Goal: Transaction & Acquisition: Obtain resource

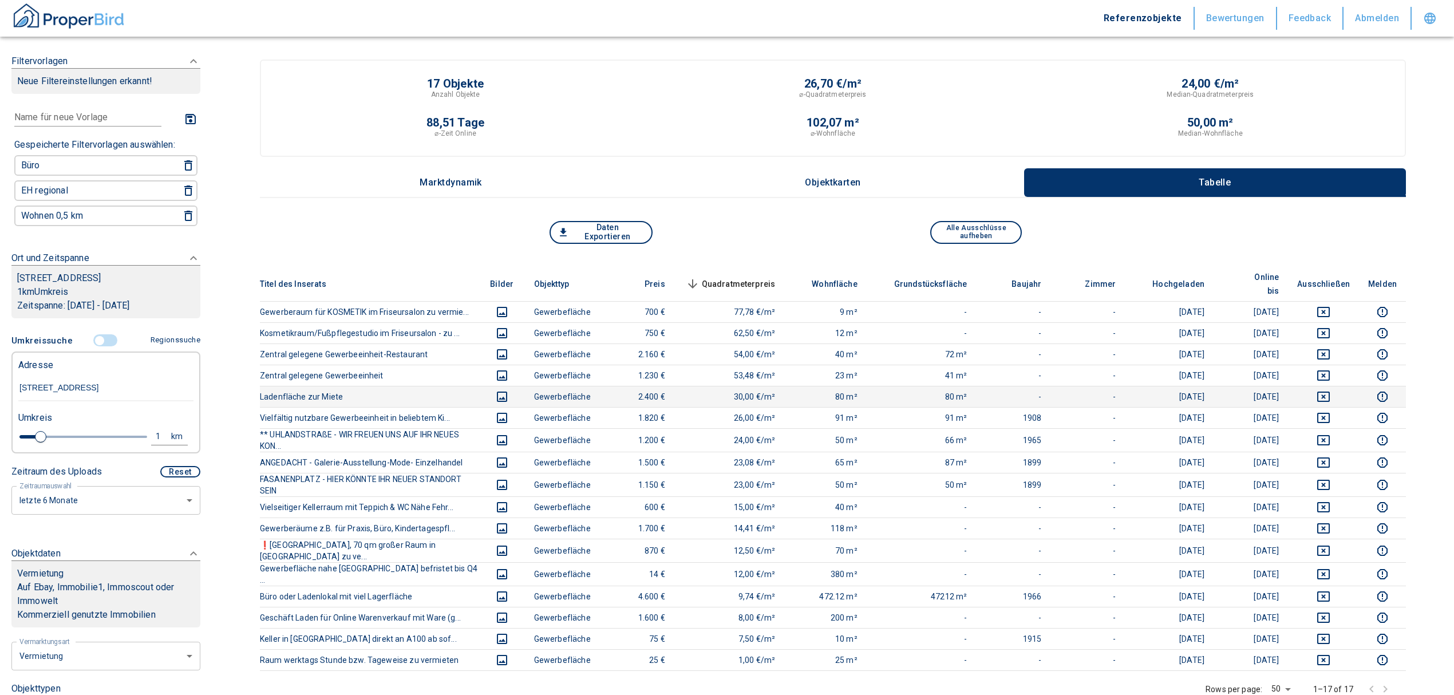
scroll to position [0, 34]
drag, startPoint x: 18, startPoint y: 397, endPoint x: 372, endPoint y: 356, distance: 355.7
click at [367, 363] on div "Filtervorlagen Neue Filtereinstellungen erkannt! Name für neue Vorlage x Gespei…" at bounding box center [727, 532] width 1454 height 1065
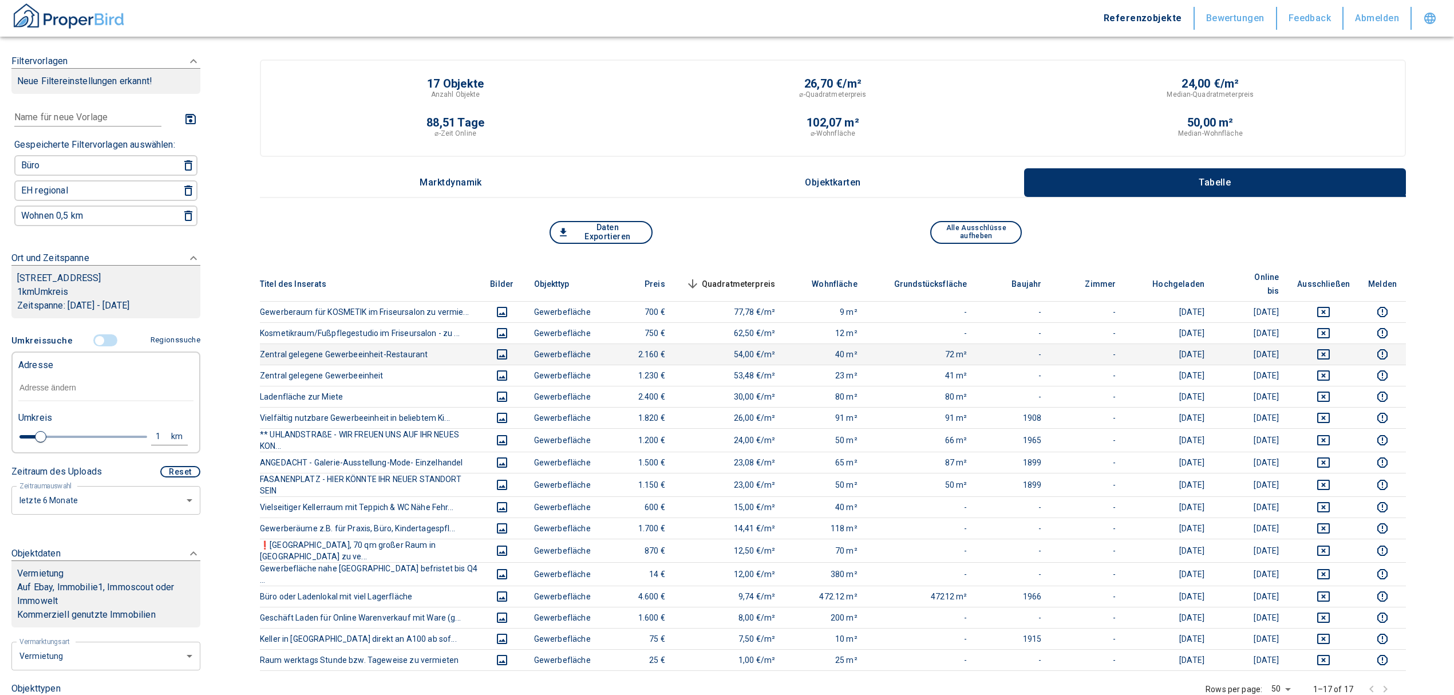
scroll to position [0, 0]
paste input "Neustadt a.d.Waldnaab | [STREET_ADDRESS]"
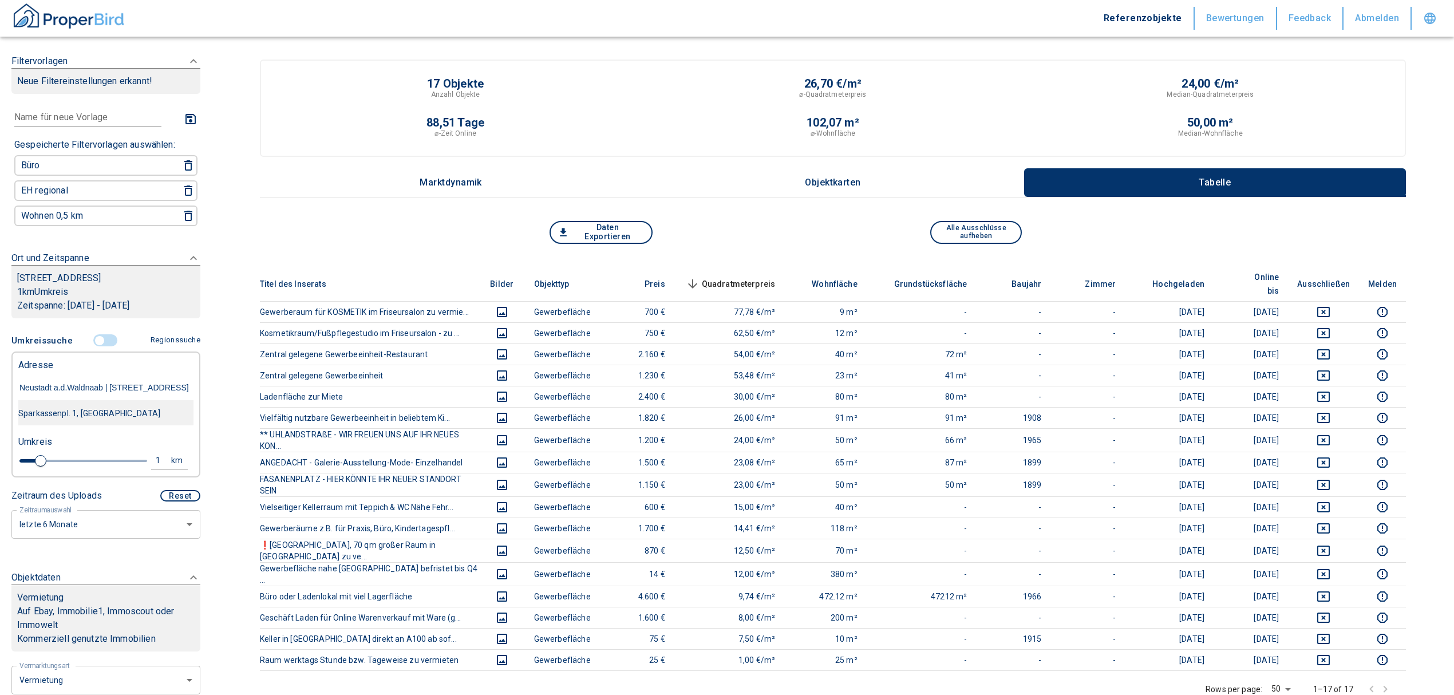
click at [104, 420] on div "Sparkassenpl. 1, [GEOGRAPHIC_DATA]" at bounding box center [105, 413] width 175 height 24
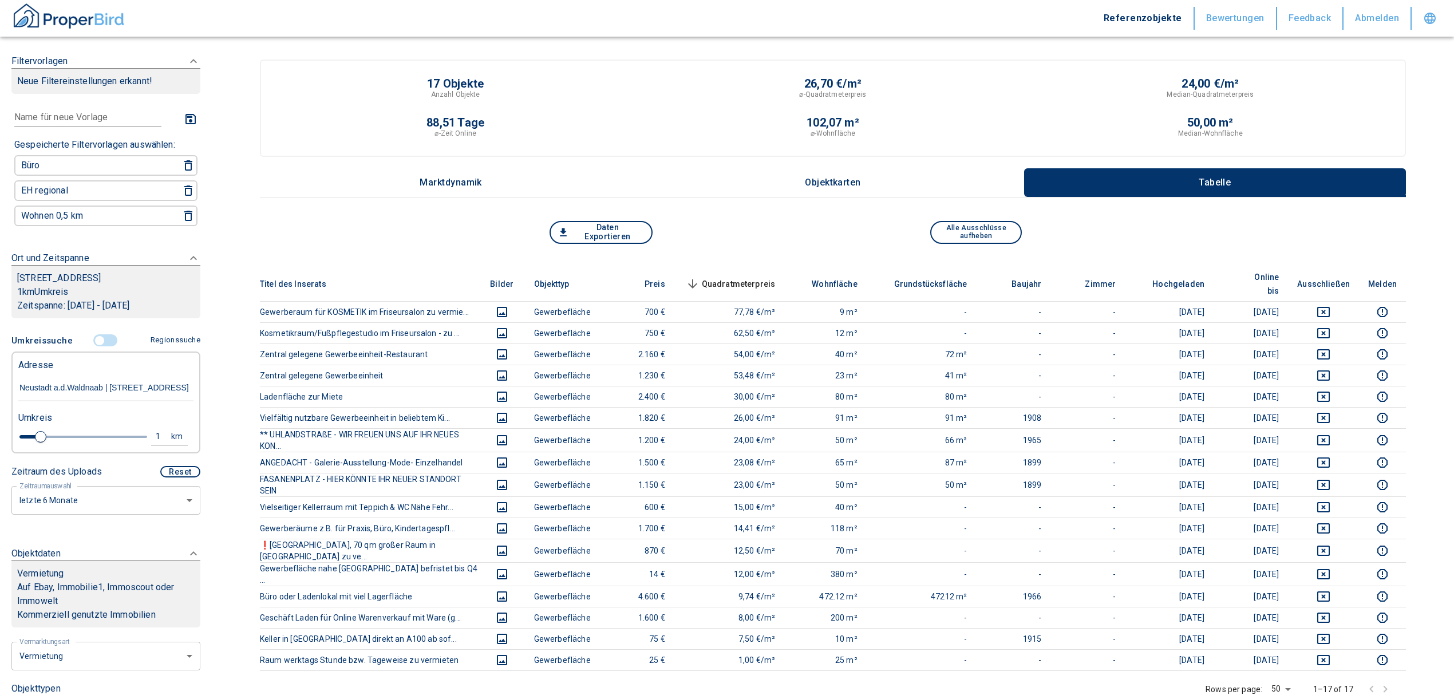
type input "Sparkassenpl. 1, [GEOGRAPHIC_DATA]"
type input "2020"
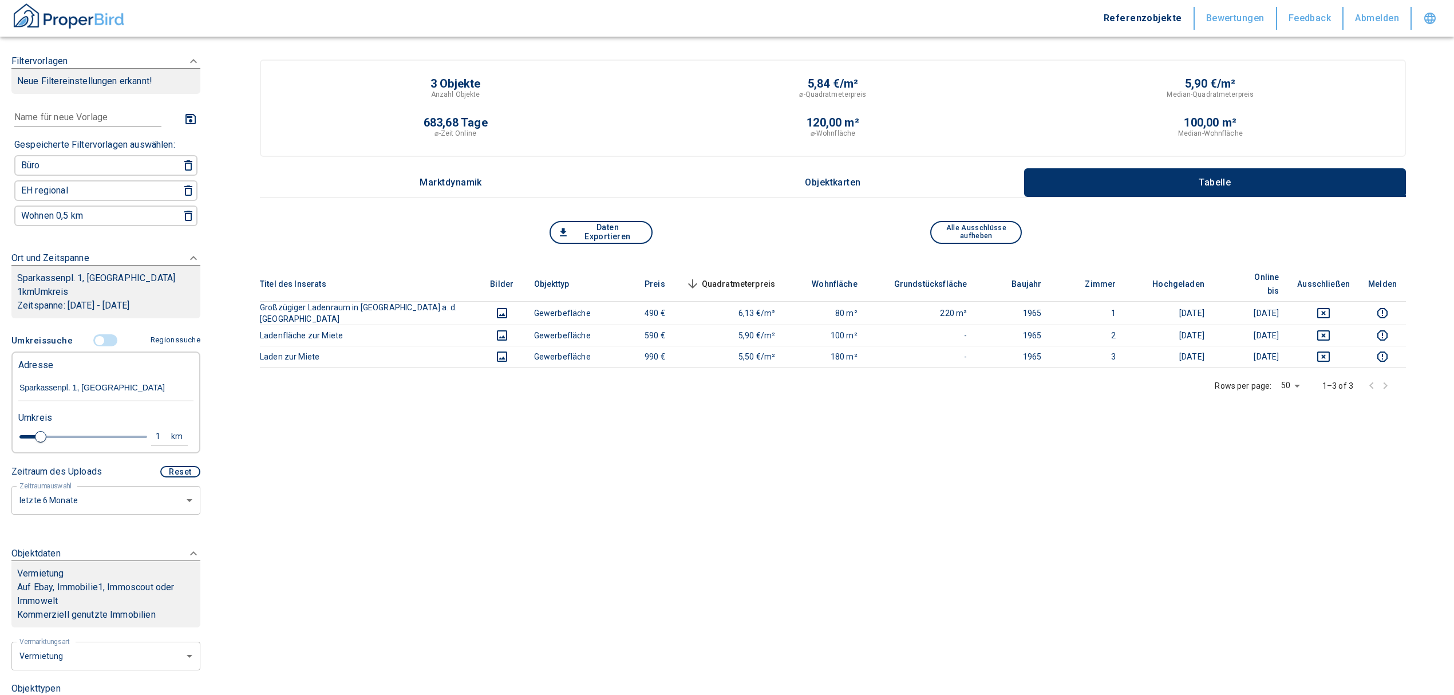
type input "Sparkassenpl. 1, [GEOGRAPHIC_DATA]"
click at [154, 420] on div "1" at bounding box center [164, 436] width 21 height 14
drag, startPoint x: 72, startPoint y: 443, endPoint x: 30, endPoint y: 448, distance: 42.1
click at [30, 420] on div "1 km Neue Suchen" at bounding box center [96, 437] width 175 height 27
type input "3,0"
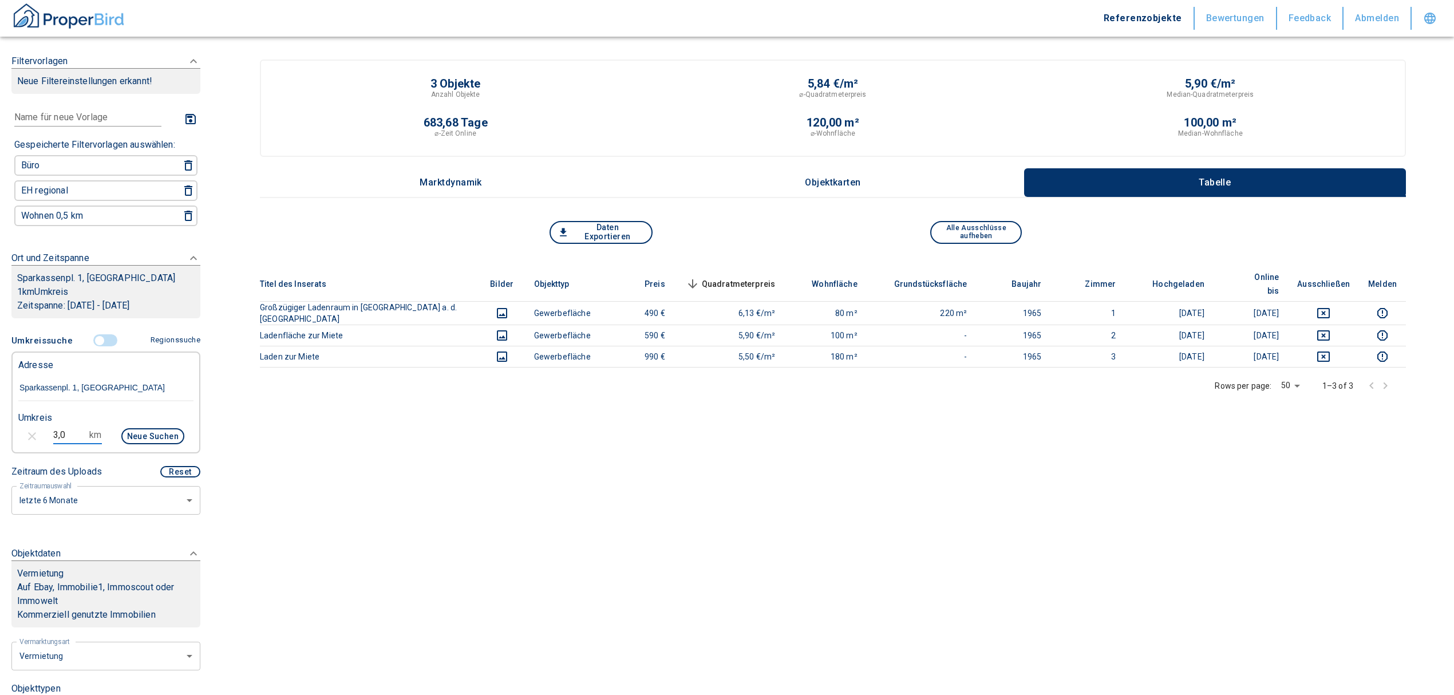
click at [151, 420] on button "Neue Suchen" at bounding box center [152, 436] width 63 height 16
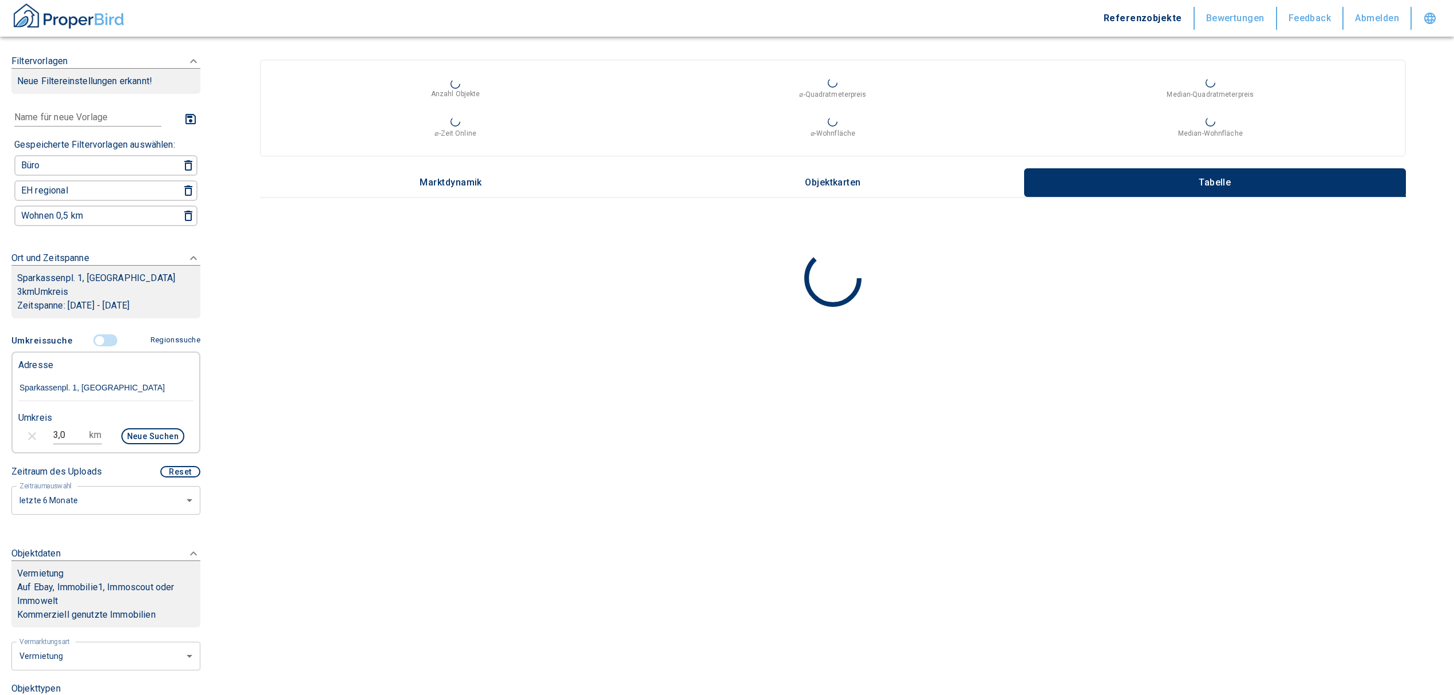
type input "2020"
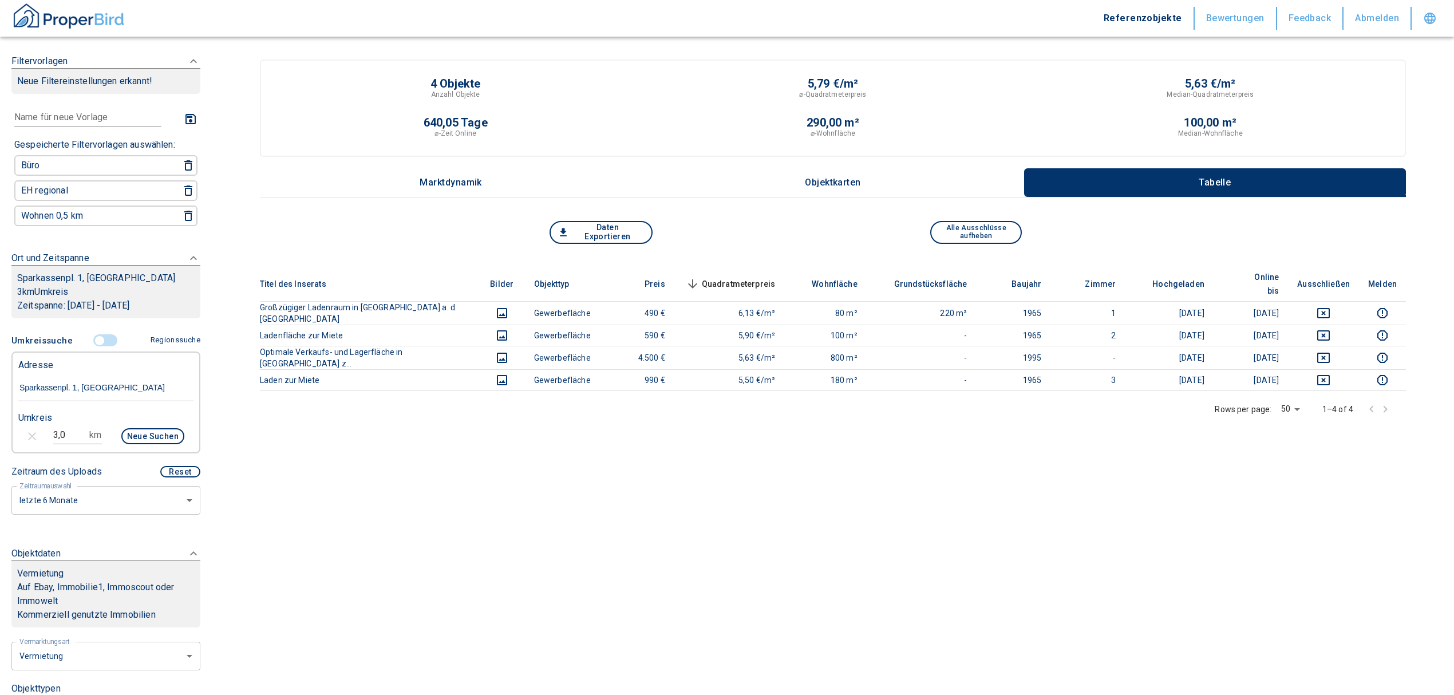
scroll to position [305, 0]
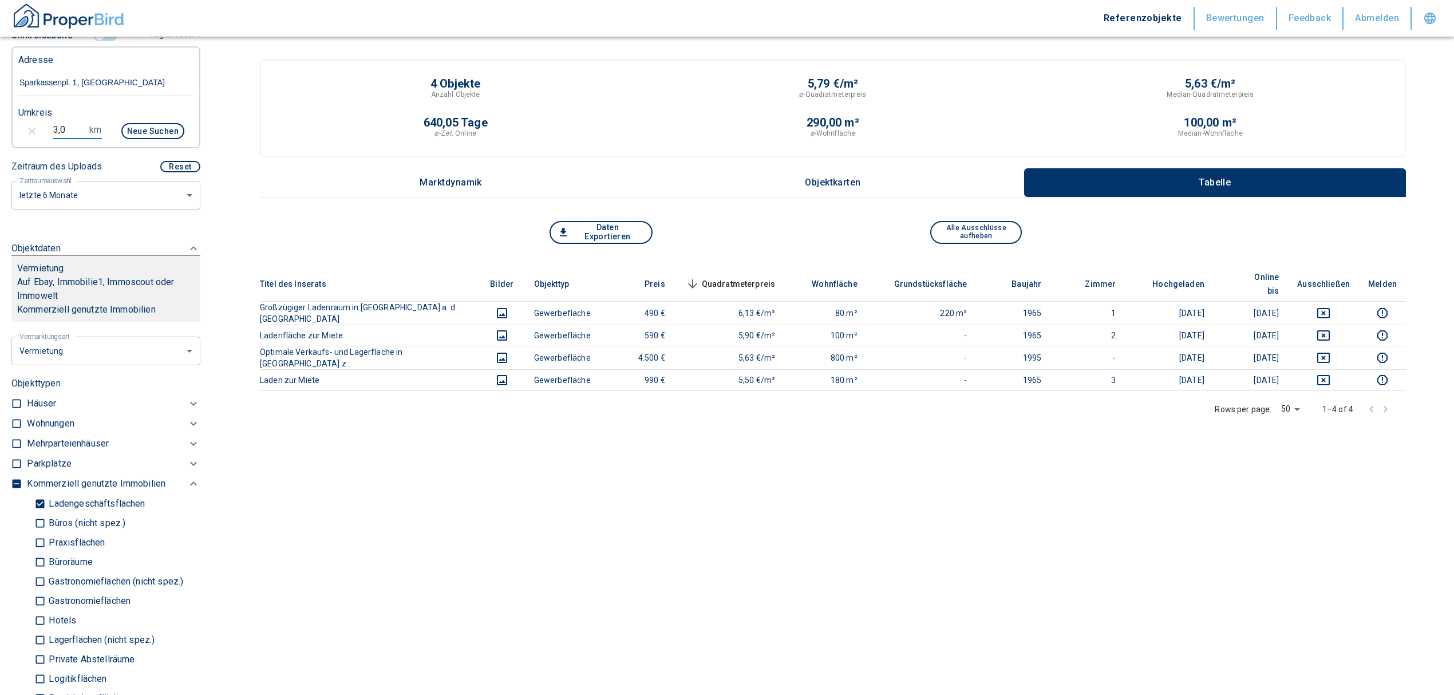
drag, startPoint x: 66, startPoint y: 138, endPoint x: 21, endPoint y: 121, distance: 48.2
click at [5, 133] on div "Filtervorlagen Neue Filtereinstellungen erkannt! Name für neue Vorlage x Gespei…" at bounding box center [106, 347] width 212 height 695
type input "5,0"
click at [133, 139] on button "Neue Suchen" at bounding box center [152, 131] width 63 height 16
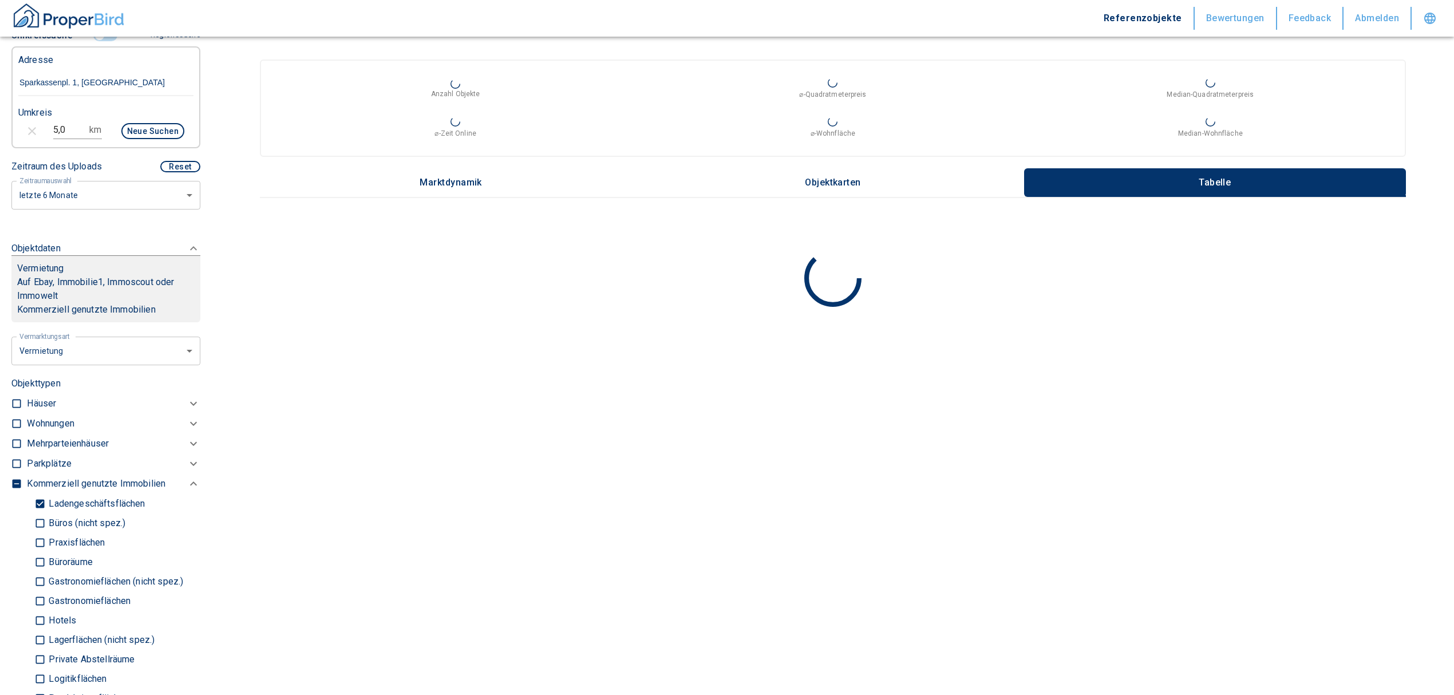
type input "2020"
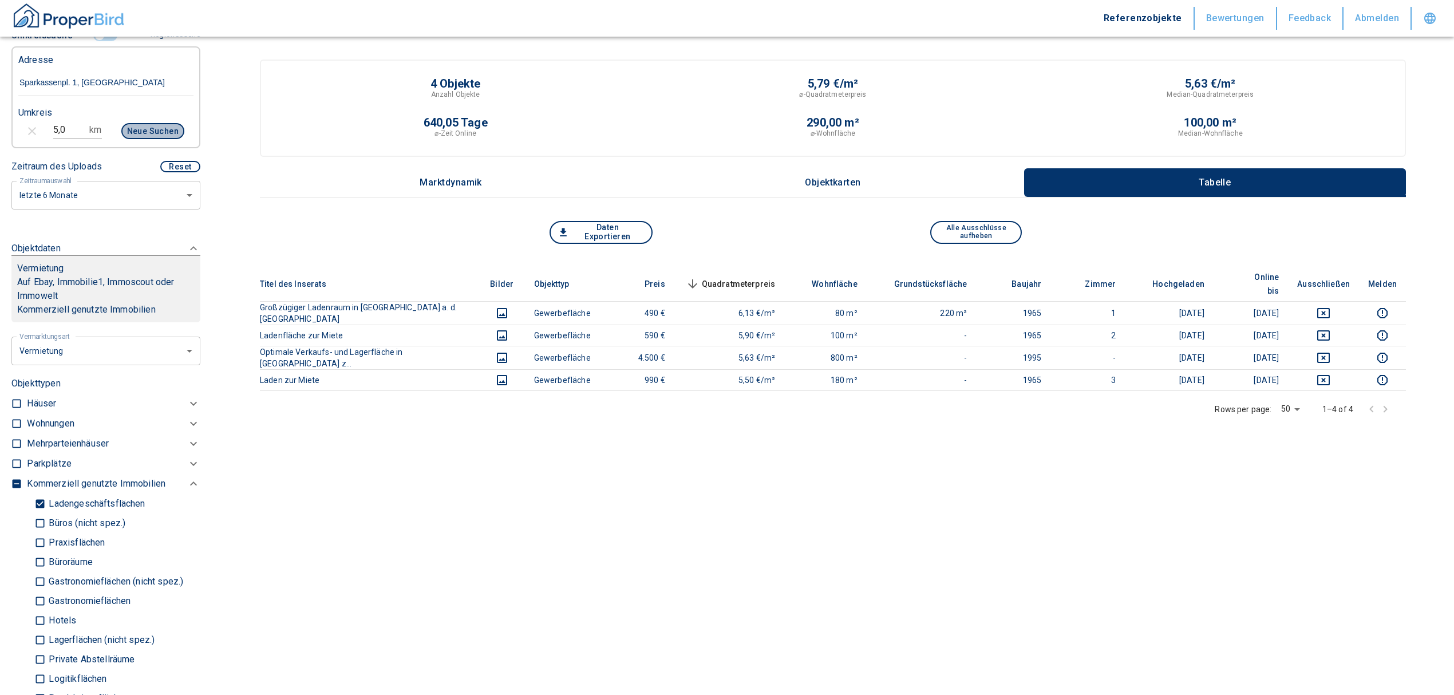
click at [143, 139] on button "Neue Suchen" at bounding box center [152, 131] width 63 height 16
click at [128, 139] on button "Neue Suchen" at bounding box center [152, 131] width 63 height 16
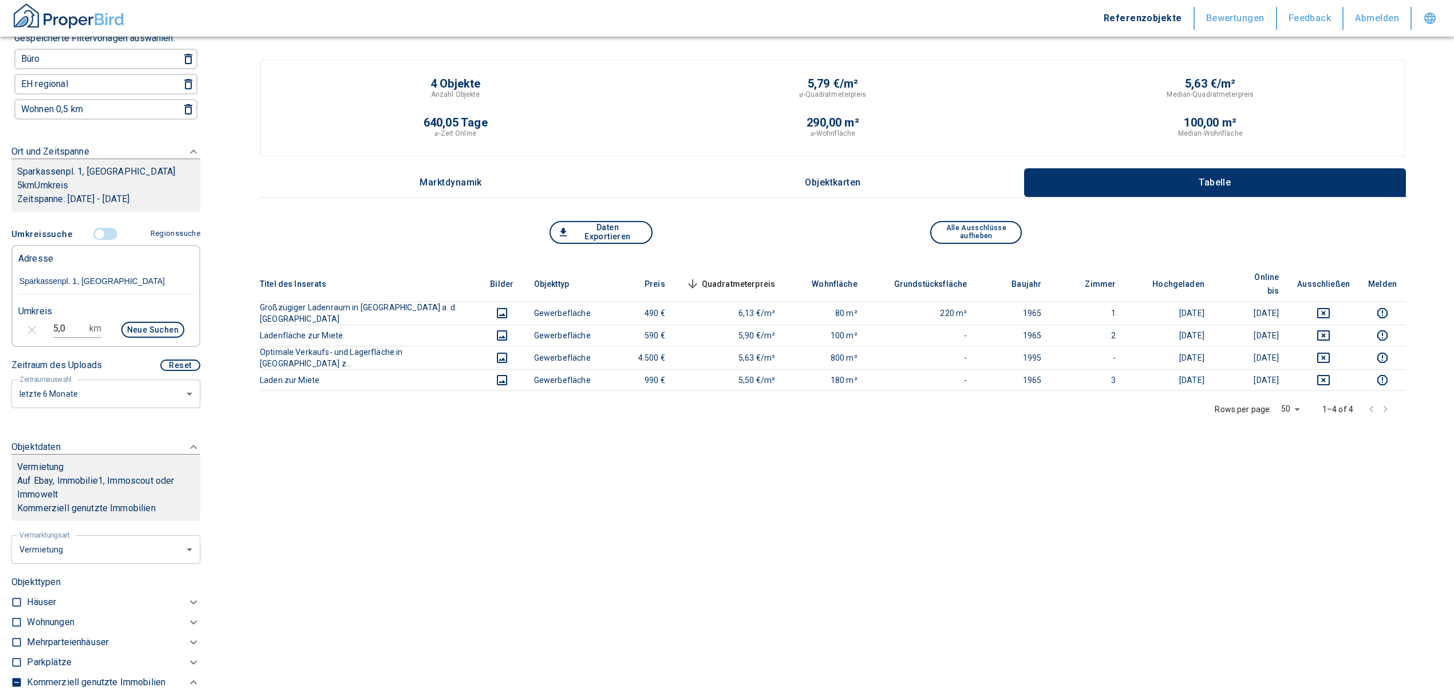
scroll to position [127, 0]
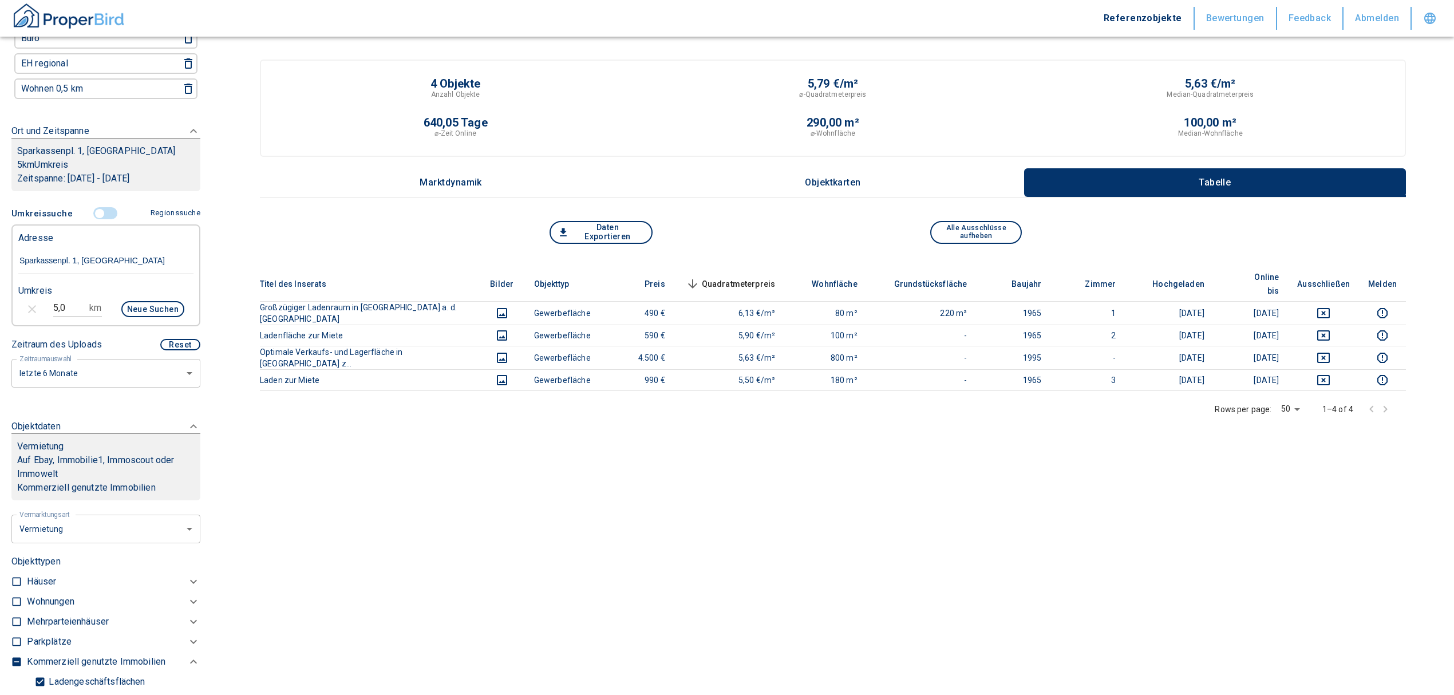
click at [152, 310] on div "Neue Suchen" at bounding box center [147, 310] width 73 height 27
click at [144, 317] on button "Neue Suchen" at bounding box center [152, 309] width 63 height 16
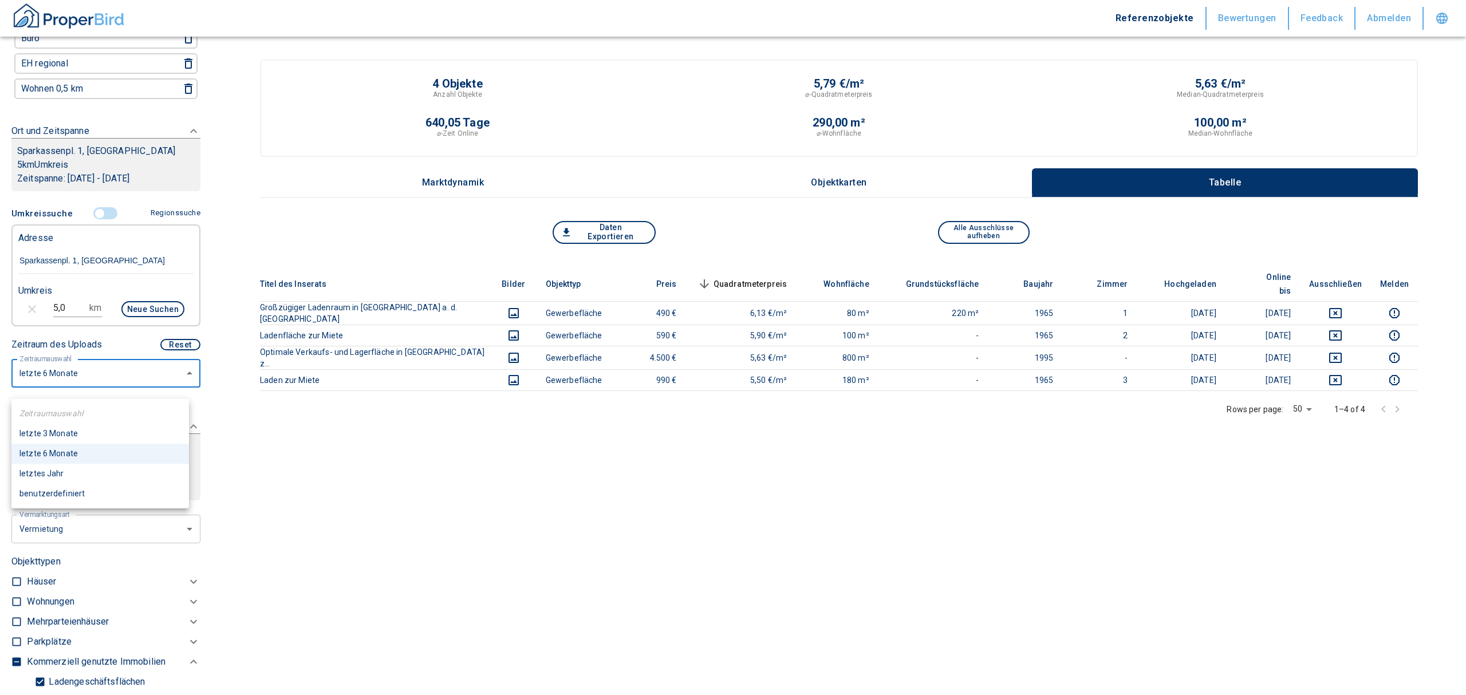
click at [97, 388] on body "Referenzobjekte Bewertungen Feedback Abmelden Filtervorlagen Neue Filtereinstel…" at bounding box center [733, 392] width 1466 height 785
click at [58, 420] on li "letztes Jahr" at bounding box center [100, 474] width 178 height 20
type input "12"
type input "2020"
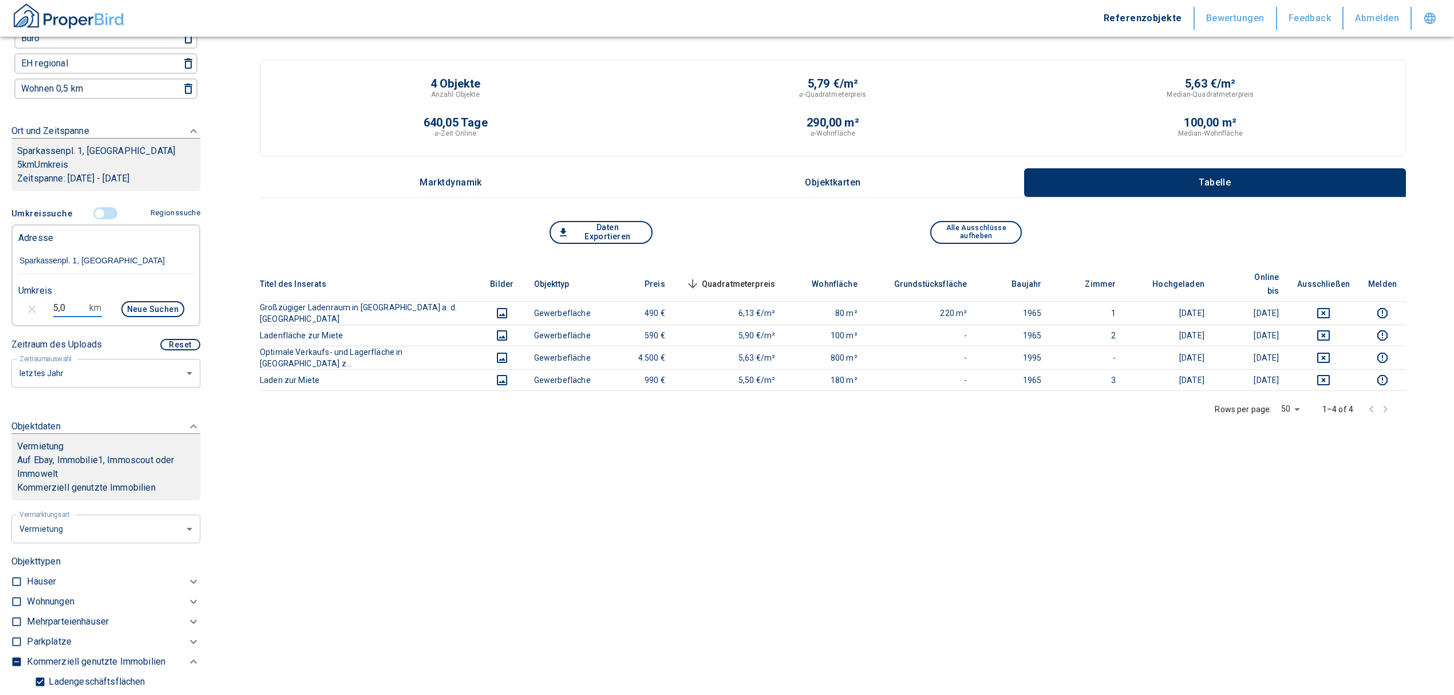
drag, startPoint x: 71, startPoint y: 318, endPoint x: 13, endPoint y: 325, distance: 58.8
click at [13, 324] on div "5,0 km Neue Suchen" at bounding box center [96, 310] width 175 height 27
type input "10,0"
click at [121, 317] on button "Neue Suchen" at bounding box center [152, 309] width 63 height 16
type input "2020"
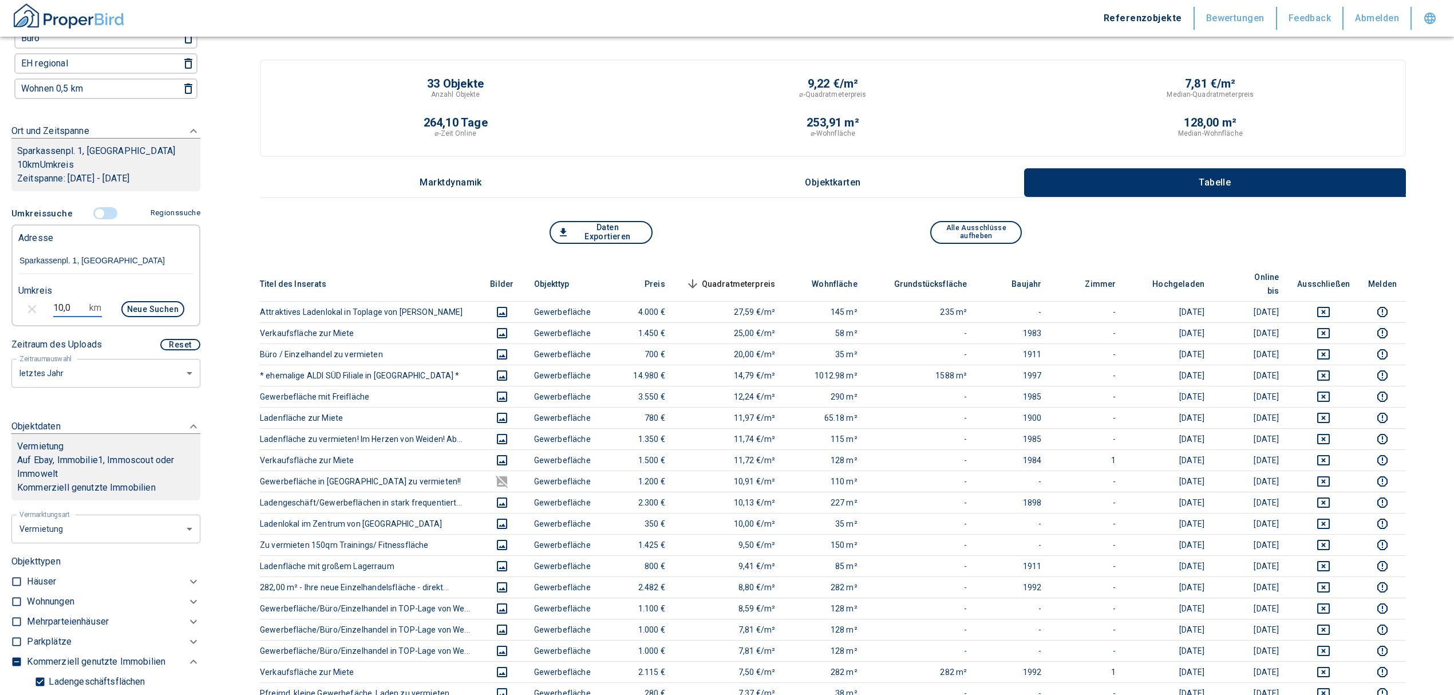
drag, startPoint x: 72, startPoint y: 317, endPoint x: 27, endPoint y: 318, distance: 44.1
click at [27, 318] on div "10,0 km Neue Suchen" at bounding box center [96, 310] width 175 height 27
type input "7,0"
click at [132, 315] on button "Neue Suchen" at bounding box center [152, 309] width 63 height 16
type input "2020"
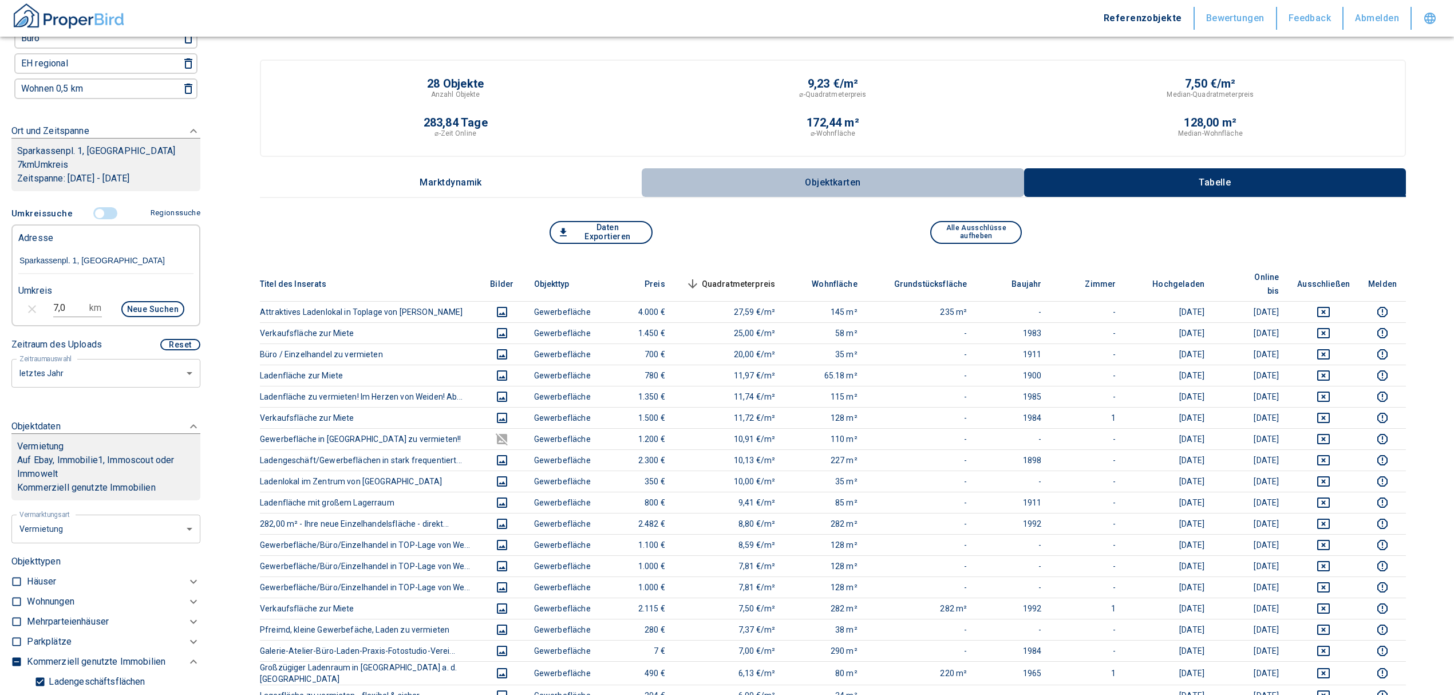
click at [832, 179] on p "Objektkarten" at bounding box center [833, 183] width 57 height 10
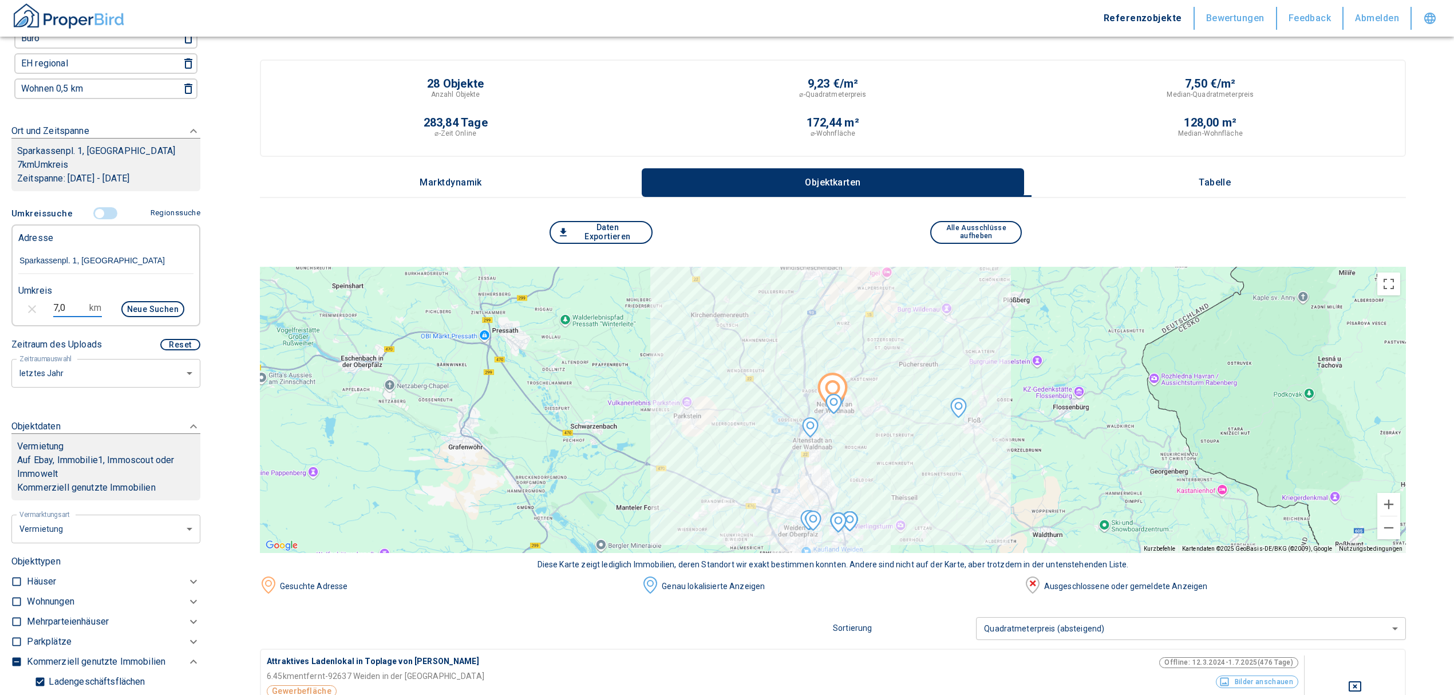
drag, startPoint x: 65, startPoint y: 313, endPoint x: 23, endPoint y: 252, distance: 73.7
click at [18, 305] on div "Umkreis 7,0 km Neue Suchen" at bounding box center [101, 301] width 175 height 46
type input "5,0"
click at [143, 317] on button "Neue Suchen" at bounding box center [152, 309] width 63 height 16
type input "2020"
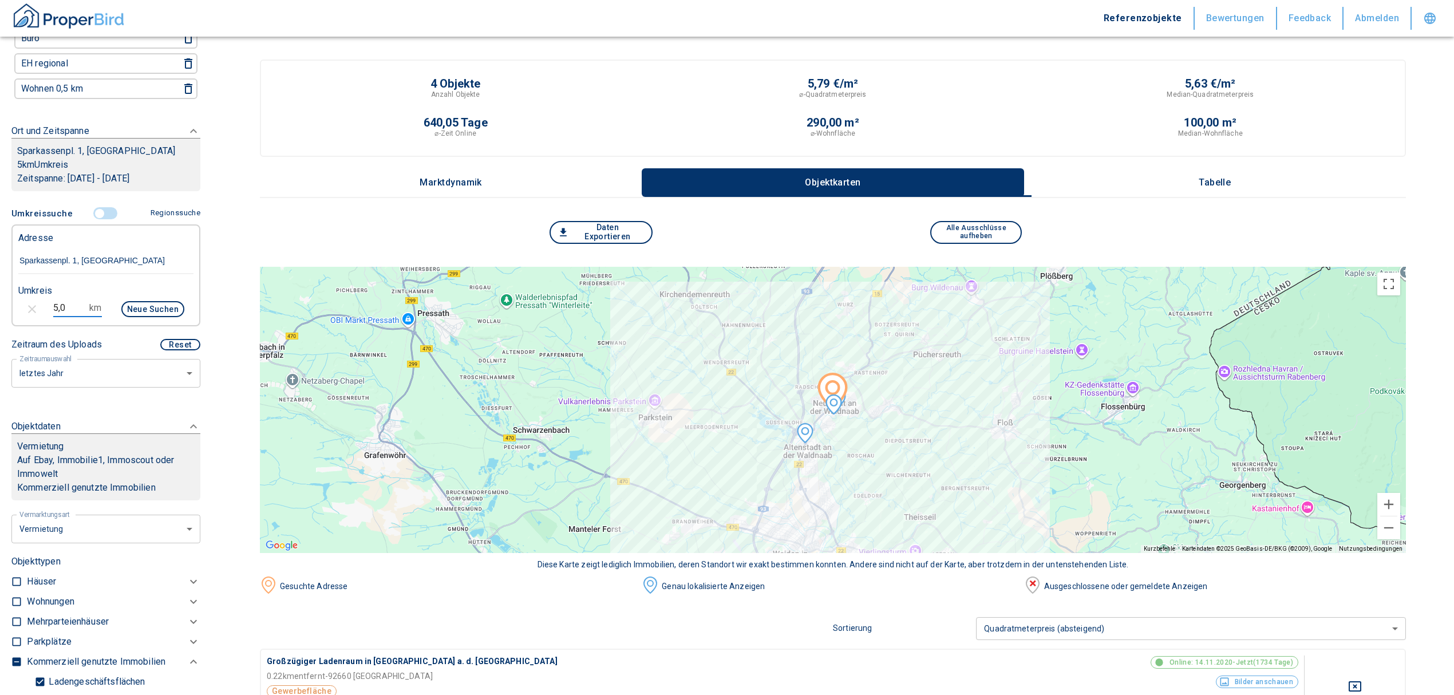
drag, startPoint x: 67, startPoint y: 310, endPoint x: 37, endPoint y: 308, distance: 30.4
click at [37, 308] on div "5,0 km Neue Suchen" at bounding box center [96, 310] width 175 height 27
type input "5,5"
click at [143, 312] on button "Neue Suchen" at bounding box center [152, 309] width 63 height 16
type input "2020"
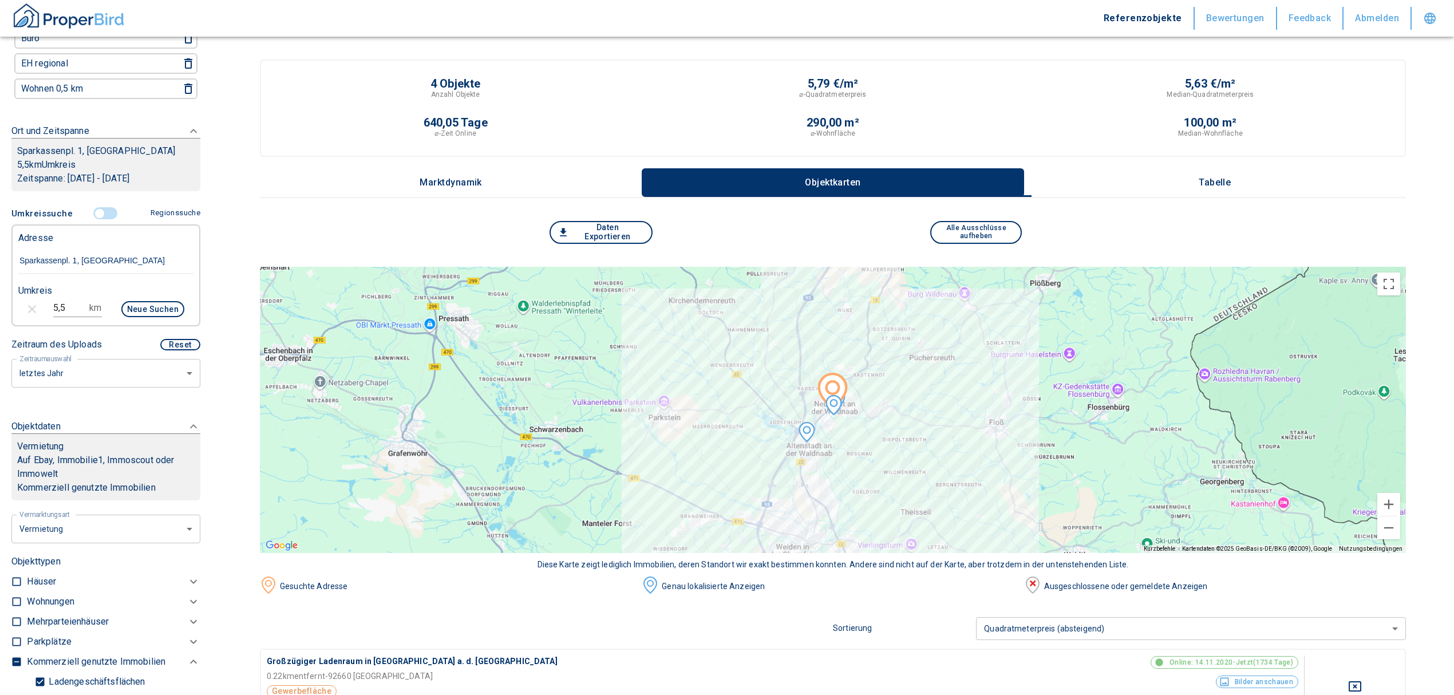
click at [965, 166] on div "4 Objekte Anzahl Objekte 5,79 €/m² ⌀-Quadratmeterpreis 5,63 €/m² Median-Quadrat…" at bounding box center [833, 129] width 1146 height 139
click at [965, 173] on button "Tabelle" at bounding box center [1215, 182] width 382 height 29
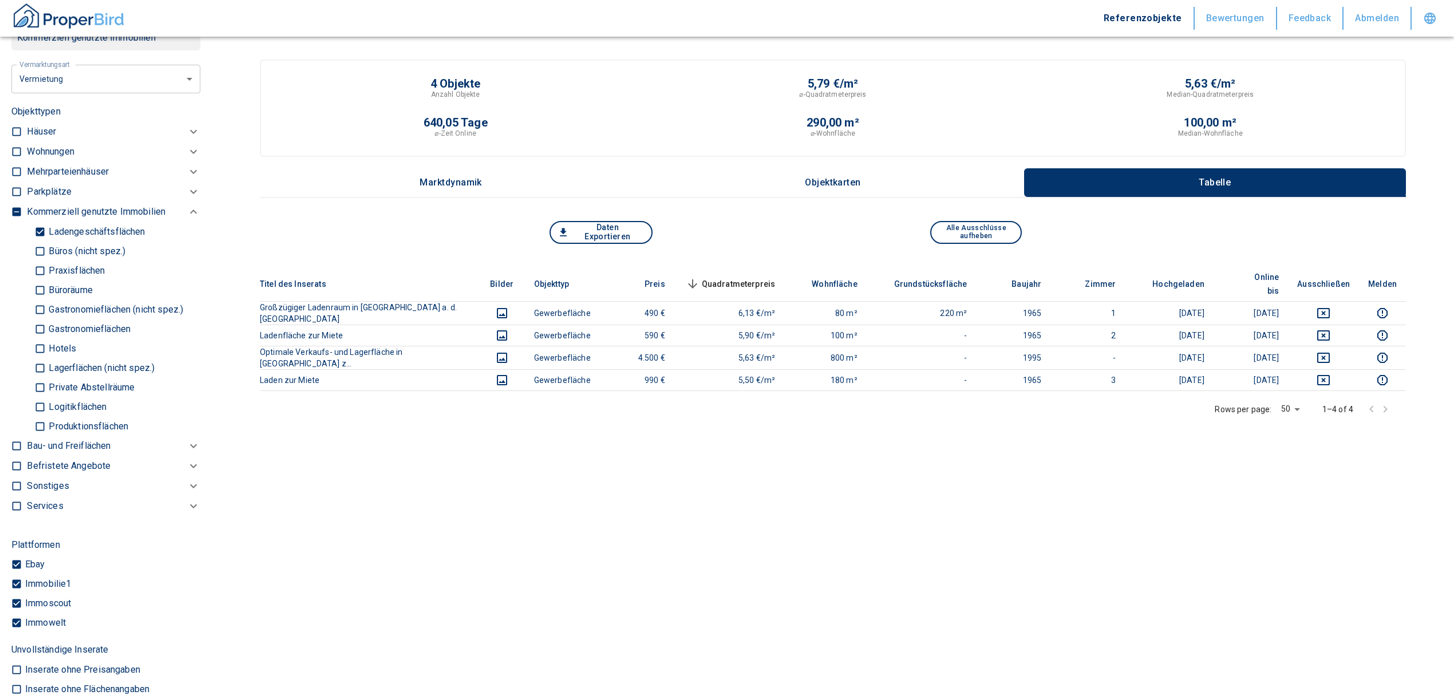
scroll to position [634, 0]
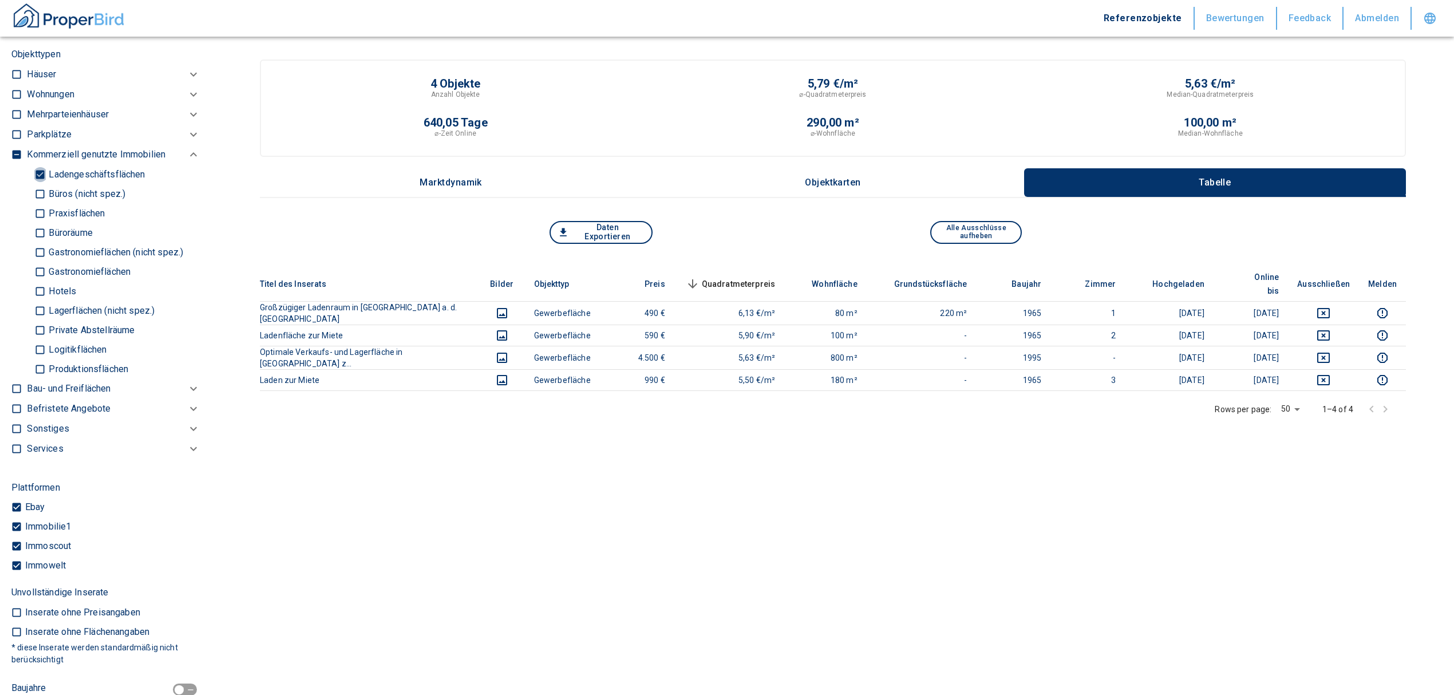
click at [37, 184] on input "Ladengeschäftsflächen" at bounding box center [39, 174] width 11 height 20
checkbox input "false"
type input "2020"
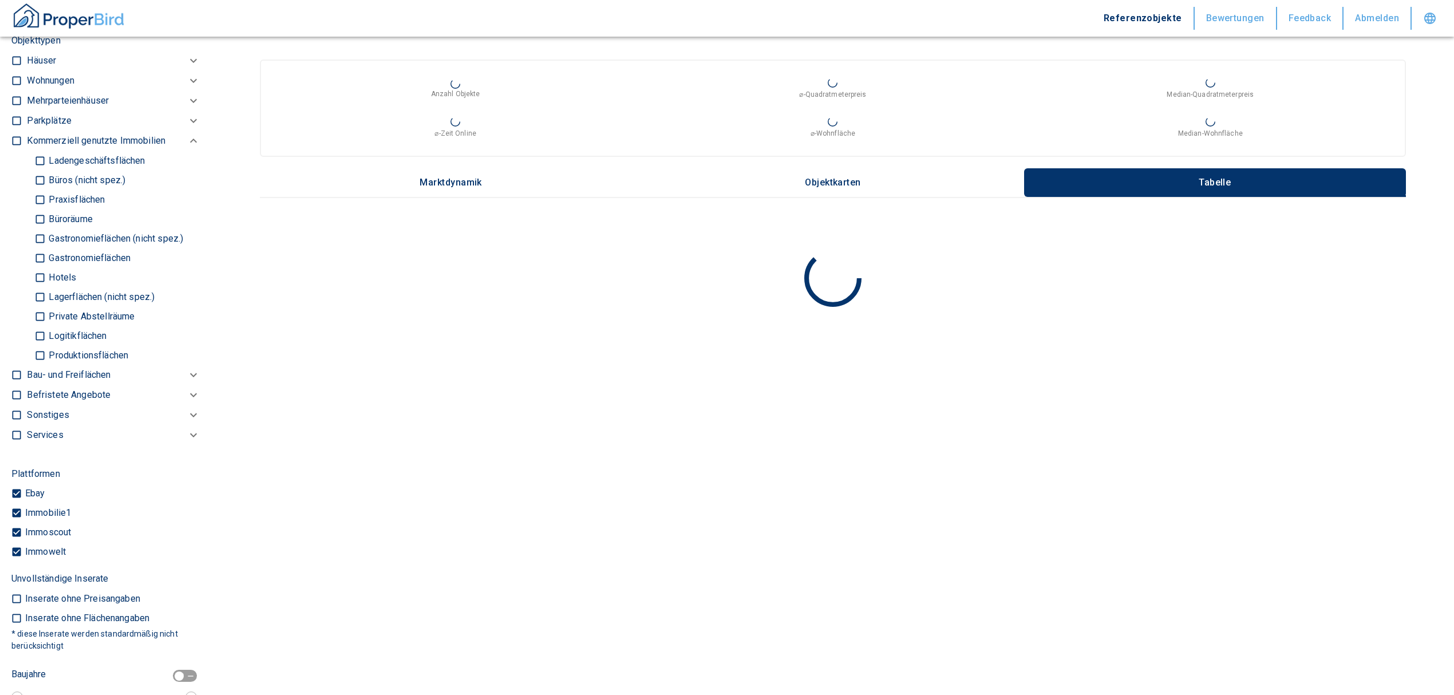
click at [37, 346] on input "Logitikflächen" at bounding box center [39, 336] width 11 height 20
checkbox input "true"
type input "2020"
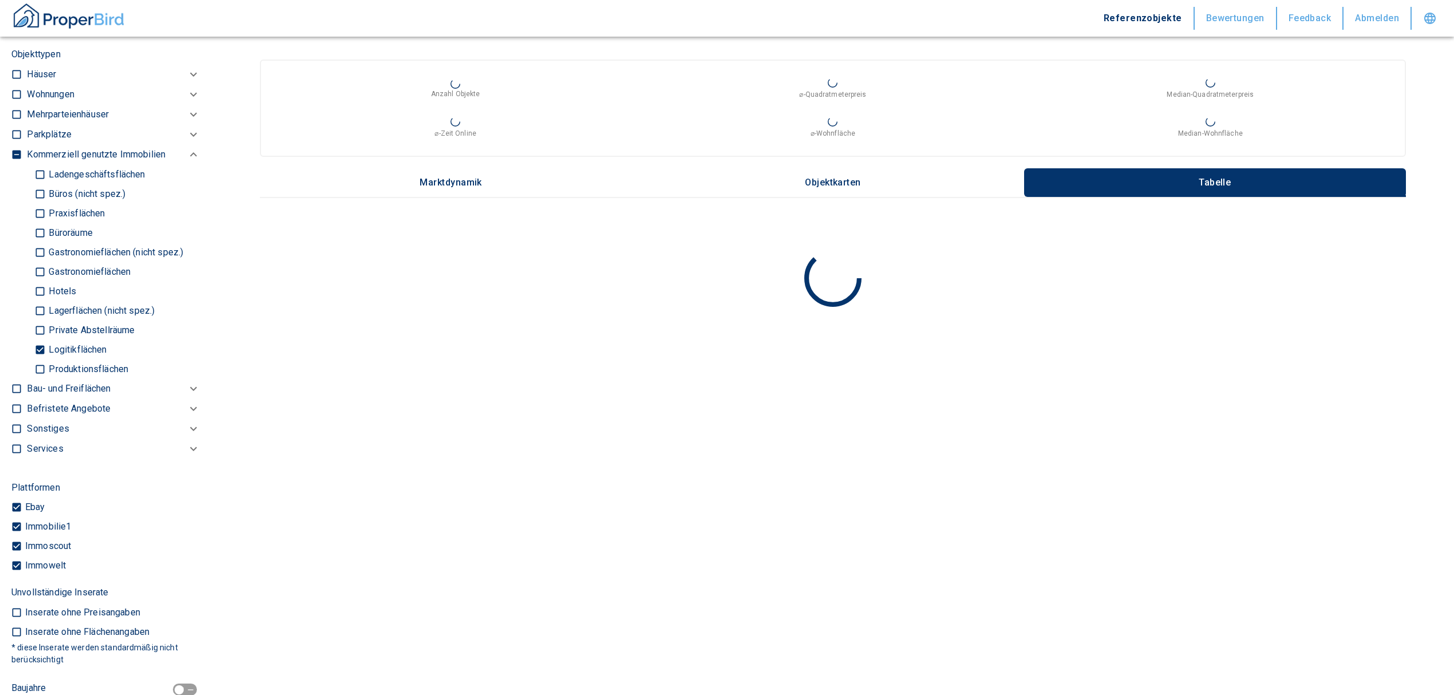
click at [50, 316] on p "Lagerflächen (nicht spez.)" at bounding box center [100, 310] width 109 height 9
click at [46, 321] on input "Lagerflächen (nicht spez.)" at bounding box center [39, 311] width 11 height 20
checkbox input "true"
type input "2020"
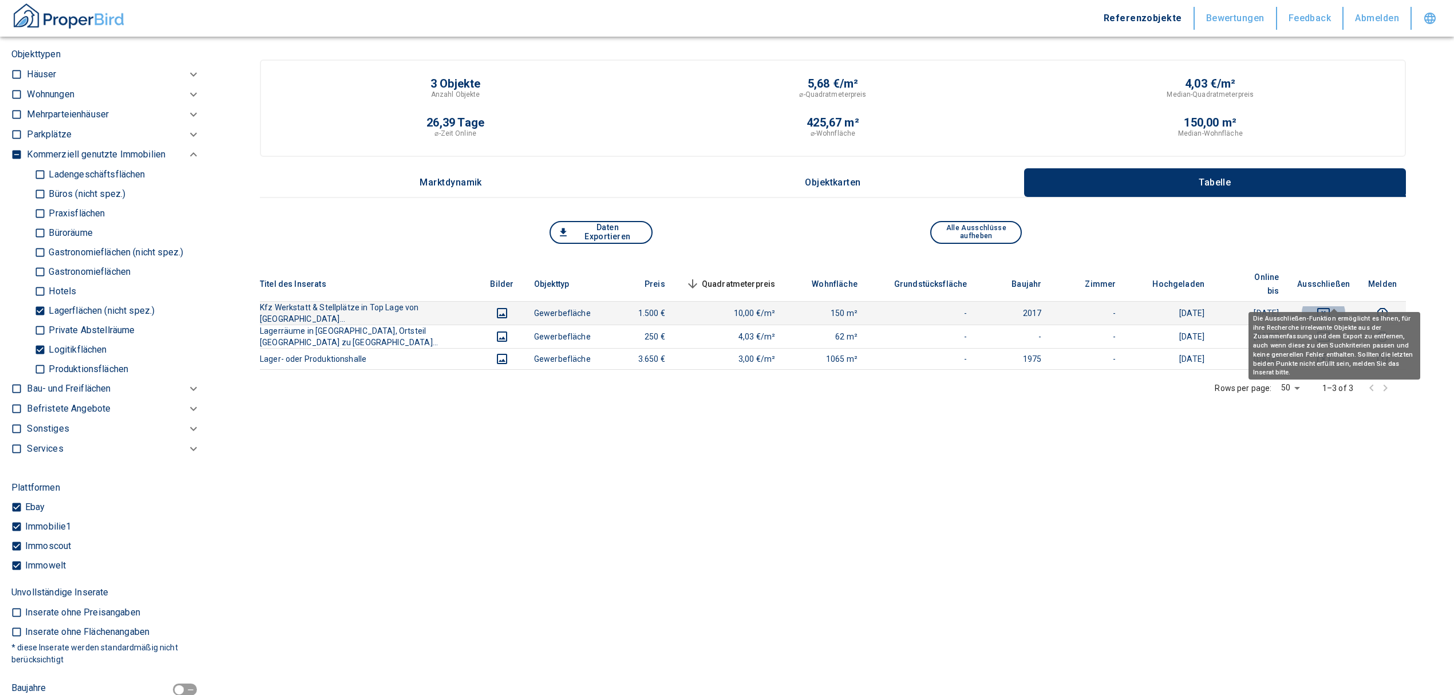
click at [965, 306] on icon "deselect this listing" at bounding box center [1324, 313] width 14 height 14
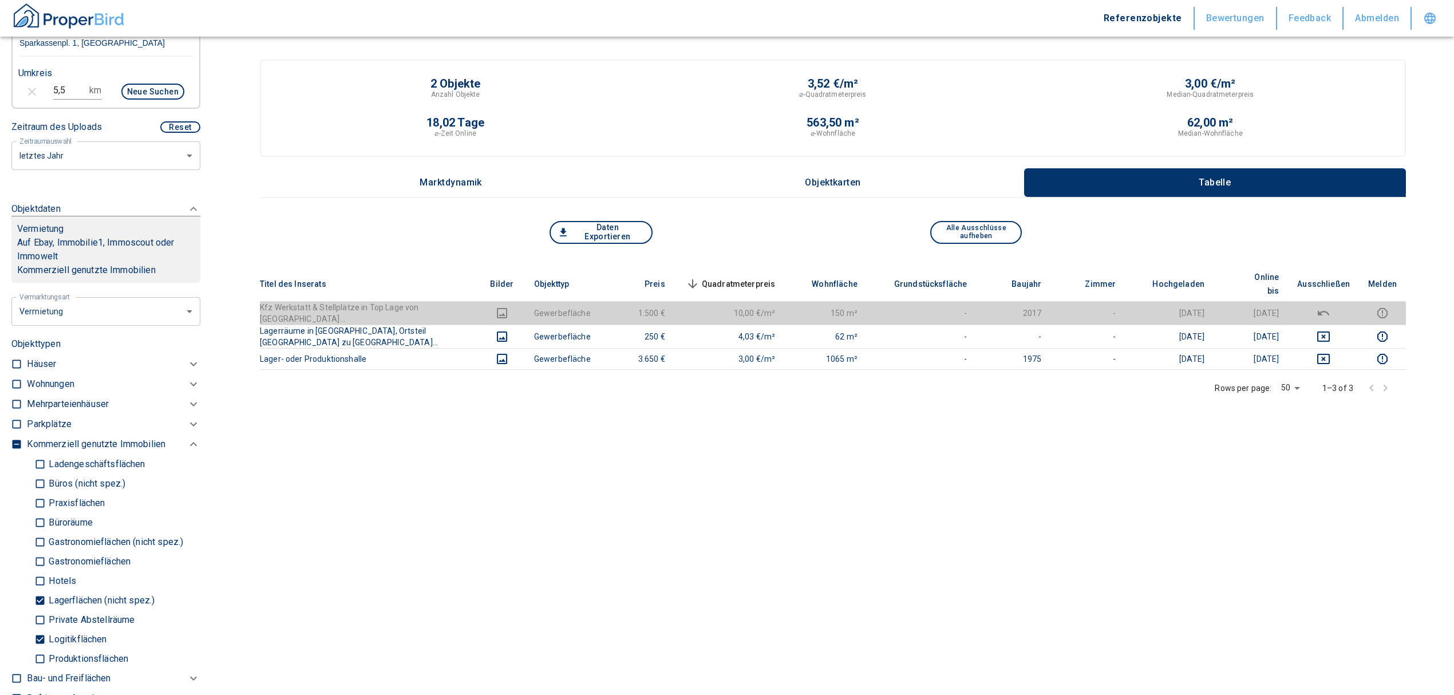
scroll to position [329, 0]
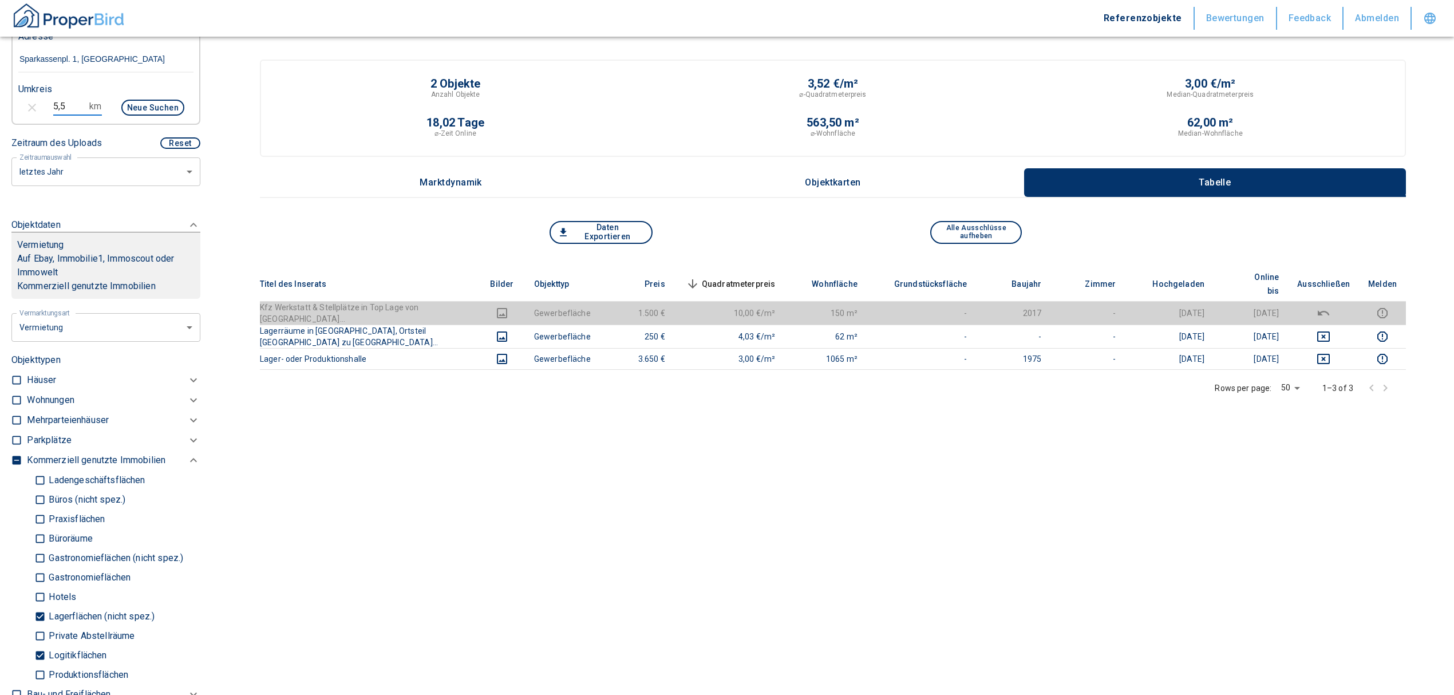
drag, startPoint x: 48, startPoint y: 118, endPoint x: 31, endPoint y: 117, distance: 17.2
click at [31, 117] on div "5,5 km Neue Suchen" at bounding box center [96, 108] width 175 height 27
type input "7"
type input "6"
click at [139, 116] on button "Neue Suchen" at bounding box center [152, 108] width 63 height 16
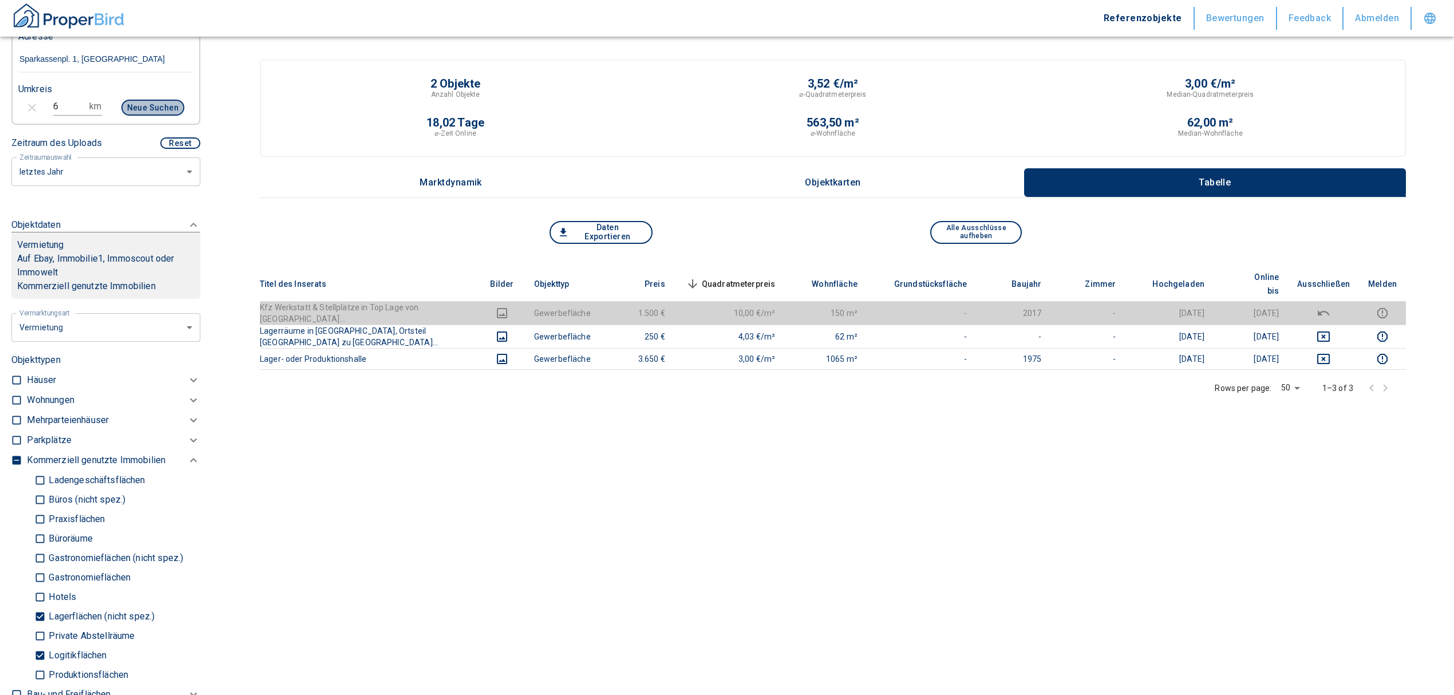
type input "2020"
drag, startPoint x: 37, startPoint y: 663, endPoint x: 36, endPoint y: 635, distance: 27.5
click at [37, 420] on input "Logitikflächen" at bounding box center [39, 655] width 11 height 20
checkbox input "false"
type input "2020"
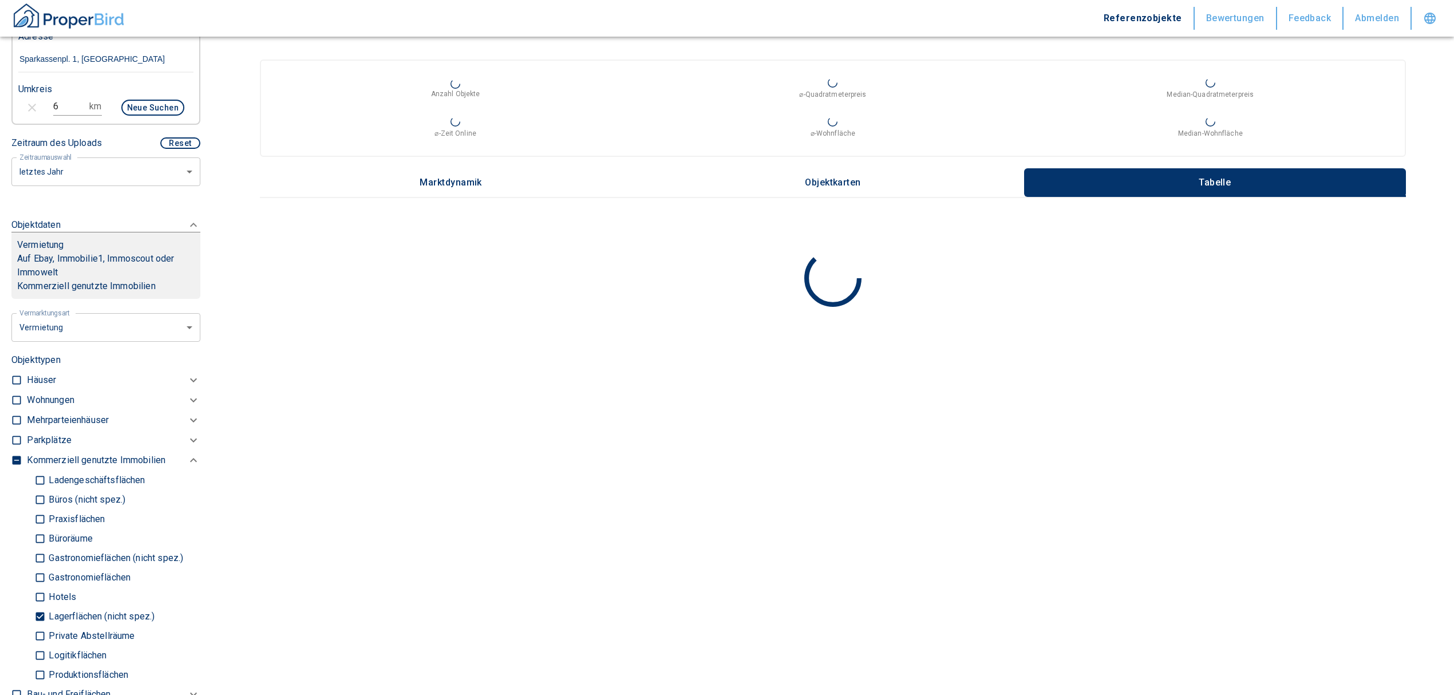
click at [35, 420] on input "Lagerflächen (nicht spez.)" at bounding box center [39, 616] width 11 height 20
checkbox input "false"
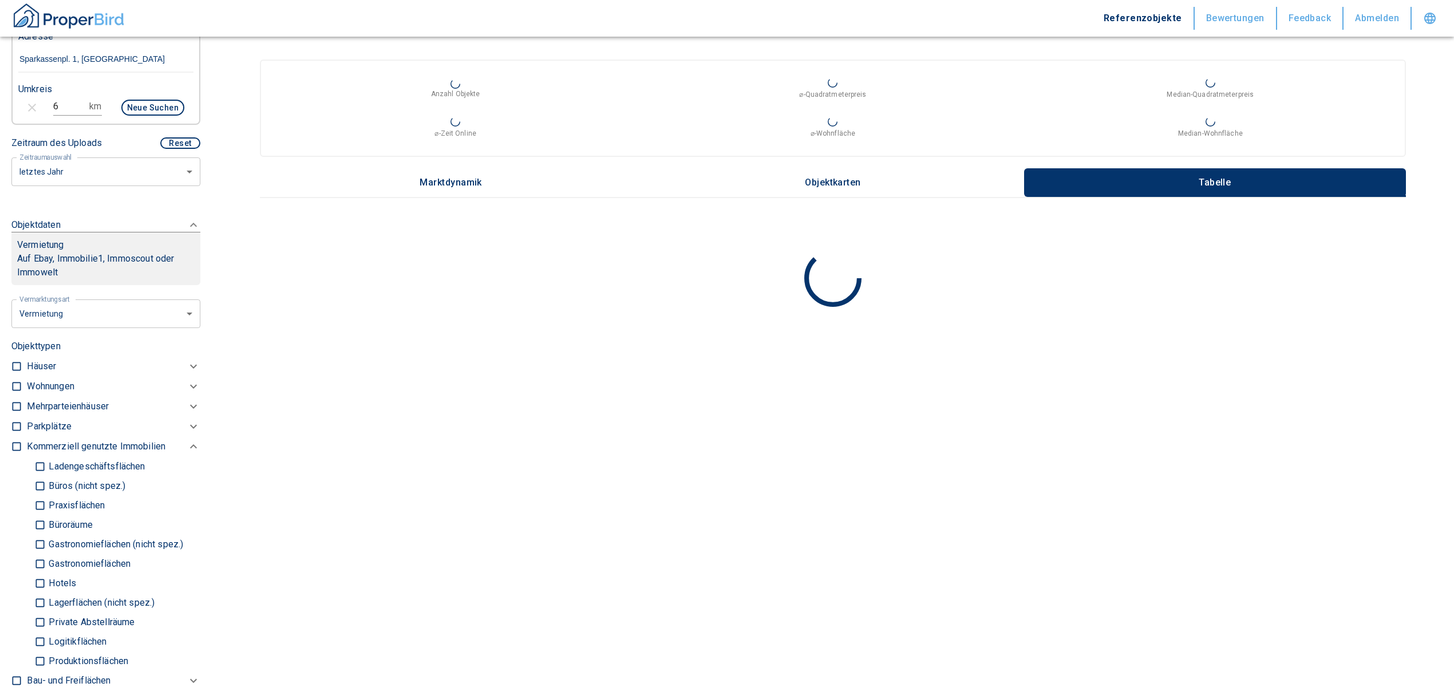
type input "2020"
click at [53, 420] on p "Praxisflächen" at bounding box center [75, 505] width 59 height 9
click at [46, 420] on input "Praxisflächen" at bounding box center [39, 505] width 11 height 20
checkbox input "true"
type input "2020"
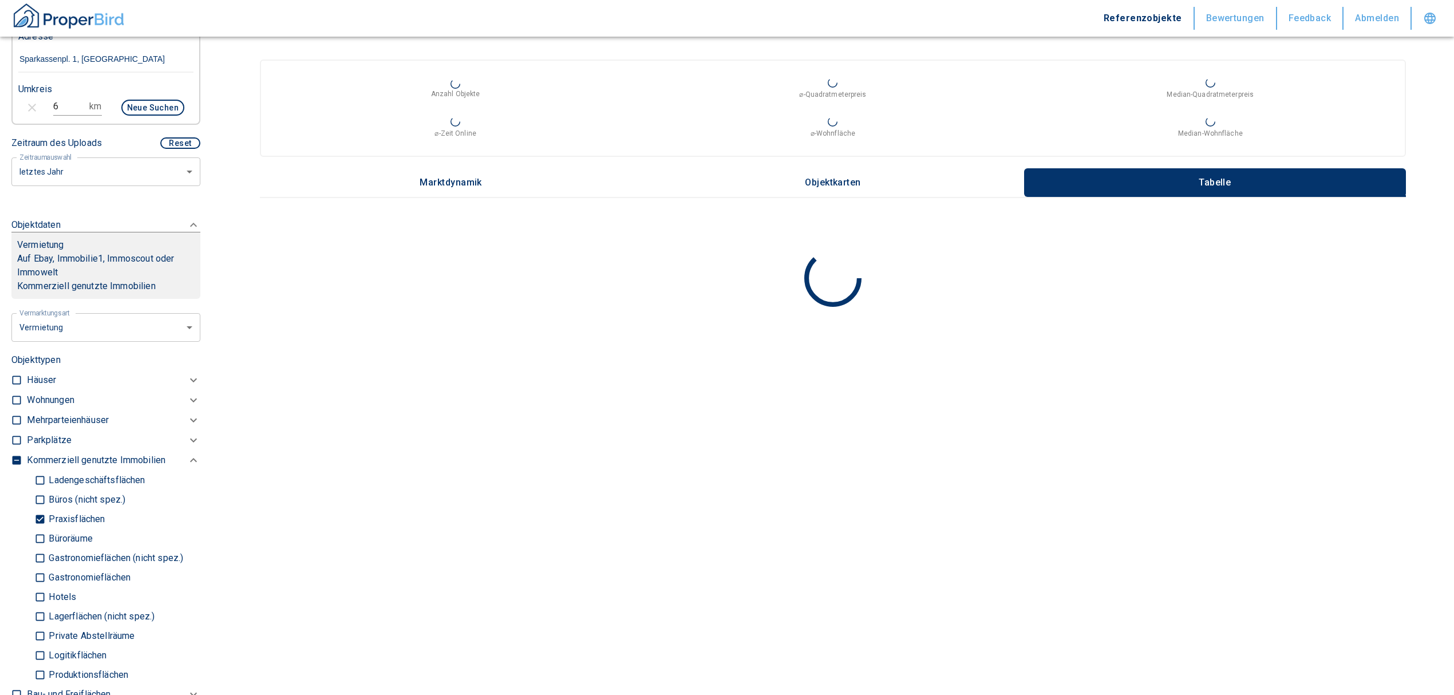
click at [58, 420] on p "Büros (nicht spez.)" at bounding box center [86, 499] width 80 height 9
click at [46, 420] on input "Büros (nicht spez.)" at bounding box center [39, 500] width 11 height 20
checkbox input "true"
type input "2020"
click at [69, 420] on label "Büroräume" at bounding box center [112, 538] width 157 height 19
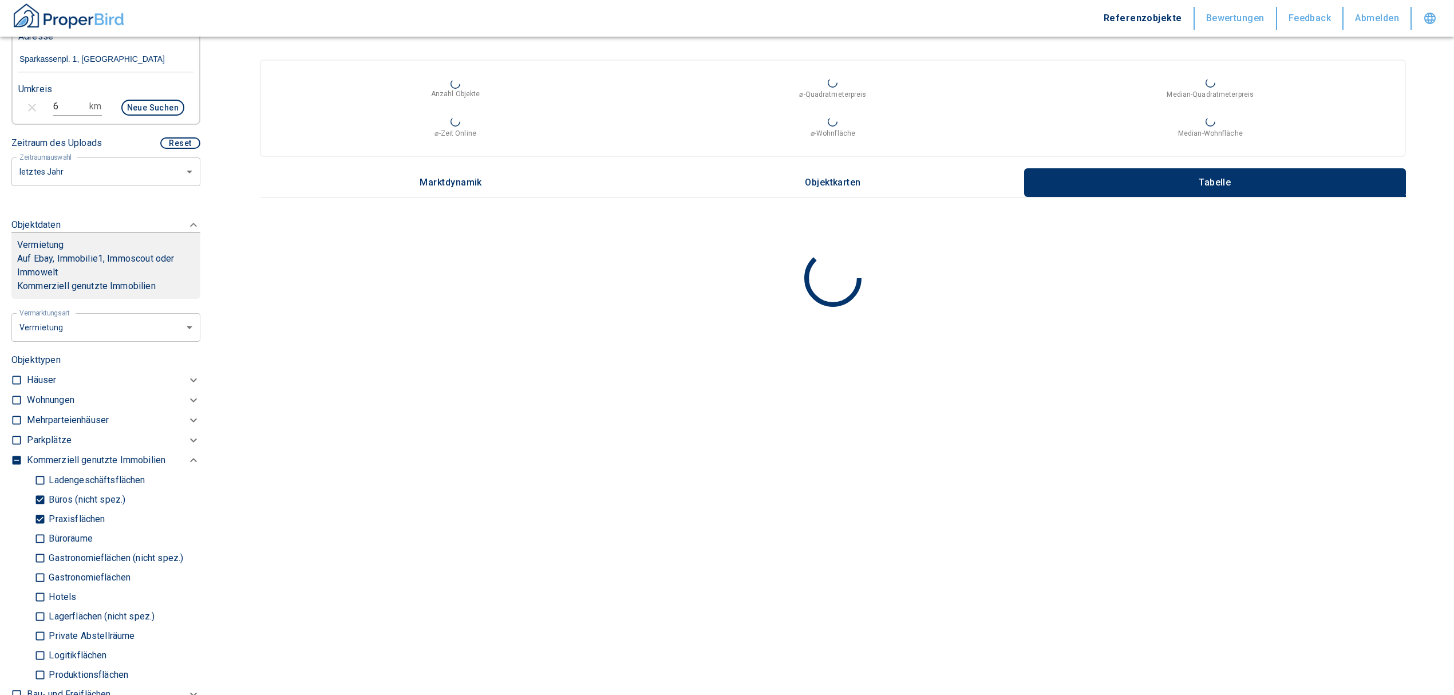
click at [46, 420] on input "Büroräume" at bounding box center [39, 539] width 11 height 20
checkbox input "true"
type input "2020"
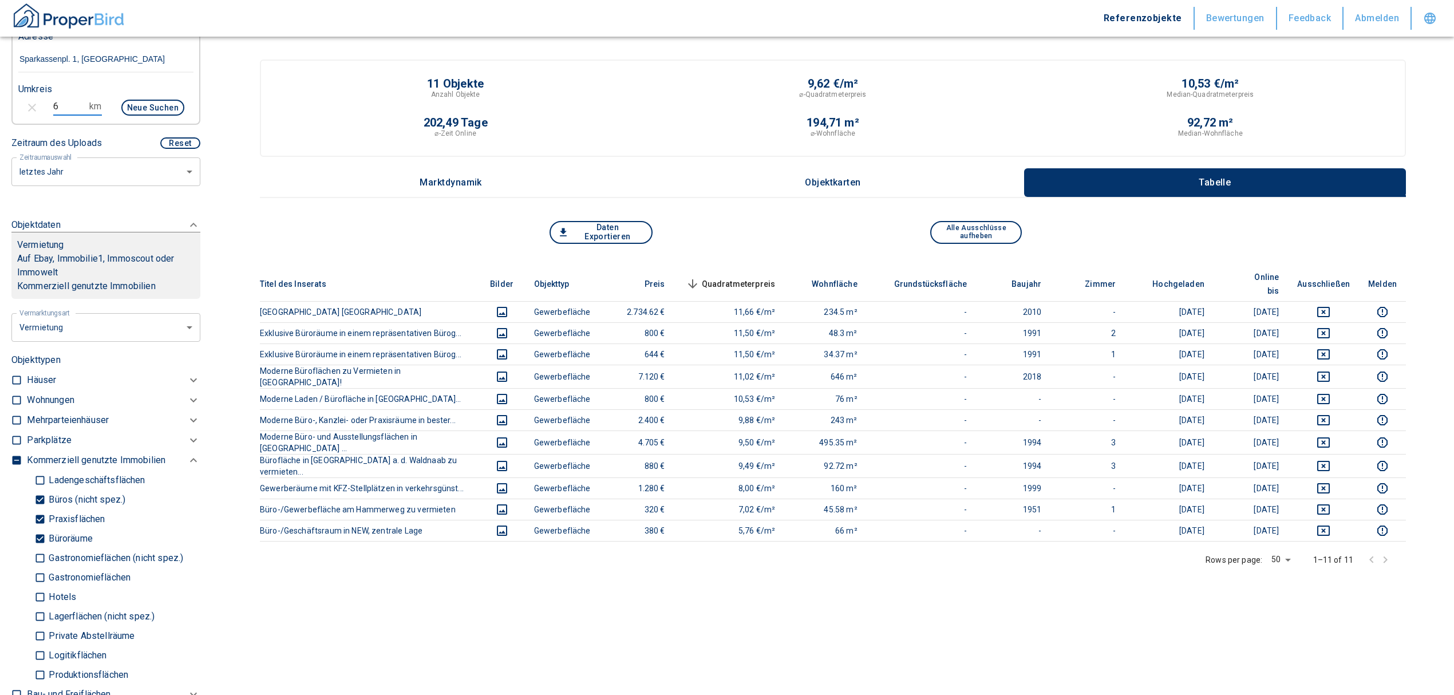
drag, startPoint x: 78, startPoint y: 120, endPoint x: 10, endPoint y: 111, distance: 68.2
click at [10, 111] on div "6 km Neue Suchen" at bounding box center [96, 108] width 175 height 27
type input "5,0"
click at [136, 116] on button "Neue Suchen" at bounding box center [152, 108] width 63 height 16
type input "2020"
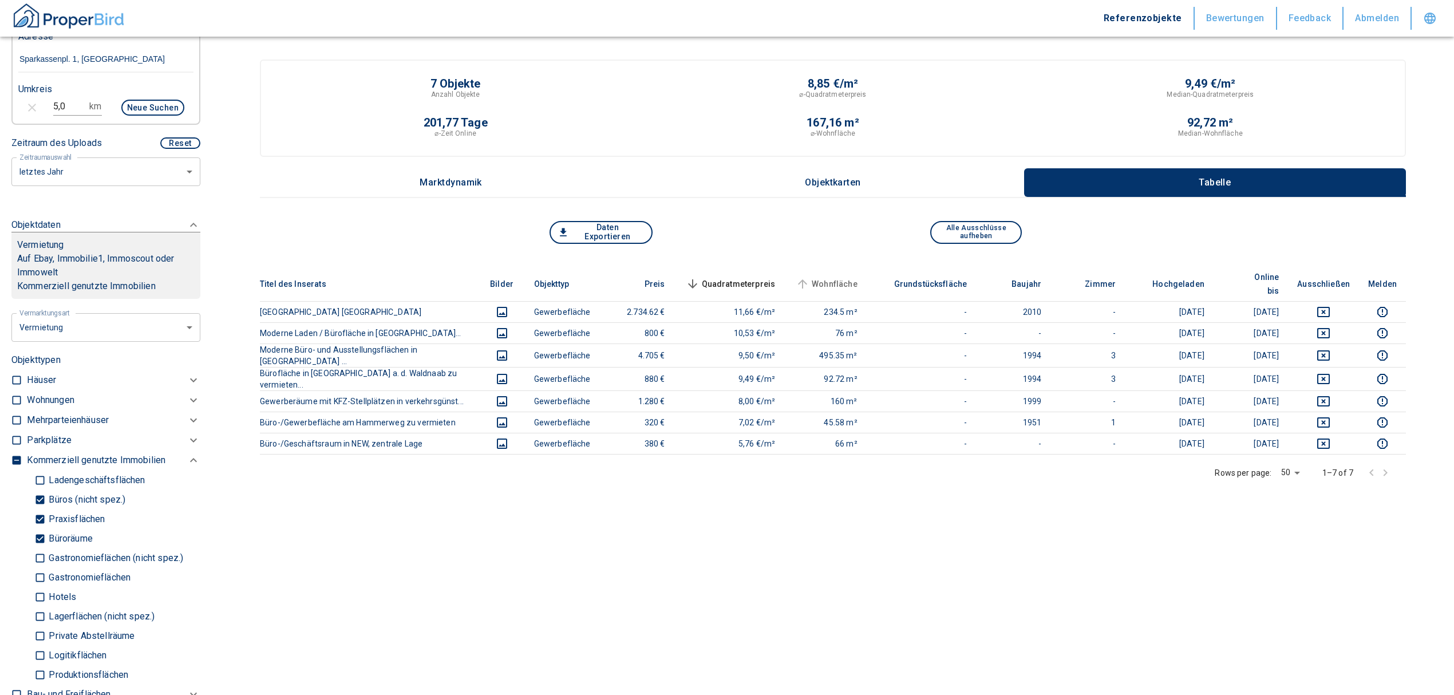
click at [829, 277] on span "Wohnfläche" at bounding box center [826, 284] width 64 height 14
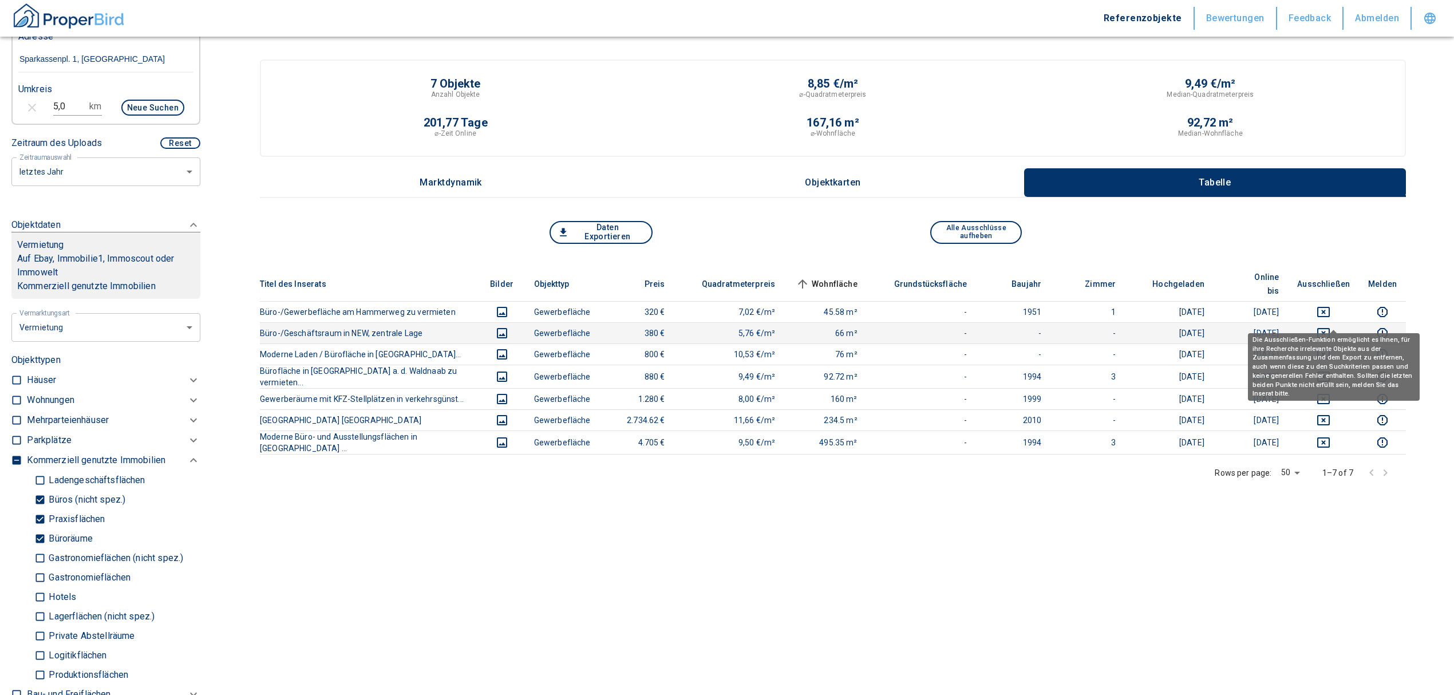
click at [965, 326] on icon "deselect this listing" at bounding box center [1324, 333] width 14 height 14
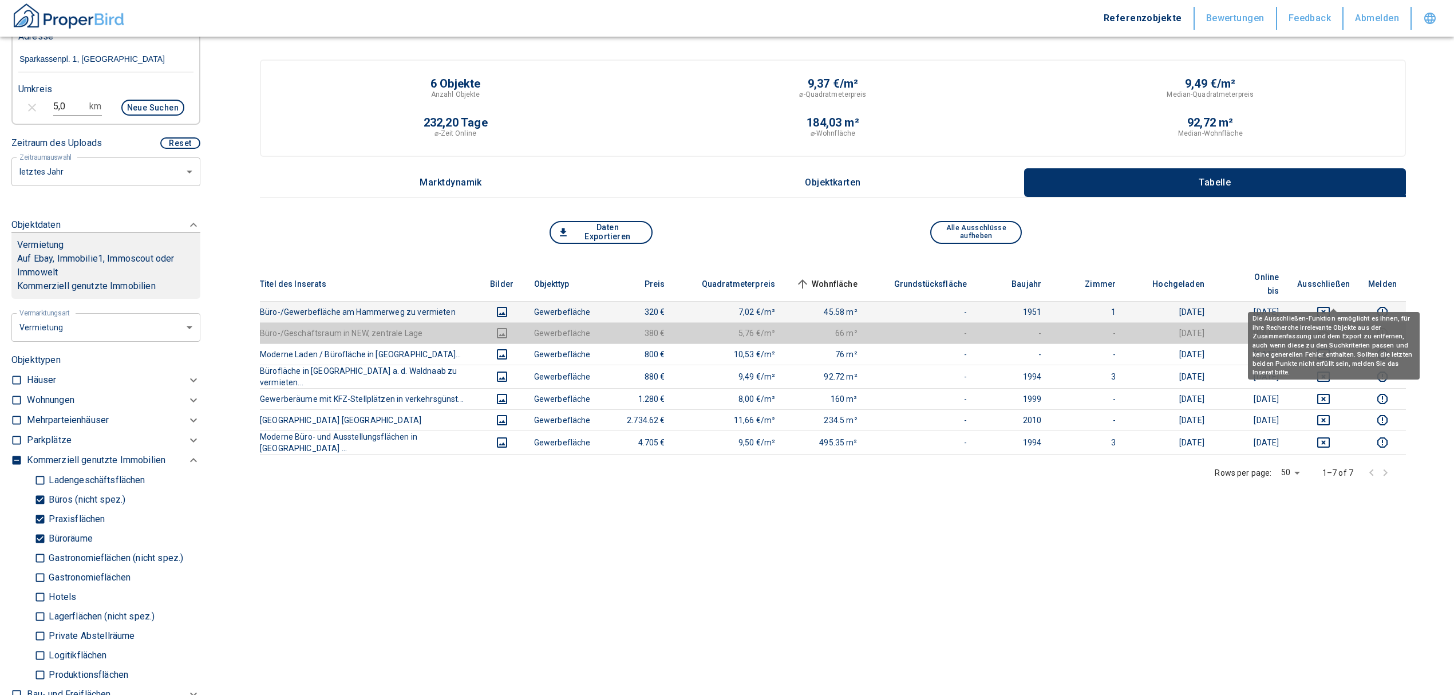
click at [965, 305] on icon "deselect this listing" at bounding box center [1324, 312] width 14 height 14
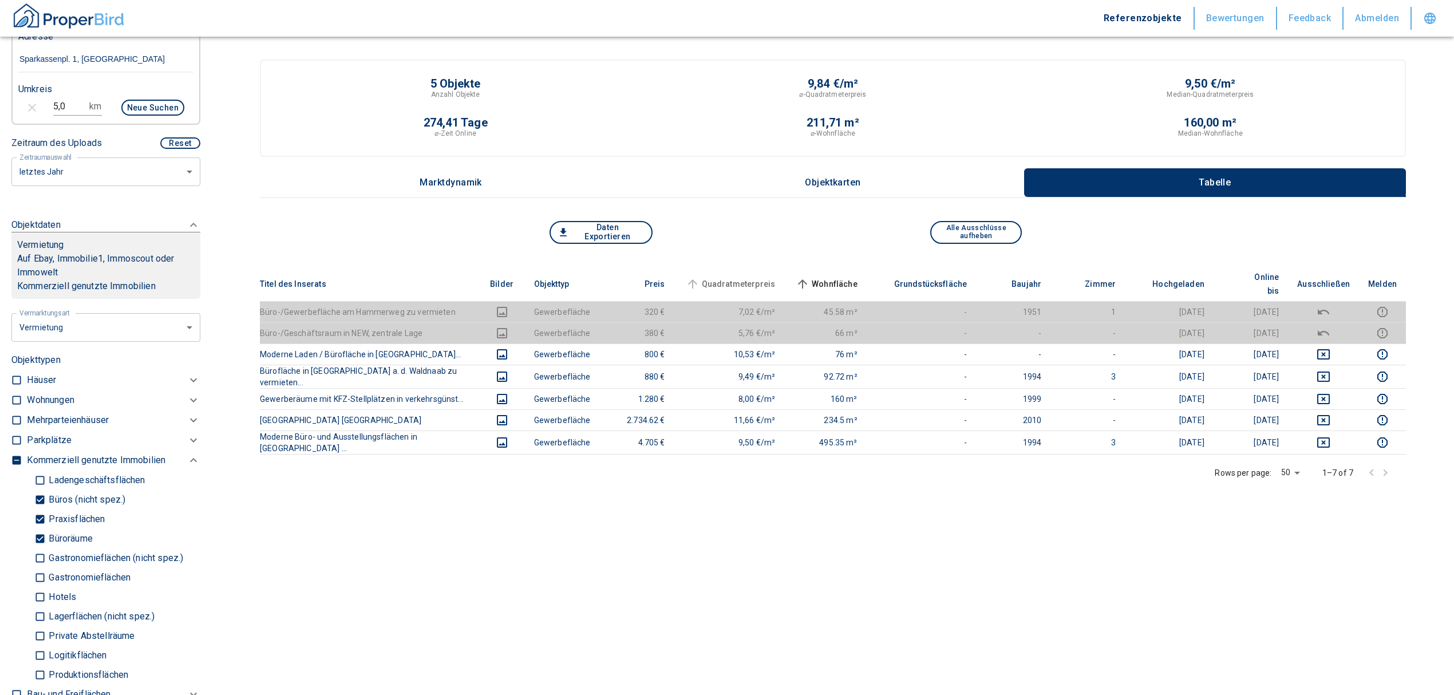
click at [736, 277] on span "Quadratmeterpreis" at bounding box center [730, 284] width 92 height 14
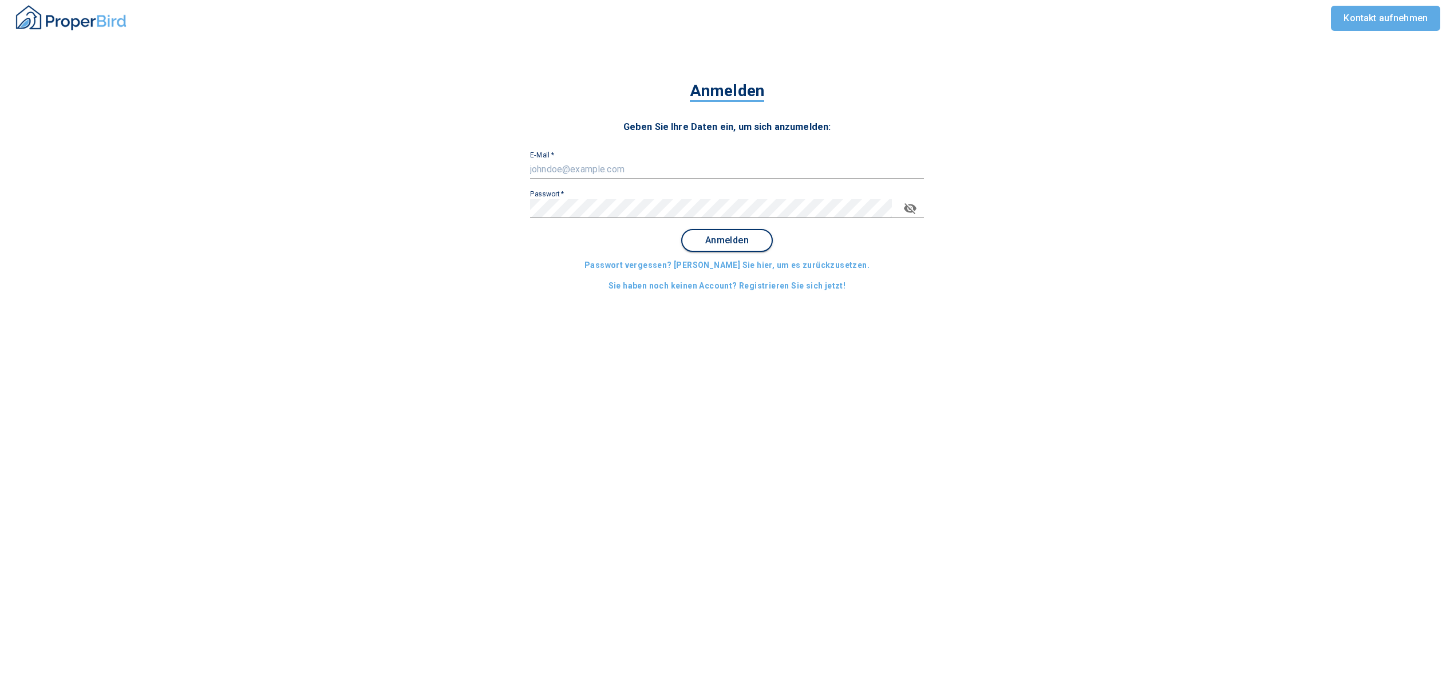
type input "[EMAIL_ADDRESS][DOMAIN_NAME]"
click at [710, 246] on button "Anmelden" at bounding box center [727, 240] width 92 height 23
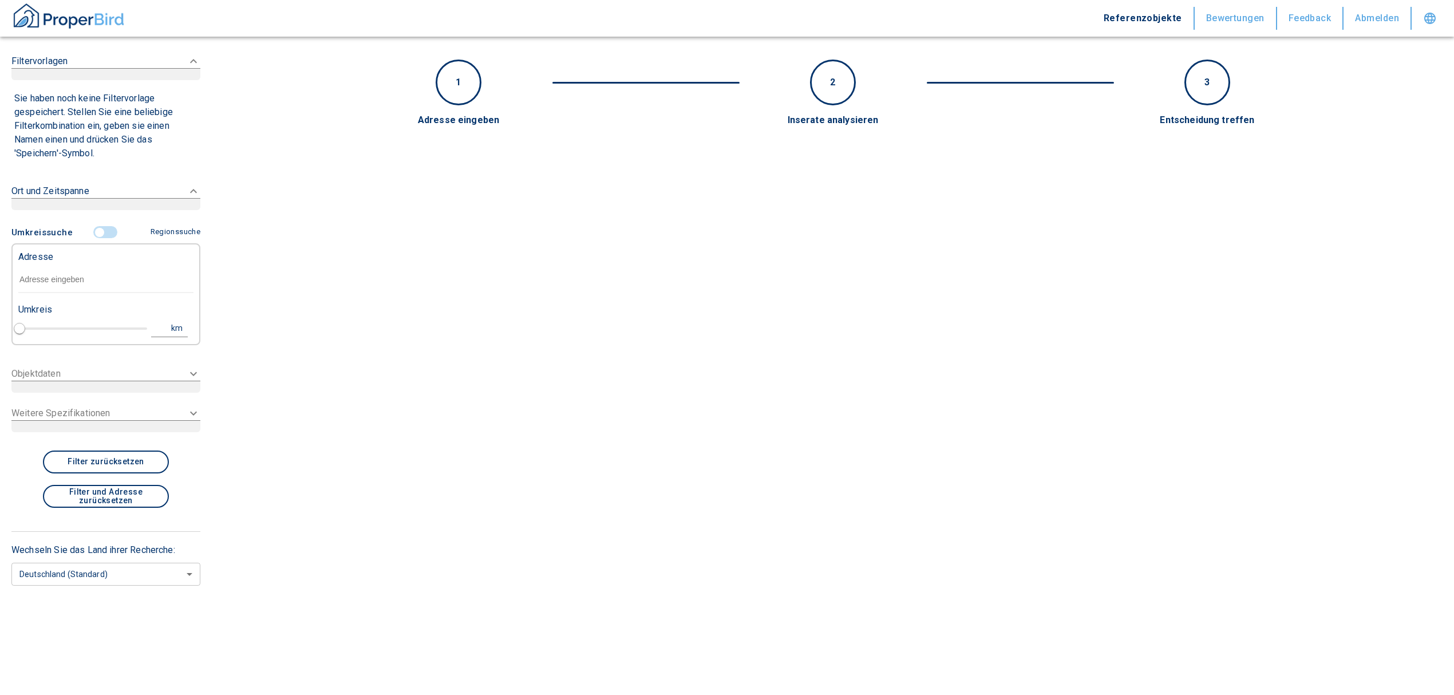
type input "2020"
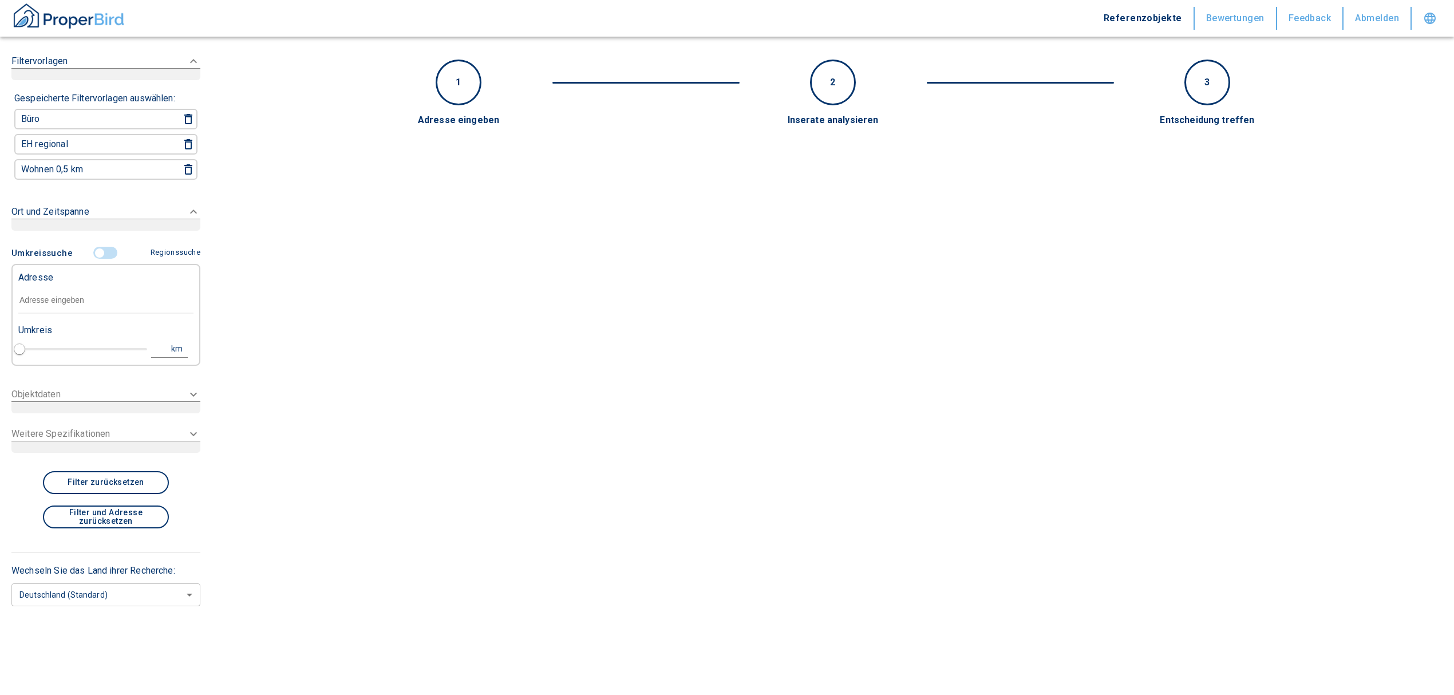
click at [100, 247] on input "controlled" at bounding box center [99, 253] width 34 height 13
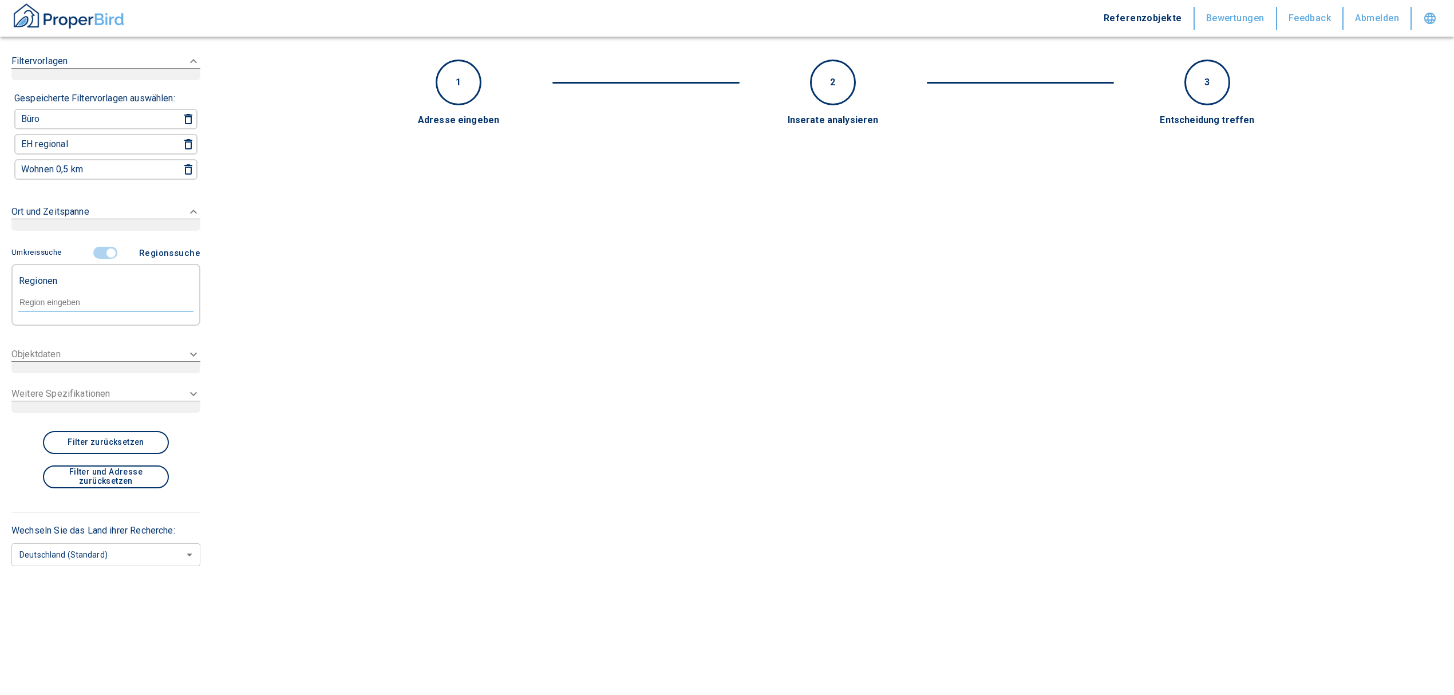
click at [72, 297] on input "text" at bounding box center [105, 302] width 175 height 10
drag, startPoint x: 52, startPoint y: 291, endPoint x: 55, endPoint y: 299, distance: 8.2
click at [52, 292] on div "Landkreis Neustadt an der Waldnaab" at bounding box center [105, 301] width 175 height 20
click at [56, 300] on input "Landkreis Neustadt an der Waldnaab" at bounding box center [105, 302] width 175 height 10
click at [170, 324] on li "Neustadt an der Waldnaab (Kreis)" at bounding box center [106, 326] width 176 height 21
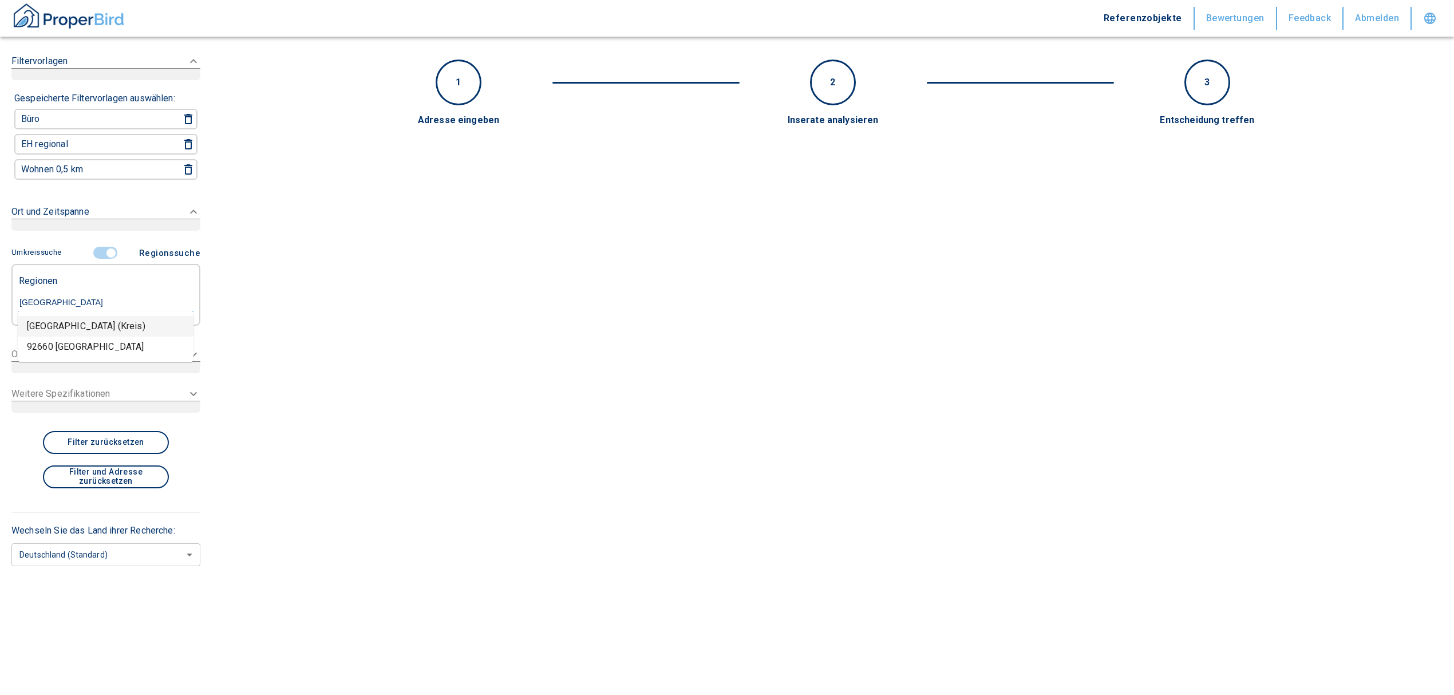
type input "Neustadt an der Waldnaab"
type input "2020"
type input "Neustadt an der Waldnaab (Kreis)"
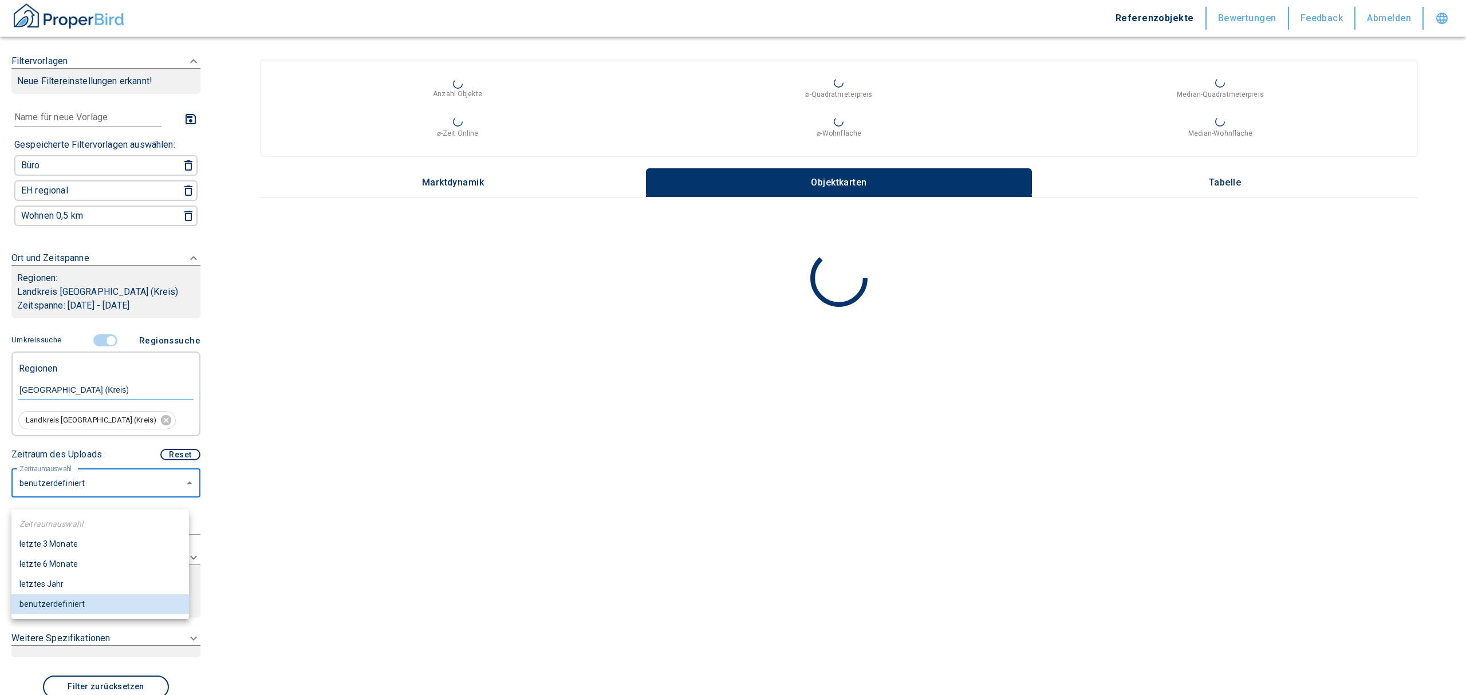
click at [99, 497] on body "Referenzobjekte Bewertungen Feedback Abmelden Filtervorlagen Neue Filtereinstel…" at bounding box center [733, 347] width 1466 height 695
click at [60, 583] on li "letztes Jahr" at bounding box center [100, 584] width 178 height 20
type input "2020"
type input "12"
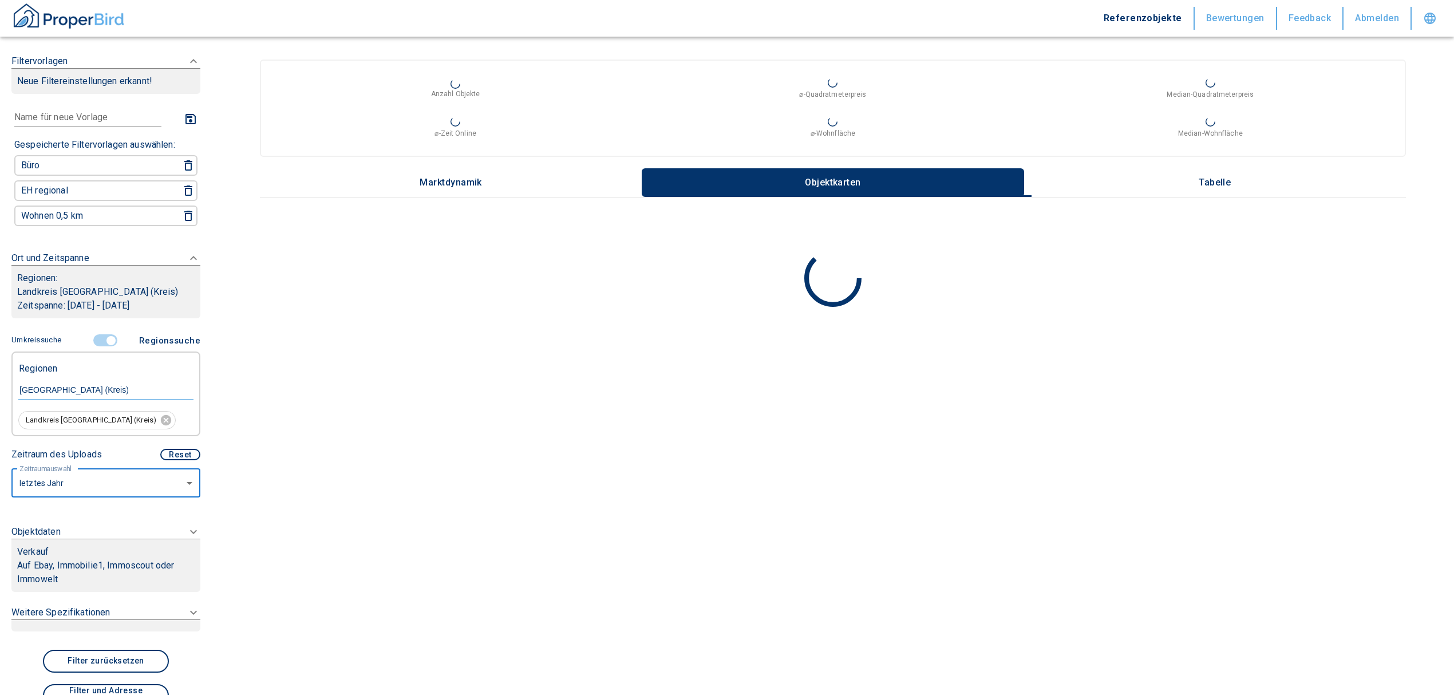
scroll to position [149, 0]
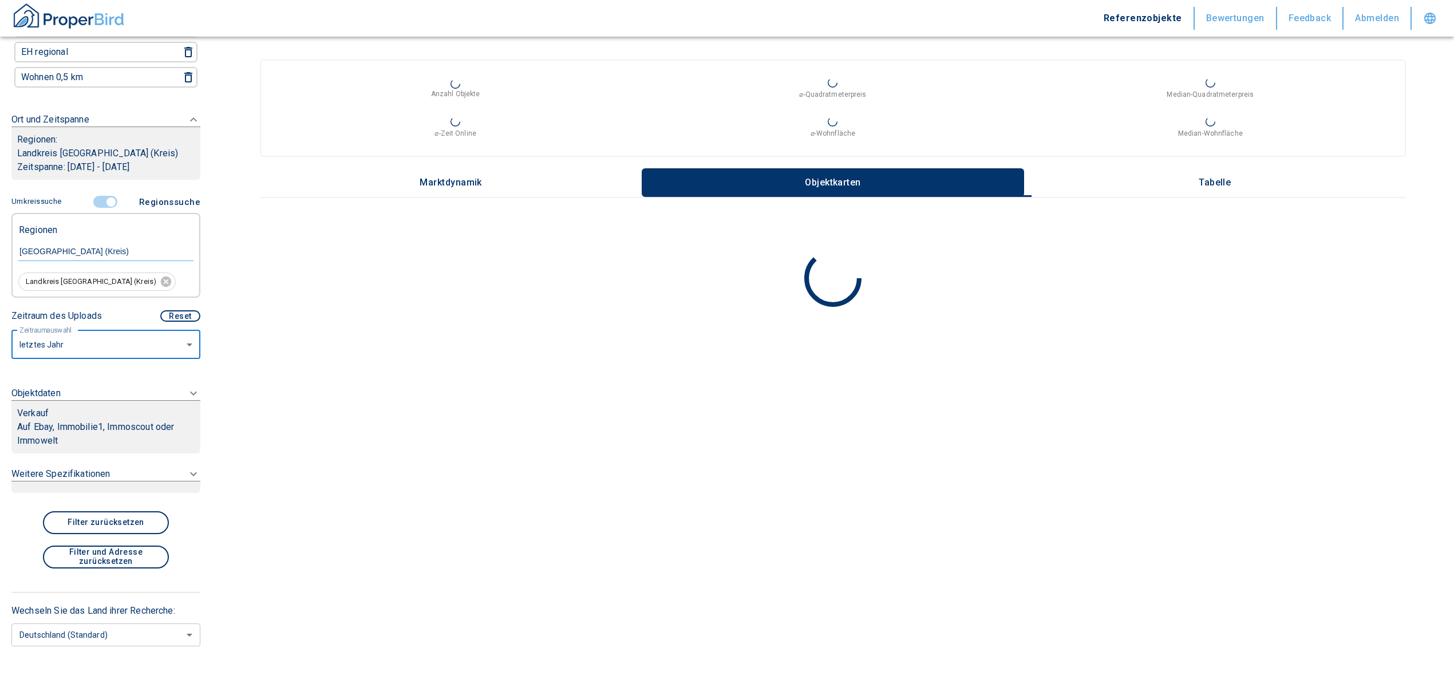
type input "2020"
click at [63, 419] on div "Verkauf" at bounding box center [106, 414] width 178 height 14
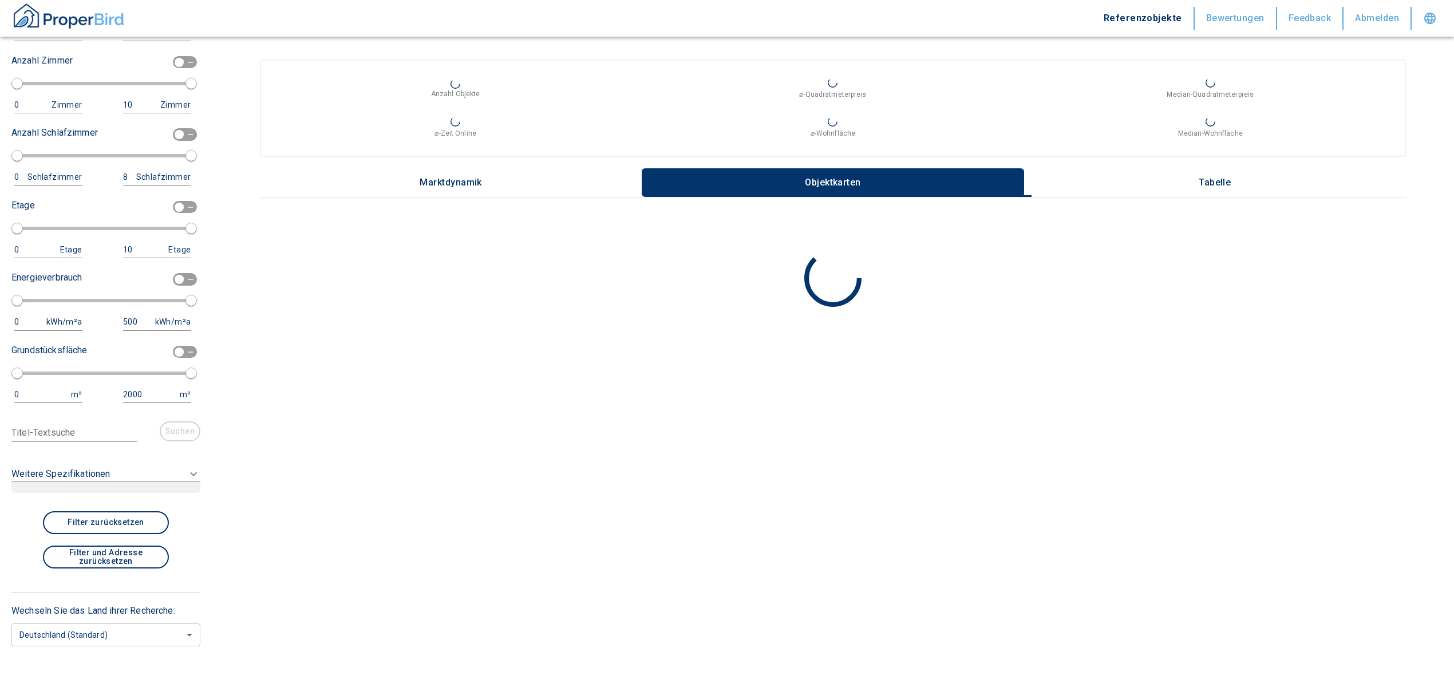
scroll to position [429, 0]
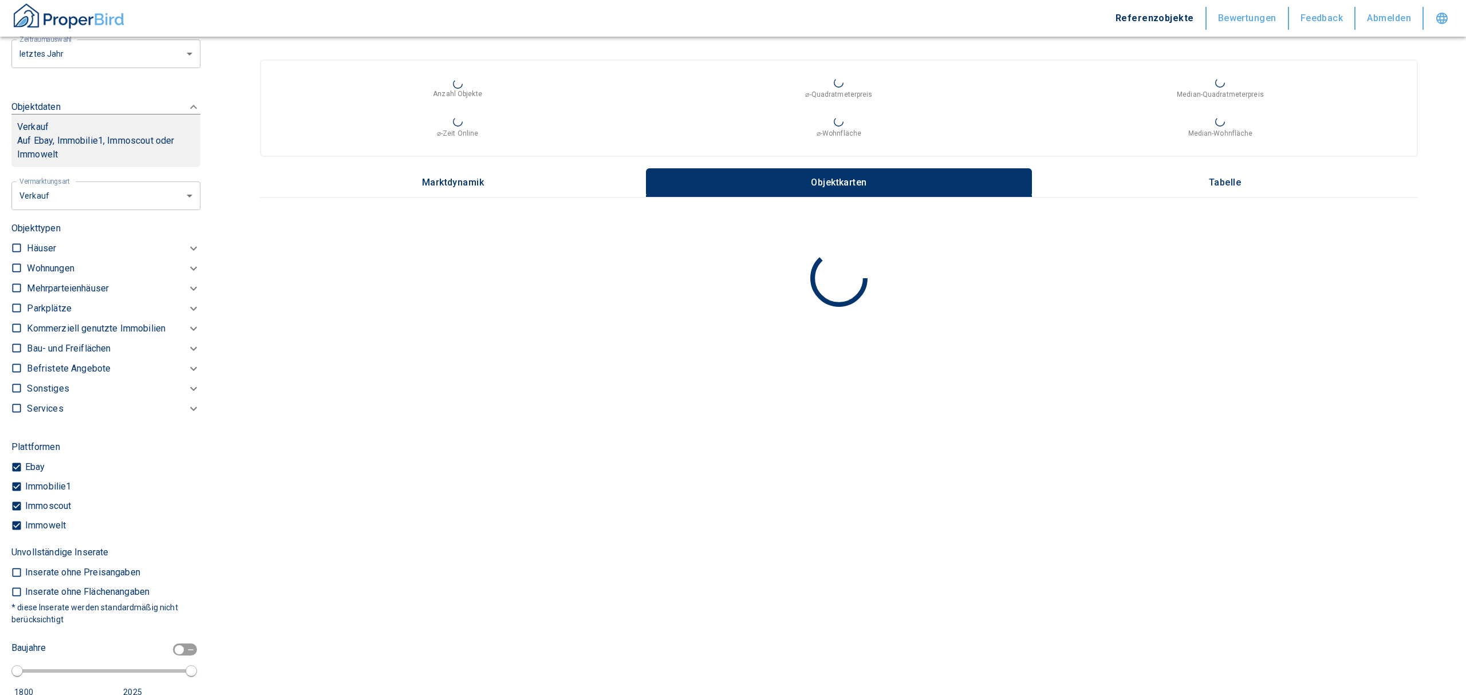
click at [69, 218] on body "Referenzobjekte Bewertungen Feedback Abmelden Filtervorlagen Neue Filtereinstel…" at bounding box center [733, 347] width 1466 height 695
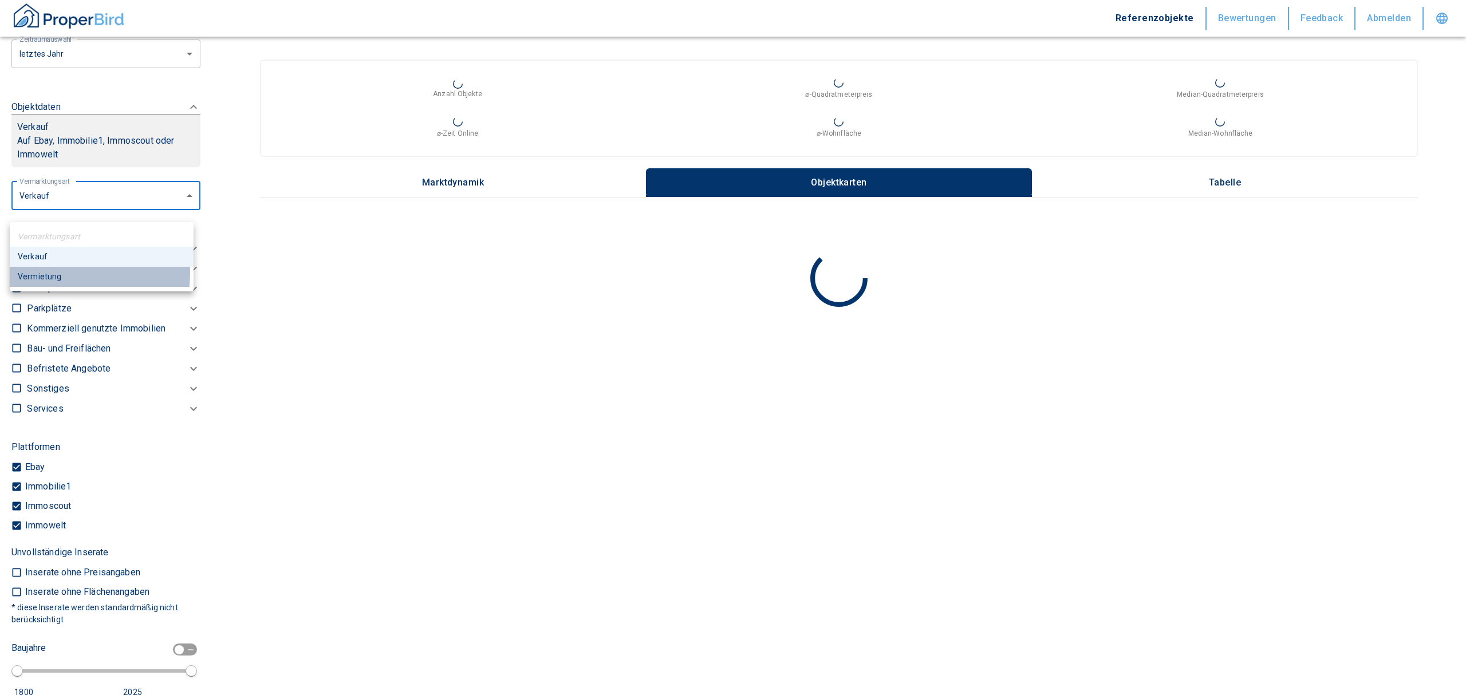
click at [60, 273] on li "Vermietung" at bounding box center [102, 277] width 184 height 20
type input "rent"
type input "2020"
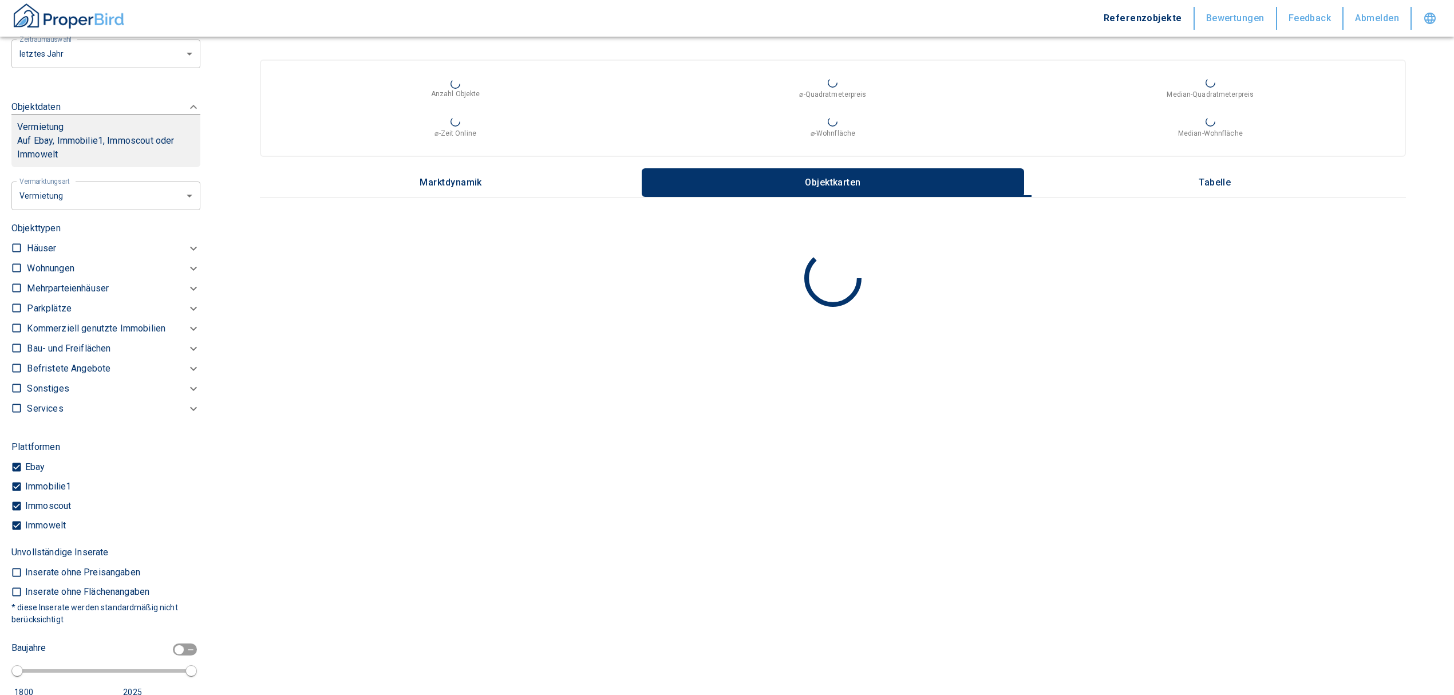
click at [74, 275] on p "Kommerziell genutzte Immobilien" at bounding box center [50, 269] width 47 height 14
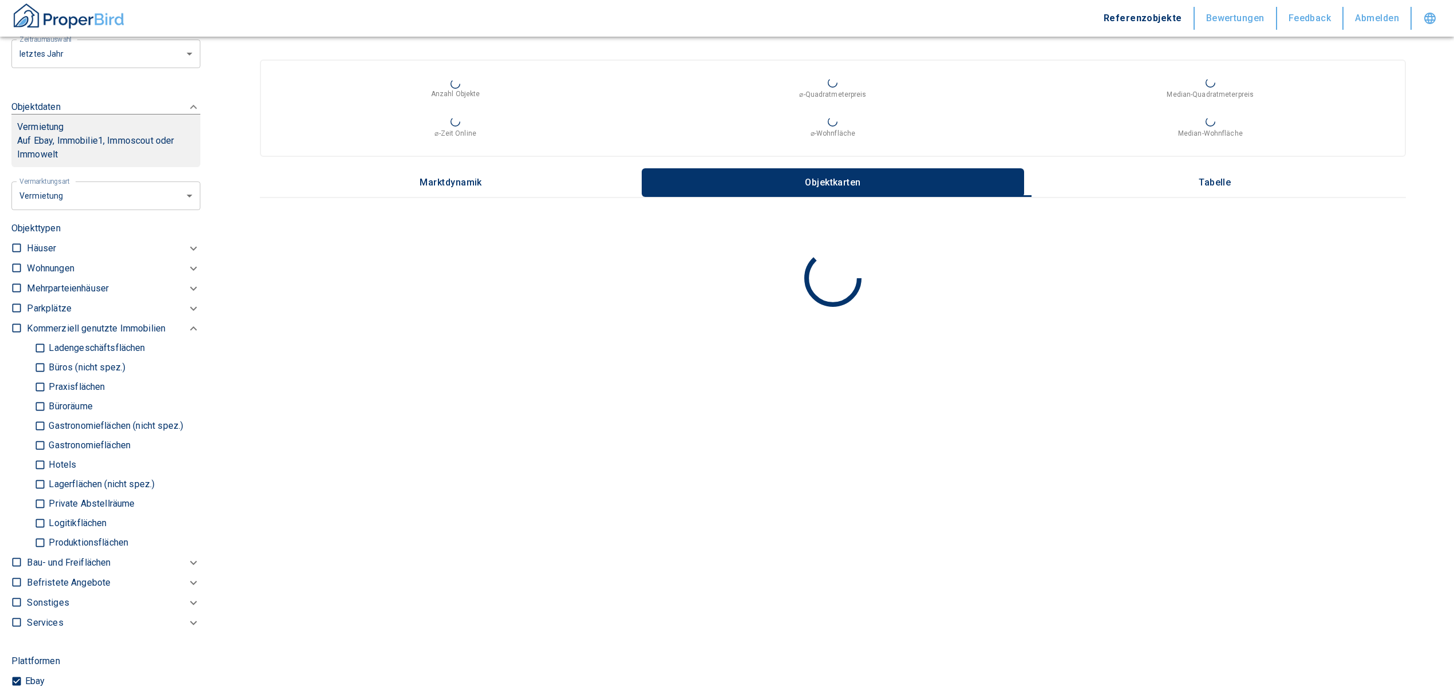
click at [42, 358] on input "Ladengeschäftsflächen" at bounding box center [39, 348] width 11 height 20
checkbox input "true"
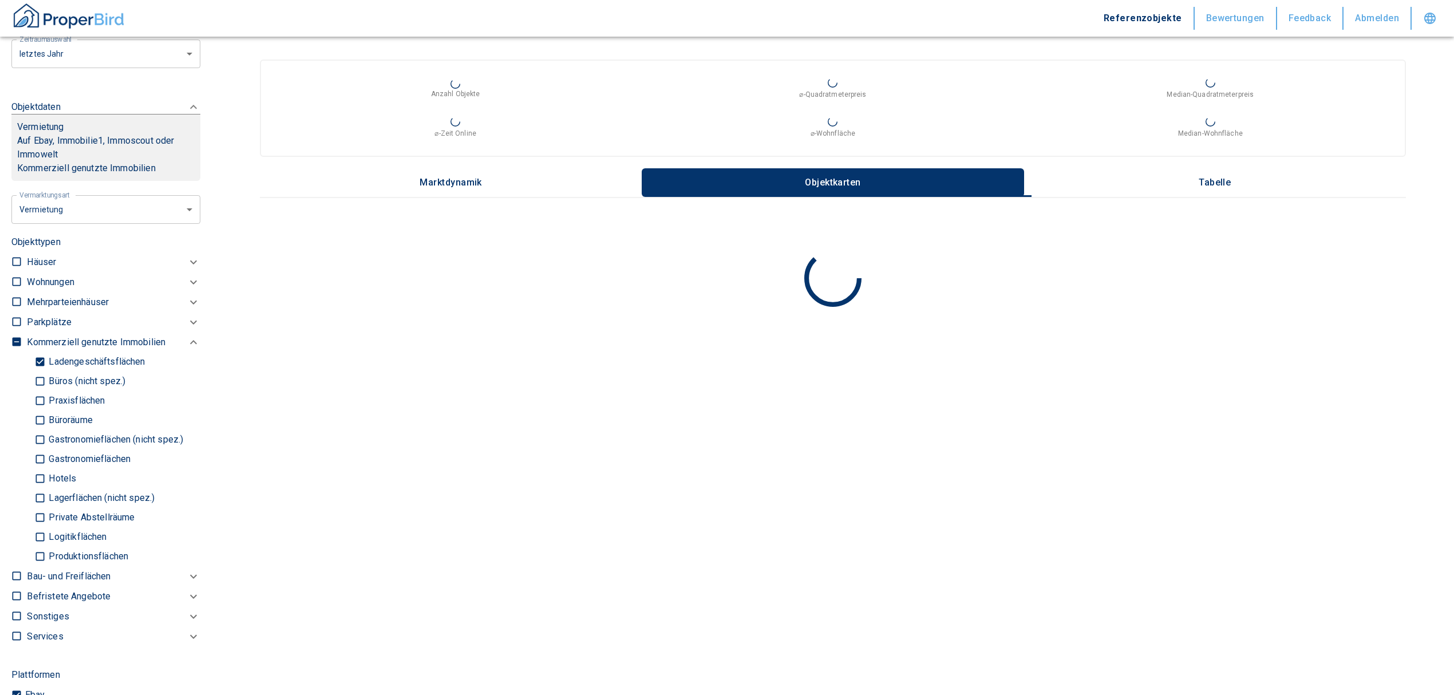
type input "2020"
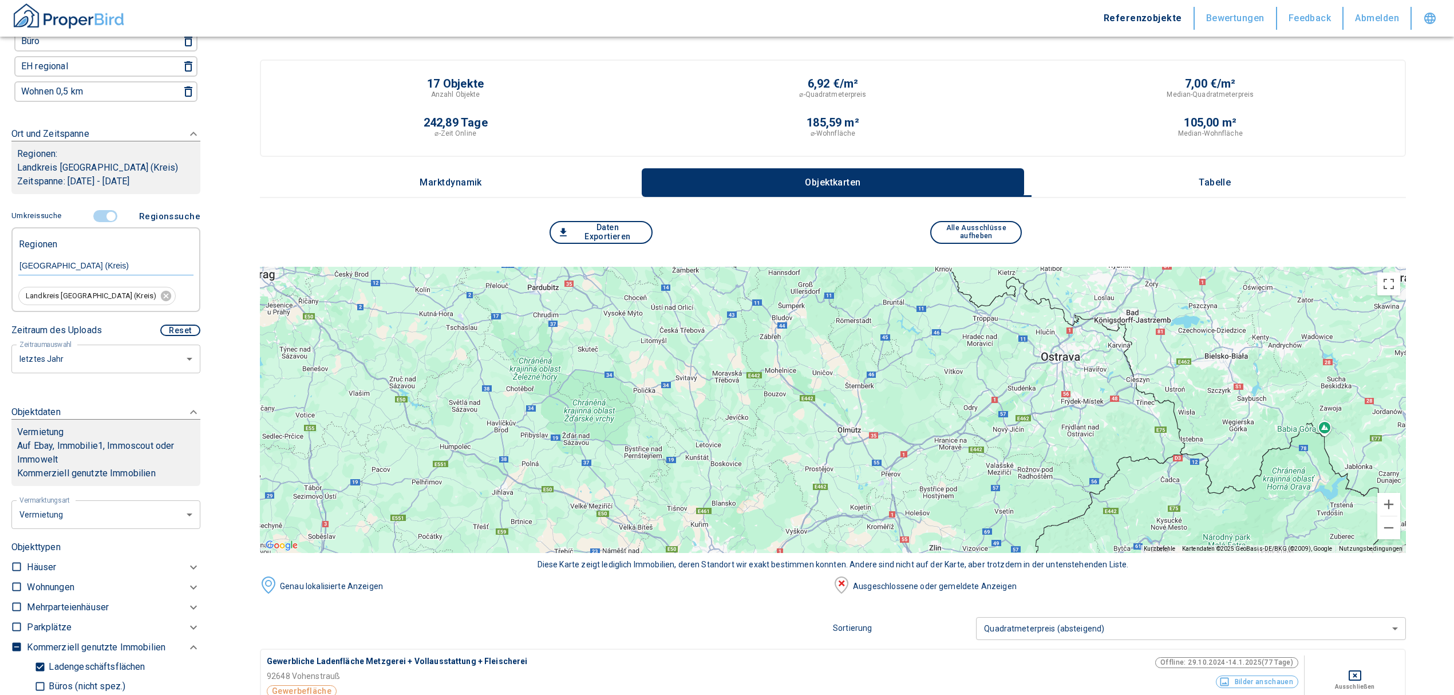
click at [1219, 178] on p "Tabelle" at bounding box center [1214, 183] width 57 height 10
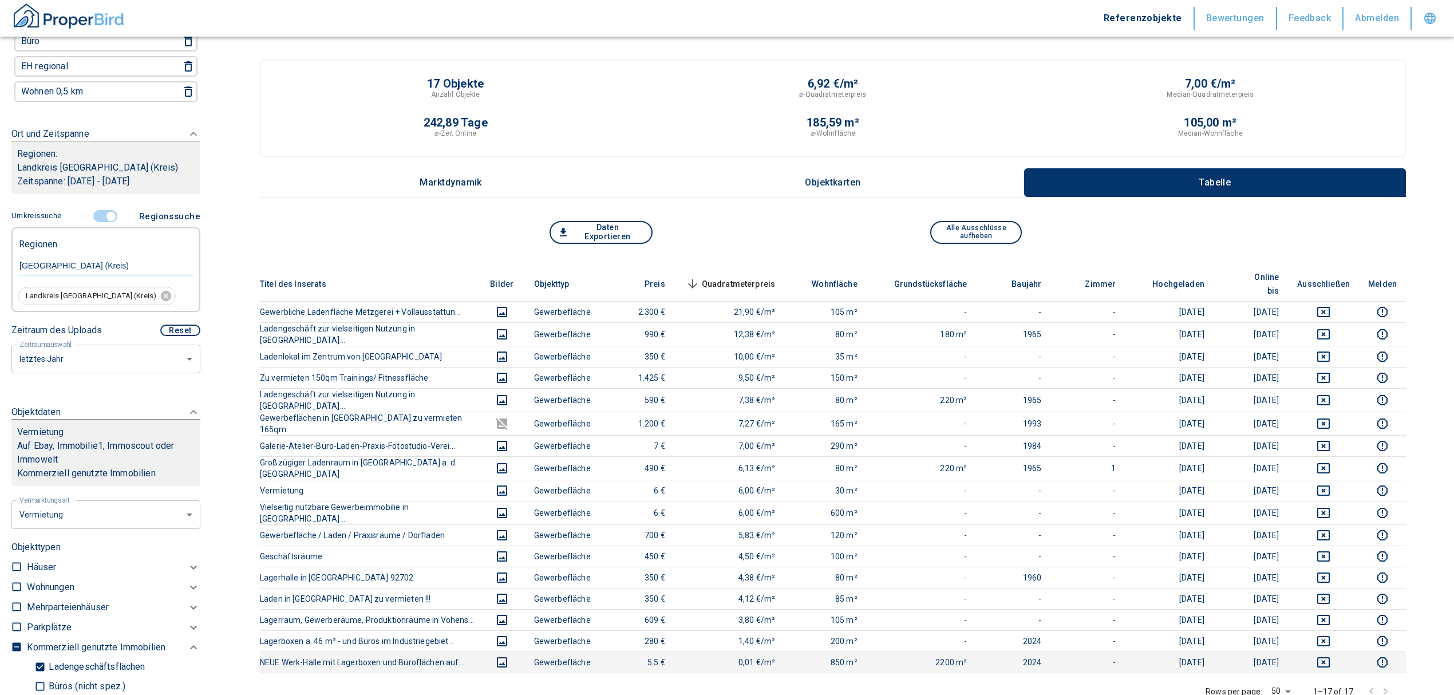
click at [1338, 652] on td at bounding box center [1323, 662] width 71 height 21
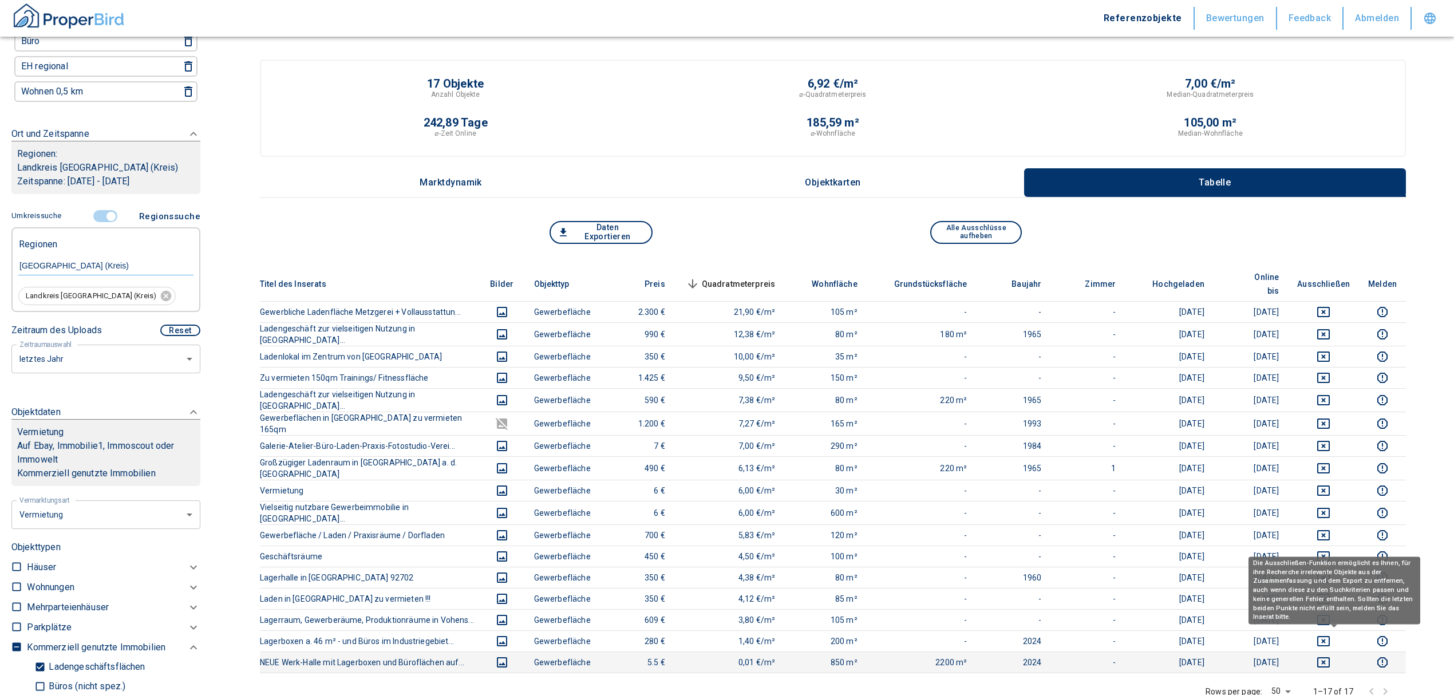
click at [1330, 657] on icon "deselect this listing" at bounding box center [1324, 662] width 13 height 10
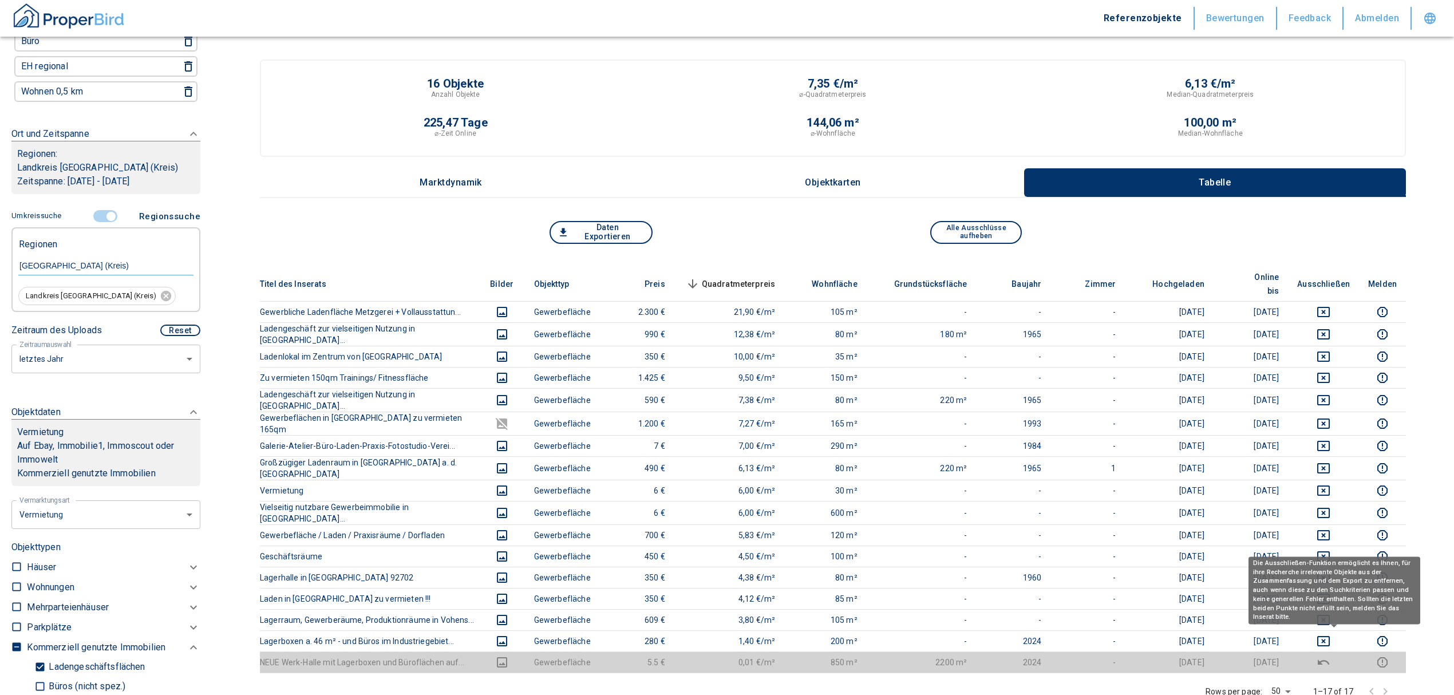
click at [1334, 619] on body "Referenzobjekte Bewertungen Feedback Abmelden Filtervorlagen Neue Filtereinstel…" at bounding box center [727, 533] width 1454 height 1067
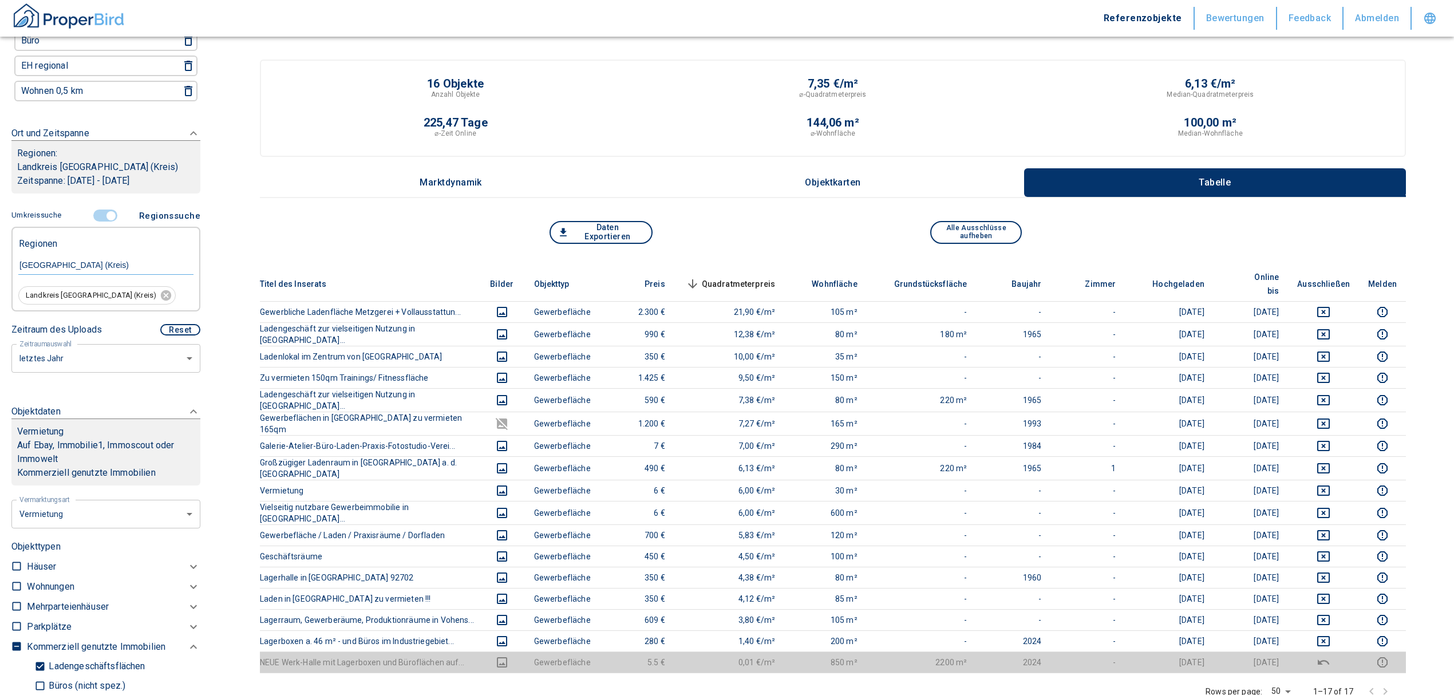
scroll to position [124, 0]
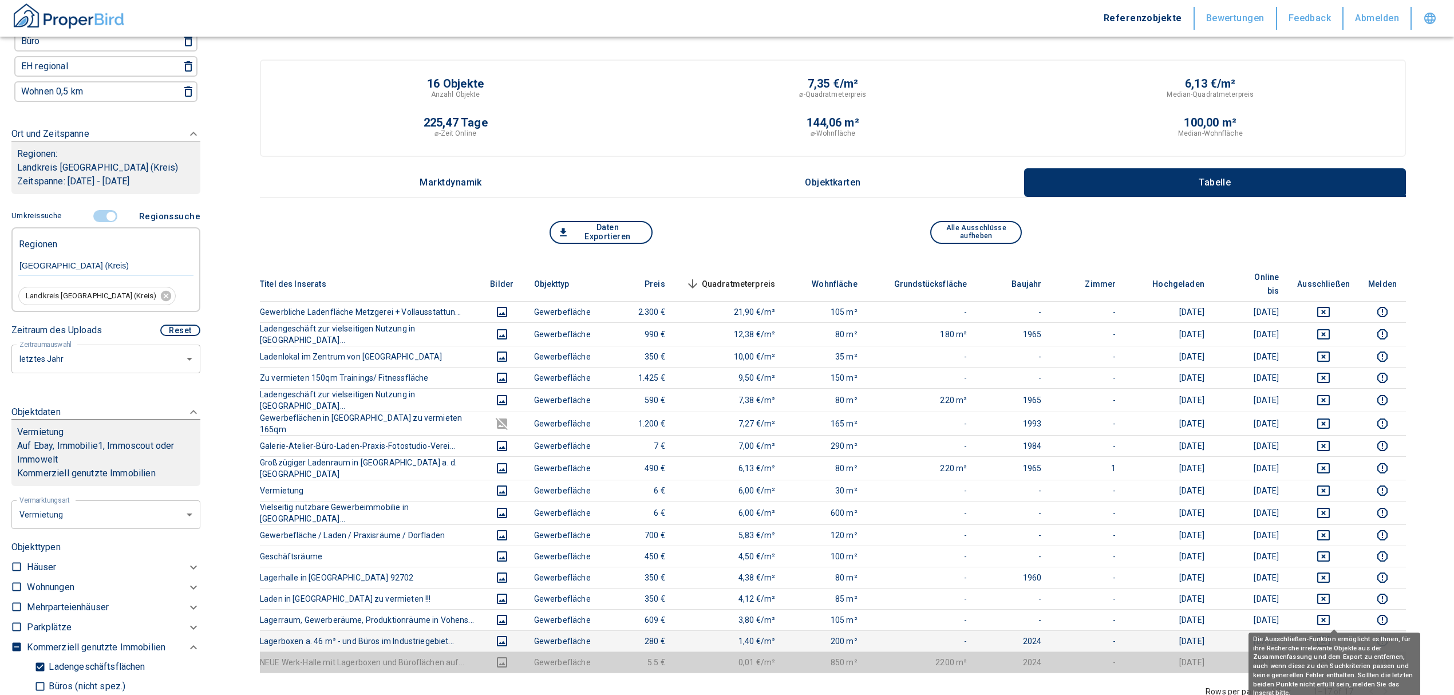
click at [1331, 634] on icon "deselect this listing" at bounding box center [1324, 641] width 14 height 14
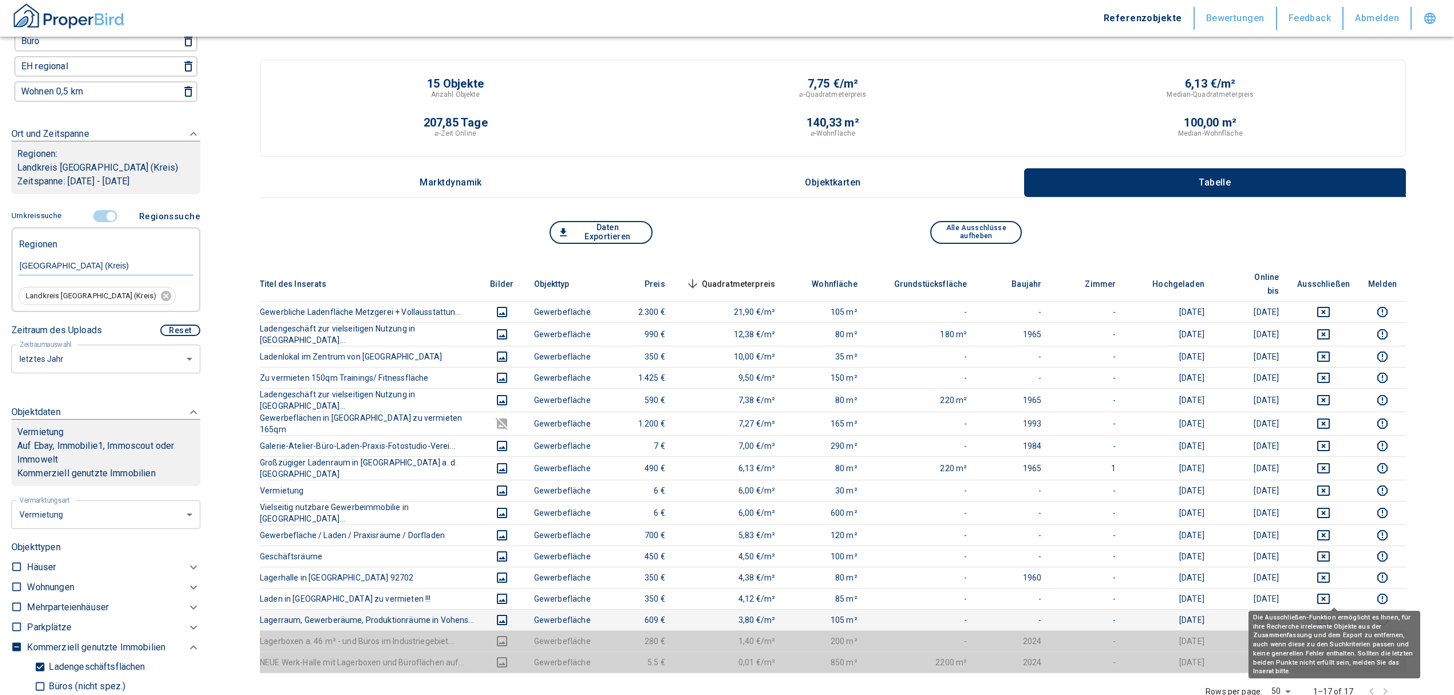
click at [1331, 613] on icon "deselect this listing" at bounding box center [1324, 620] width 14 height 14
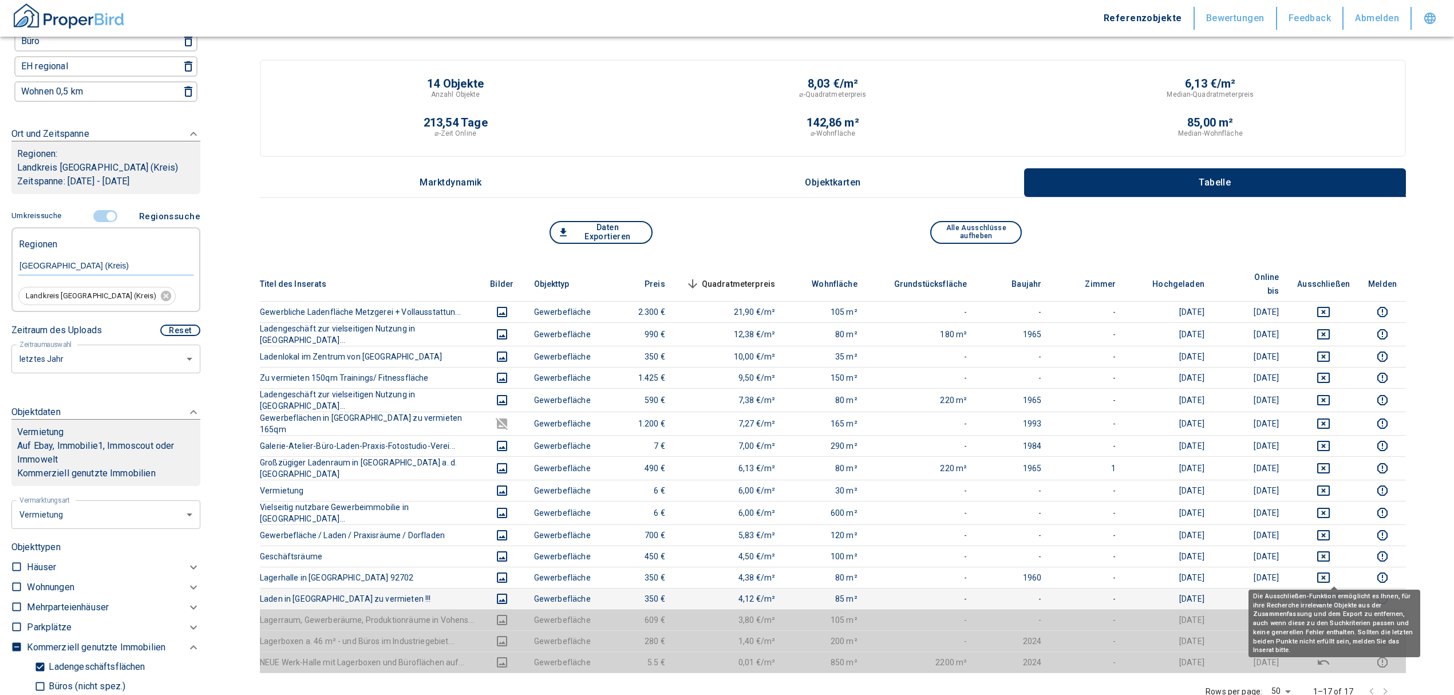
click at [1330, 594] on icon "deselect this listing" at bounding box center [1324, 599] width 13 height 10
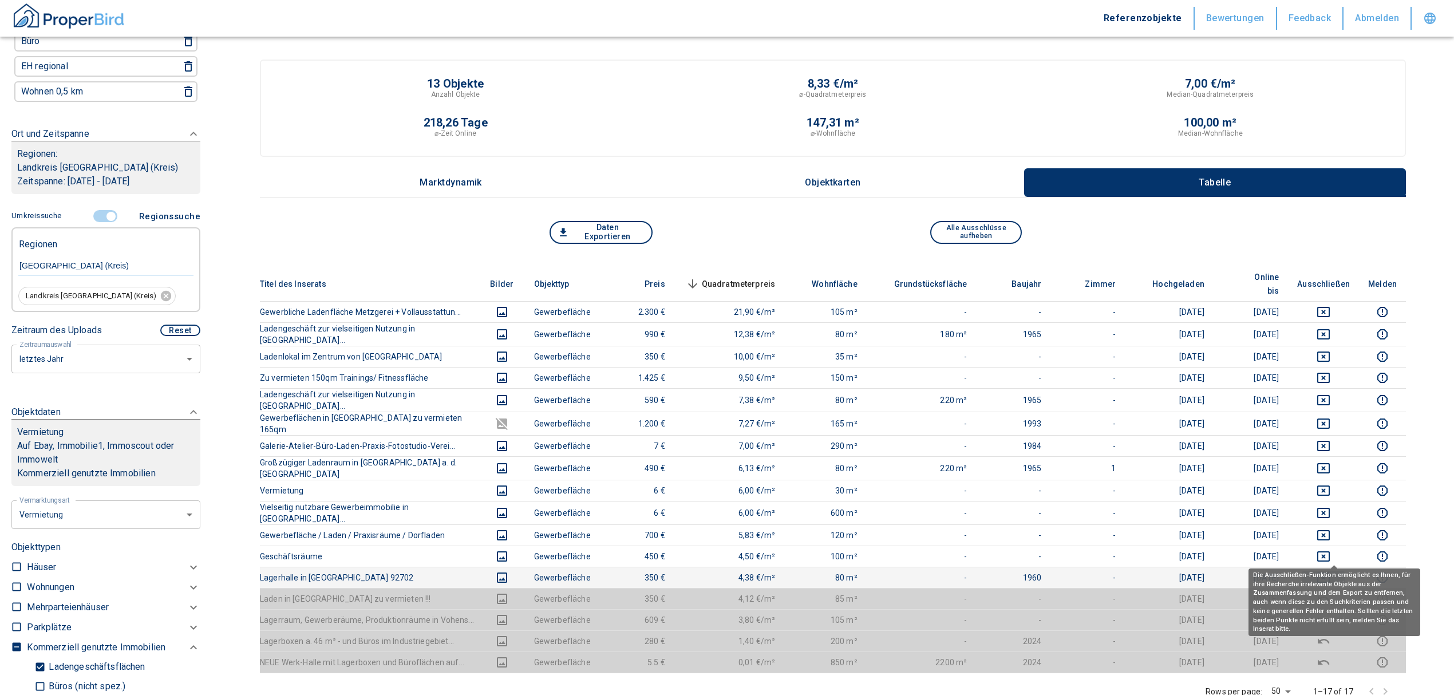
click at [1331, 571] on icon "deselect this listing" at bounding box center [1324, 578] width 14 height 14
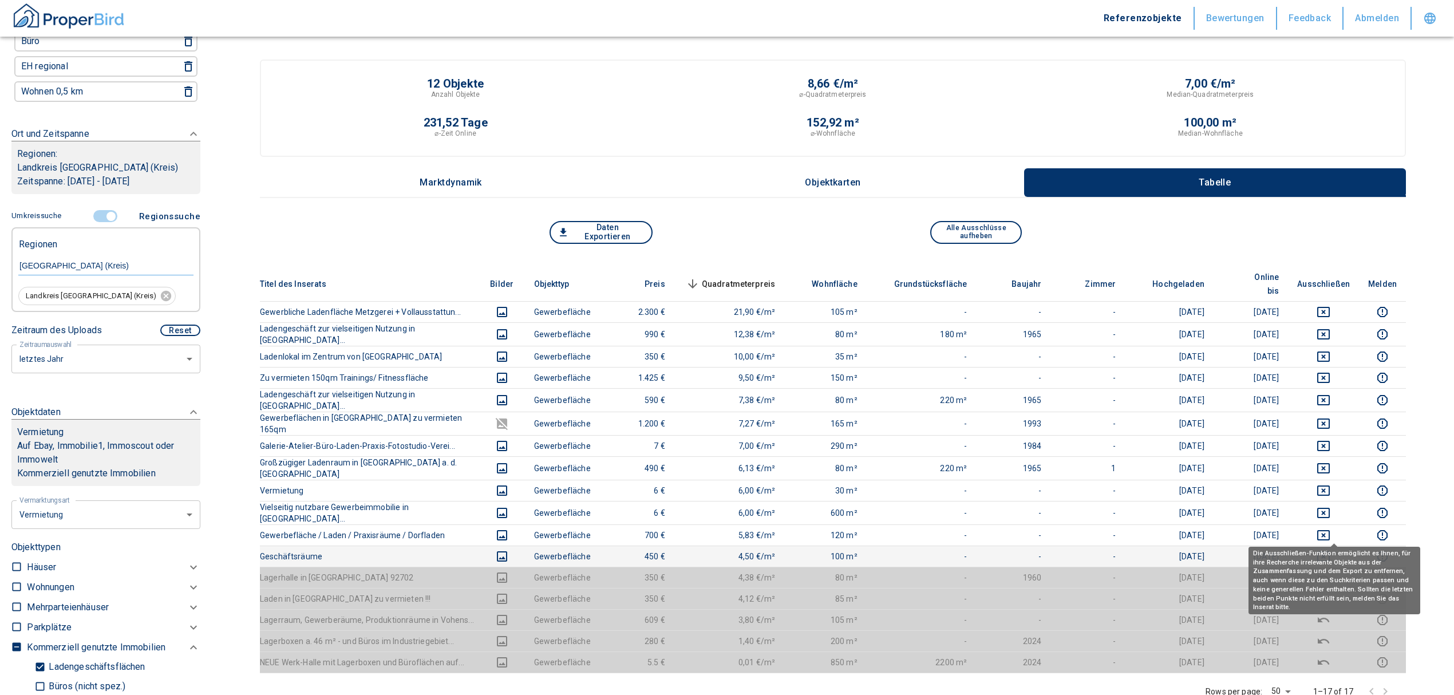
click at [1327, 550] on button "deselect this listing" at bounding box center [1324, 557] width 53 height 14
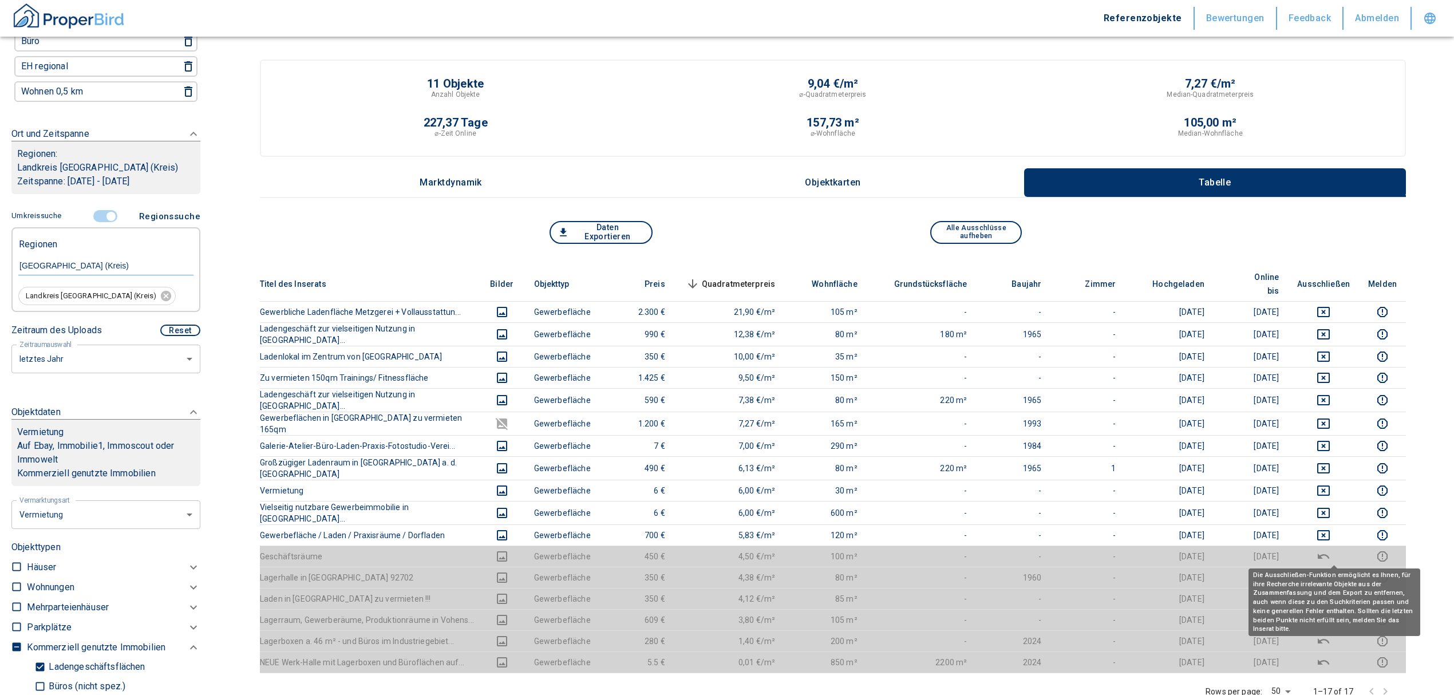
click at [1331, 571] on icon "deselect this listing" at bounding box center [1324, 578] width 14 height 14
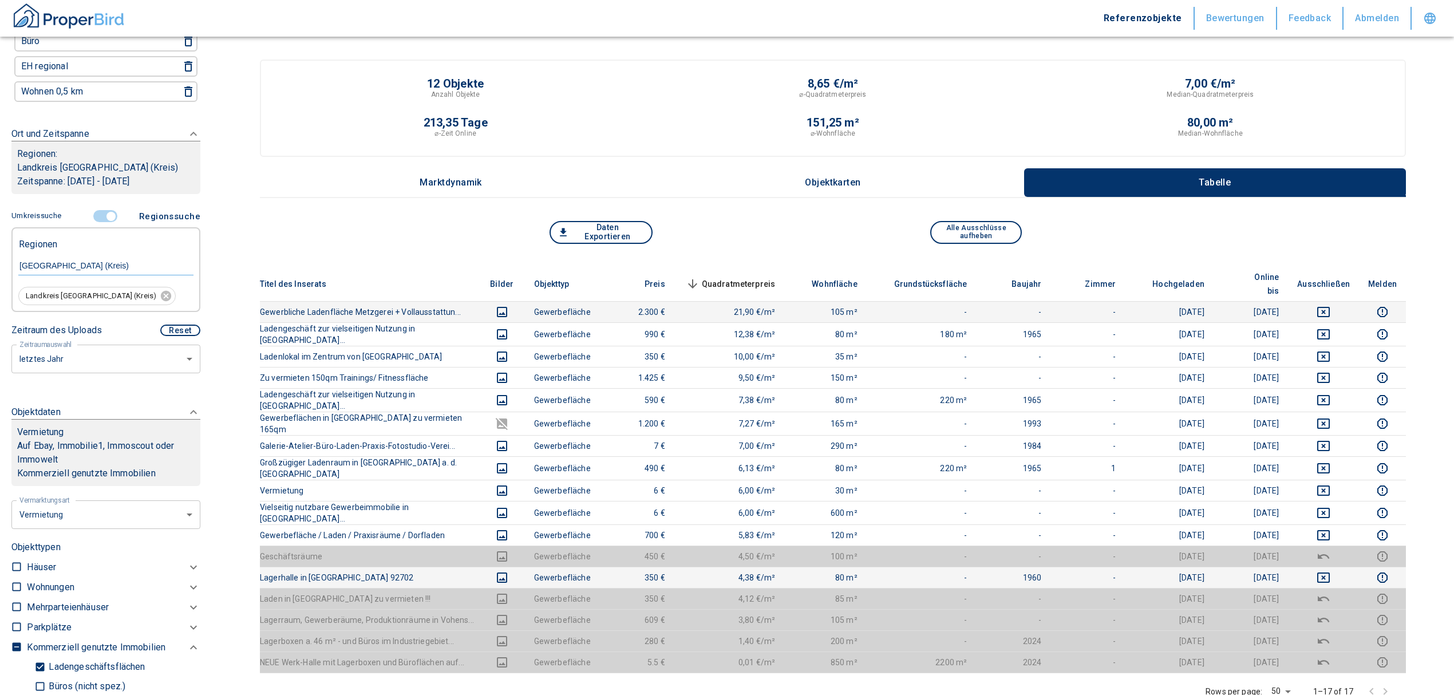
click at [1334, 301] on td at bounding box center [1323, 311] width 71 height 21
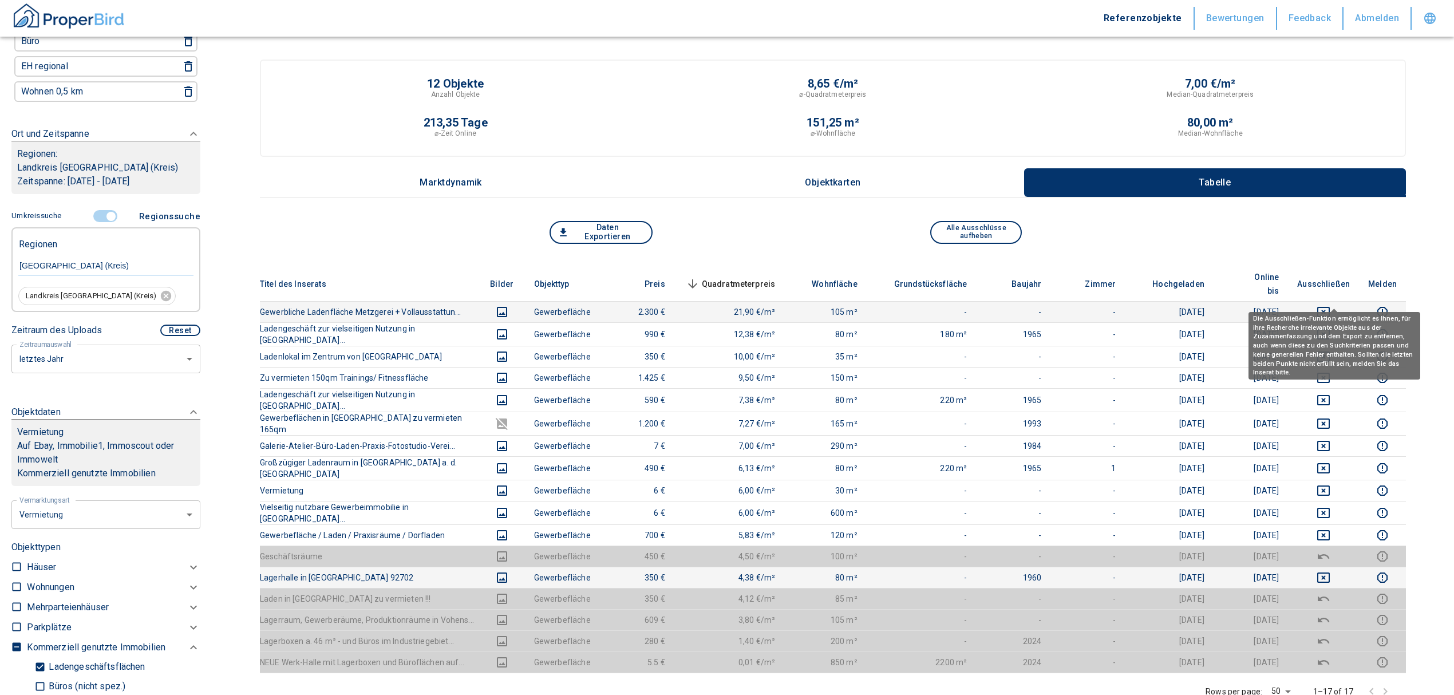
click at [1324, 305] on button "deselect this listing" at bounding box center [1324, 312] width 53 height 14
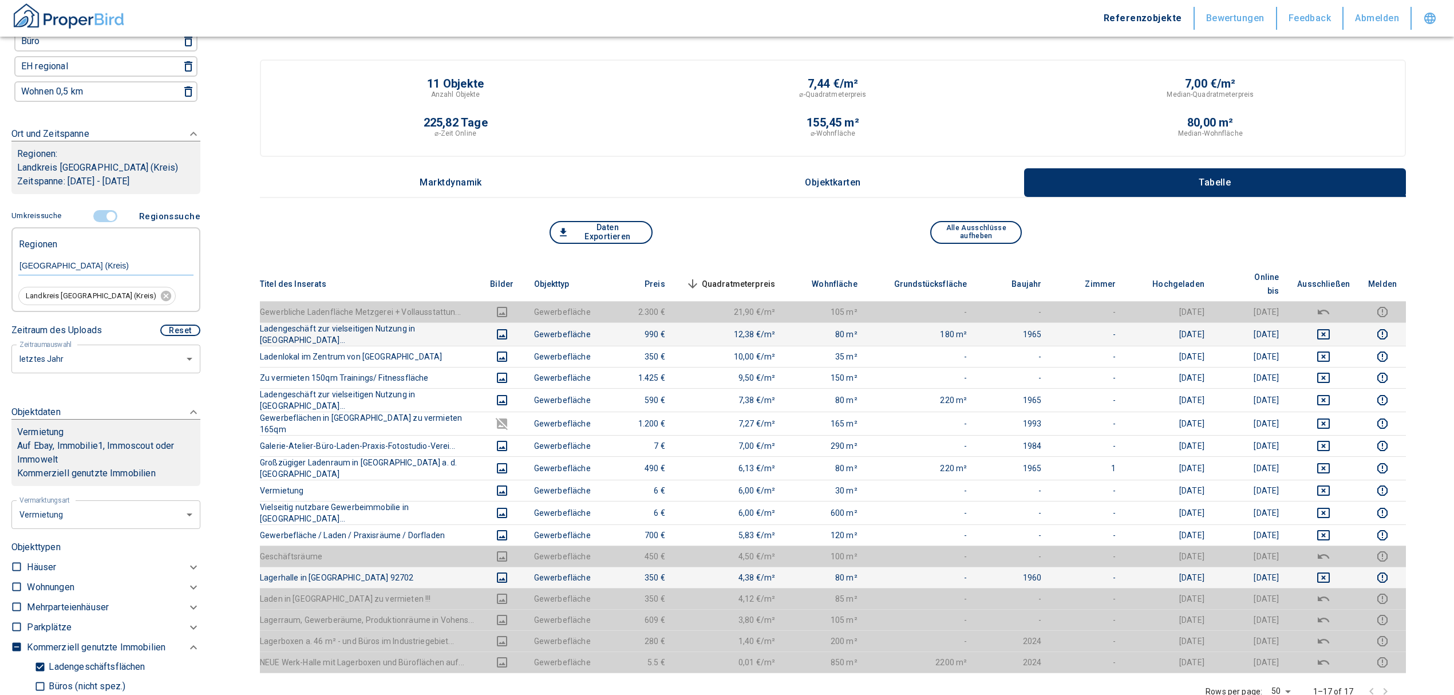
click at [455, 322] on th "Ladengeschäft zur vielseitigen Nutzung in Neustadt..." at bounding box center [369, 333] width 219 height 23
click at [837, 173] on button "Objektkarten" at bounding box center [833, 182] width 382 height 29
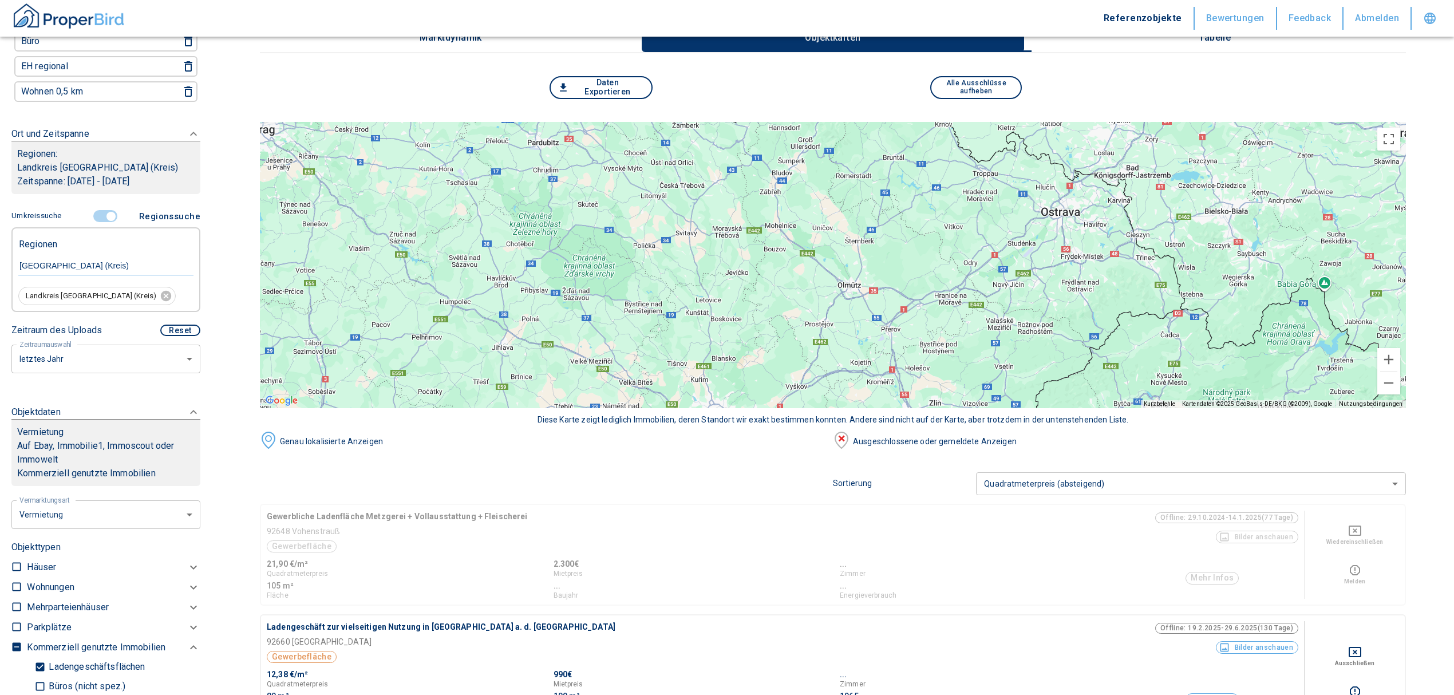
scroll to position [0, 0]
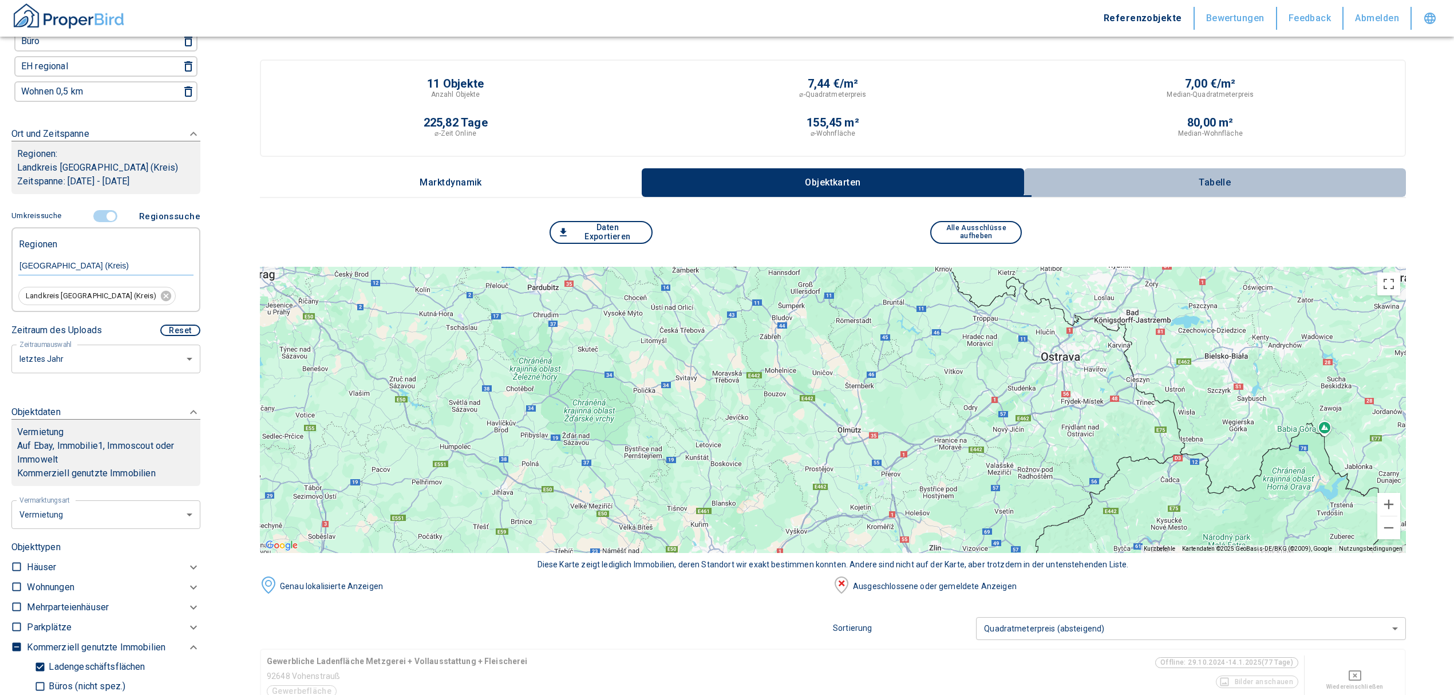
click at [1239, 178] on p "Tabelle" at bounding box center [1214, 183] width 57 height 10
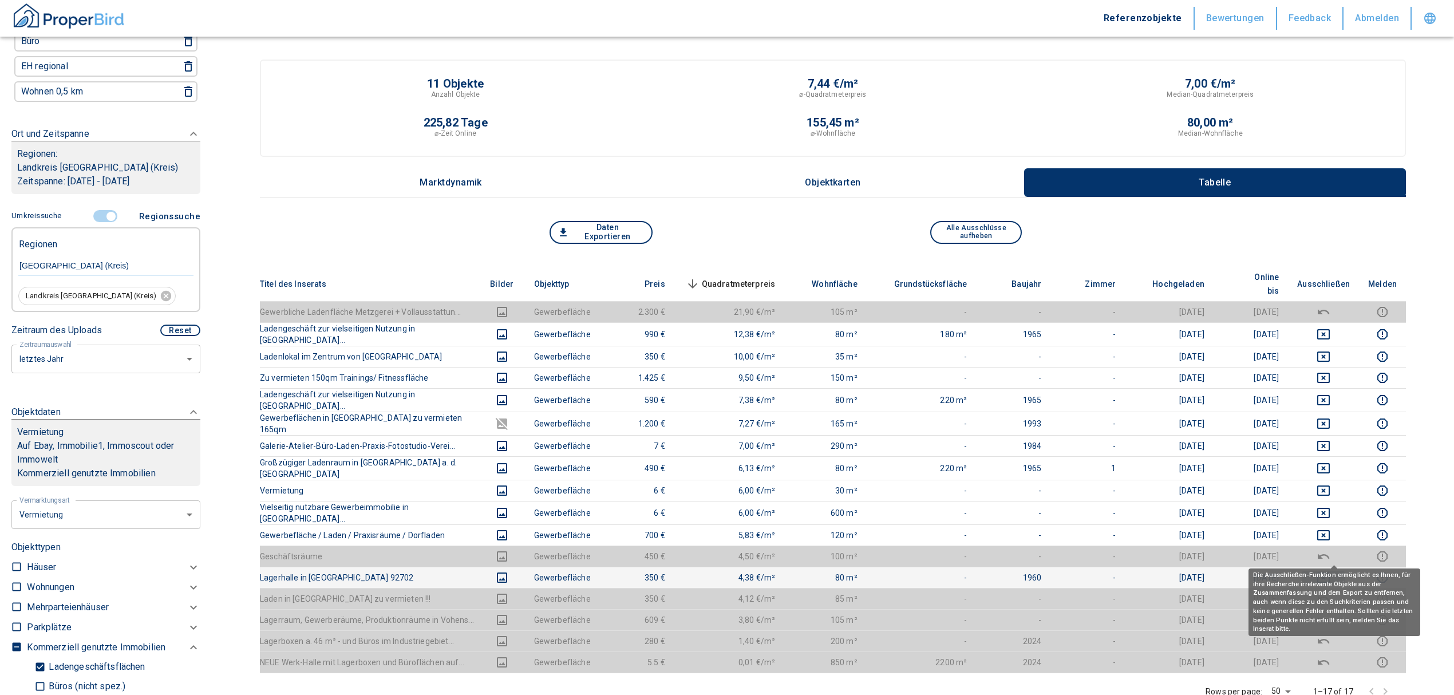
click at [1331, 571] on icon "deselect this listing" at bounding box center [1324, 578] width 14 height 14
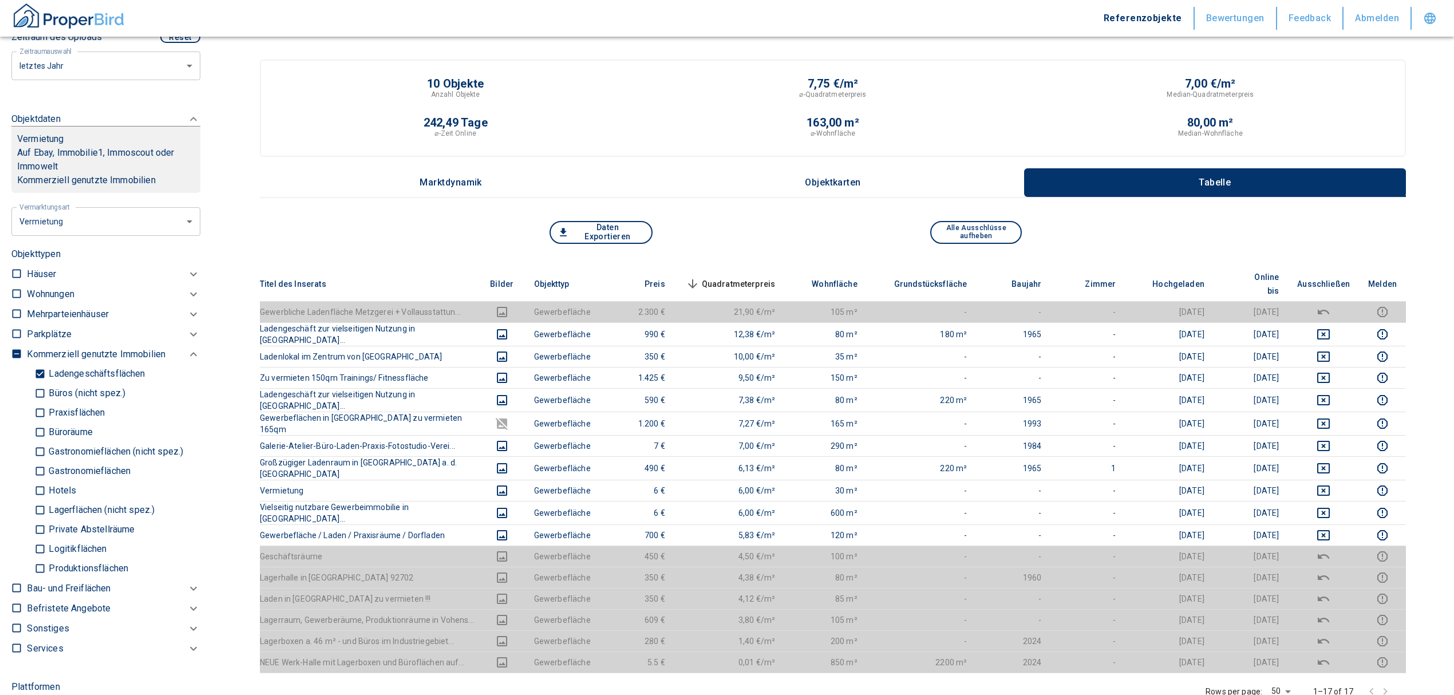
scroll to position [443, 0]
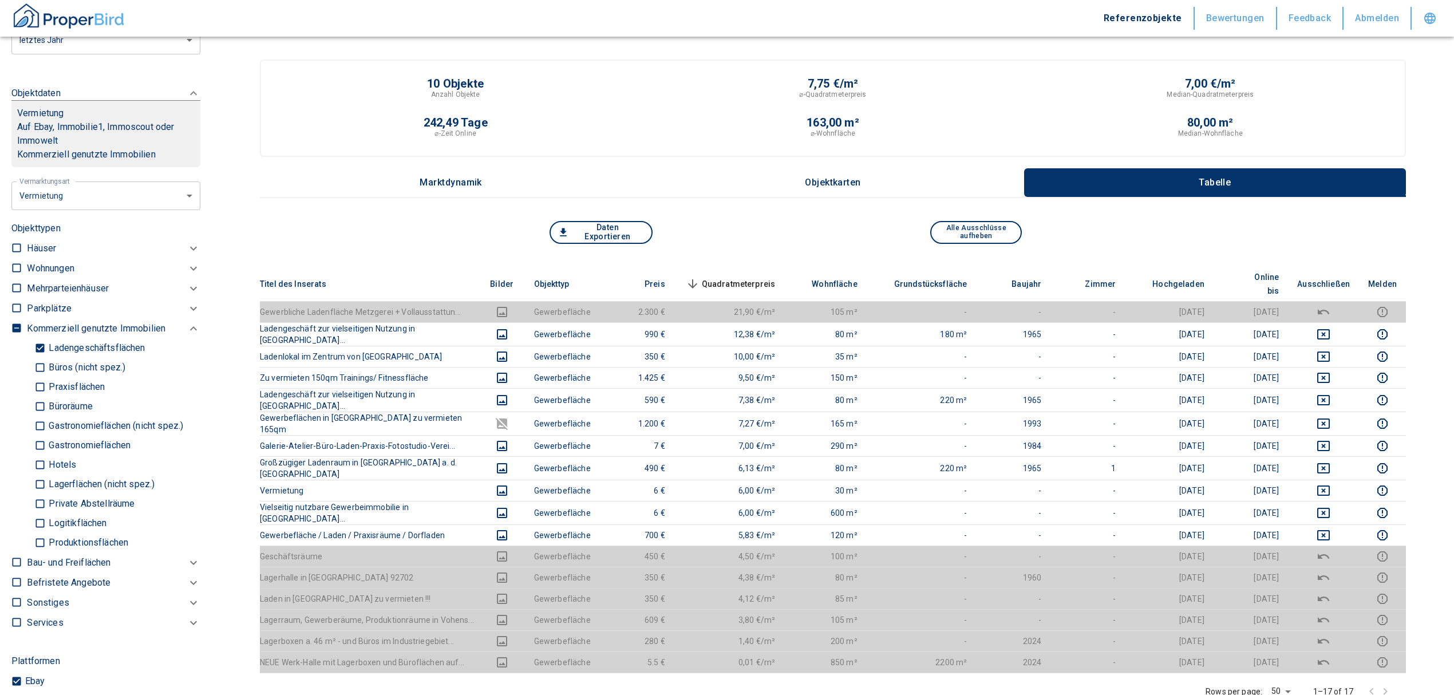
click at [102, 353] on p "Ladengeschäftsflächen" at bounding box center [95, 348] width 99 height 9
click at [46, 356] on input "Ladengeschäftsflächen" at bounding box center [39, 348] width 11 height 20
checkbox input "false"
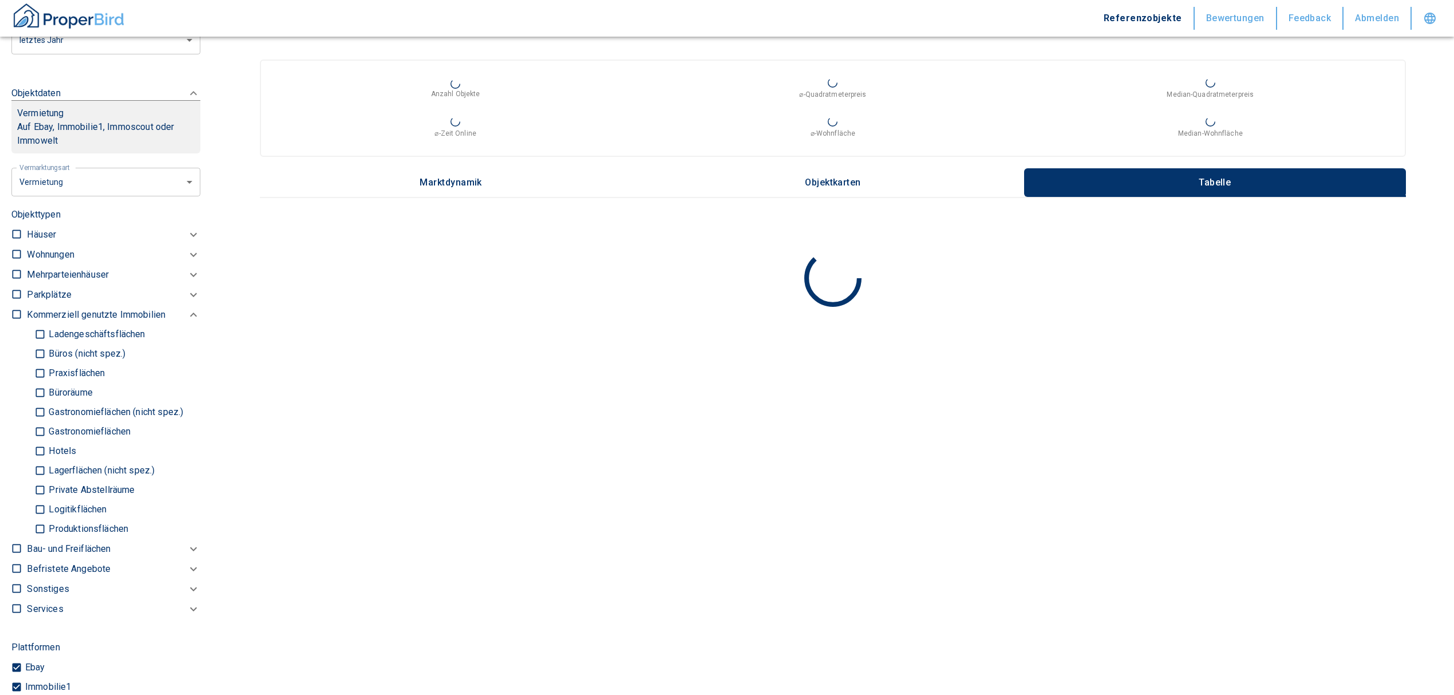
type input "2020"
click at [69, 514] on p "Logitikflächen" at bounding box center [76, 509] width 61 height 9
click at [46, 518] on input "Logitikflächen" at bounding box center [39, 510] width 11 height 20
checkbox input "true"
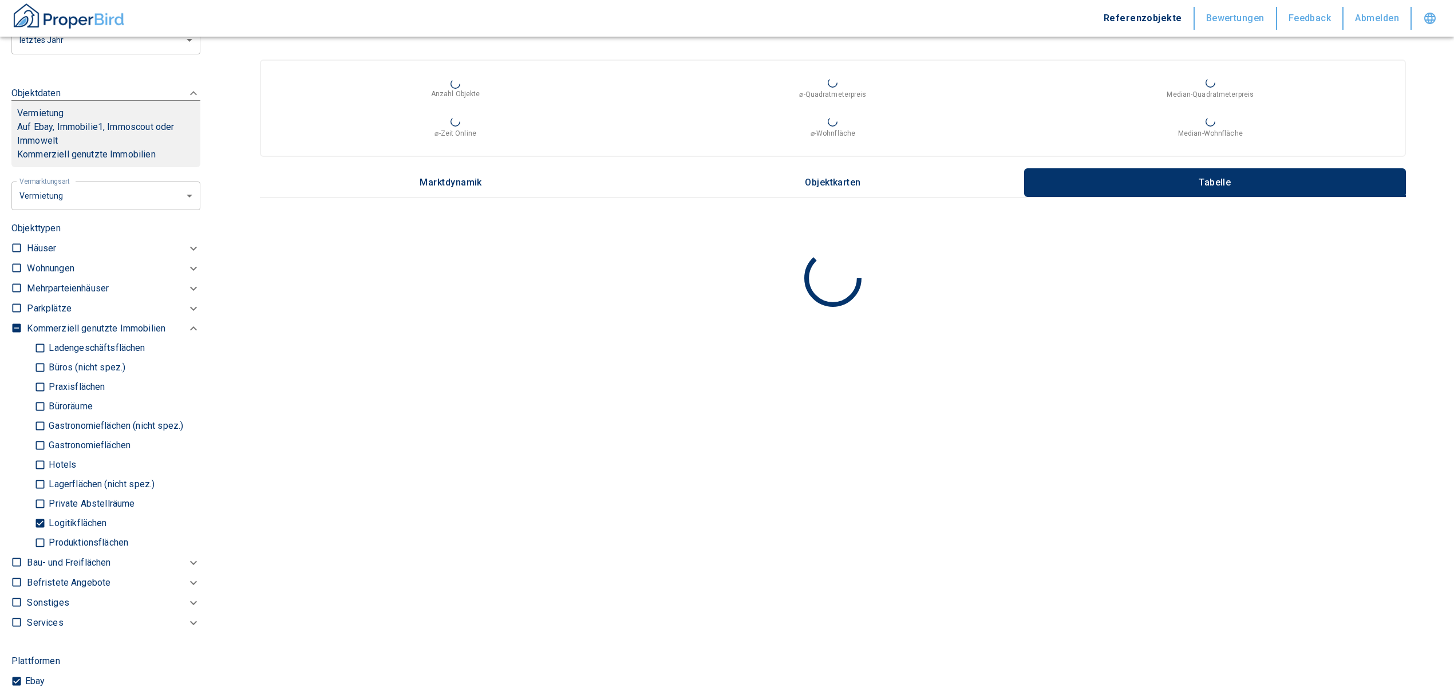
type input "2020"
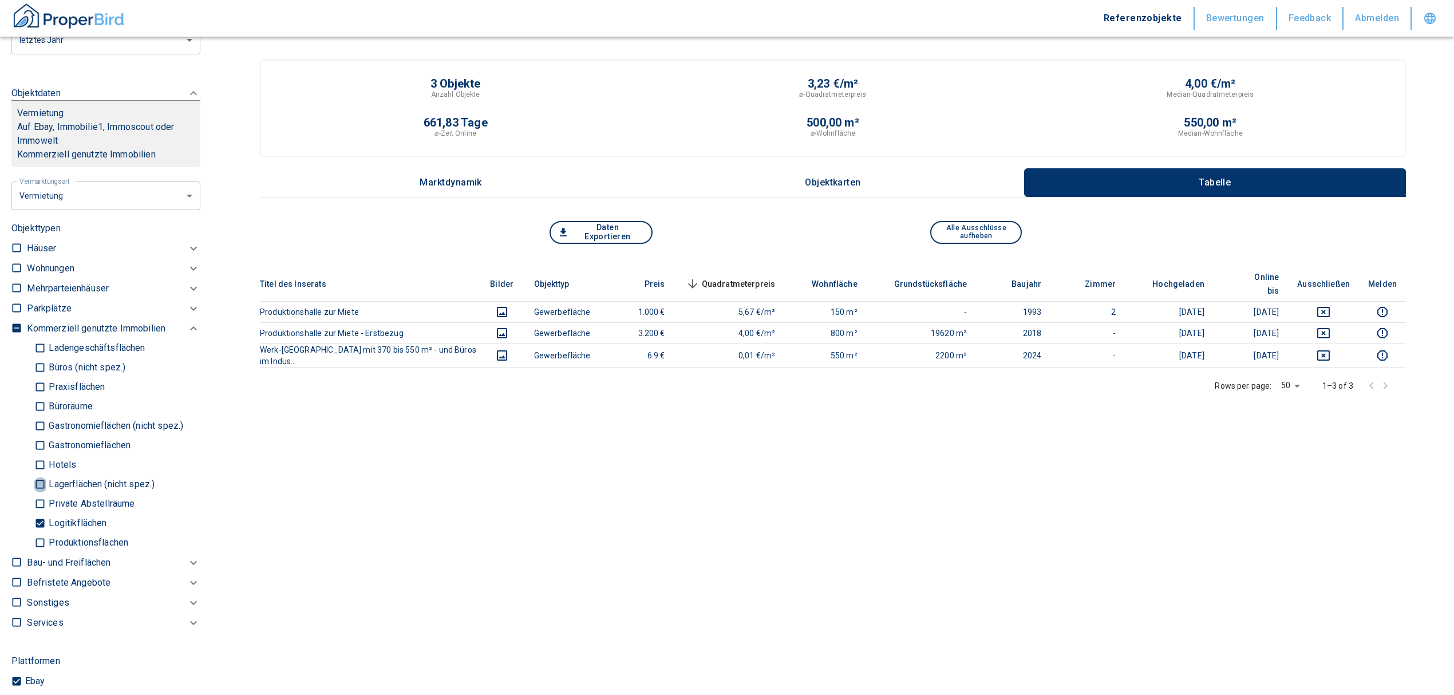
click at [44, 491] on input "Lagerflächen (nicht spez.)" at bounding box center [39, 485] width 11 height 20
checkbox input "true"
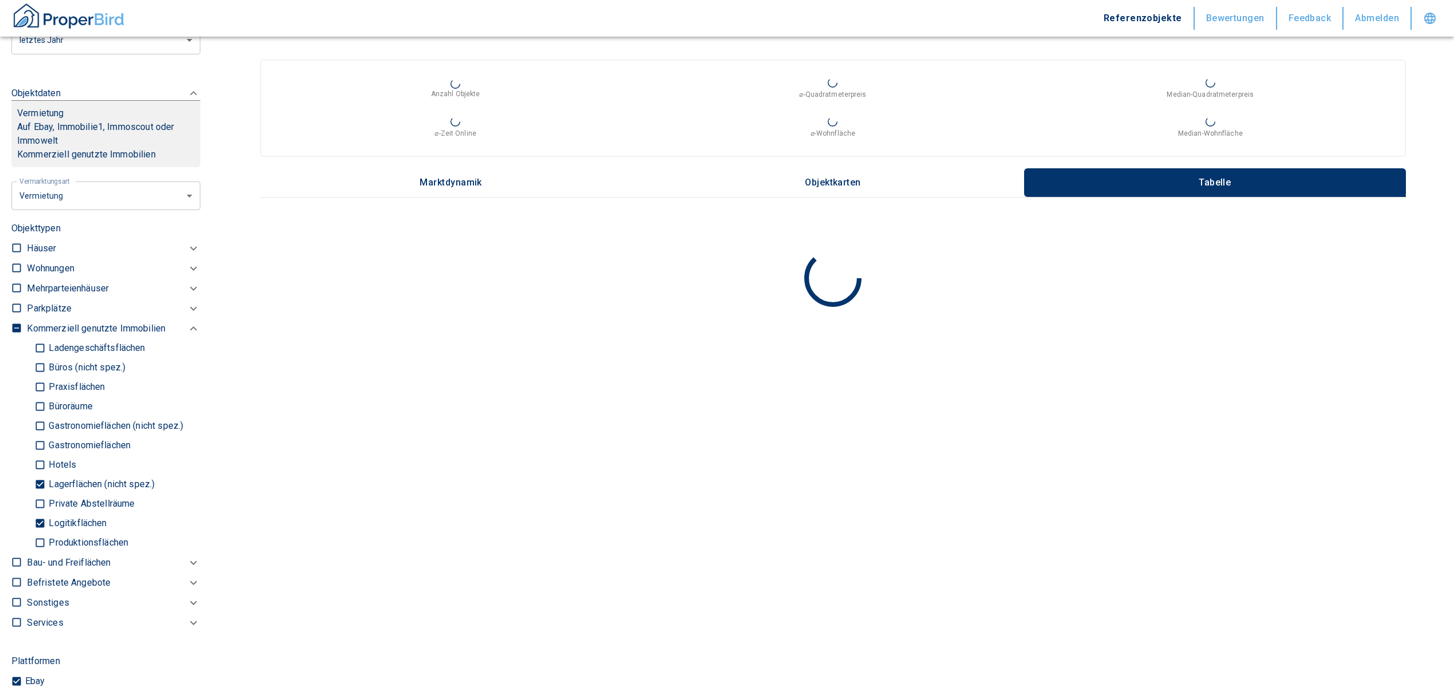
type input "2020"
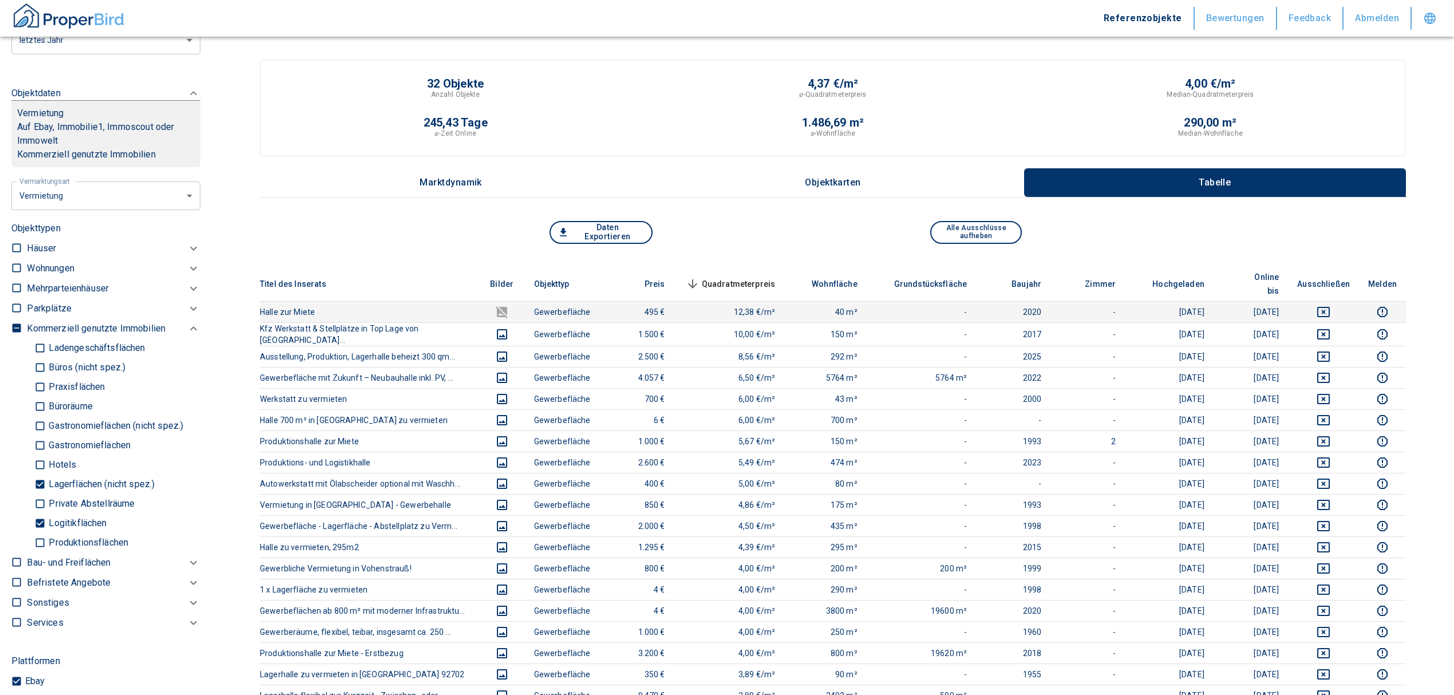
click at [1334, 301] on td at bounding box center [1323, 311] width 71 height 21
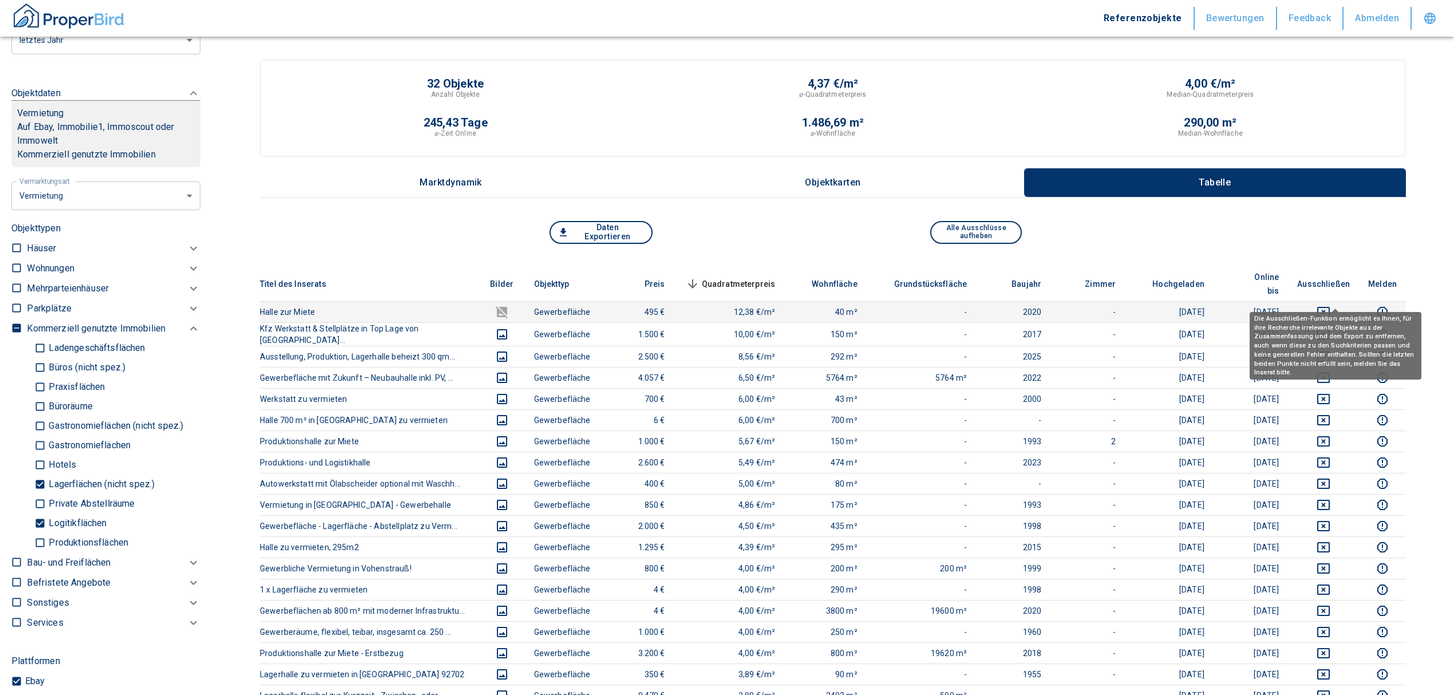
click at [1331, 305] on icon "deselect this listing" at bounding box center [1324, 312] width 14 height 14
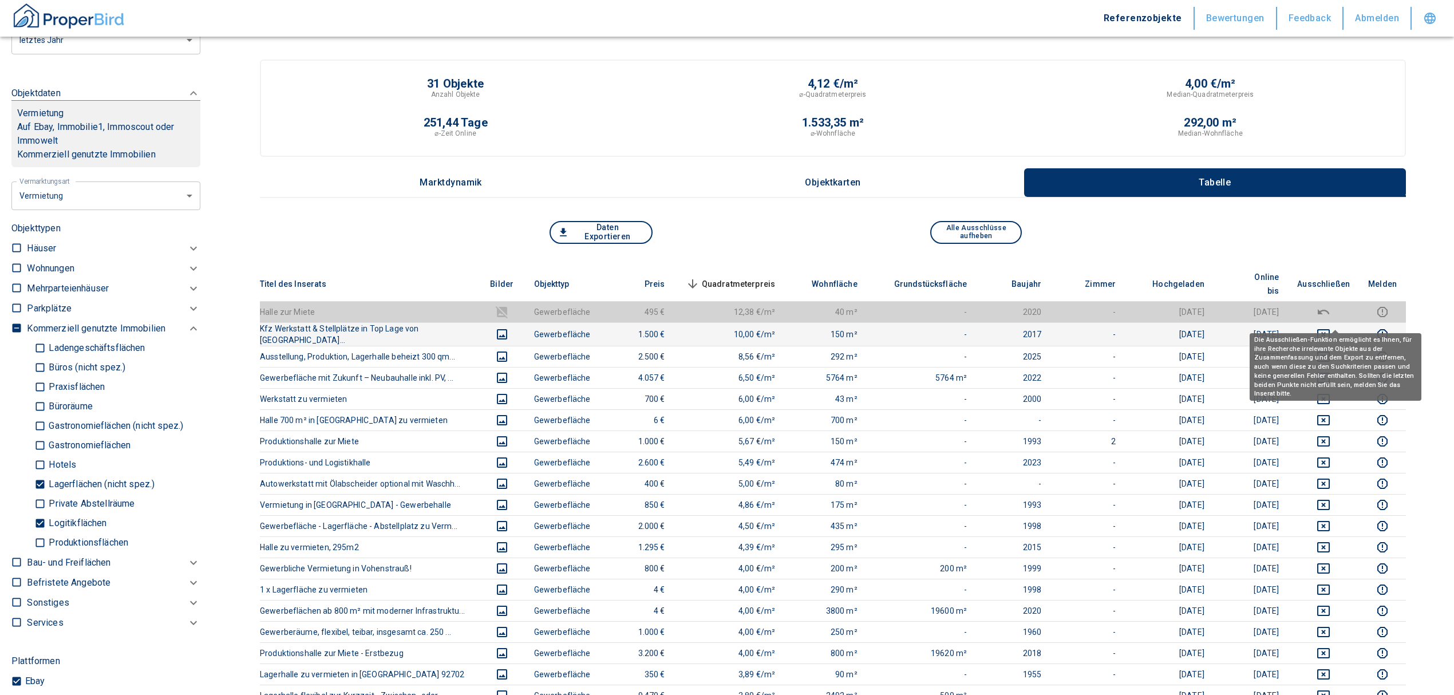
click at [1331, 328] on icon "deselect this listing" at bounding box center [1324, 335] width 14 height 14
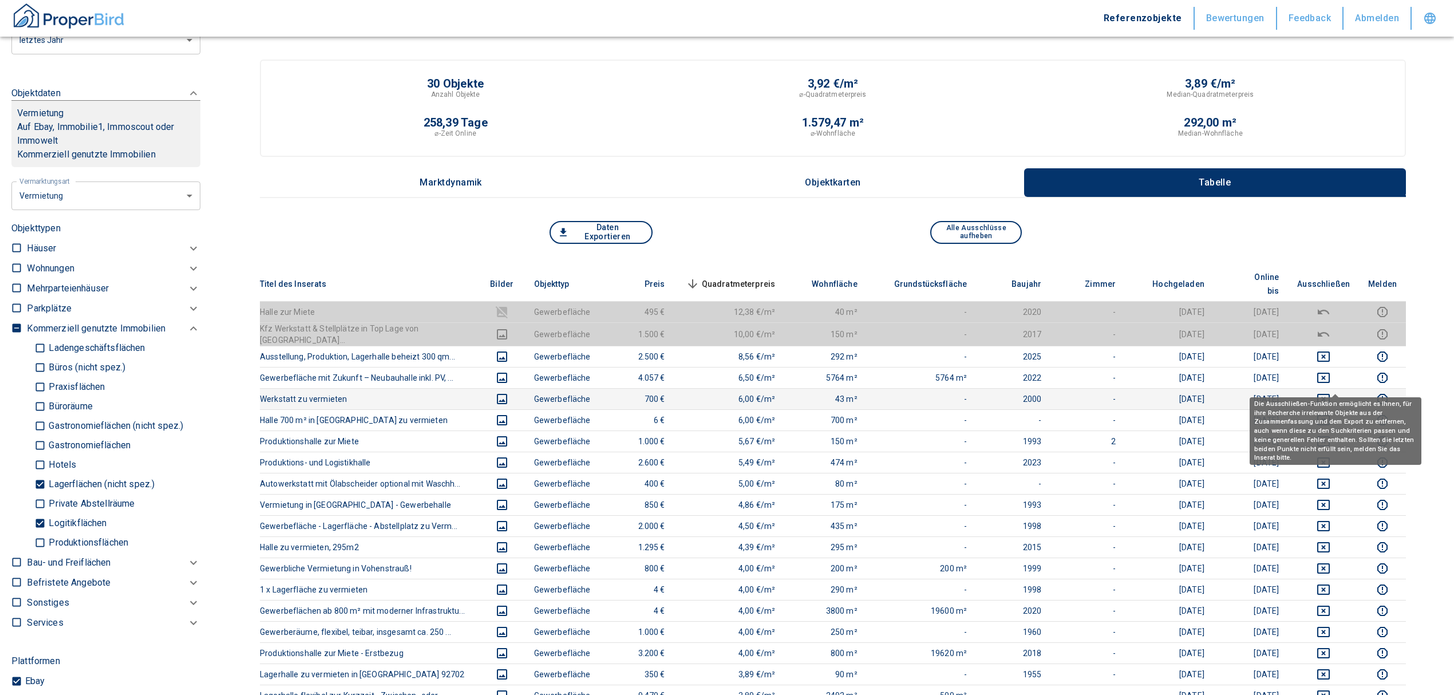
drag, startPoint x: 1333, startPoint y: 379, endPoint x: 1333, endPoint y: 372, distance: 6.3
click at [1330, 394] on icon "deselect this listing" at bounding box center [1324, 399] width 13 height 10
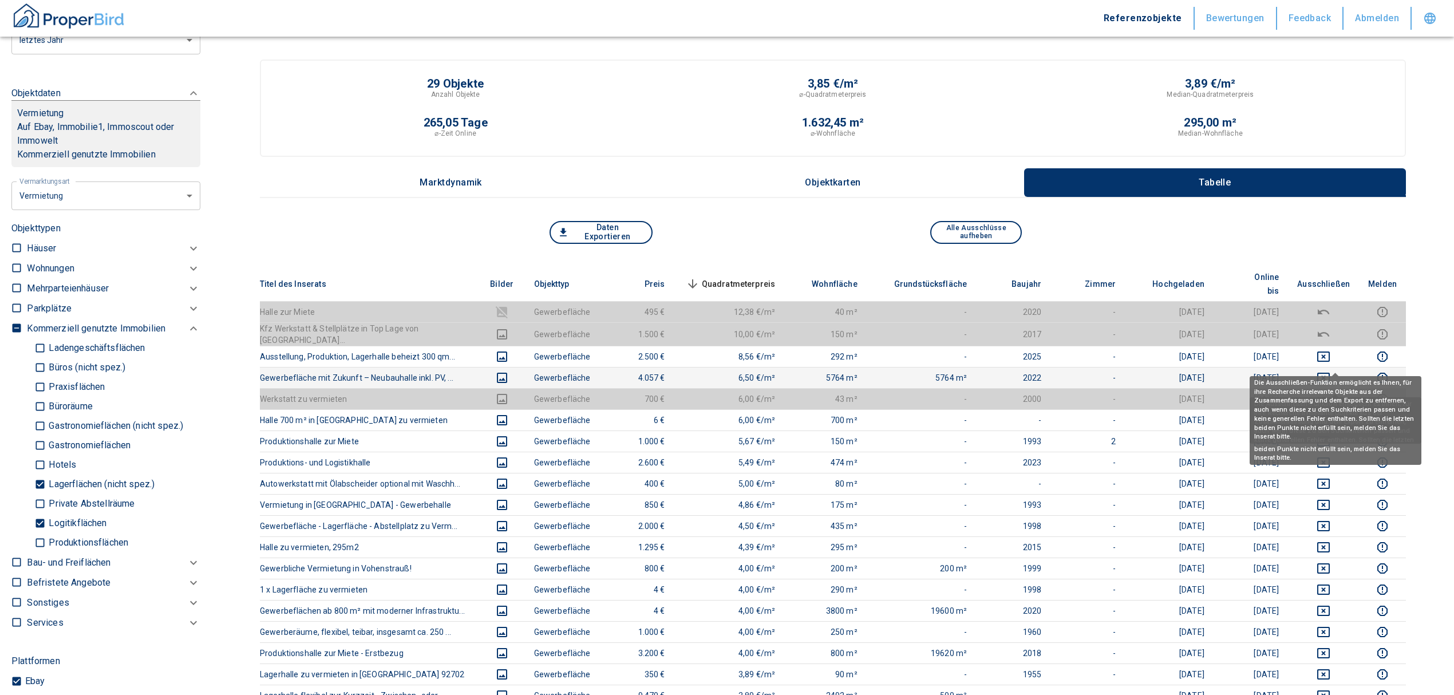
click at [1331, 371] on icon "deselect this listing" at bounding box center [1324, 378] width 14 height 14
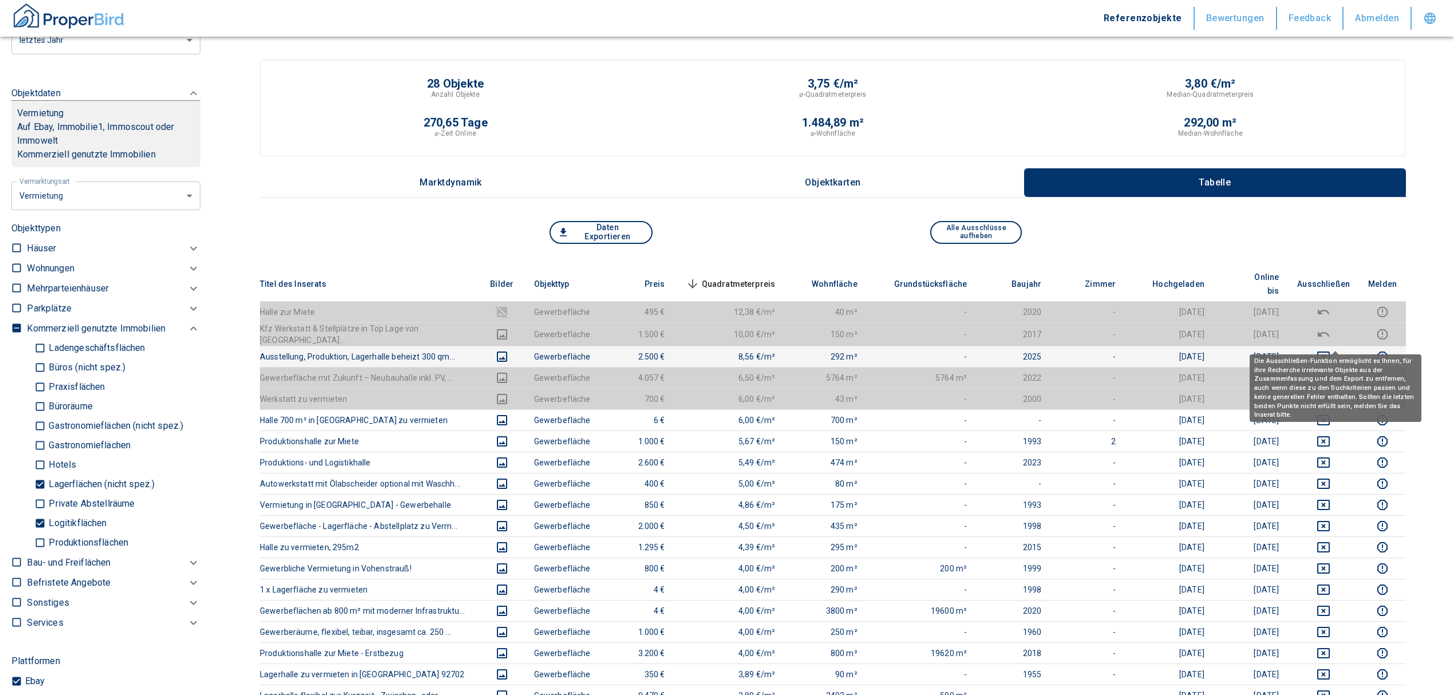
click at [1330, 352] on icon "deselect this listing" at bounding box center [1324, 357] width 13 height 10
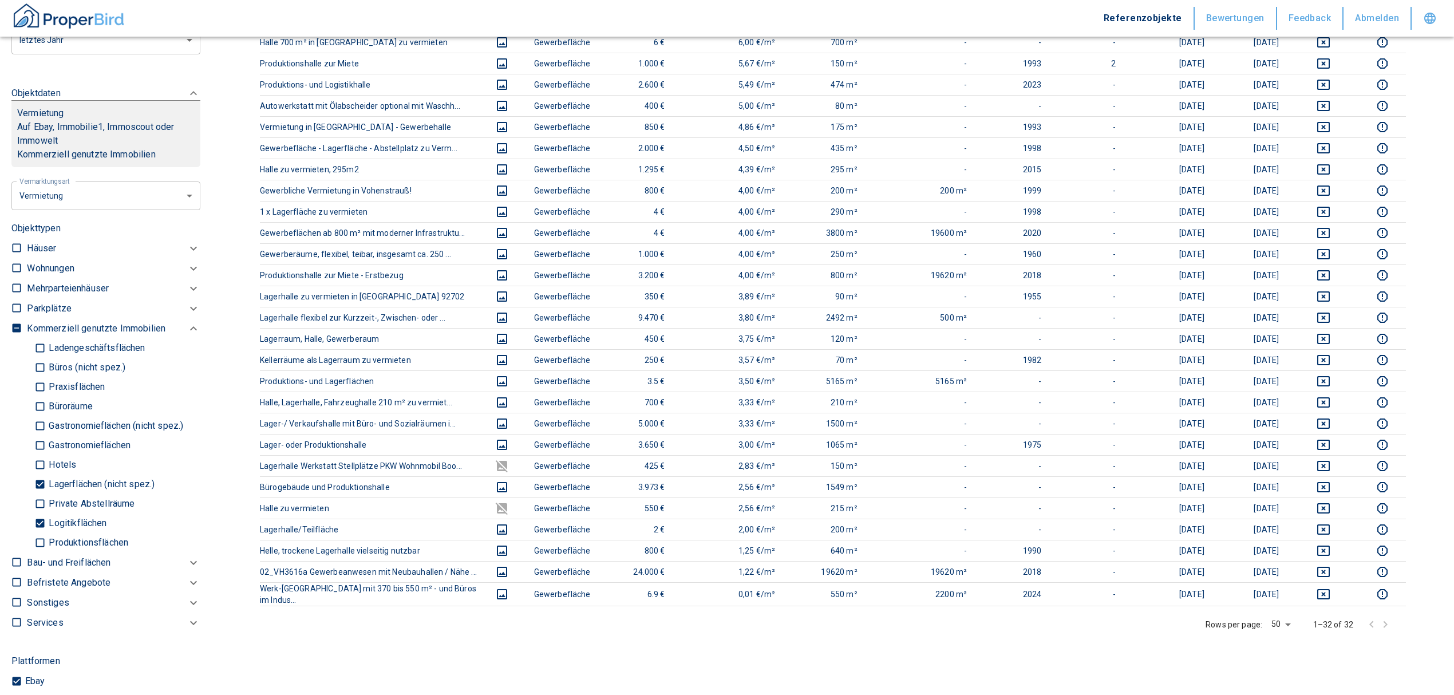
scroll to position [387, 0]
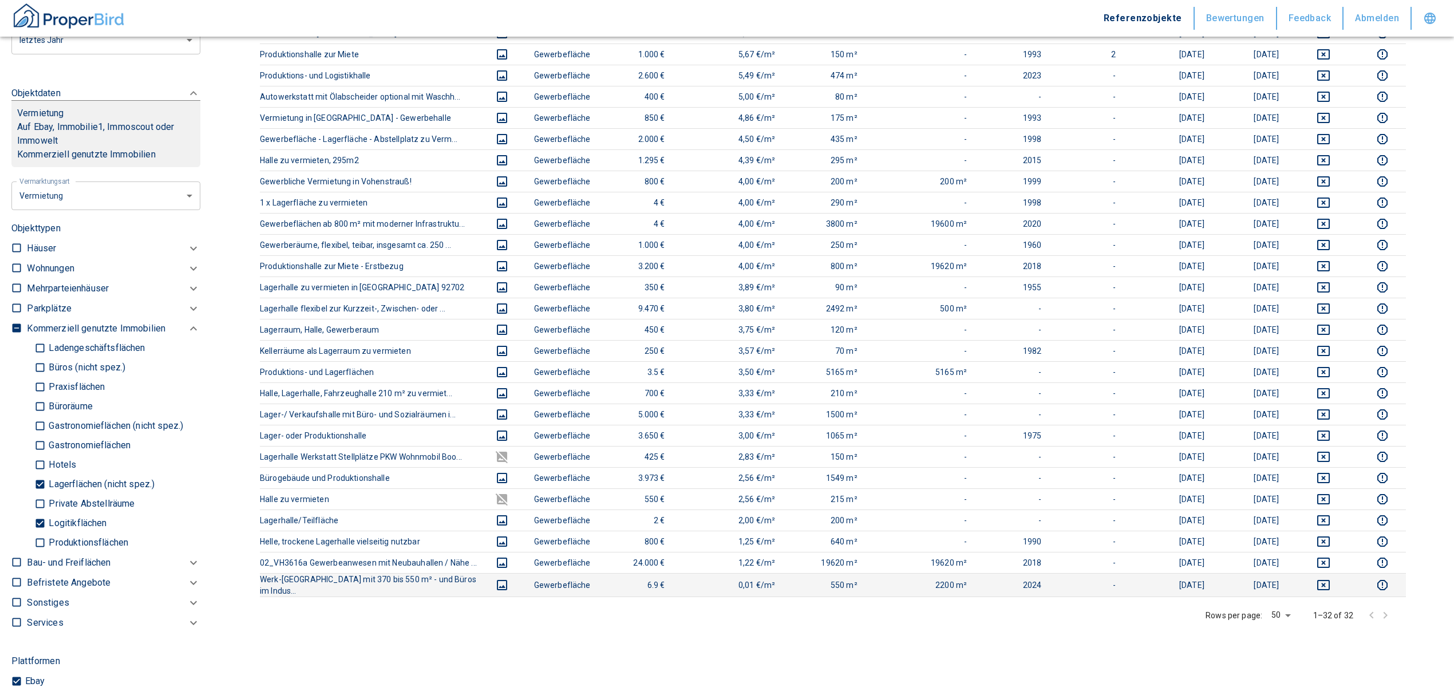
click at [1331, 578] on icon "deselect this listing" at bounding box center [1324, 585] width 14 height 14
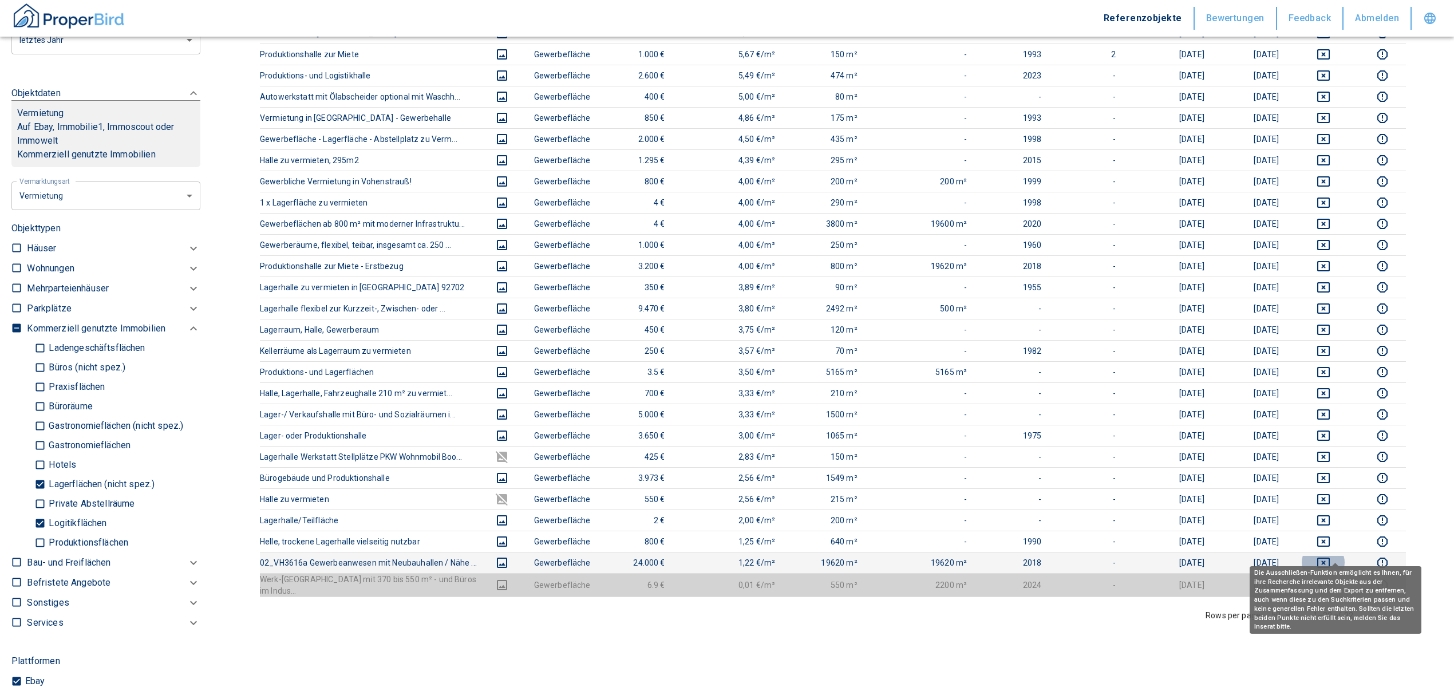
click at [1330, 558] on icon "deselect this listing" at bounding box center [1324, 563] width 13 height 10
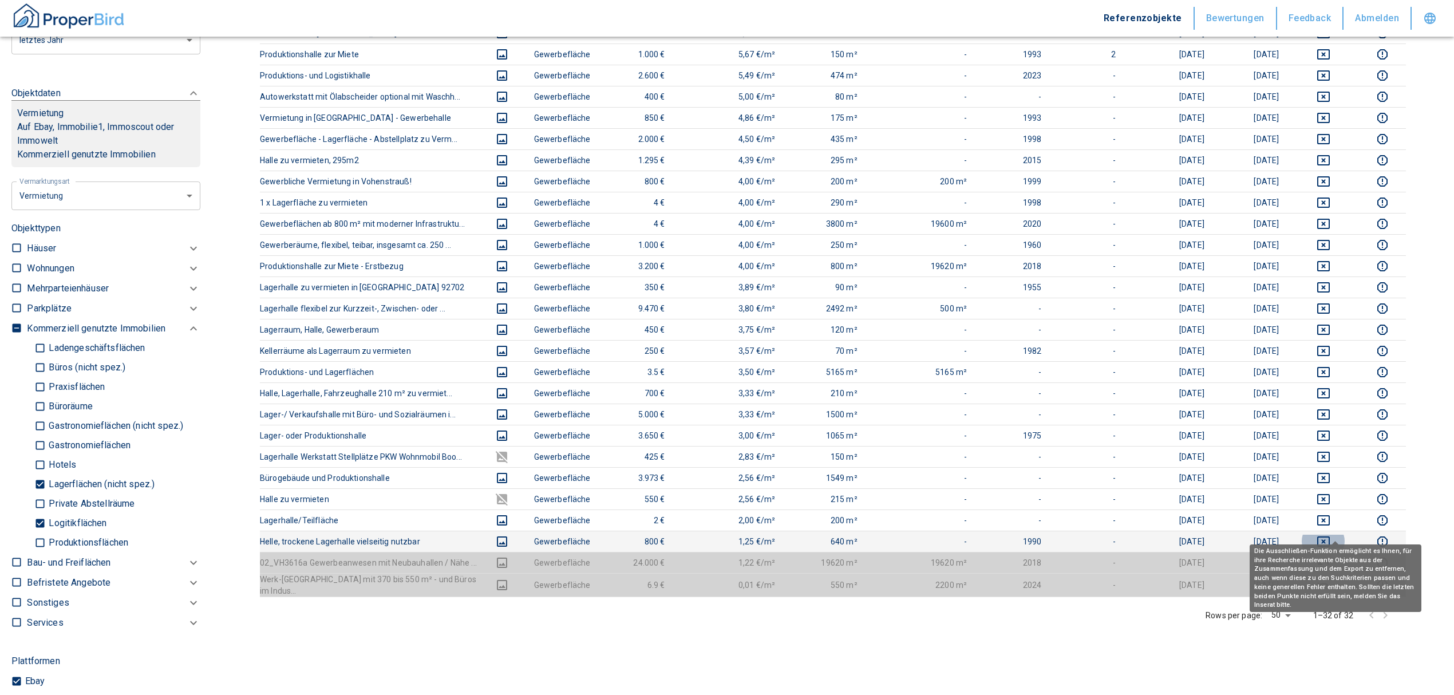
click at [1331, 535] on icon "deselect this listing" at bounding box center [1324, 542] width 14 height 14
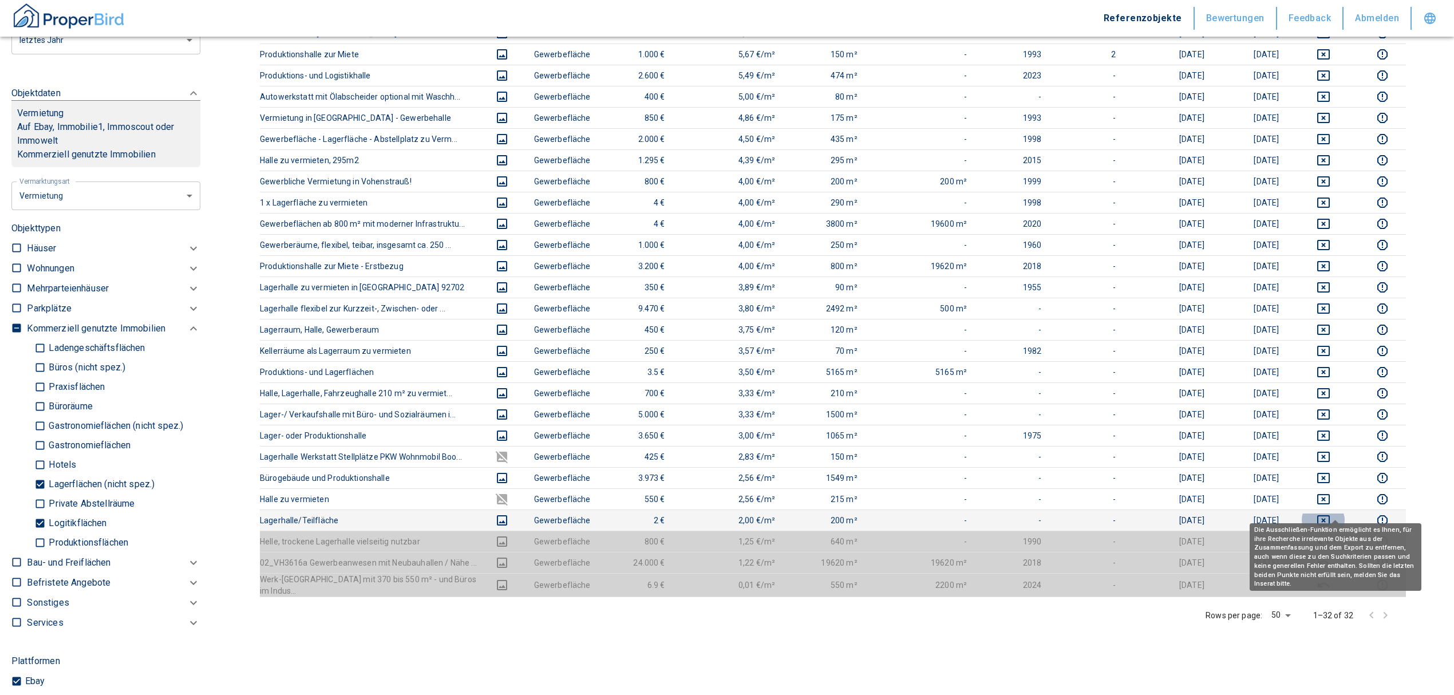
click at [1331, 514] on icon "deselect this listing" at bounding box center [1324, 521] width 14 height 14
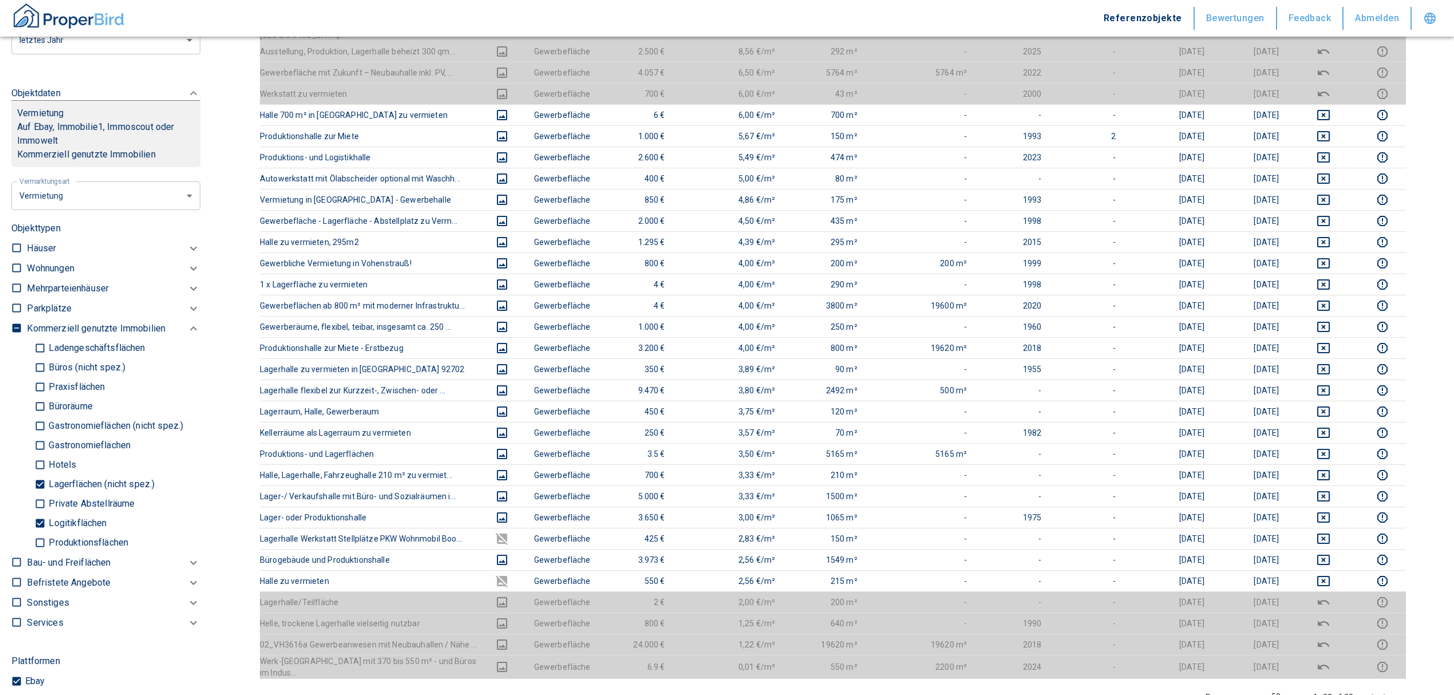
scroll to position [0, 0]
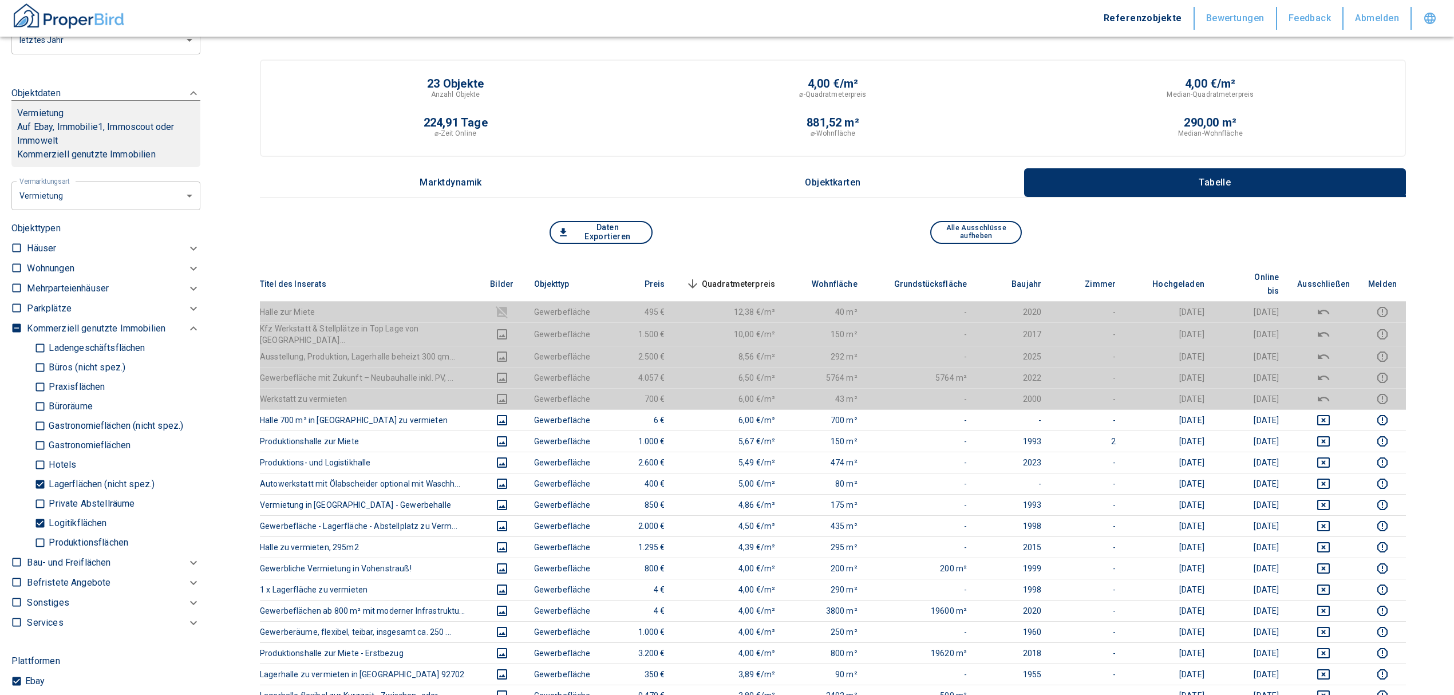
click at [38, 534] on input "Logitikflächen" at bounding box center [39, 524] width 11 height 20
checkbox input "false"
type input "2020"
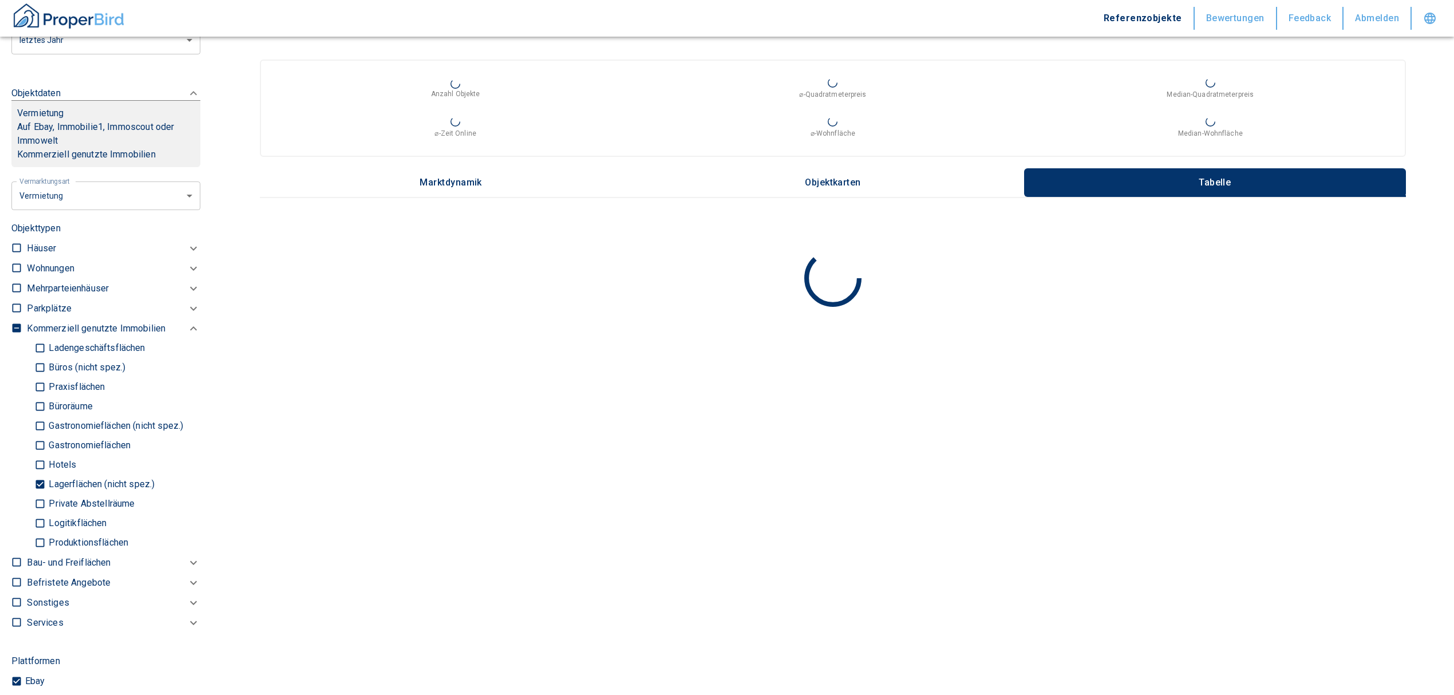
click at [44, 493] on input "Lagerflächen (nicht spez.)" at bounding box center [39, 485] width 11 height 20
checkbox input "false"
type input "2020"
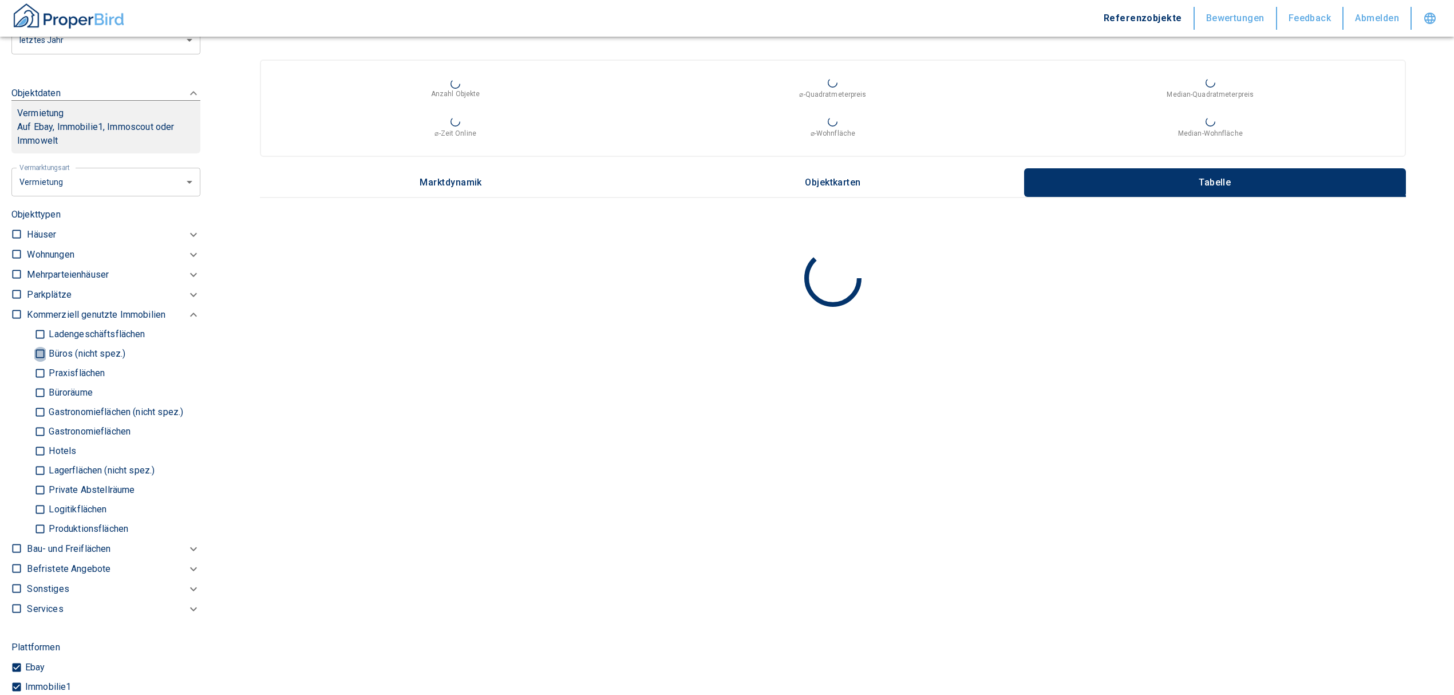
click at [40, 364] on input "Büros (nicht spez.)" at bounding box center [39, 354] width 11 height 20
checkbox input "true"
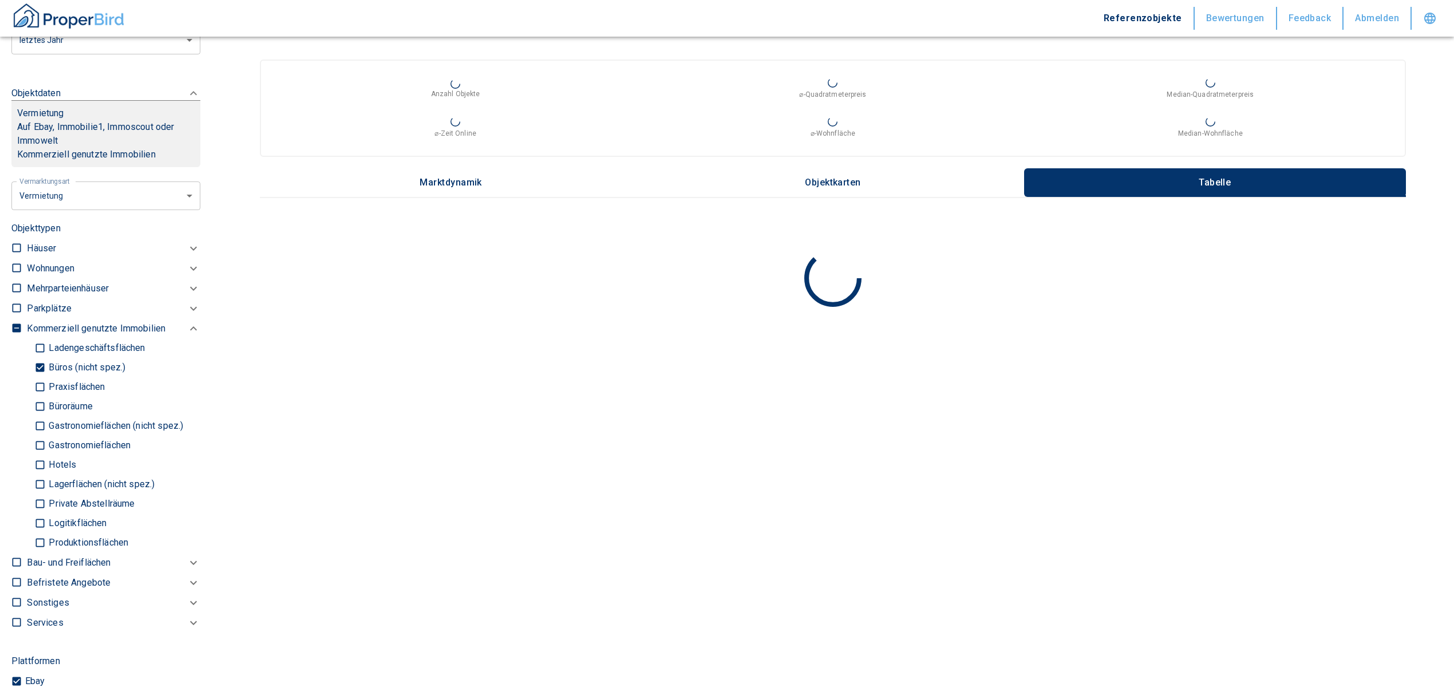
type input "2020"
click at [40, 397] on input "Praxisflächen" at bounding box center [39, 387] width 11 height 20
checkbox input "true"
type input "2020"
click at [40, 417] on input "Büroräume" at bounding box center [39, 407] width 11 height 20
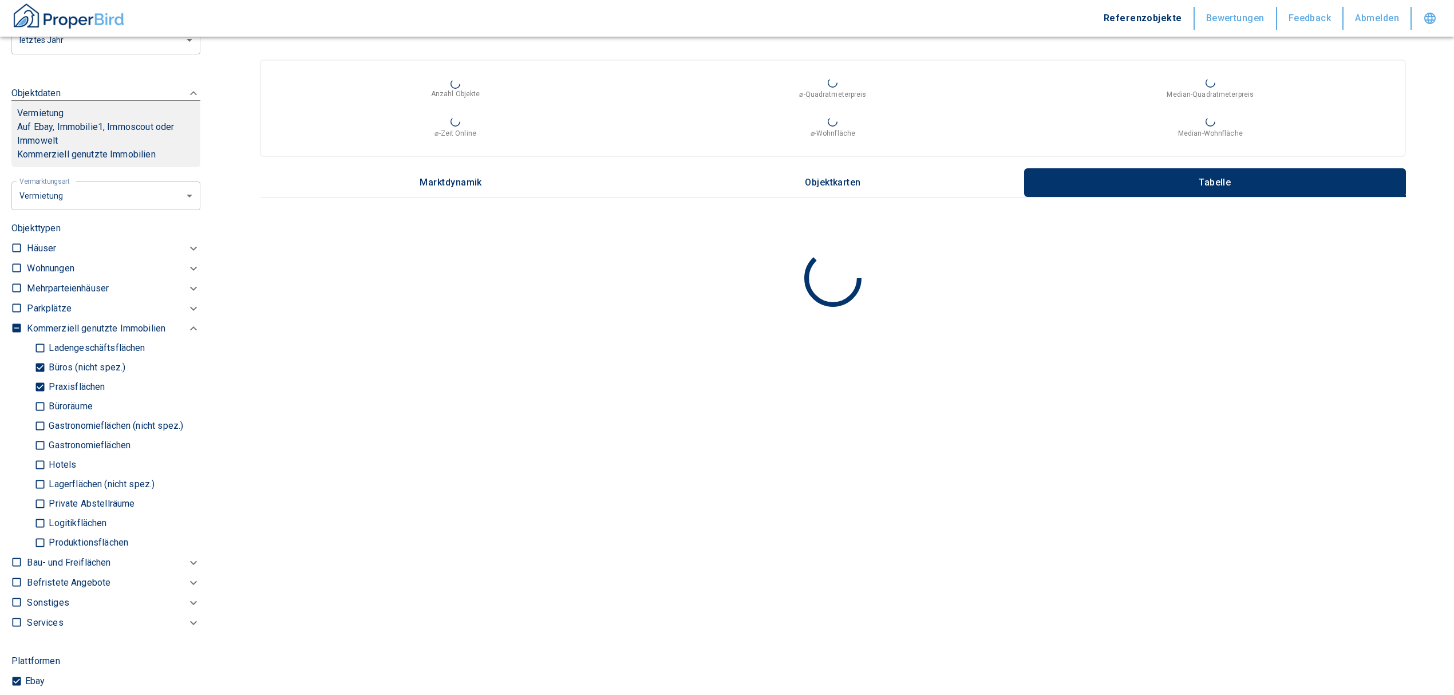
checkbox input "true"
type input "2020"
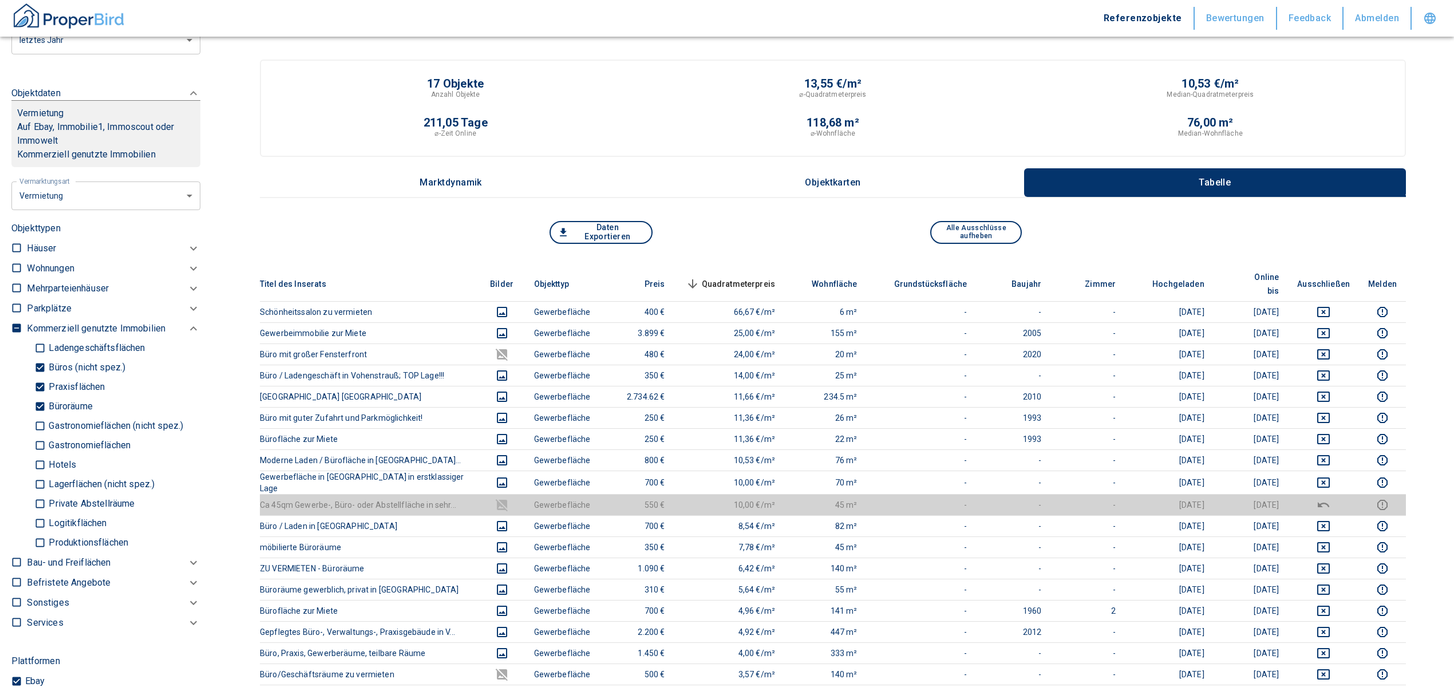
scroll to position [138, 0]
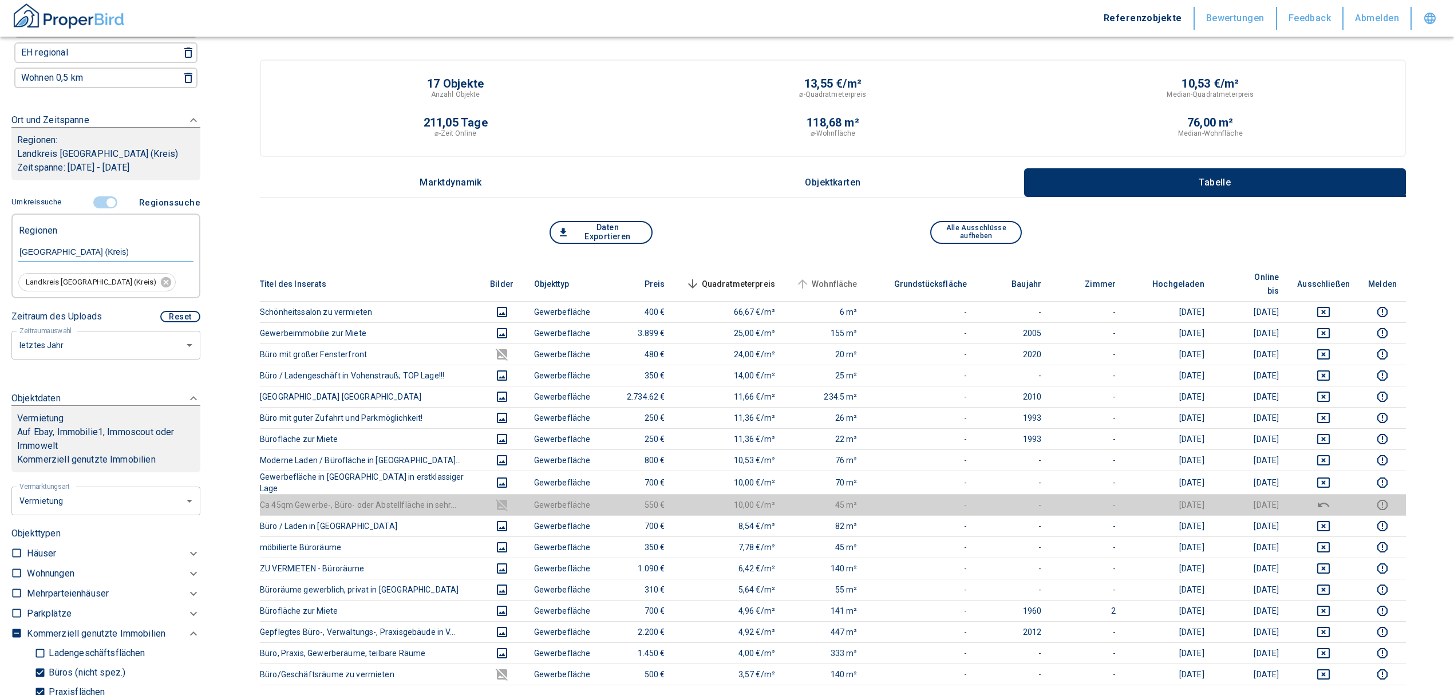
click at [834, 277] on span "Wohnfläche" at bounding box center [826, 284] width 64 height 14
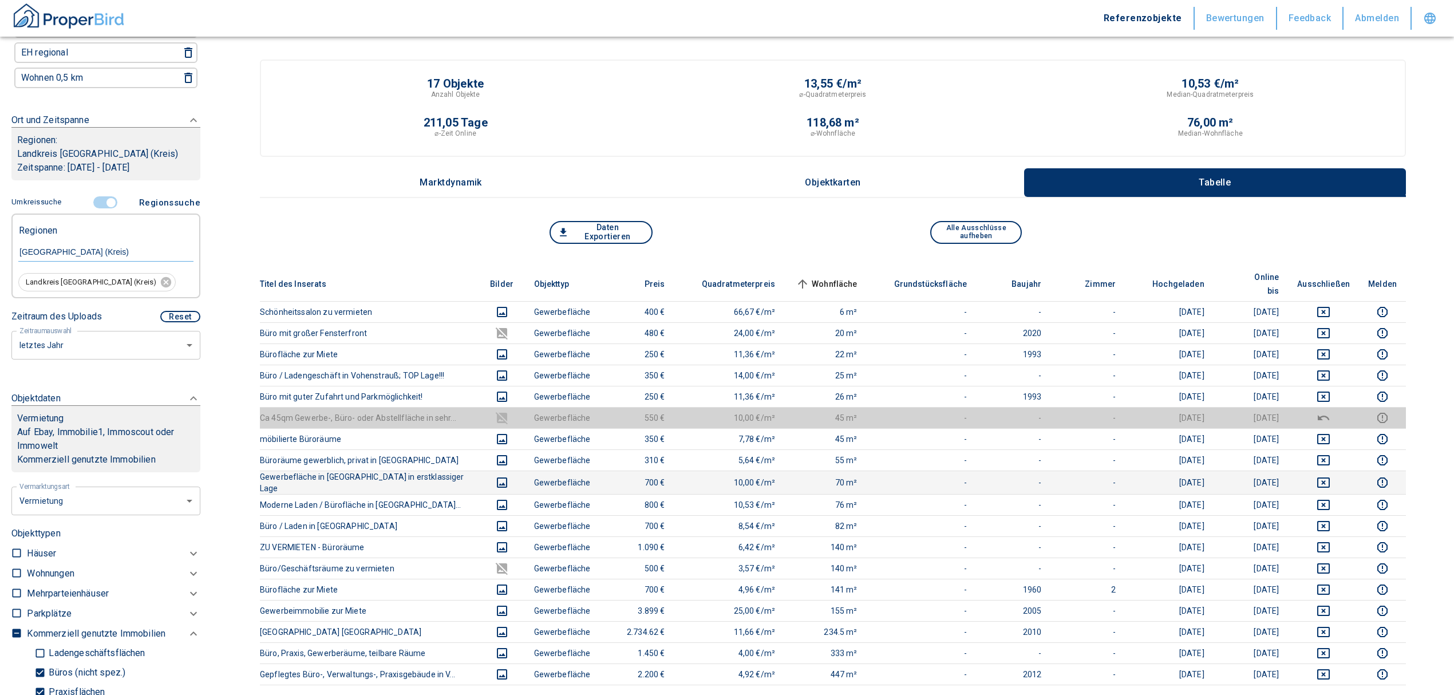
click at [1330, 471] on td at bounding box center [1323, 482] width 71 height 23
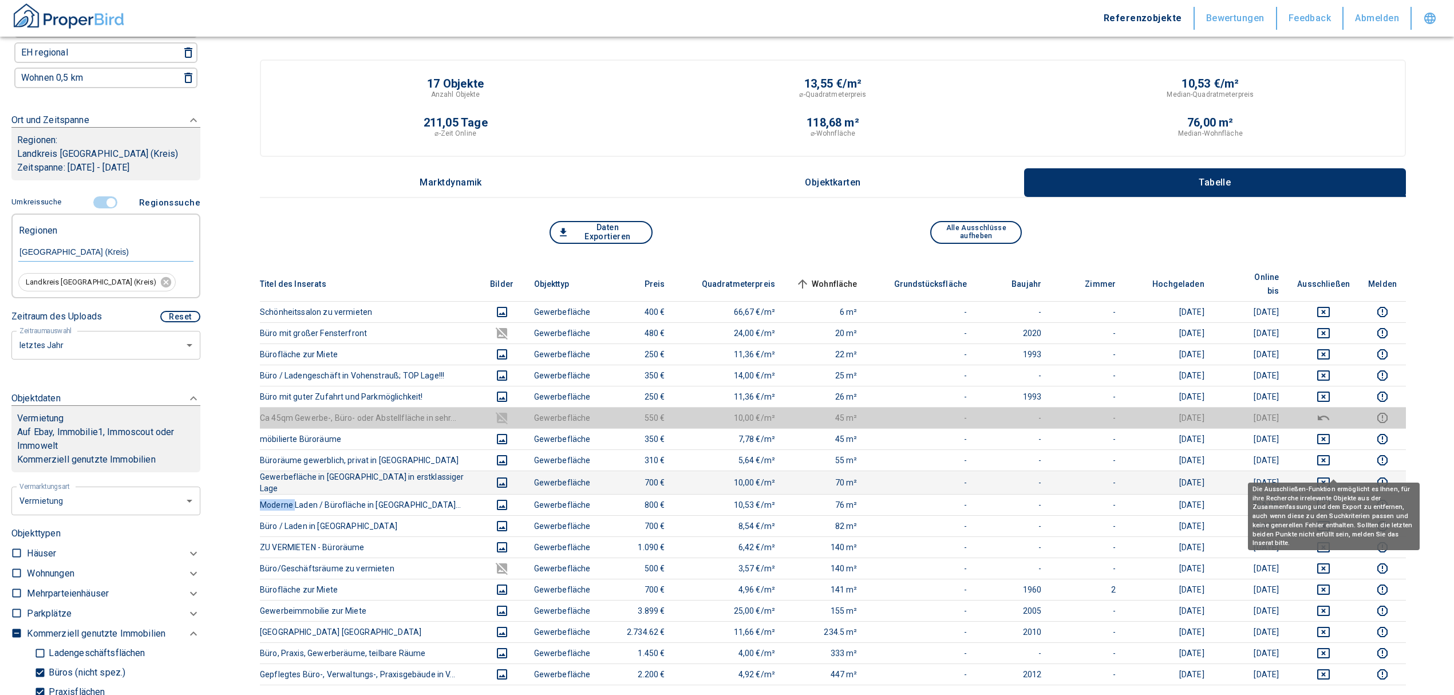
click at [1334, 471] on td at bounding box center [1323, 482] width 71 height 23
drag, startPoint x: 1331, startPoint y: 470, endPoint x: 1345, endPoint y: 439, distance: 34.4
click at [1331, 476] on icon "deselect this listing" at bounding box center [1324, 483] width 14 height 14
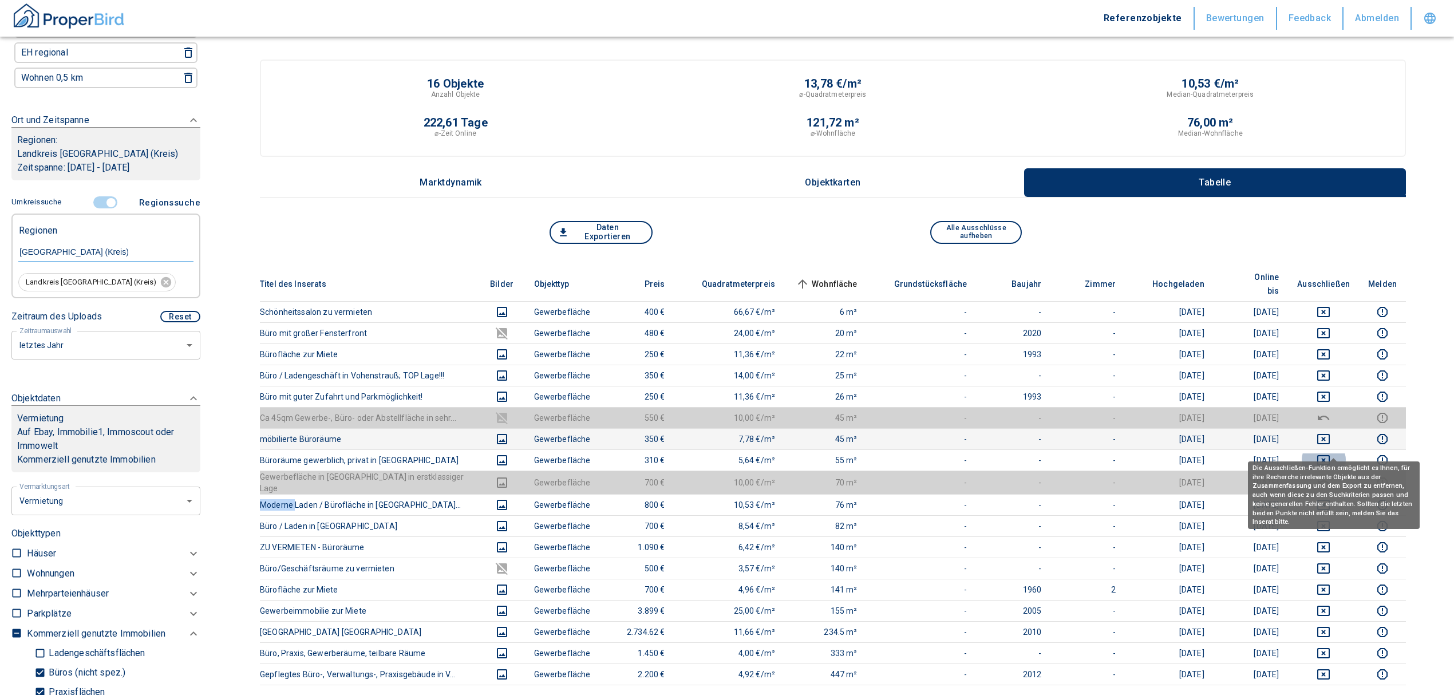
drag, startPoint x: 1341, startPoint y: 441, endPoint x: 1338, endPoint y: 433, distance: 8.5
click at [1331, 454] on icon "deselect this listing" at bounding box center [1324, 461] width 14 height 14
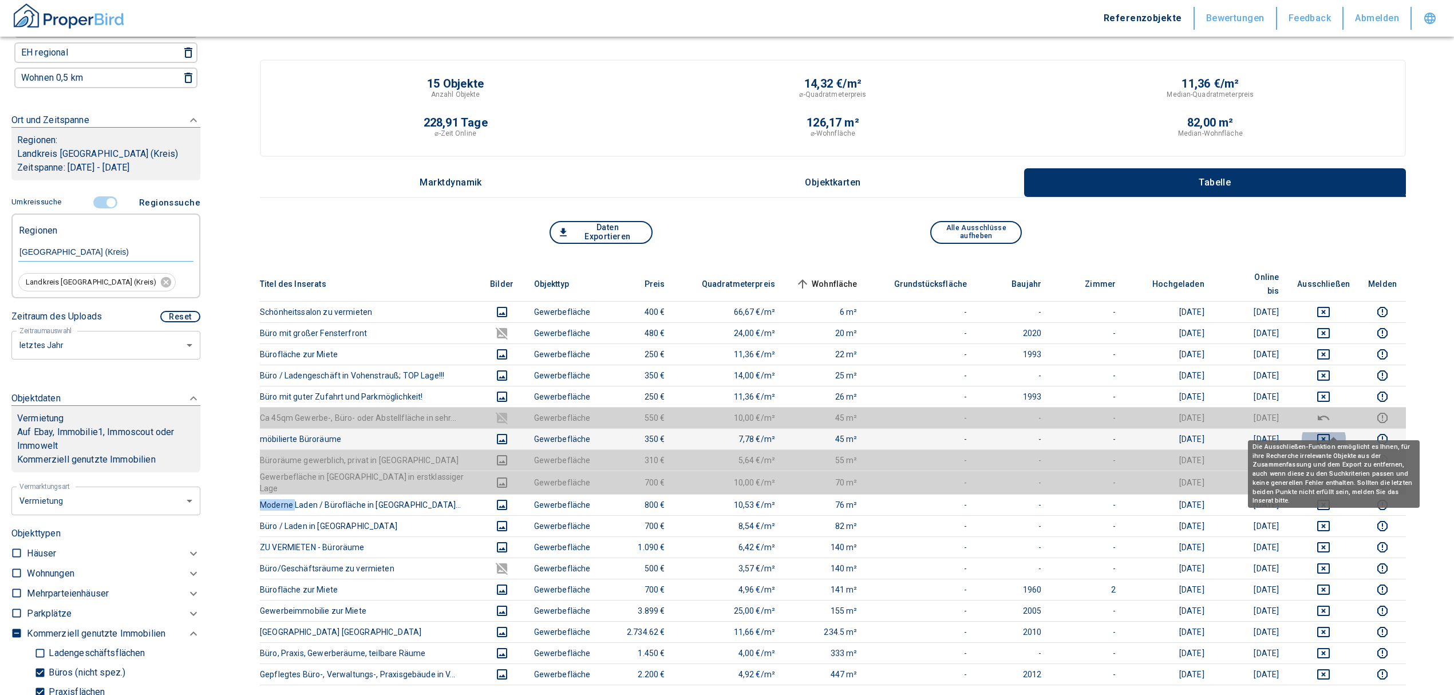
click at [1330, 434] on icon "deselect this listing" at bounding box center [1324, 439] width 13 height 10
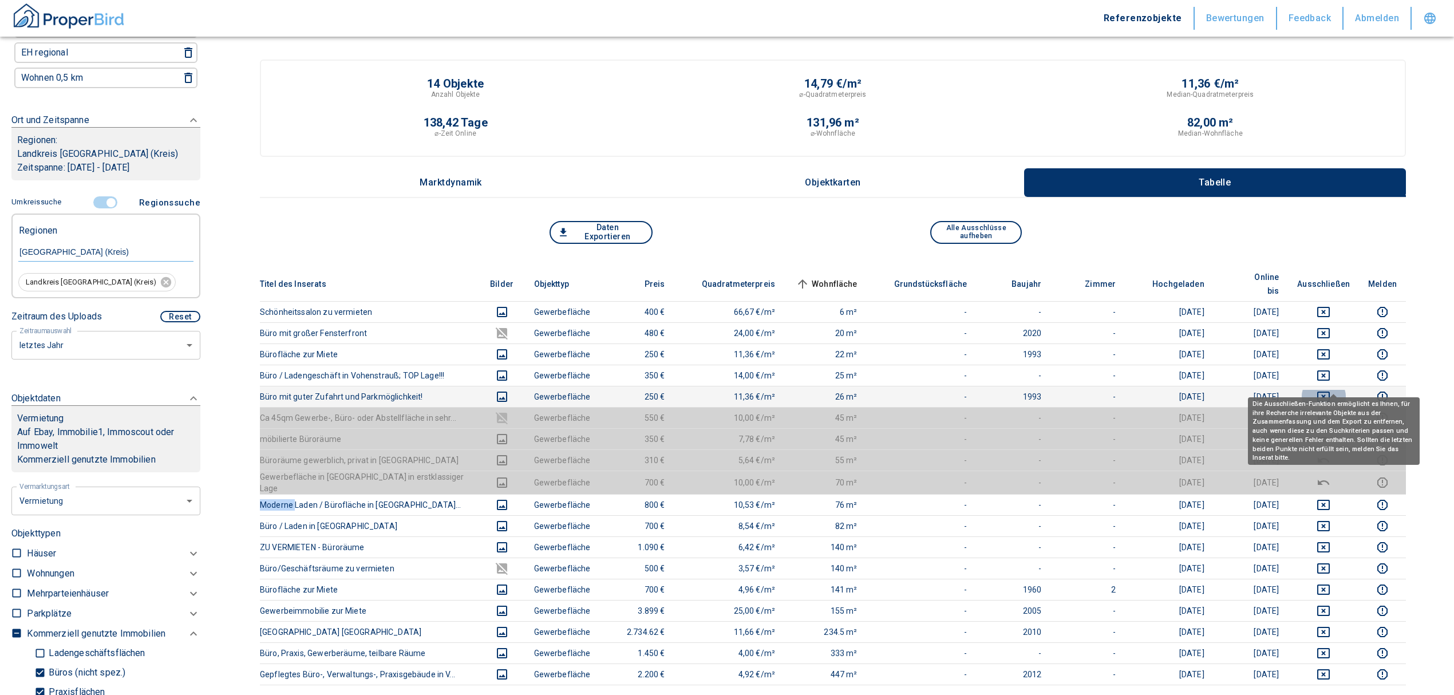
click at [1330, 392] on icon "deselect this listing" at bounding box center [1324, 397] width 13 height 10
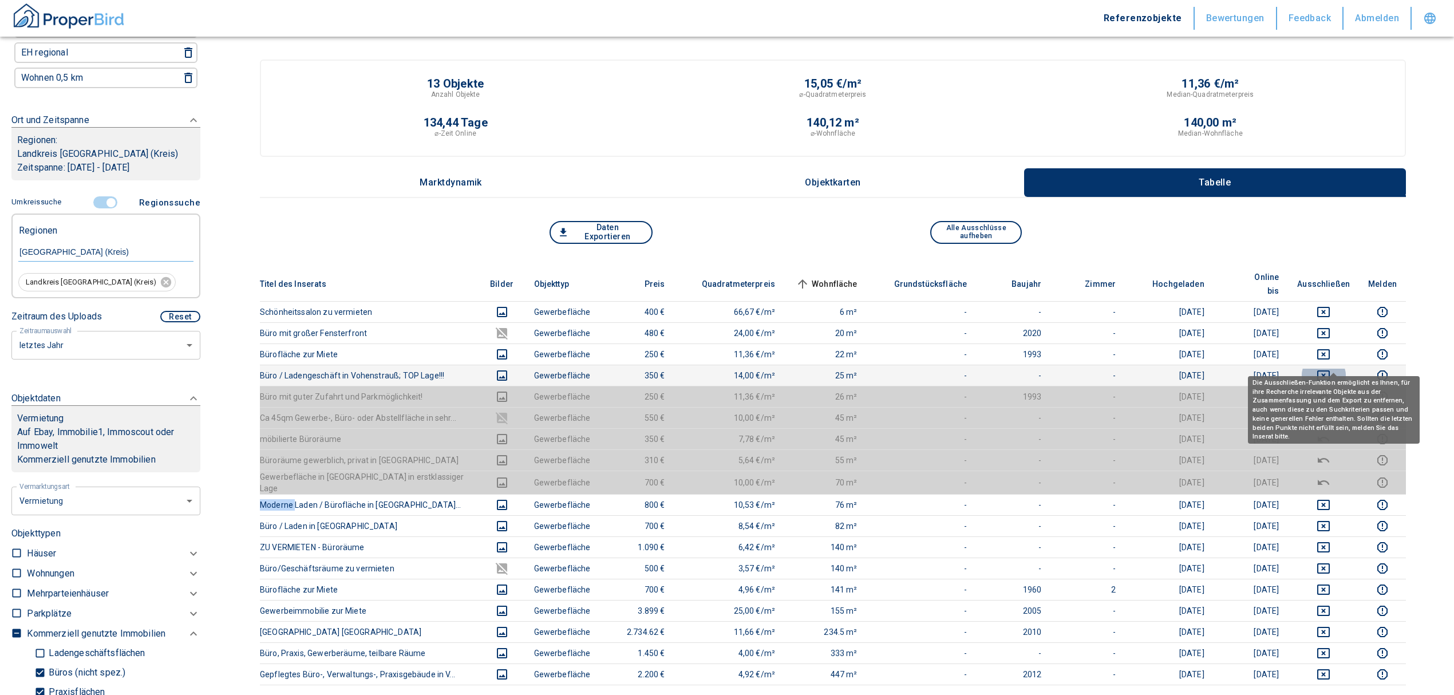
click at [1330, 370] on icon "deselect this listing" at bounding box center [1324, 375] width 13 height 10
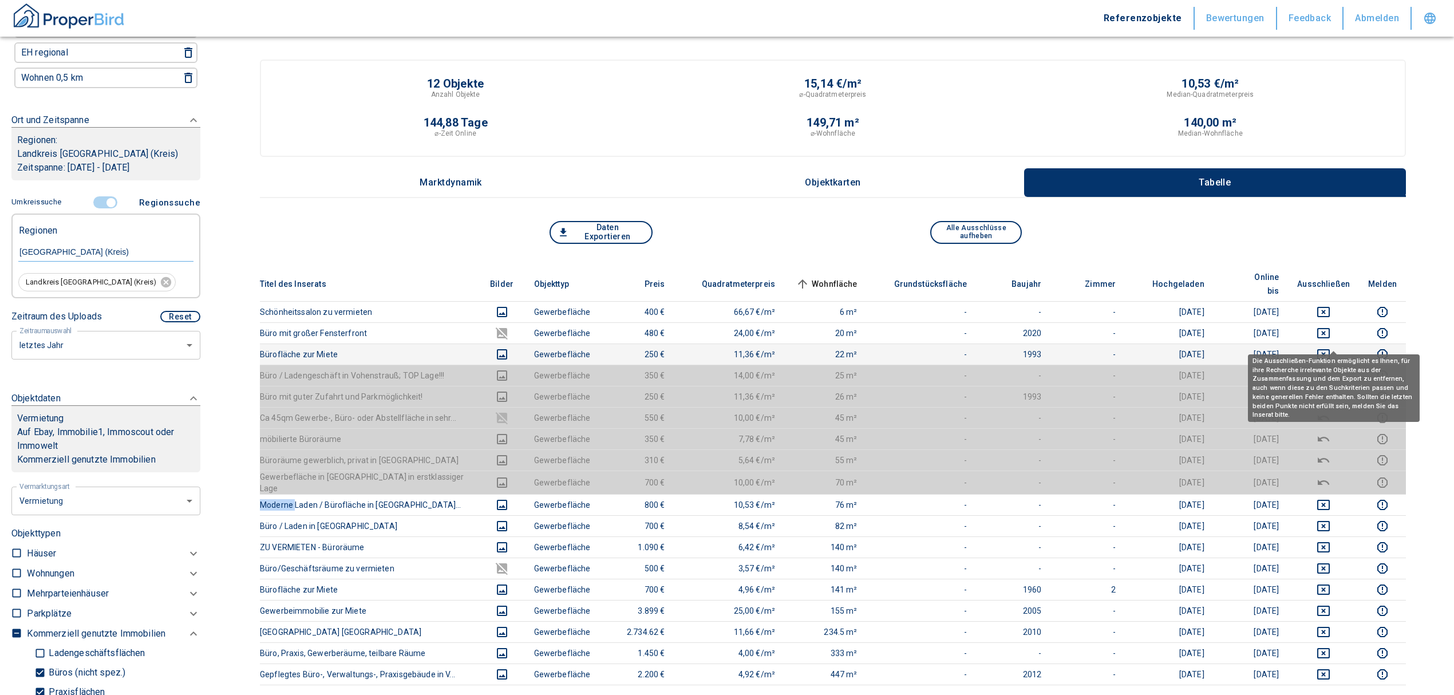
click at [1329, 348] on icon "deselect this listing" at bounding box center [1324, 355] width 14 height 14
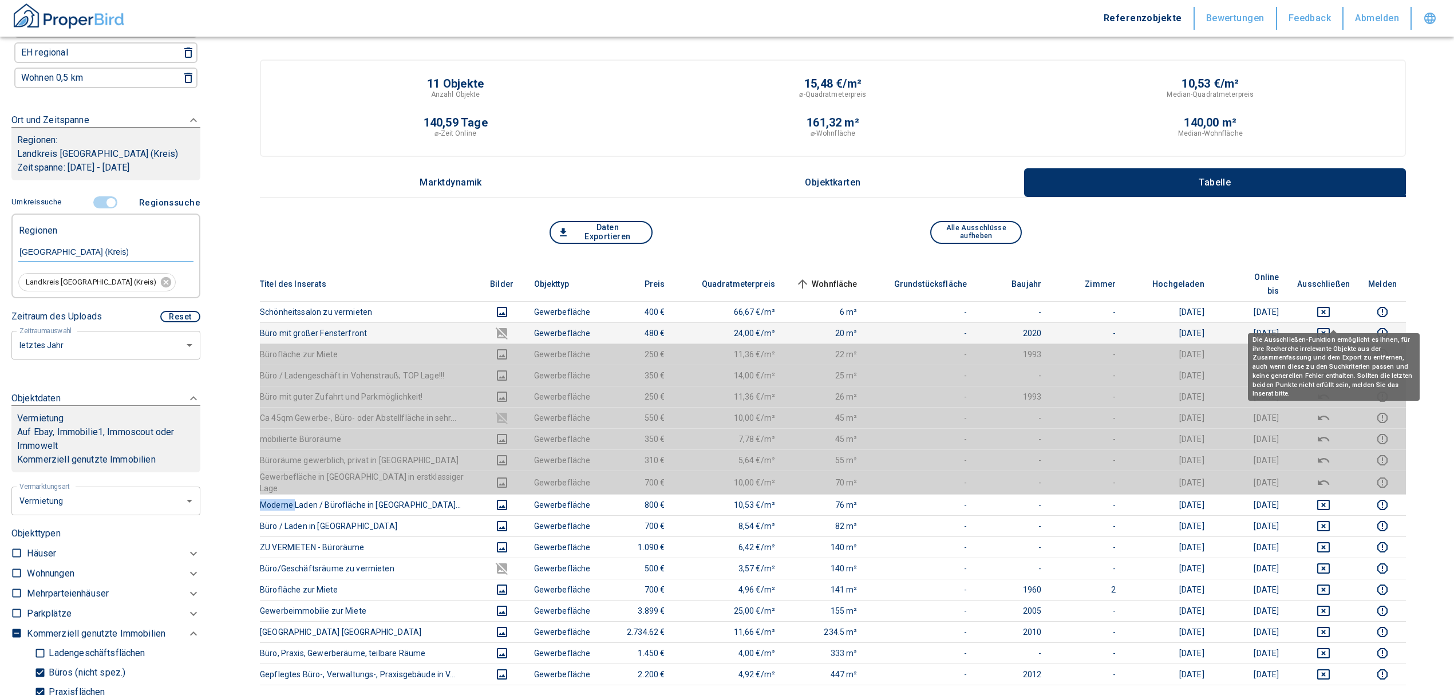
click at [1330, 328] on icon "deselect this listing" at bounding box center [1324, 333] width 13 height 10
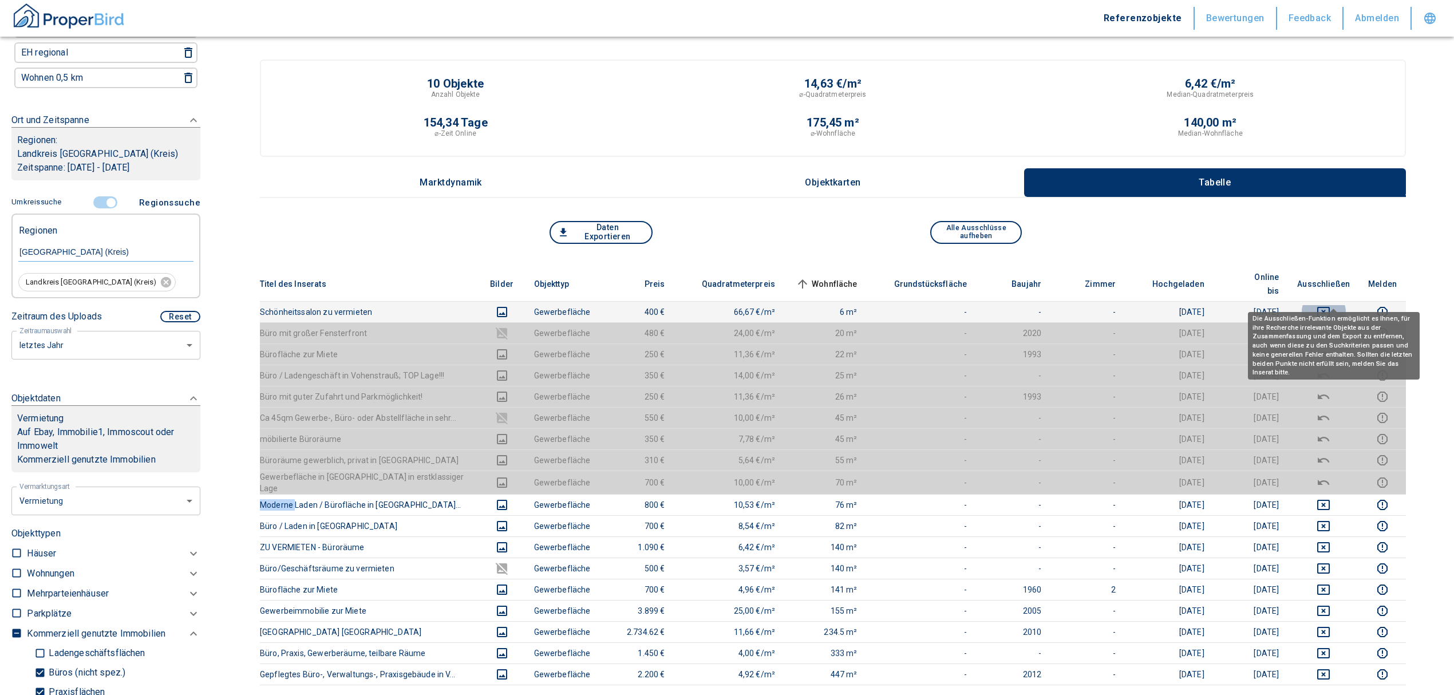
click at [1331, 305] on icon "deselect this listing" at bounding box center [1324, 312] width 14 height 14
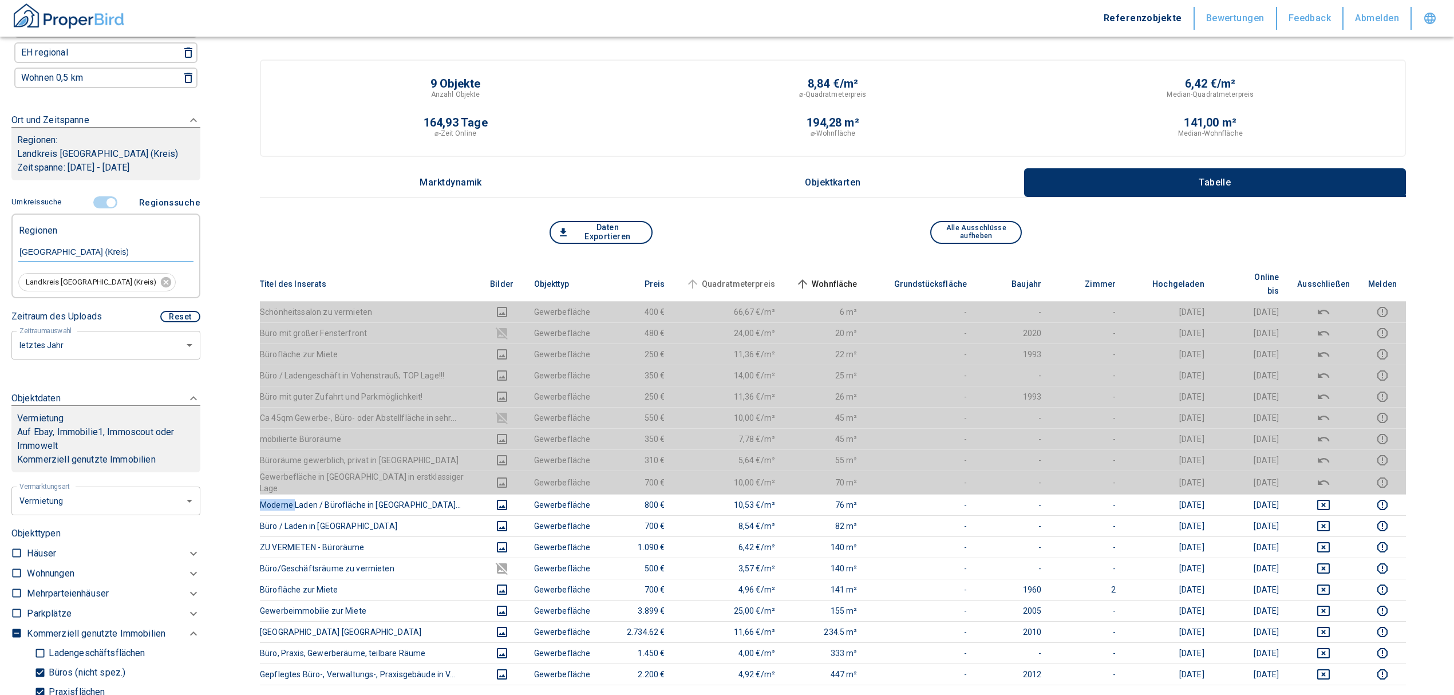
click at [727, 277] on span "Quadratmeterpreis" at bounding box center [730, 284] width 92 height 14
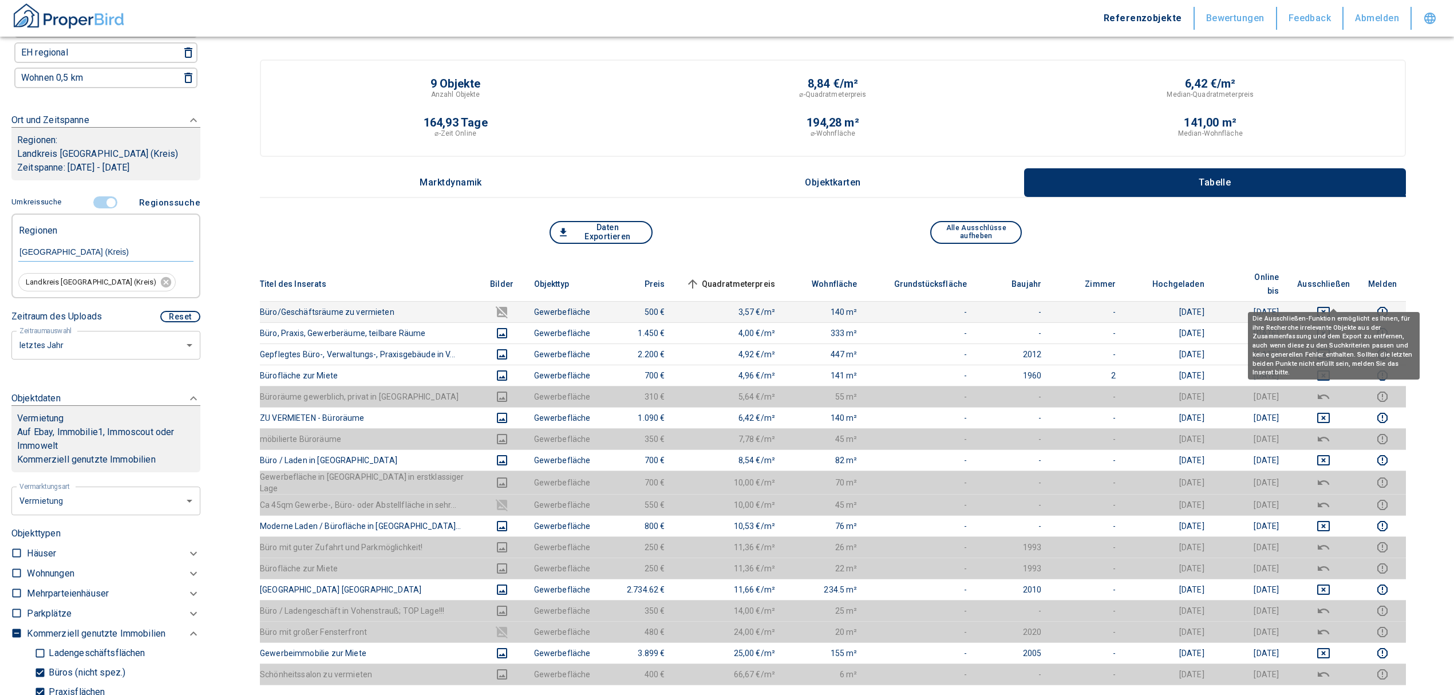
click at [1328, 307] on icon "deselect this listing" at bounding box center [1324, 312] width 13 height 10
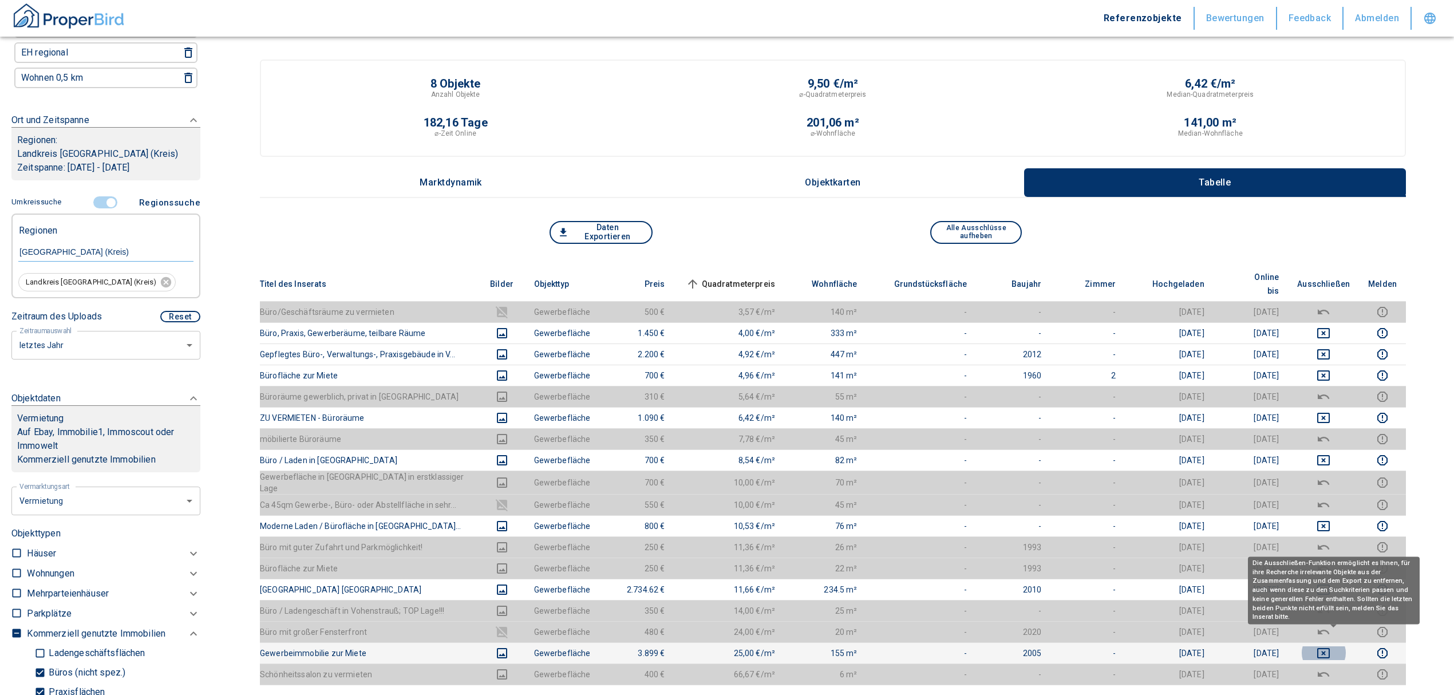
click at [1331, 646] on icon "deselect this listing" at bounding box center [1324, 653] width 14 height 14
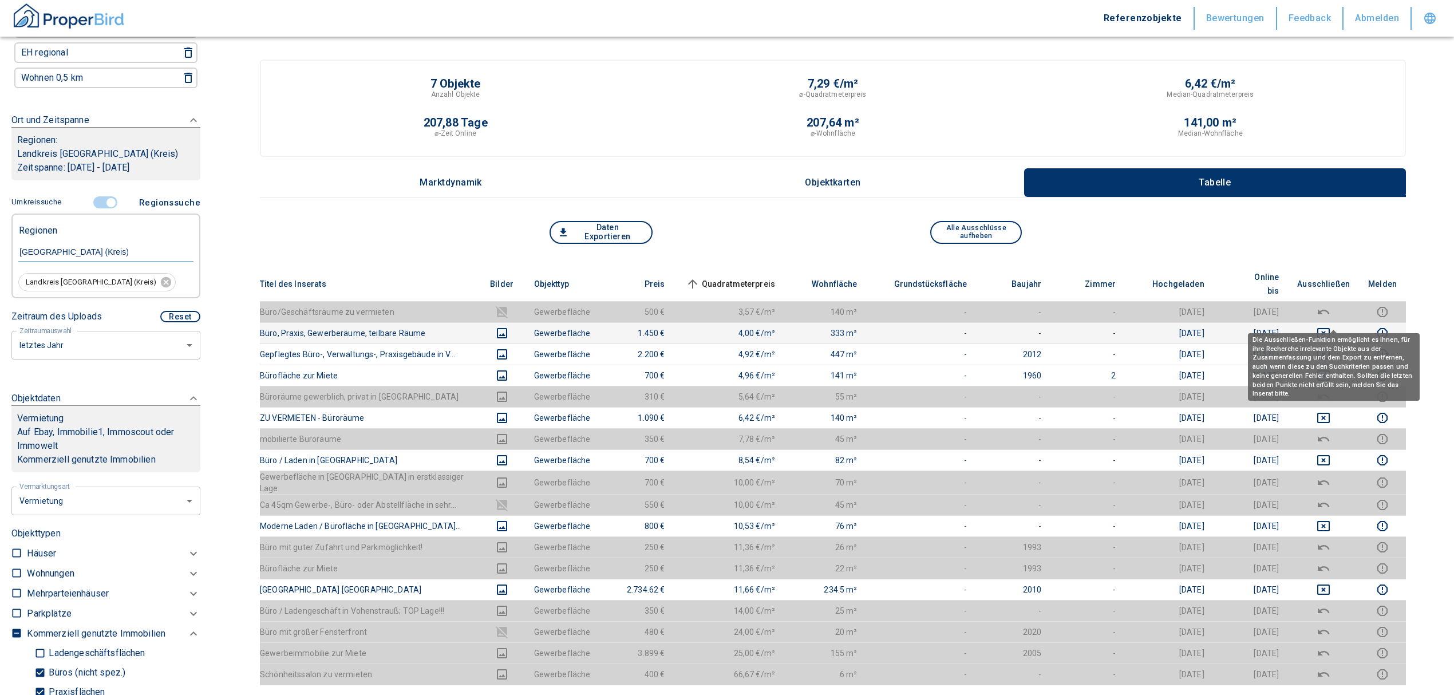
click at [1331, 326] on icon "deselect this listing" at bounding box center [1324, 333] width 14 height 14
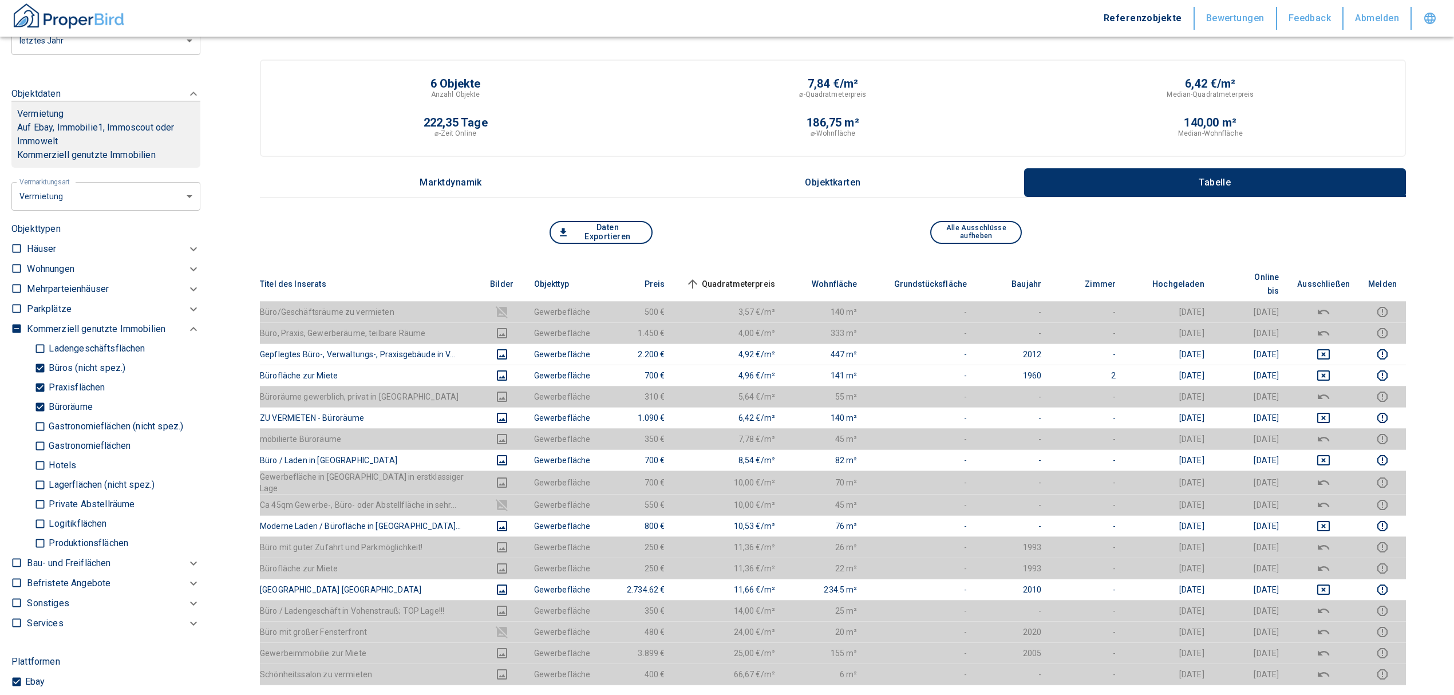
scroll to position [443, 0]
click at [999, 227] on button "Alle Ausschlüsse aufheben" at bounding box center [977, 232] width 92 height 23
click at [15, 334] on input "checkbox" at bounding box center [16, 327] width 11 height 11
checkbox input "true"
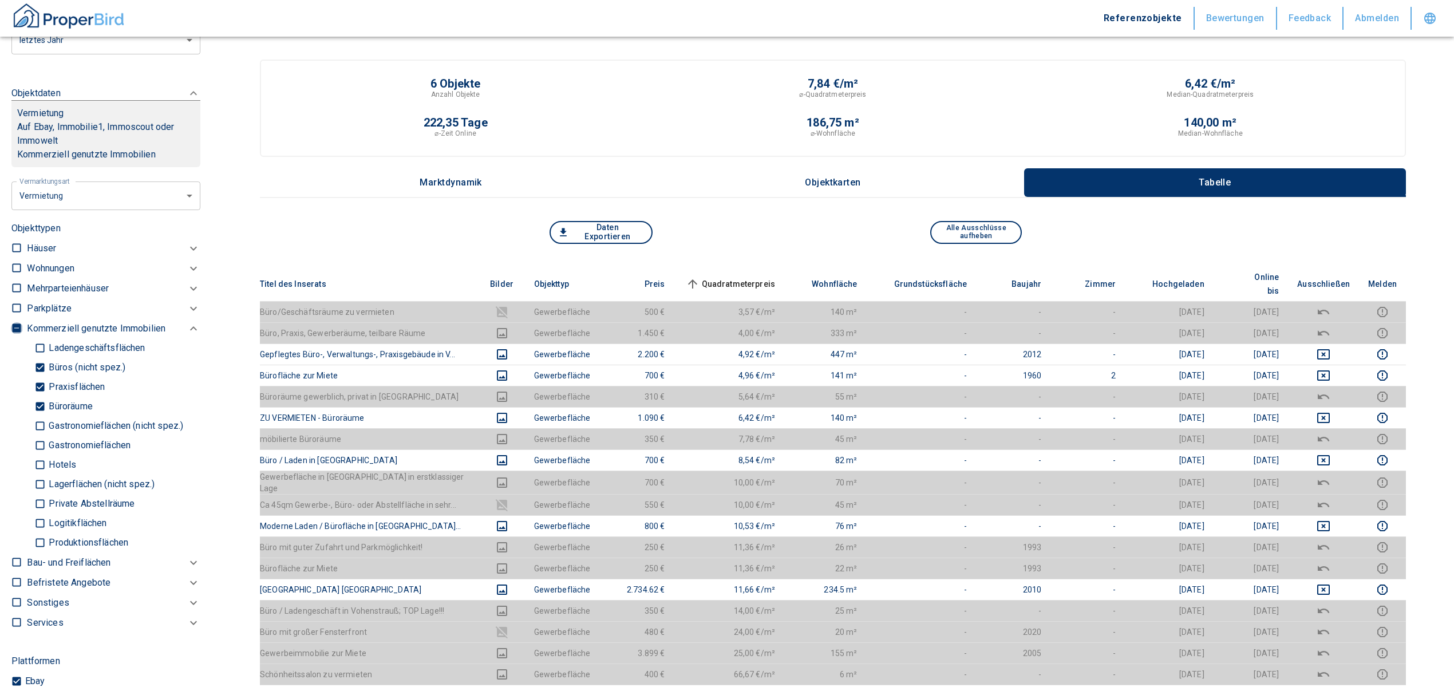
checkbox input "true"
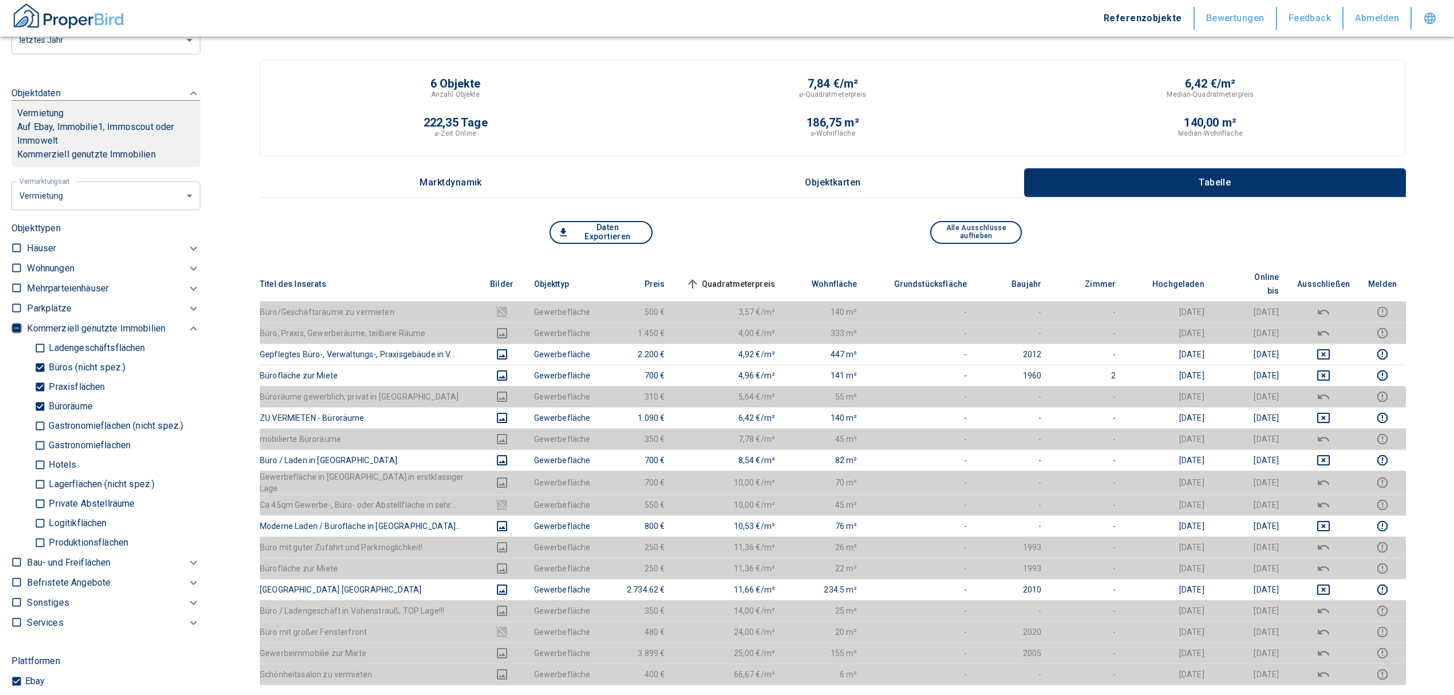
checkbox input "true"
type input "2020"
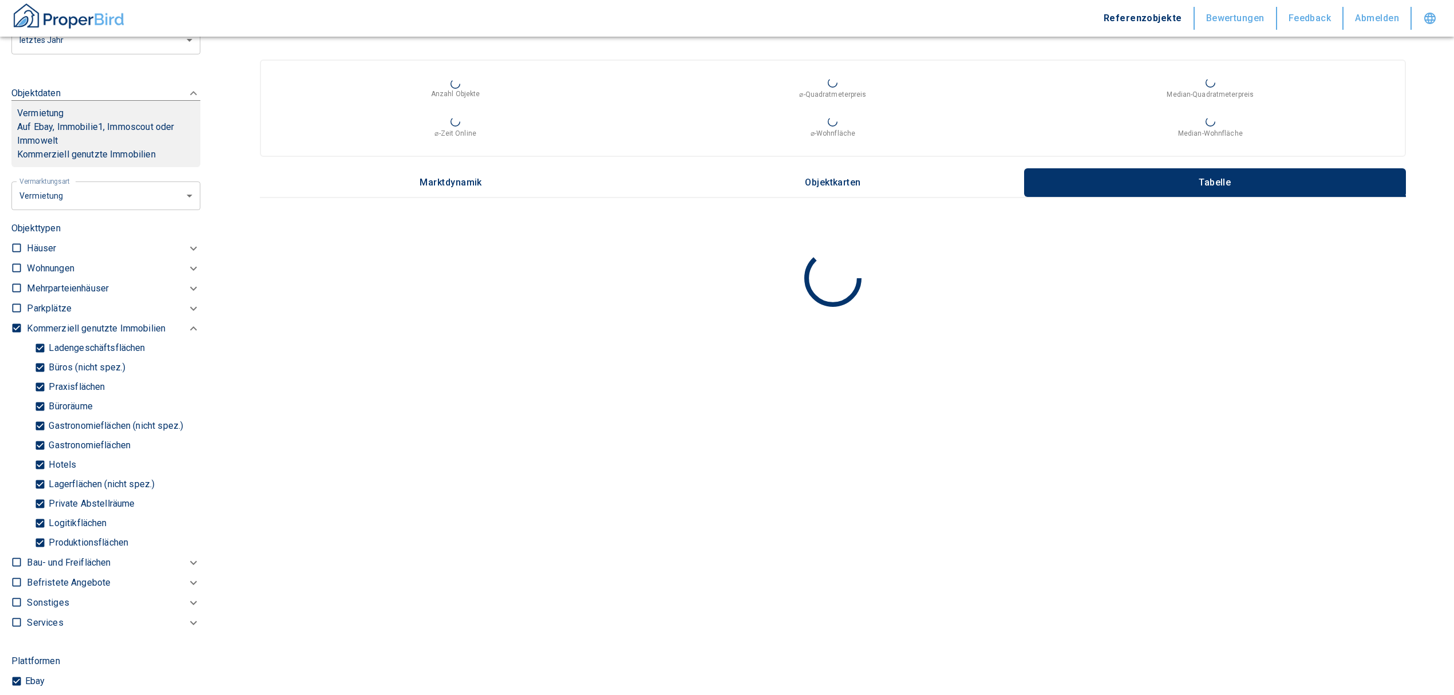
click at [13, 314] on input "checkbox" at bounding box center [16, 307] width 11 height 11
checkbox input "true"
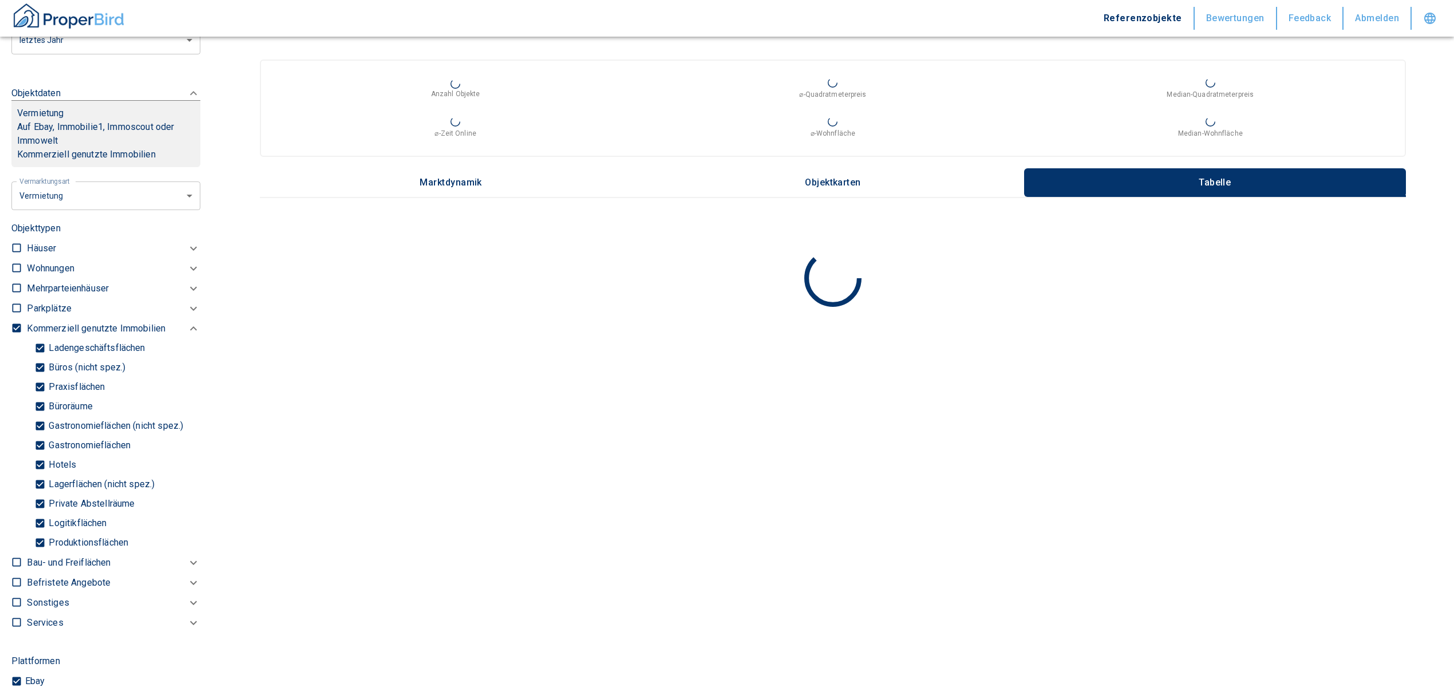
checkbox input "true"
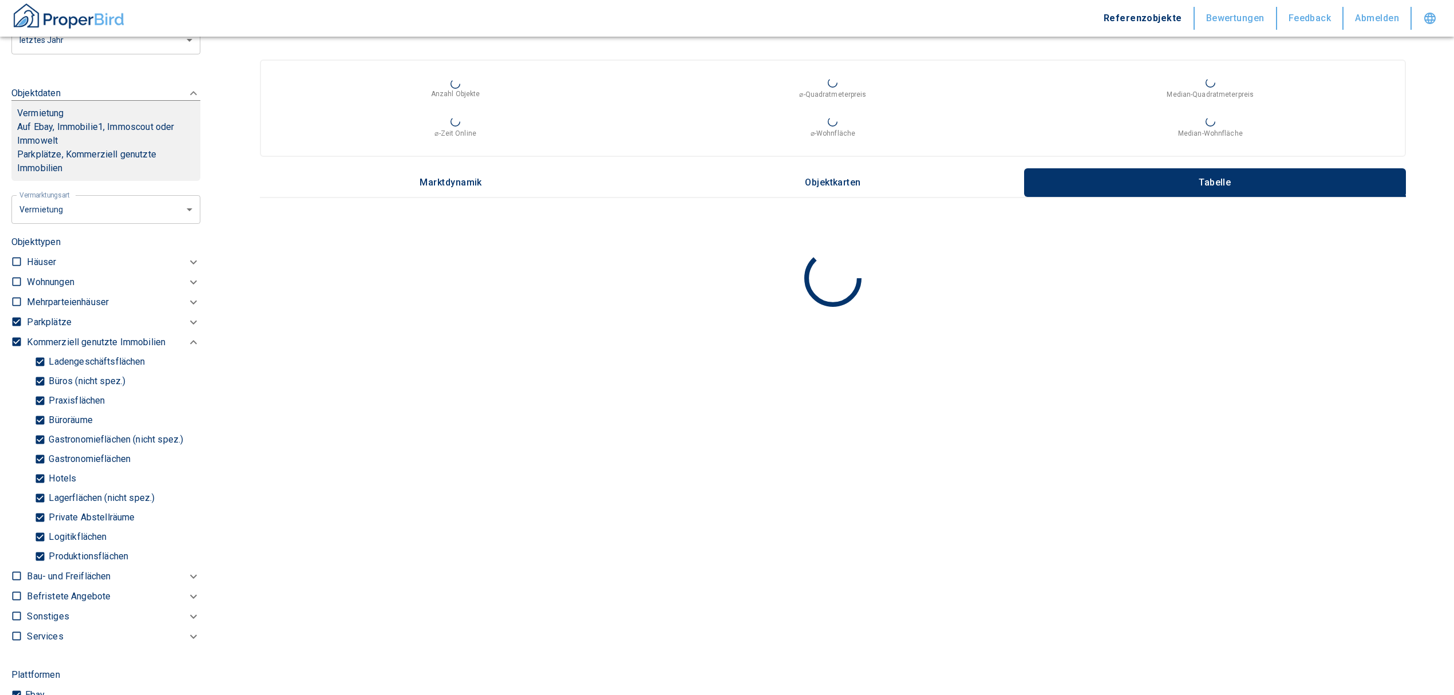
type input "2020"
click at [14, 308] on input "checkbox" at bounding box center [16, 301] width 11 height 11
checkbox input "true"
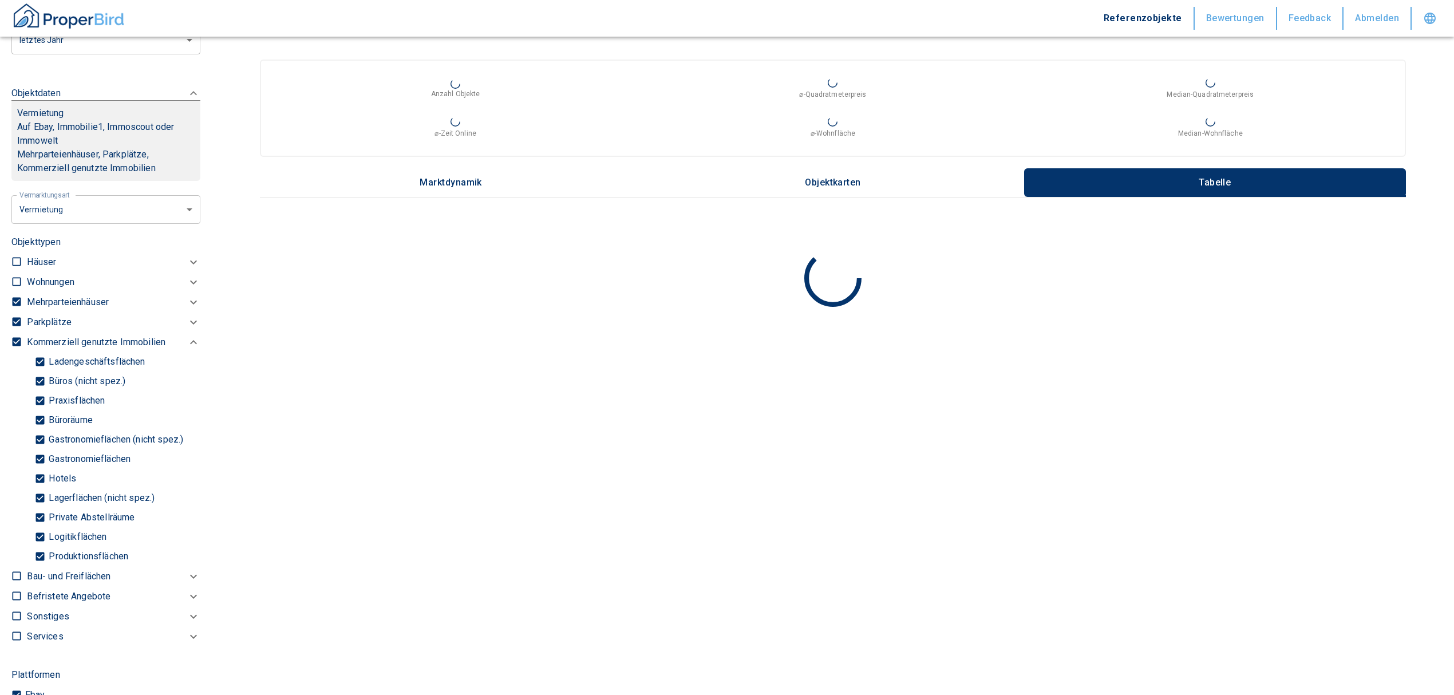
click at [17, 292] on div at bounding box center [18, 282] width 15 height 20
type input "2020"
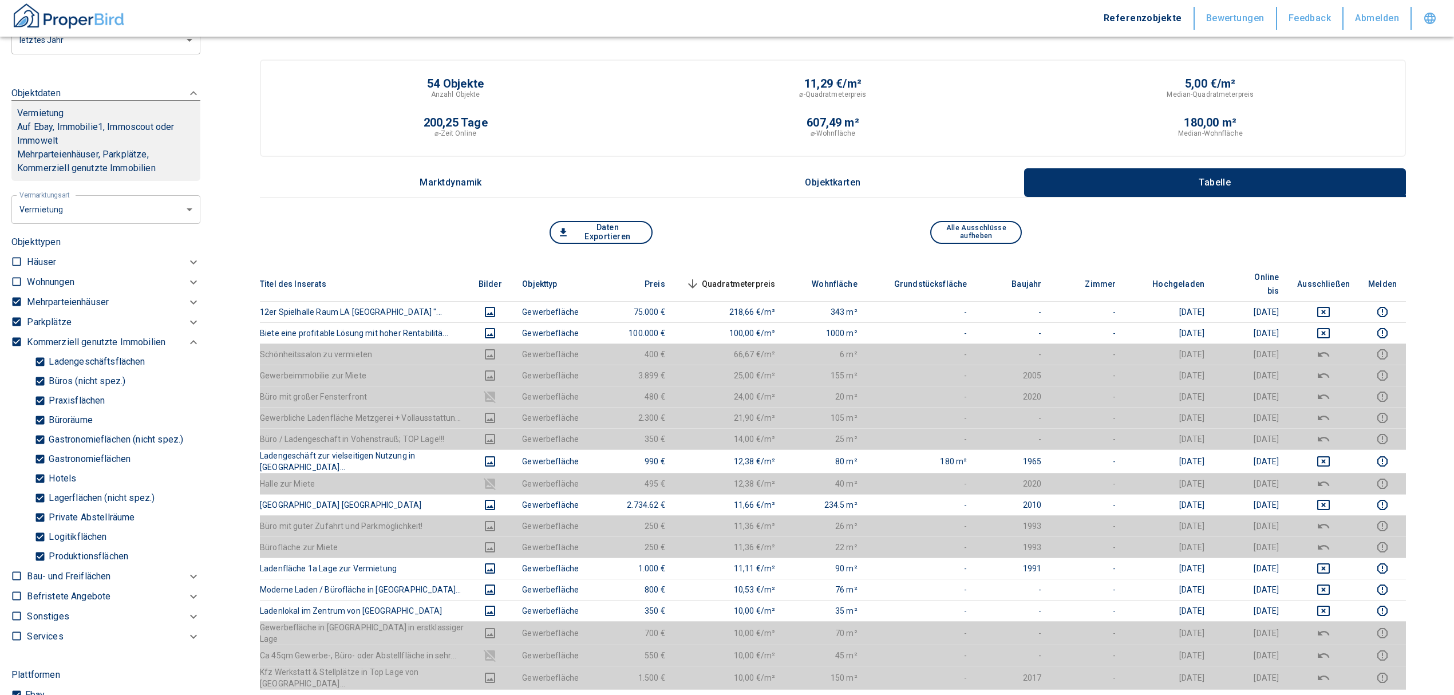
scroll to position [138, 0]
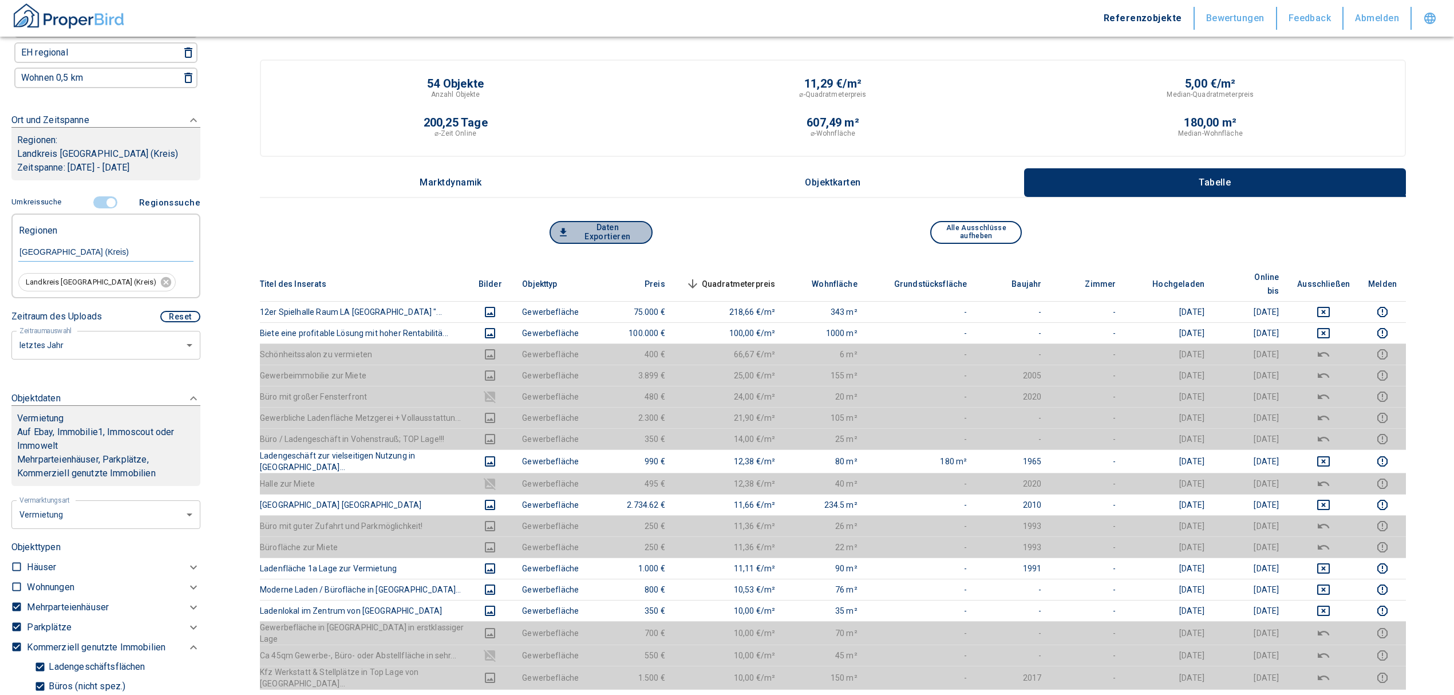
click at [598, 236] on button "Daten Exportieren" at bounding box center [601, 232] width 103 height 23
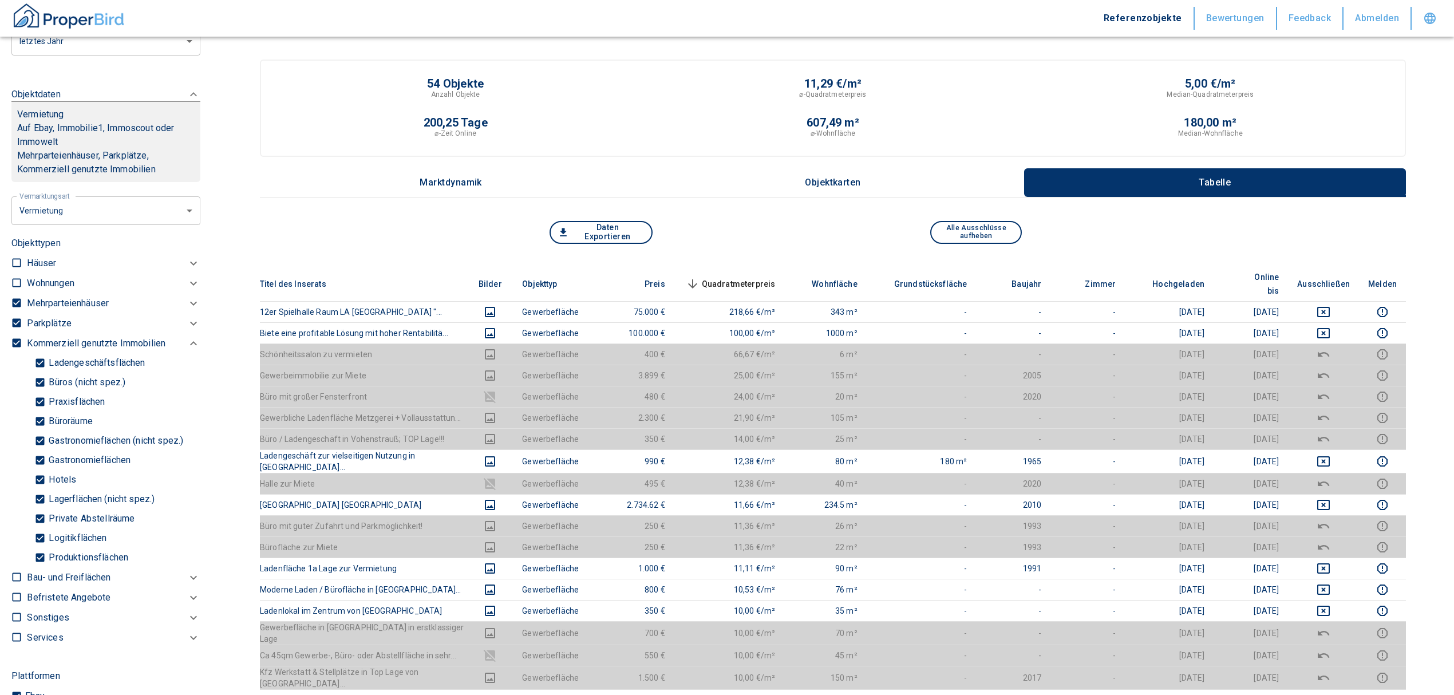
scroll to position [443, 0]
drag, startPoint x: 1331, startPoint y: 423, endPoint x: 1332, endPoint y: 410, distance: 12.6
click at [1331, 432] on icon "deselect this listing" at bounding box center [1324, 439] width 14 height 14
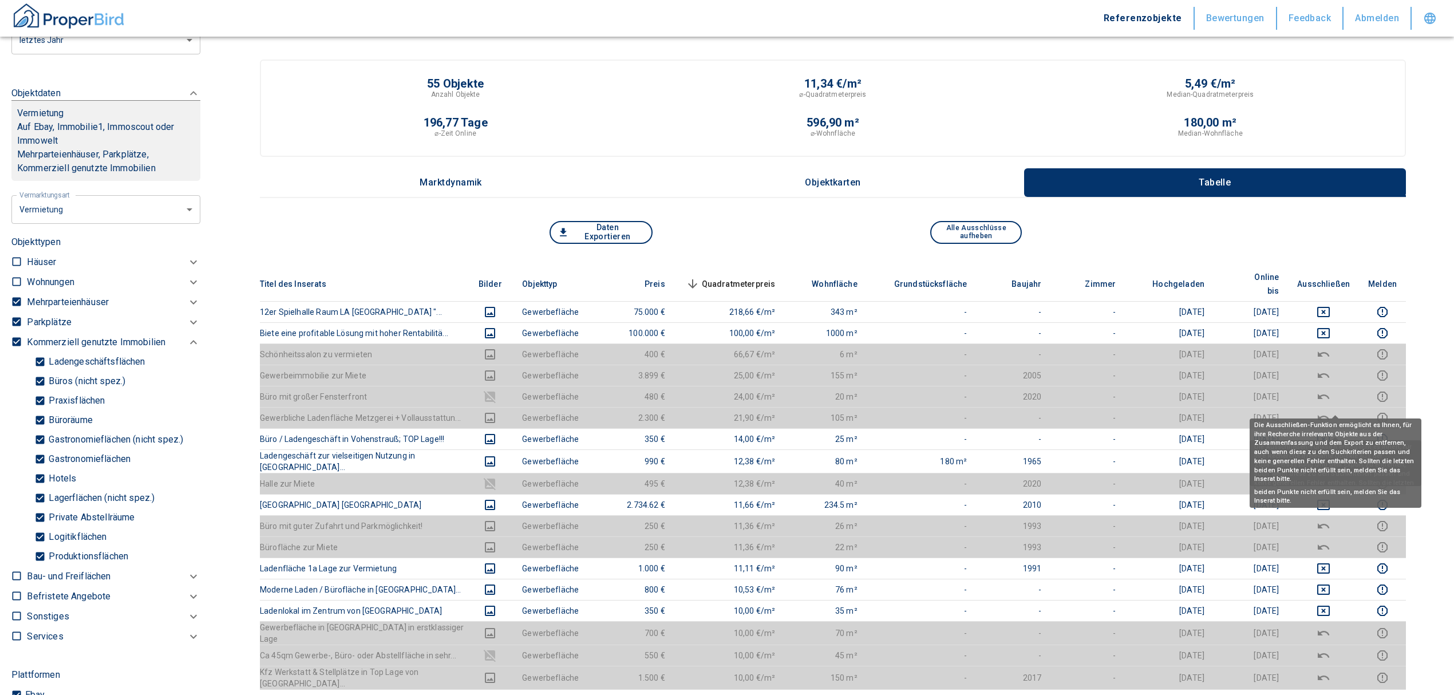
click at [1331, 411] on icon "deselect this listing" at bounding box center [1324, 418] width 14 height 14
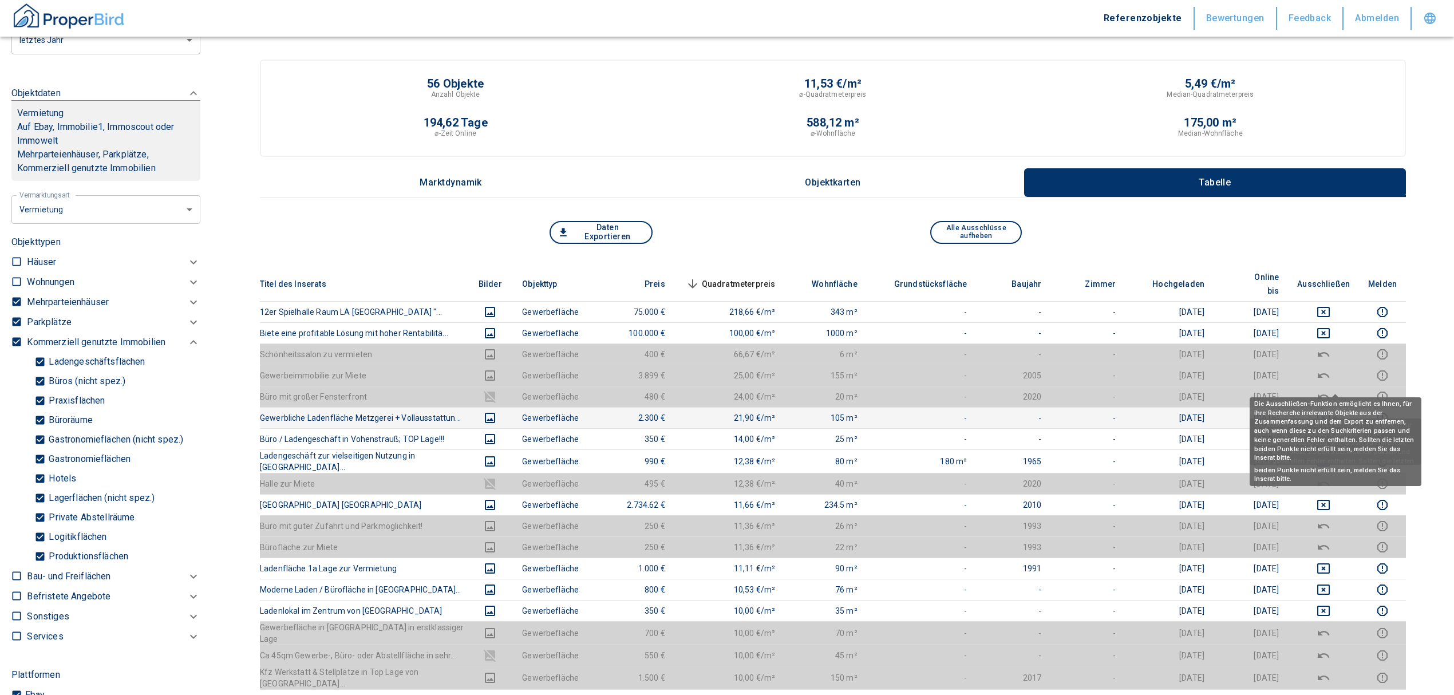
click at [1331, 390] on icon "deselect this listing" at bounding box center [1324, 397] width 14 height 14
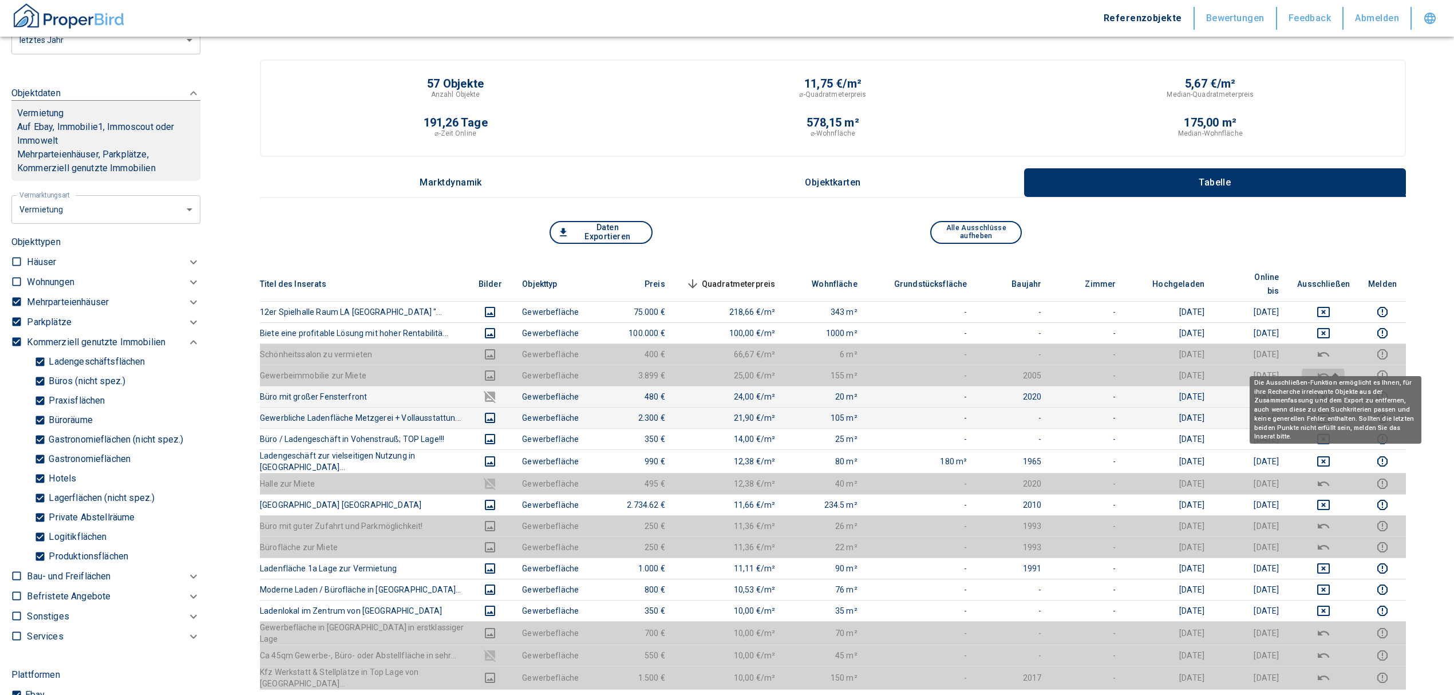
click at [1331, 369] on icon "deselect this listing" at bounding box center [1324, 376] width 14 height 14
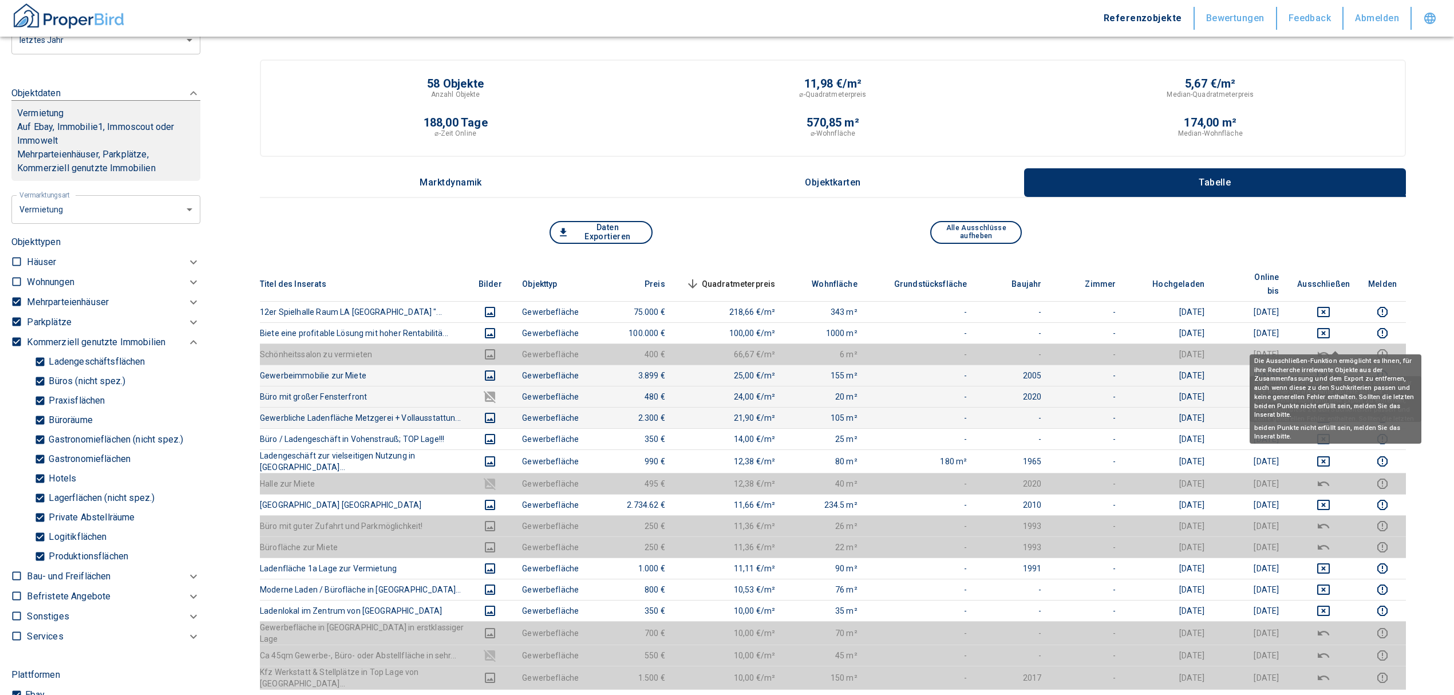
click at [1331, 348] on icon "deselect this listing" at bounding box center [1324, 355] width 14 height 14
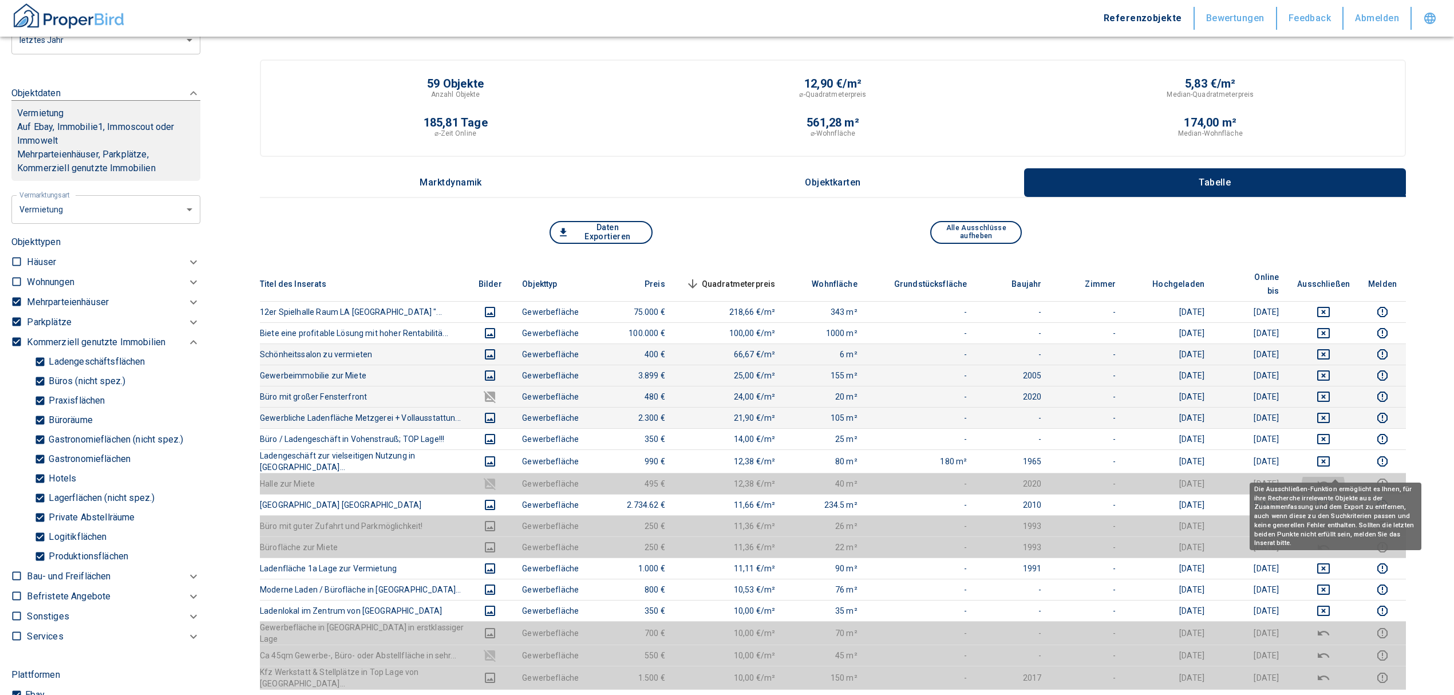
click at [1327, 477] on button "deselect this listing" at bounding box center [1324, 484] width 53 height 14
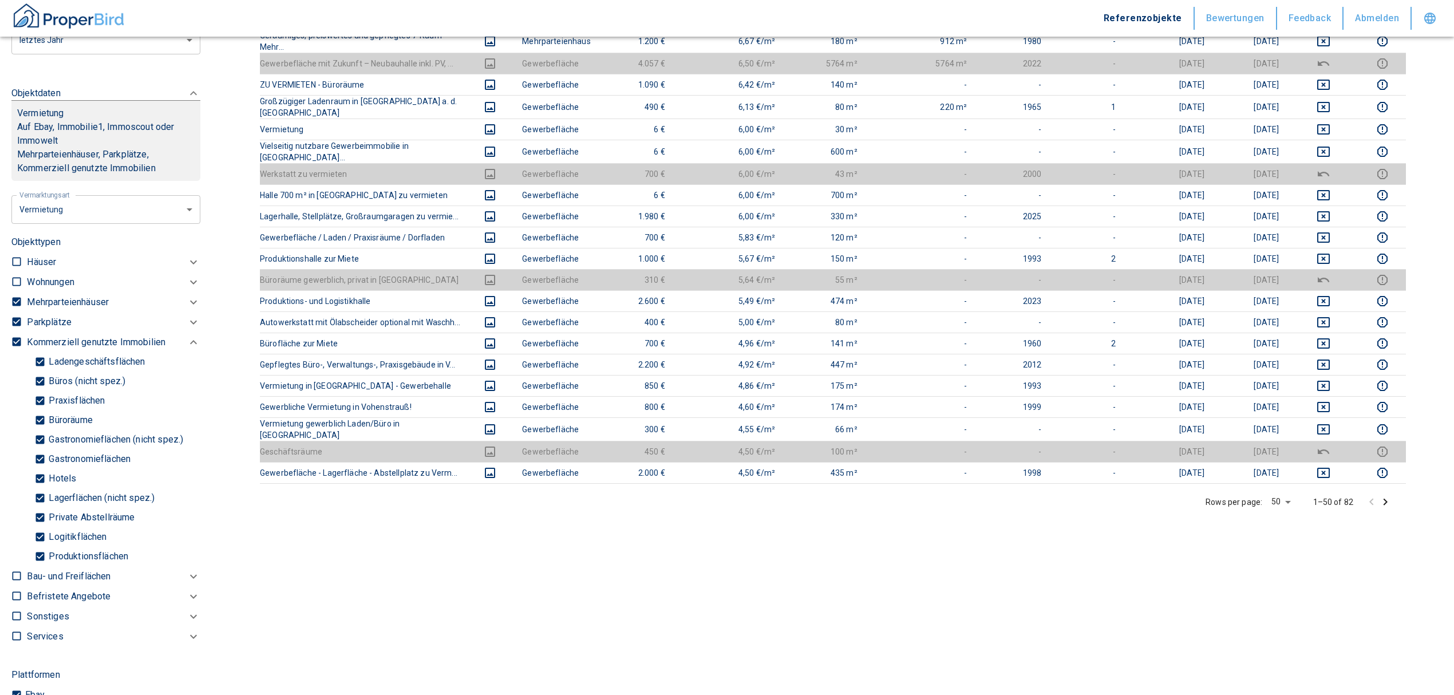
scroll to position [898, 0]
click at [1331, 447] on icon "deselect this listing" at bounding box center [1324, 454] width 14 height 14
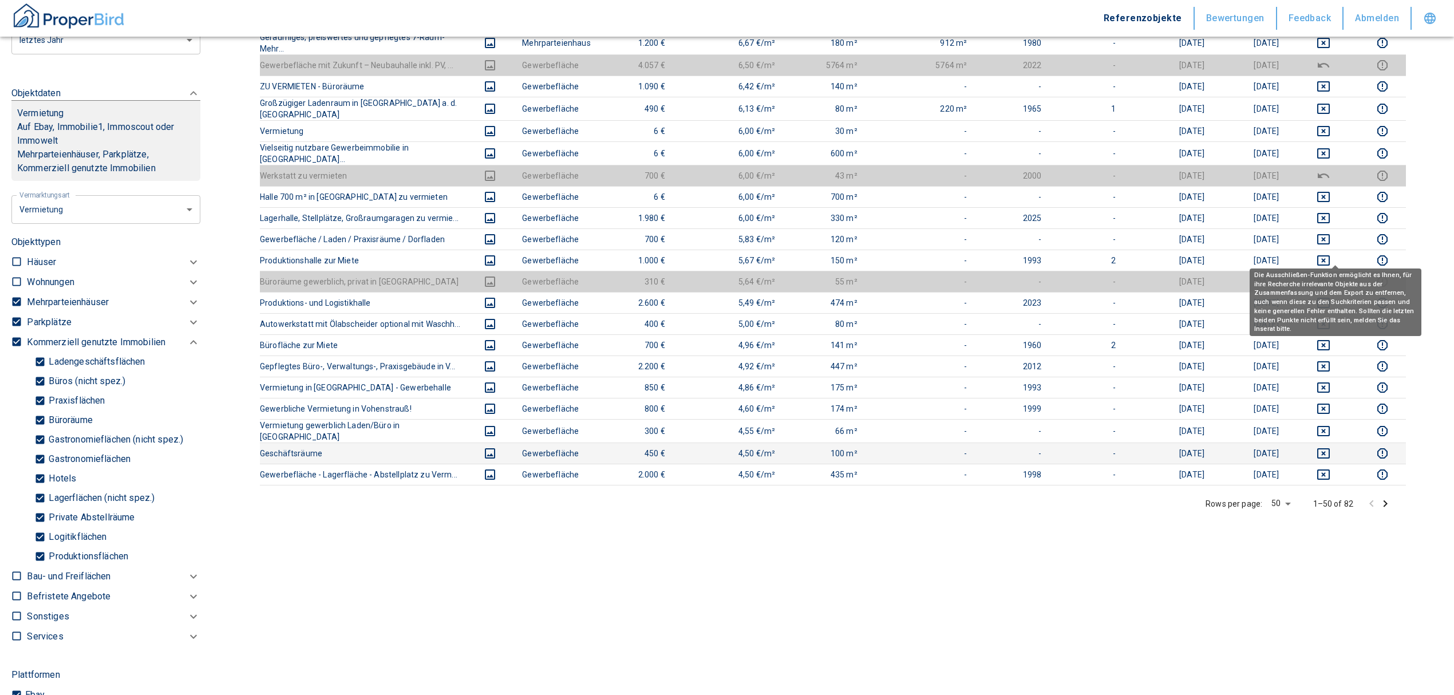
click at [1331, 275] on icon "deselect this listing" at bounding box center [1324, 282] width 14 height 14
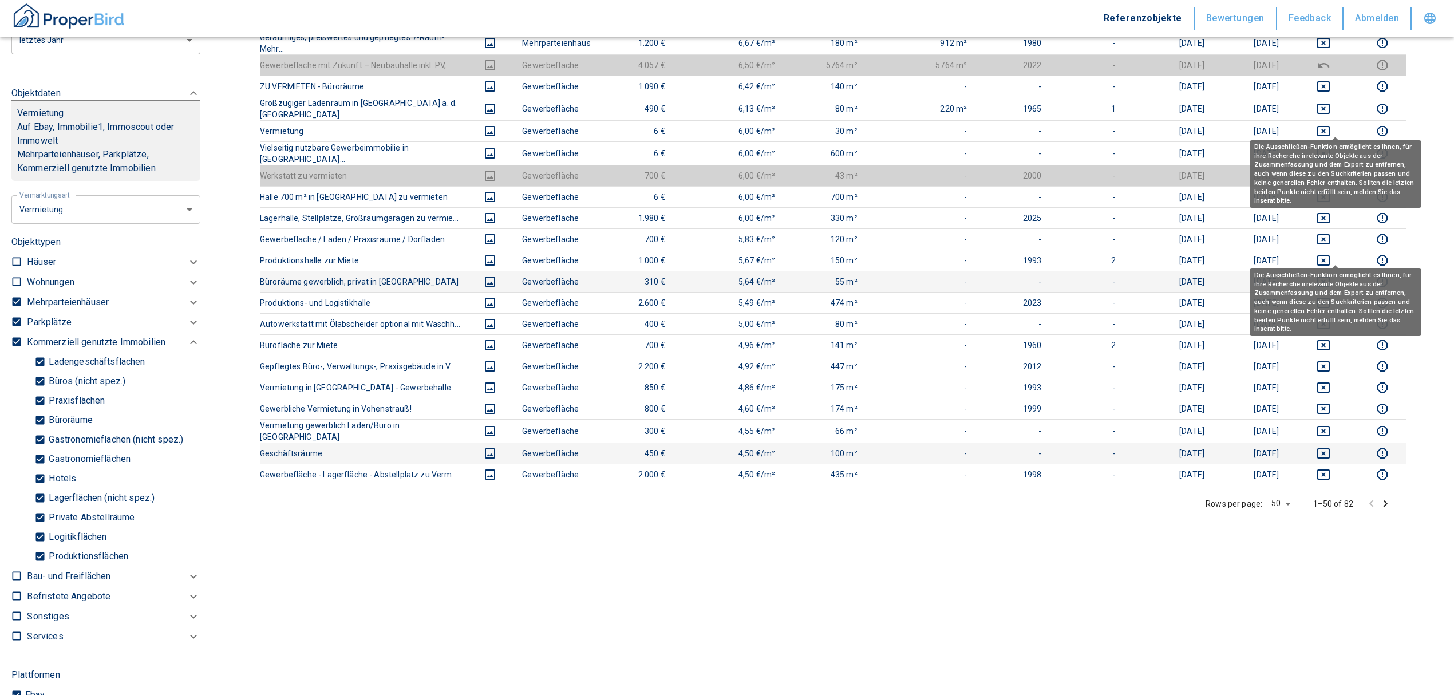
click at [1330, 144] on div "Die Ausschließen-Funktion ermöglicht es Ihnen, für ihre Recherche irrelevante O…" at bounding box center [1336, 174] width 172 height 68
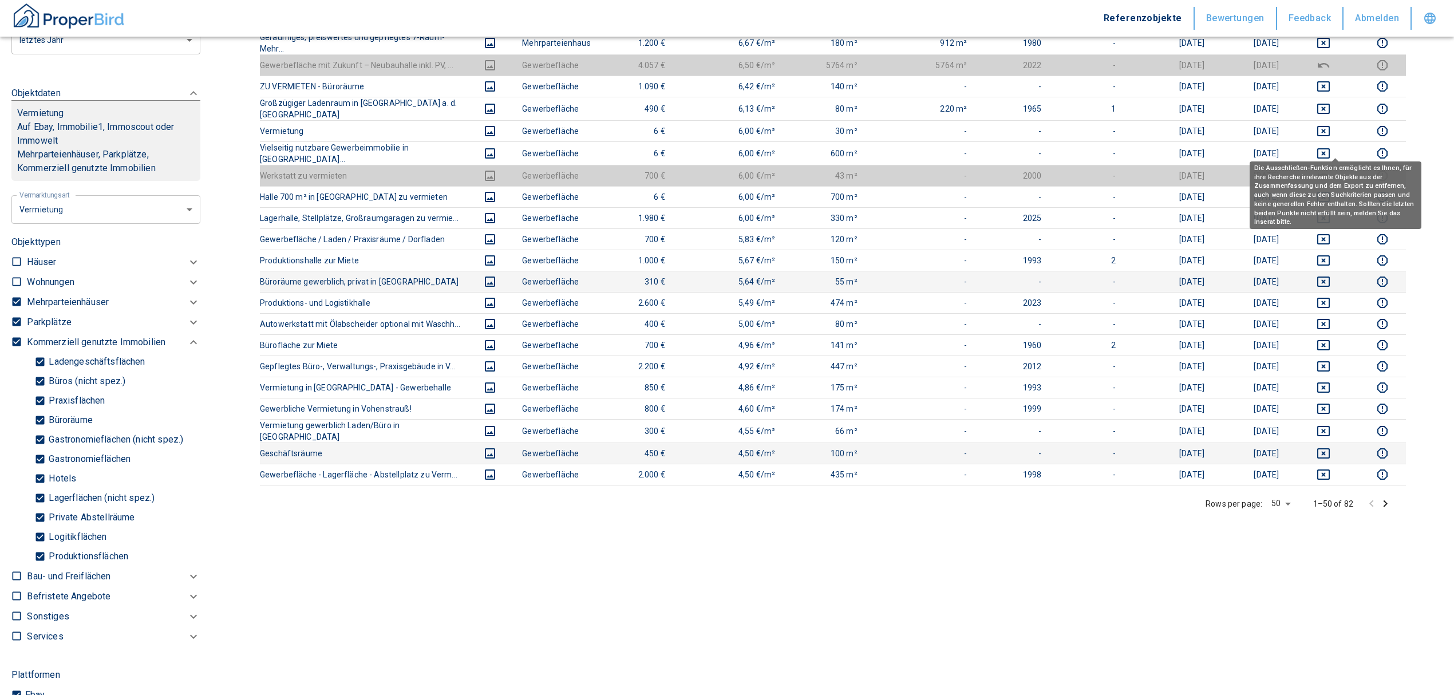
click at [1336, 153] on div "Die Ausschließen-Funktion ermöglicht es Ihnen, für ihre Recherche irrelevante O…" at bounding box center [1336, 191] width 172 height 76
click at [1331, 169] on icon "deselect this listing" at bounding box center [1324, 176] width 14 height 14
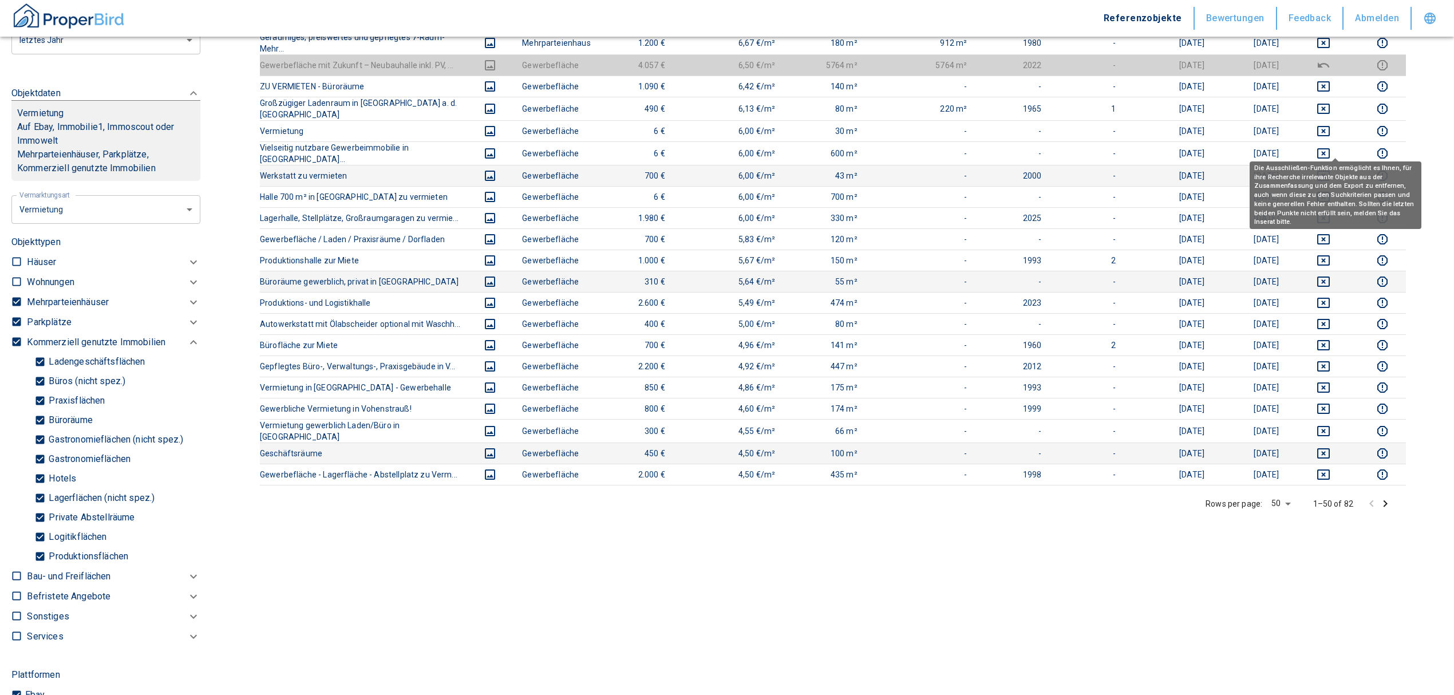
scroll to position [593, 0]
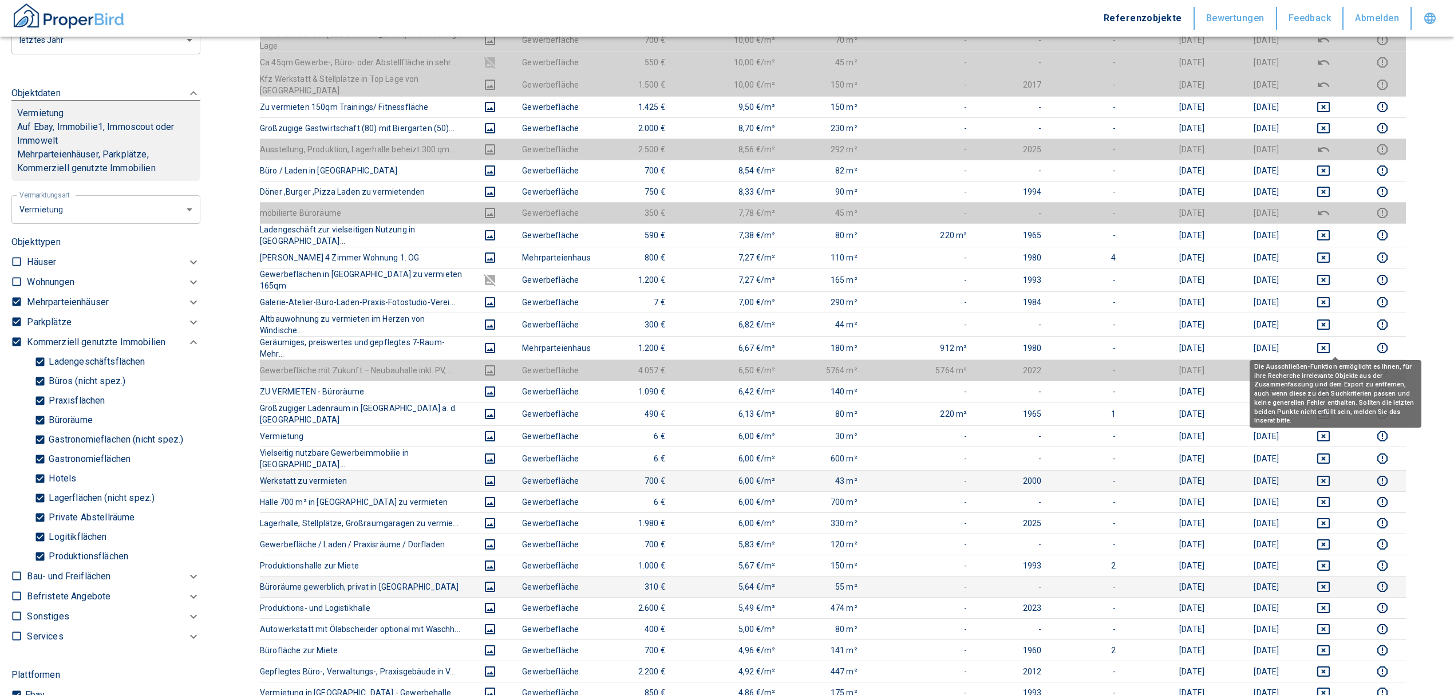
click at [1331, 364] on icon "deselect this listing" at bounding box center [1324, 371] width 14 height 14
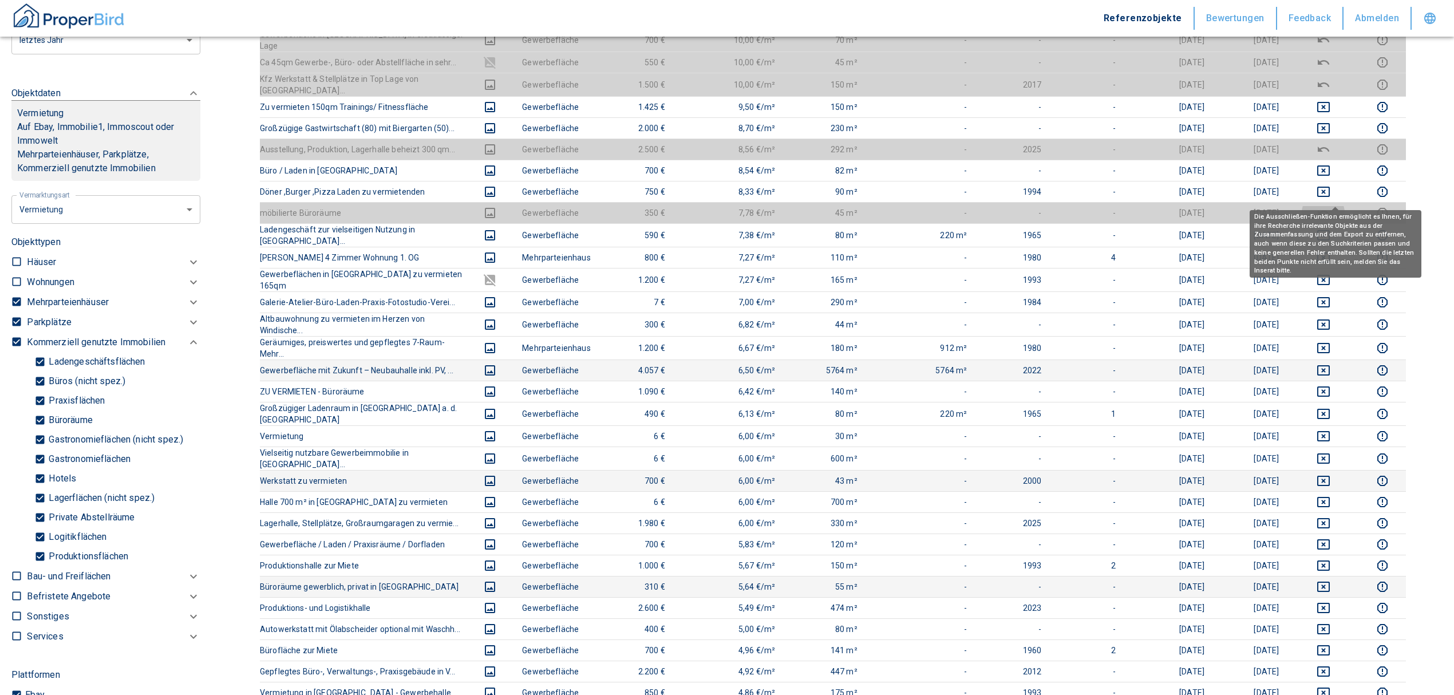
click at [1328, 206] on icon "deselect this listing" at bounding box center [1324, 213] width 14 height 14
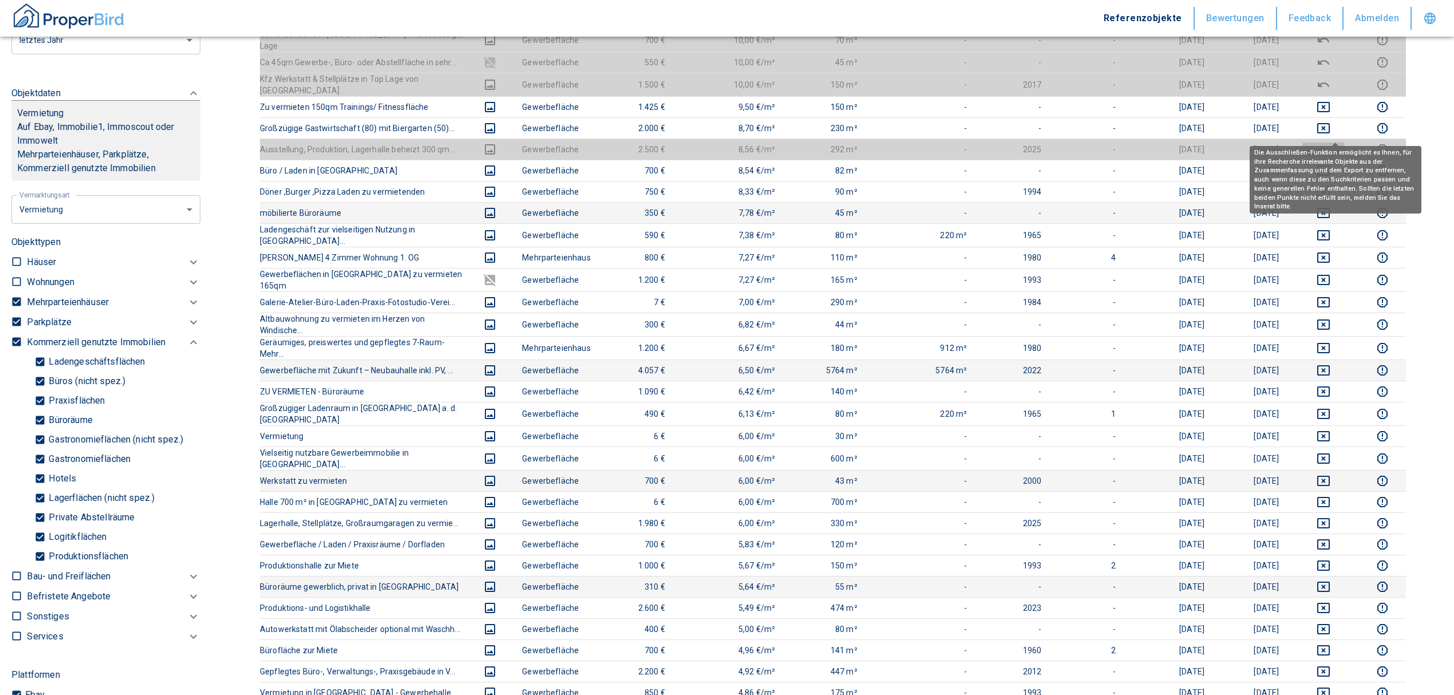
click at [1331, 143] on icon "deselect this listing" at bounding box center [1324, 150] width 14 height 14
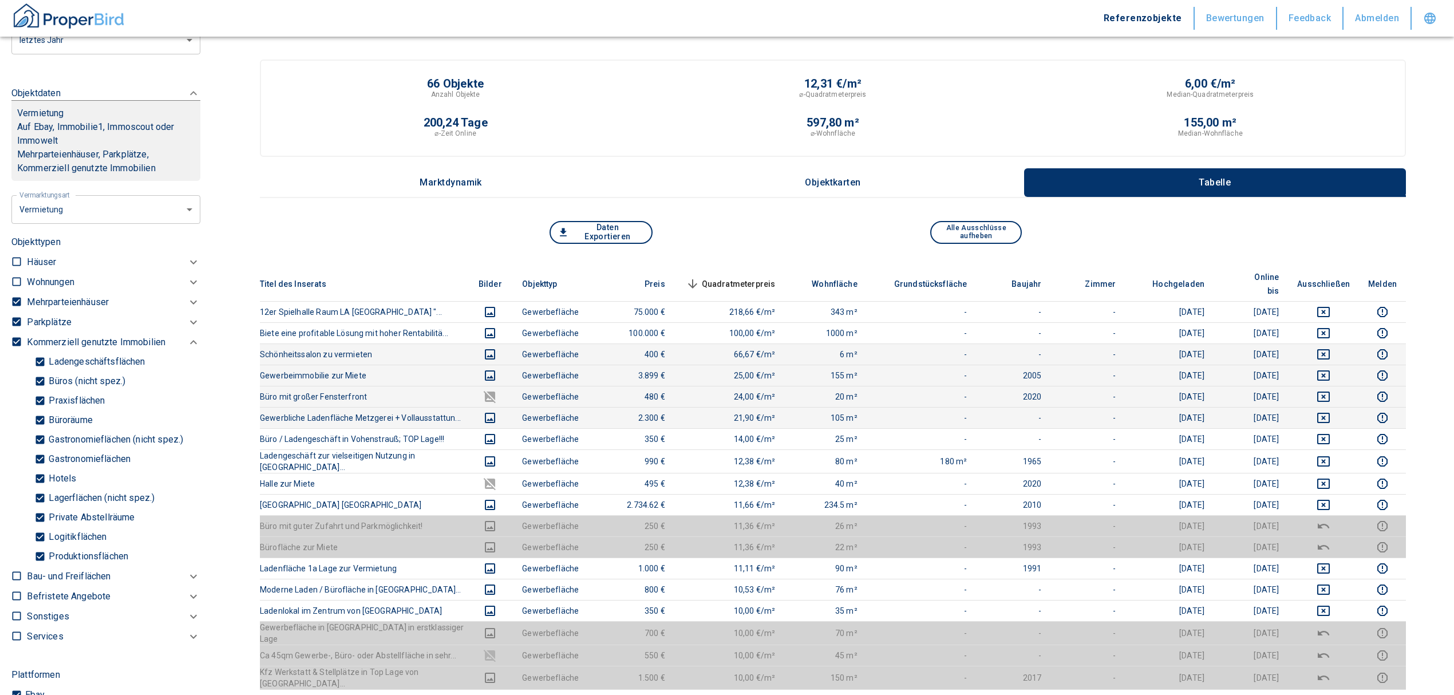
scroll to position [305, 0]
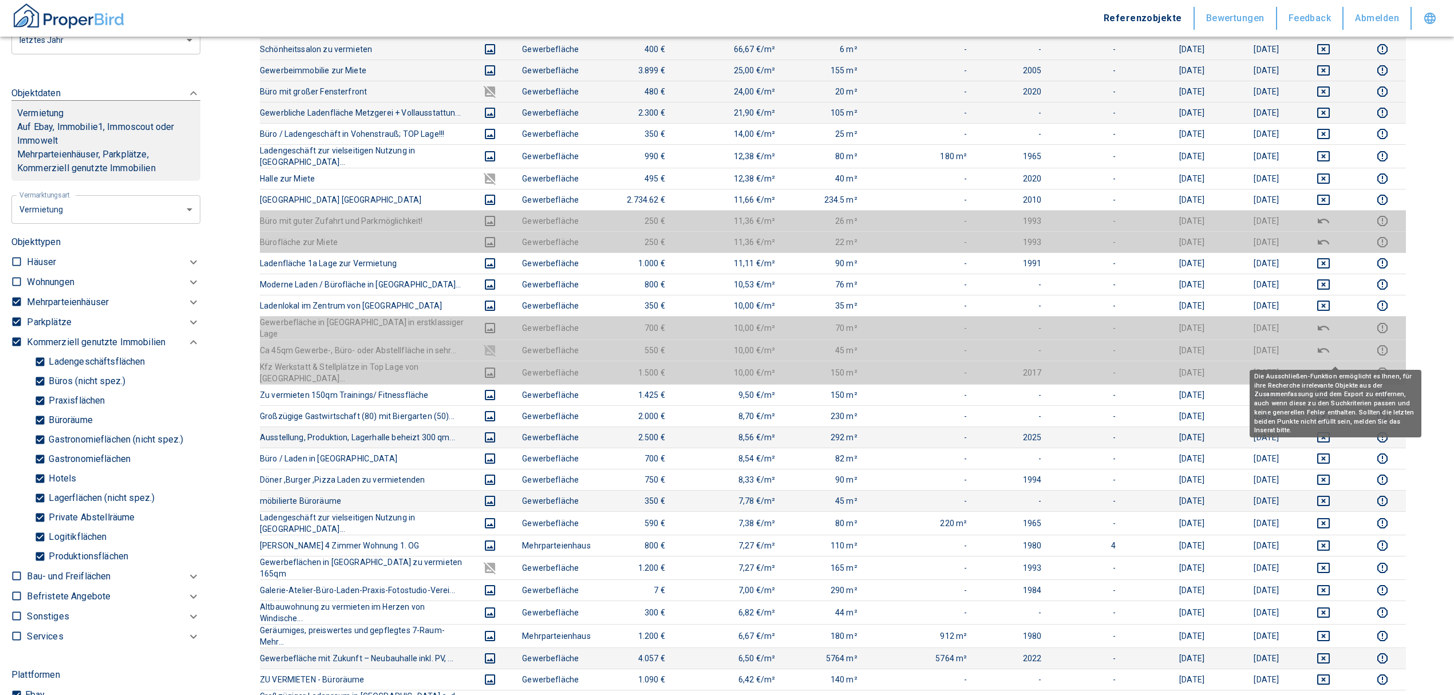
click at [1330, 370] on icon "deselect this listing" at bounding box center [1323, 372] width 11 height 5
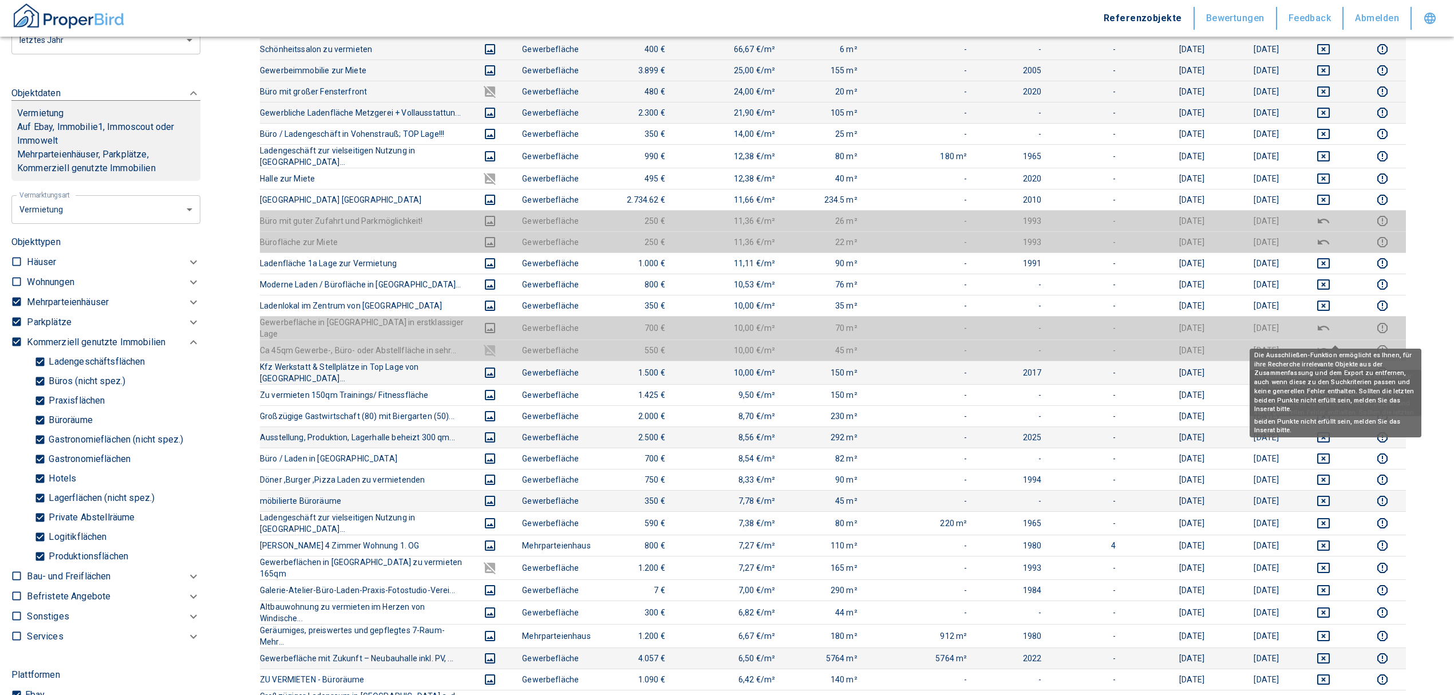
click at [1331, 344] on icon "deselect this listing" at bounding box center [1324, 351] width 14 height 14
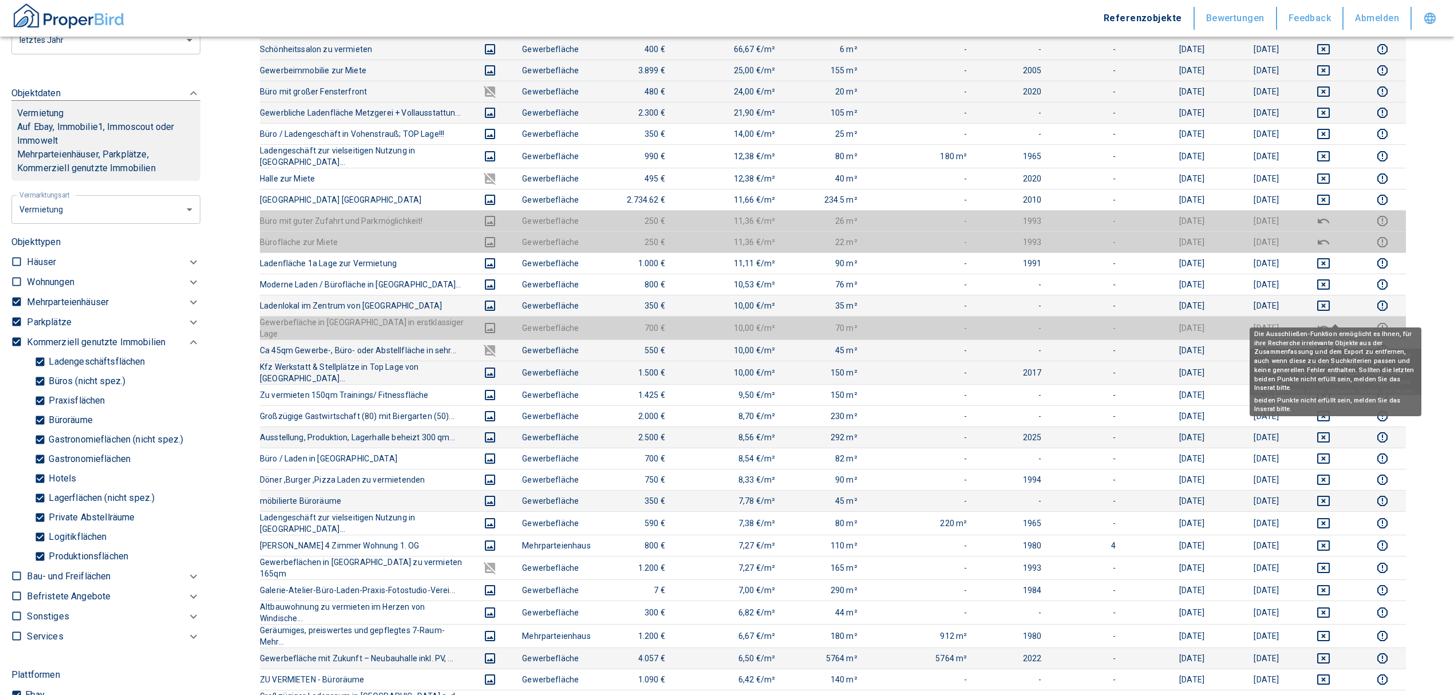
drag, startPoint x: 1339, startPoint y: 314, endPoint x: 1343, endPoint y: 283, distance: 31.2
click at [1331, 321] on icon "deselect this listing" at bounding box center [1324, 328] width 14 height 14
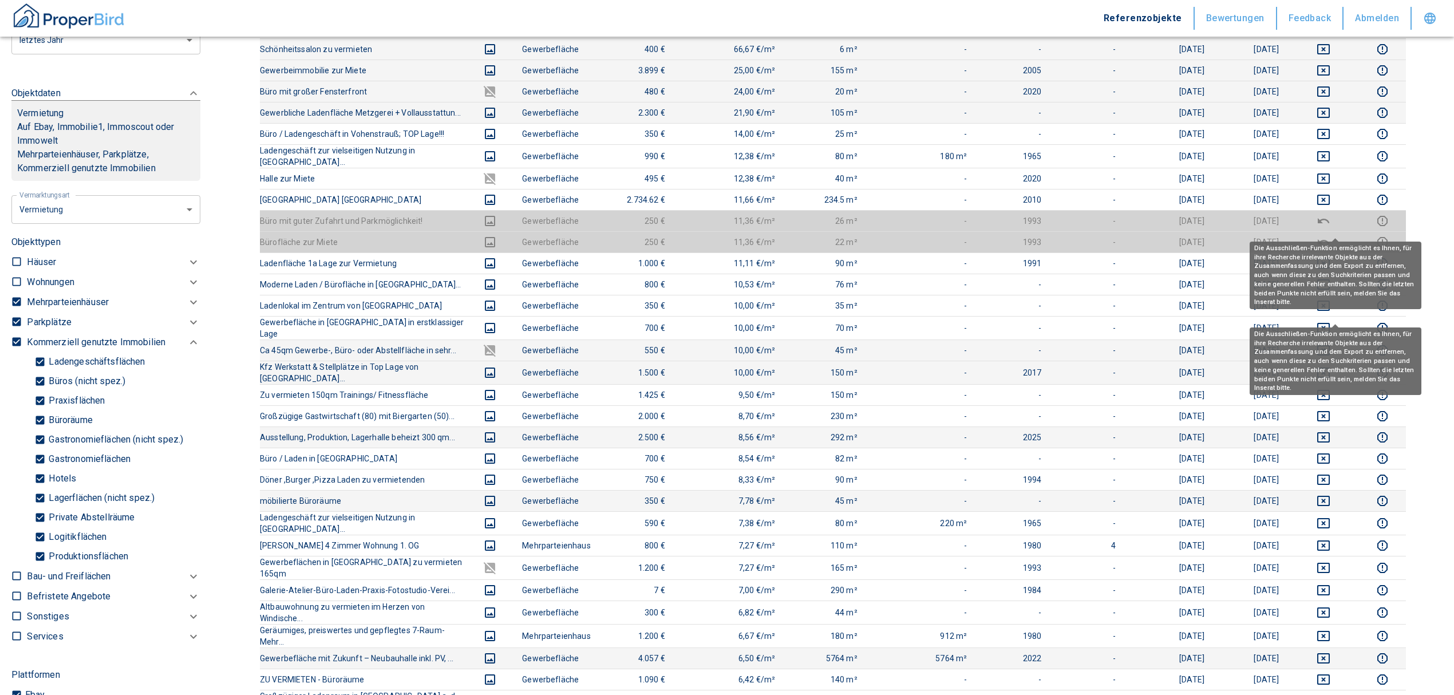
drag, startPoint x: 1338, startPoint y: 222, endPoint x: 1335, endPoint y: 212, distance: 10.7
click at [1331, 235] on icon "deselect this listing" at bounding box center [1324, 242] width 14 height 14
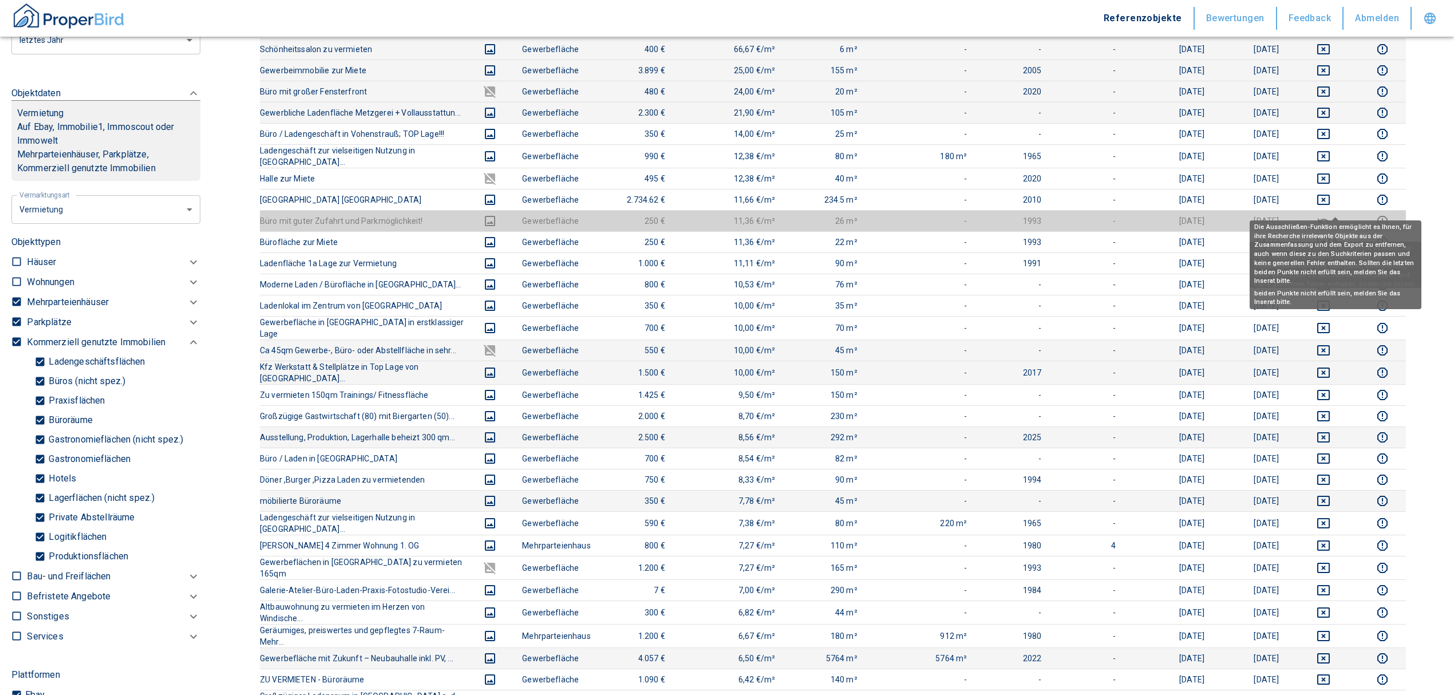
click at [1331, 214] on icon "deselect this listing" at bounding box center [1324, 221] width 14 height 14
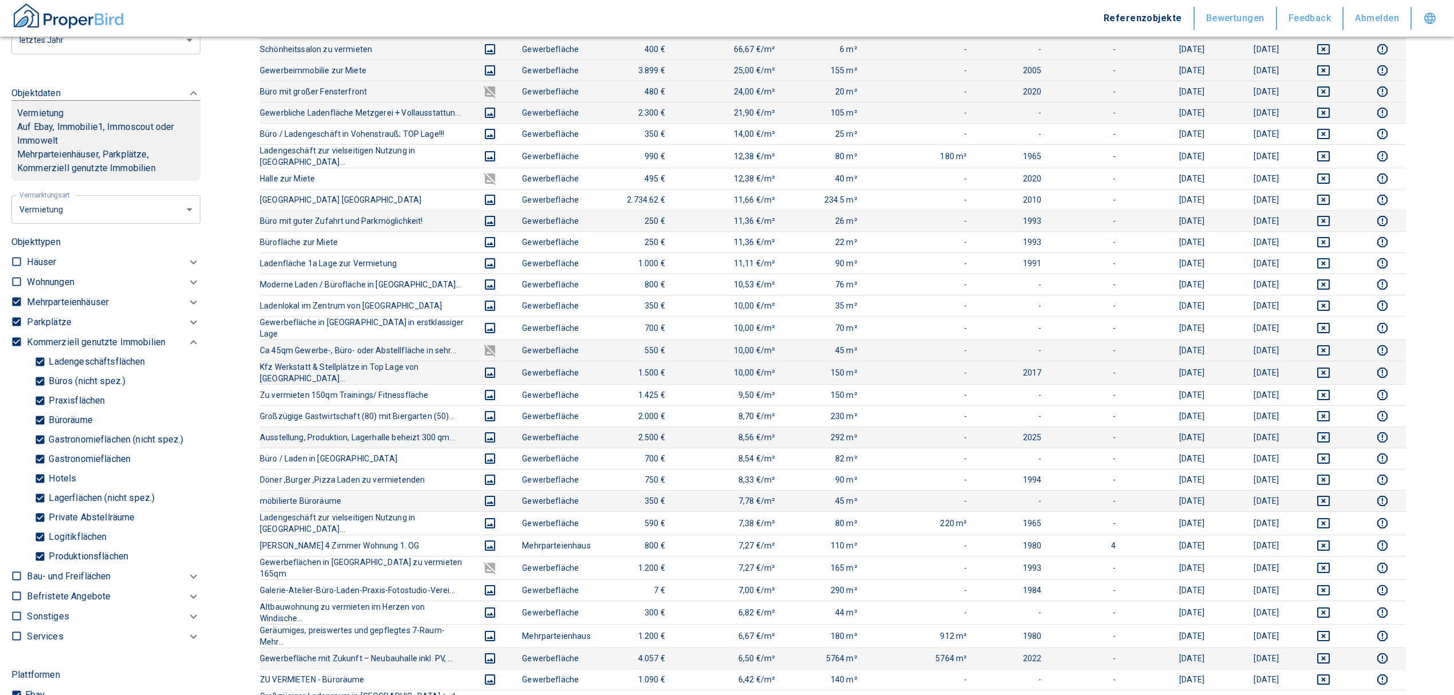
scroll to position [749, 0]
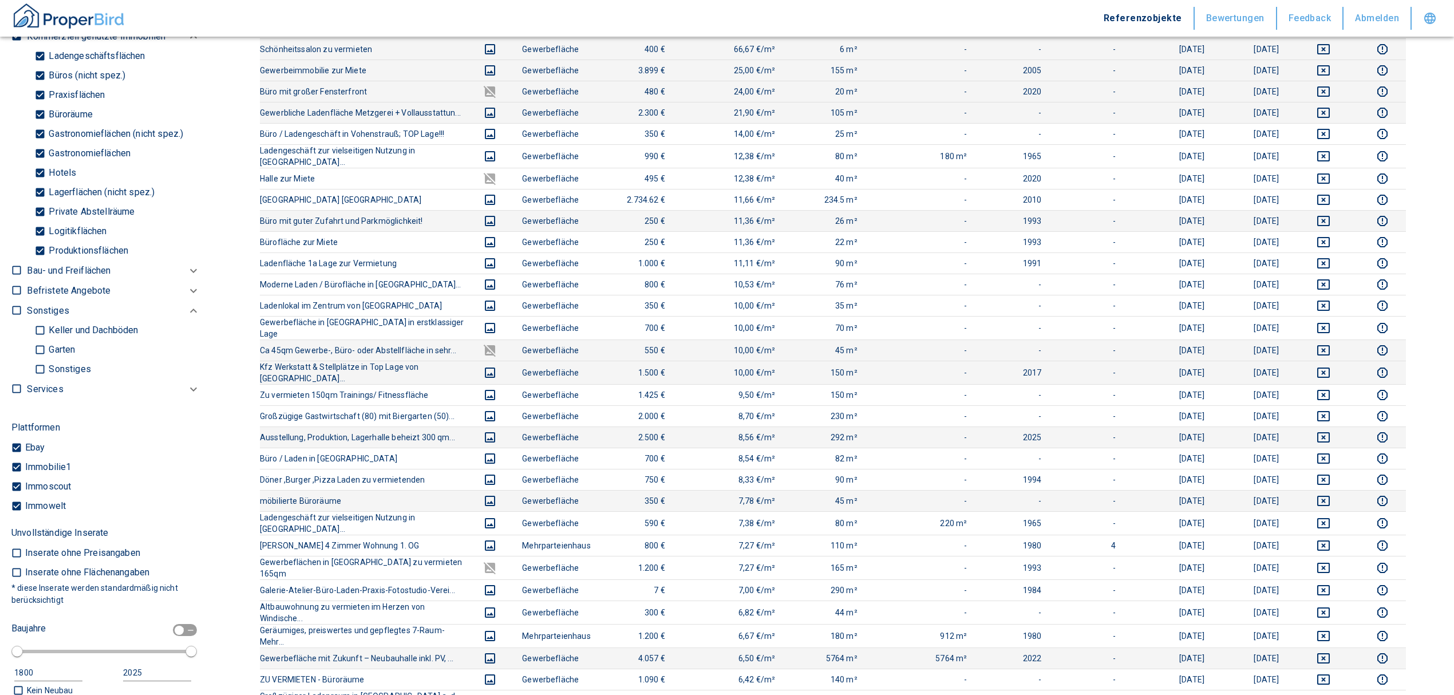
click at [13, 295] on label at bounding box center [13, 288] width 17 height 15
click at [13, 295] on input "checkbox" at bounding box center [16, 290] width 11 height 11
checkbox input "true"
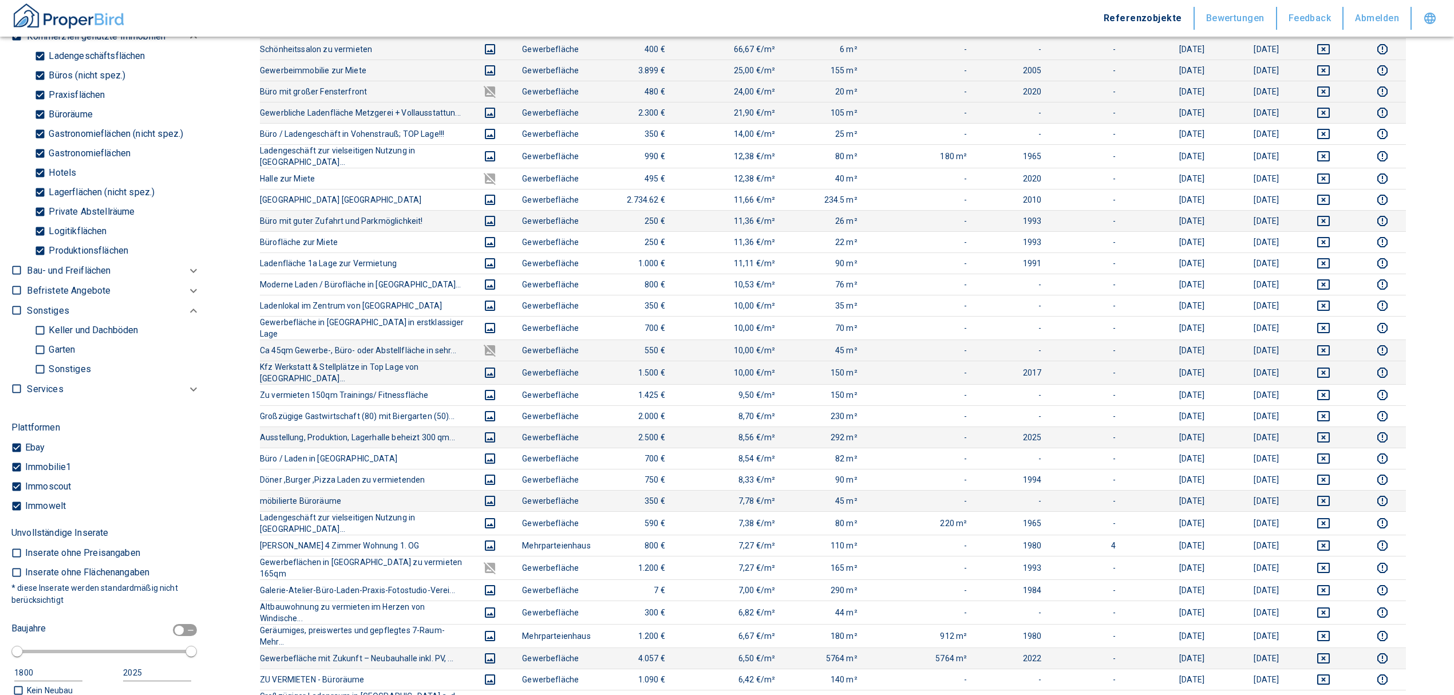
checkbox input "true"
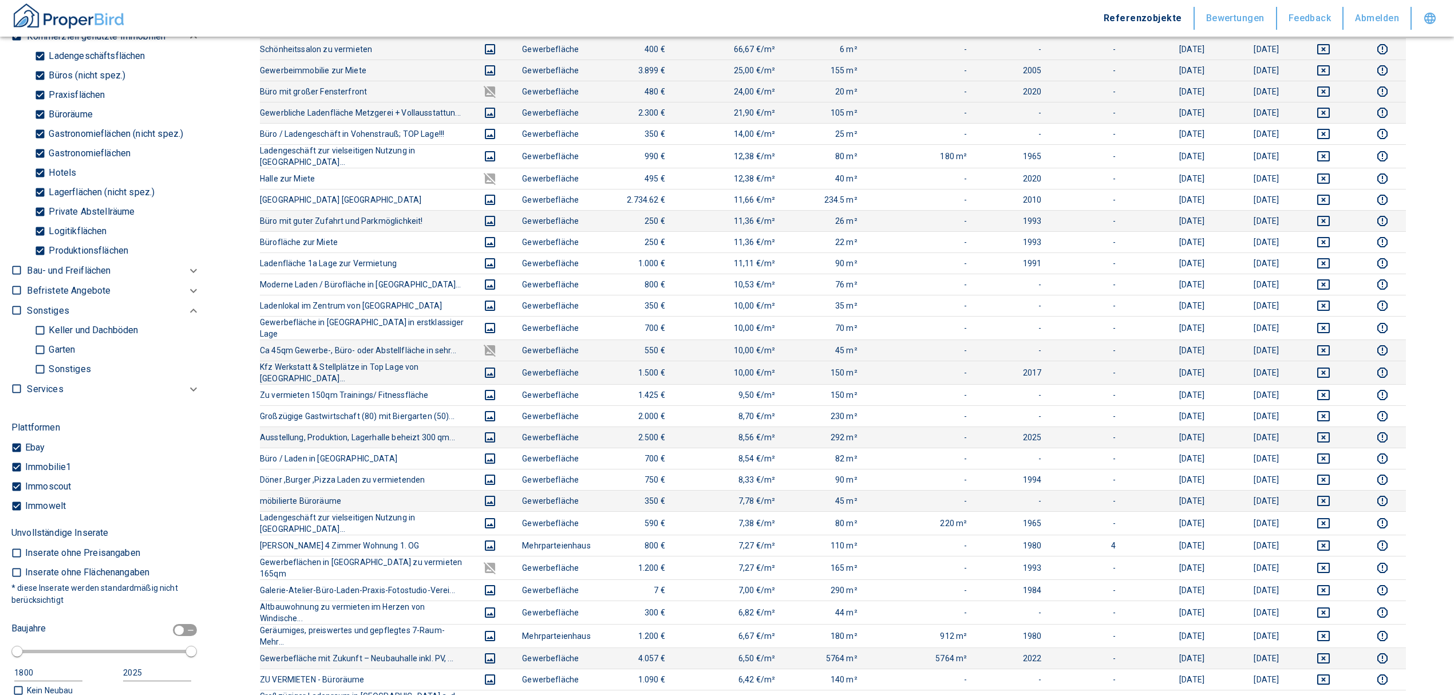
checkbox input "true"
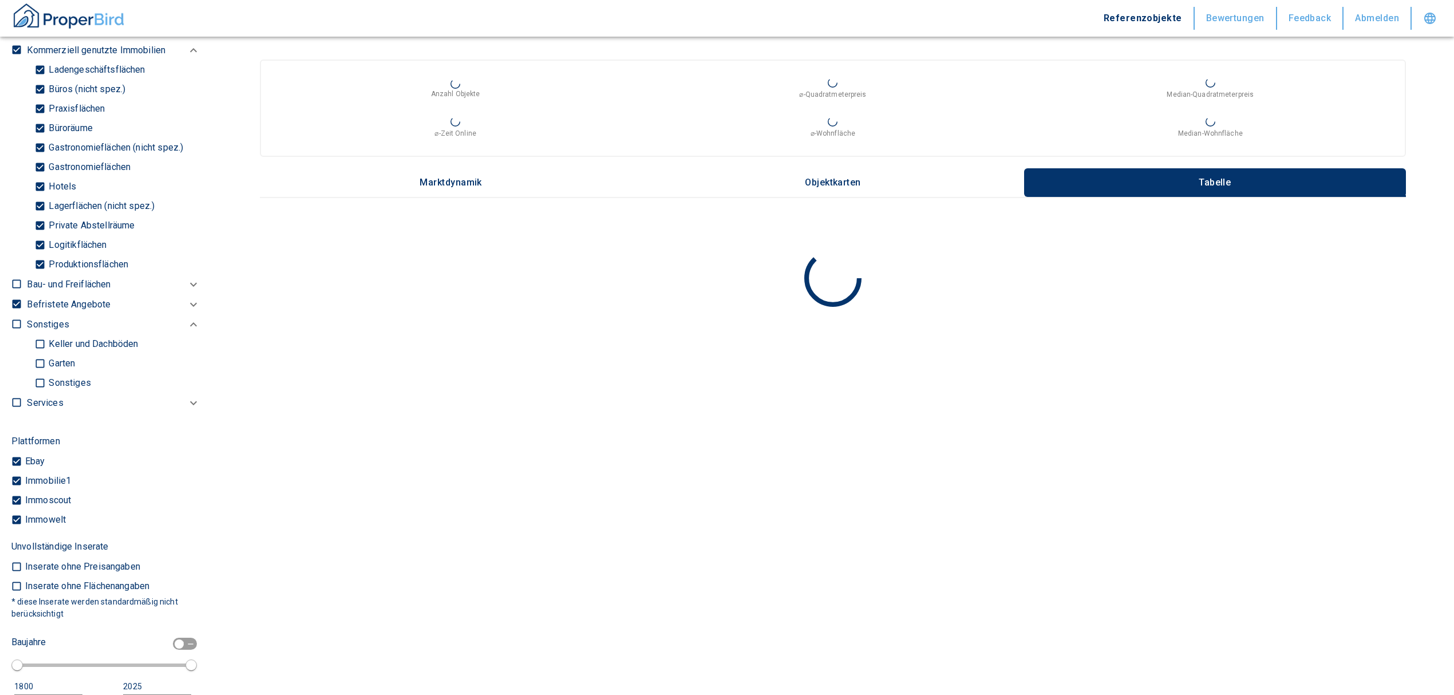
type input "2020"
click at [14, 290] on input "checkbox" at bounding box center [16, 283] width 11 height 11
checkbox input "true"
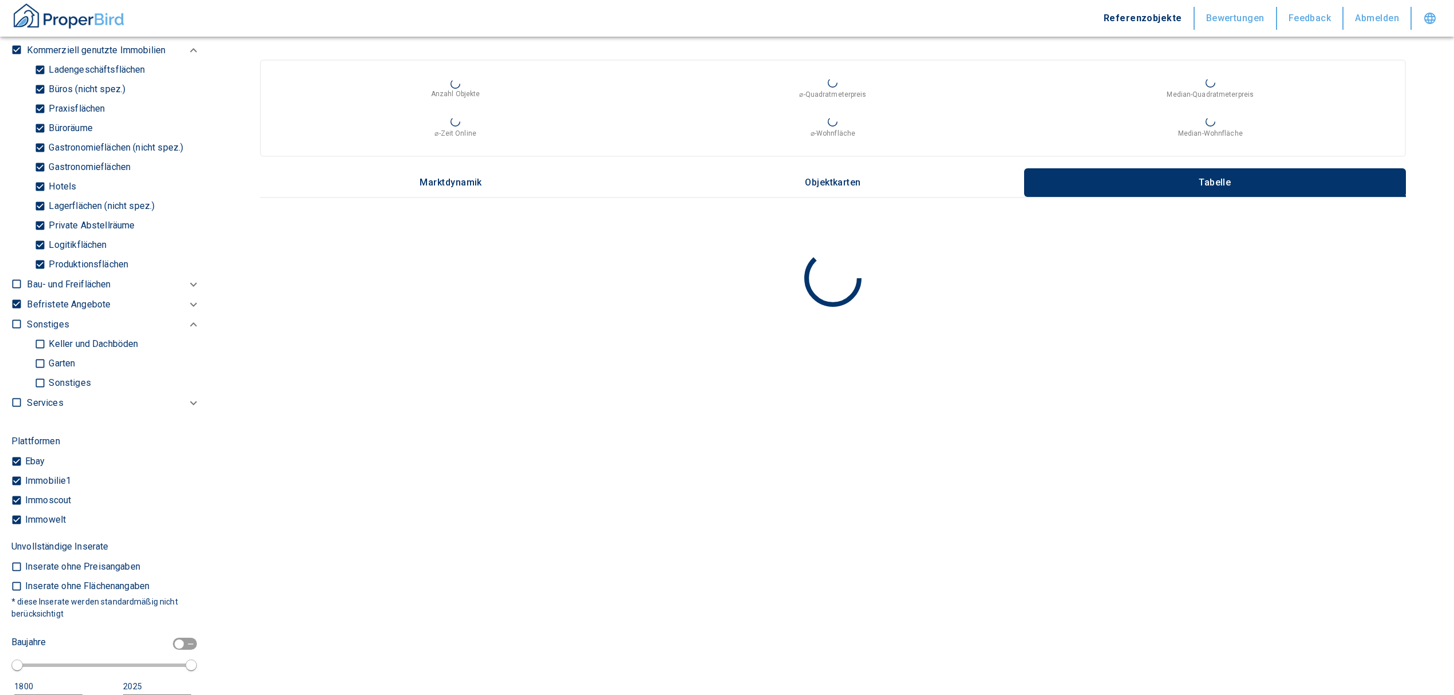
checkbox input "true"
type input "2020"
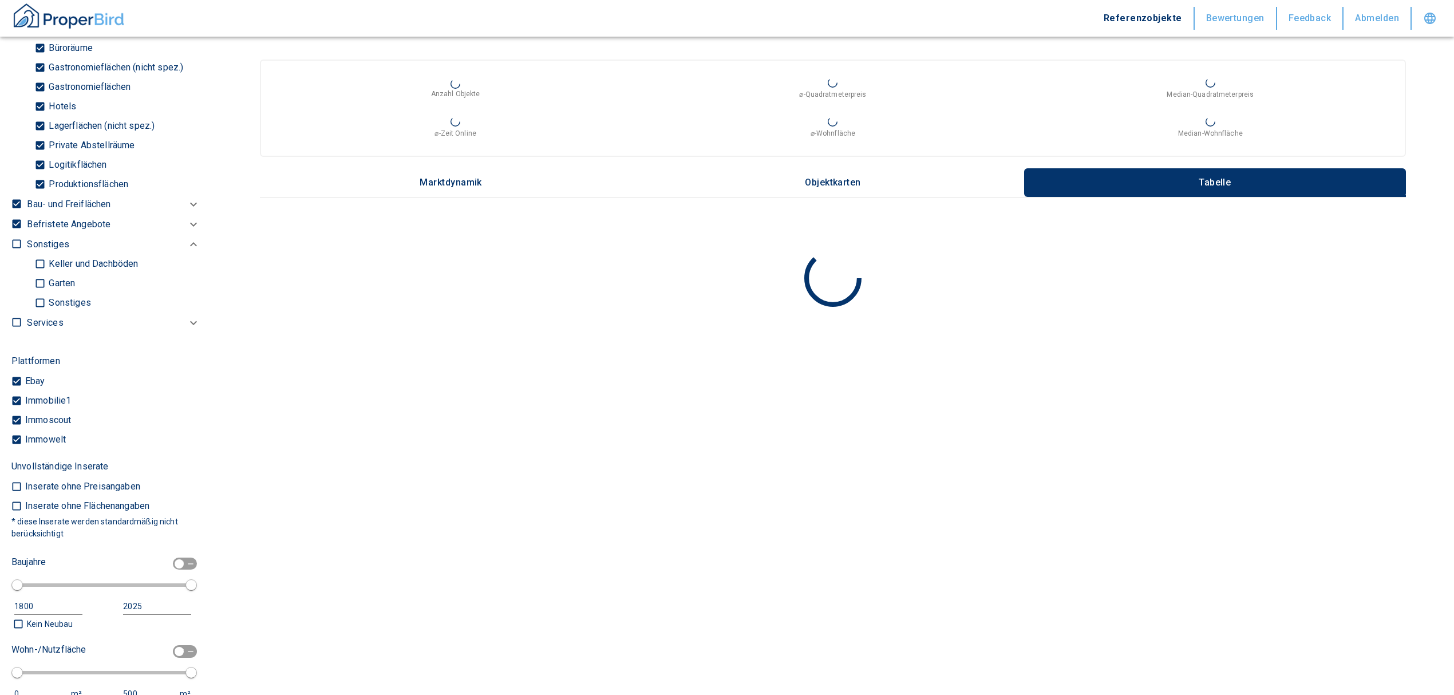
scroll to position [853, 0]
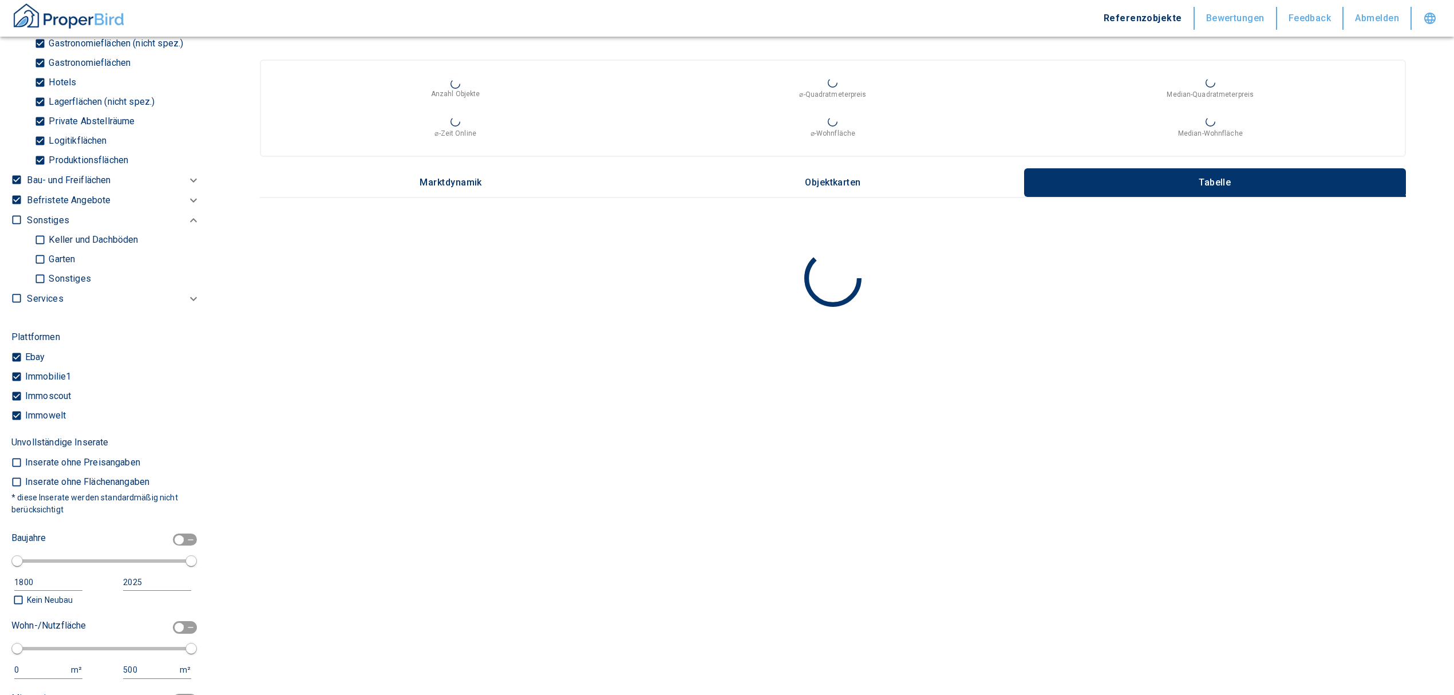
scroll to position [548, 0]
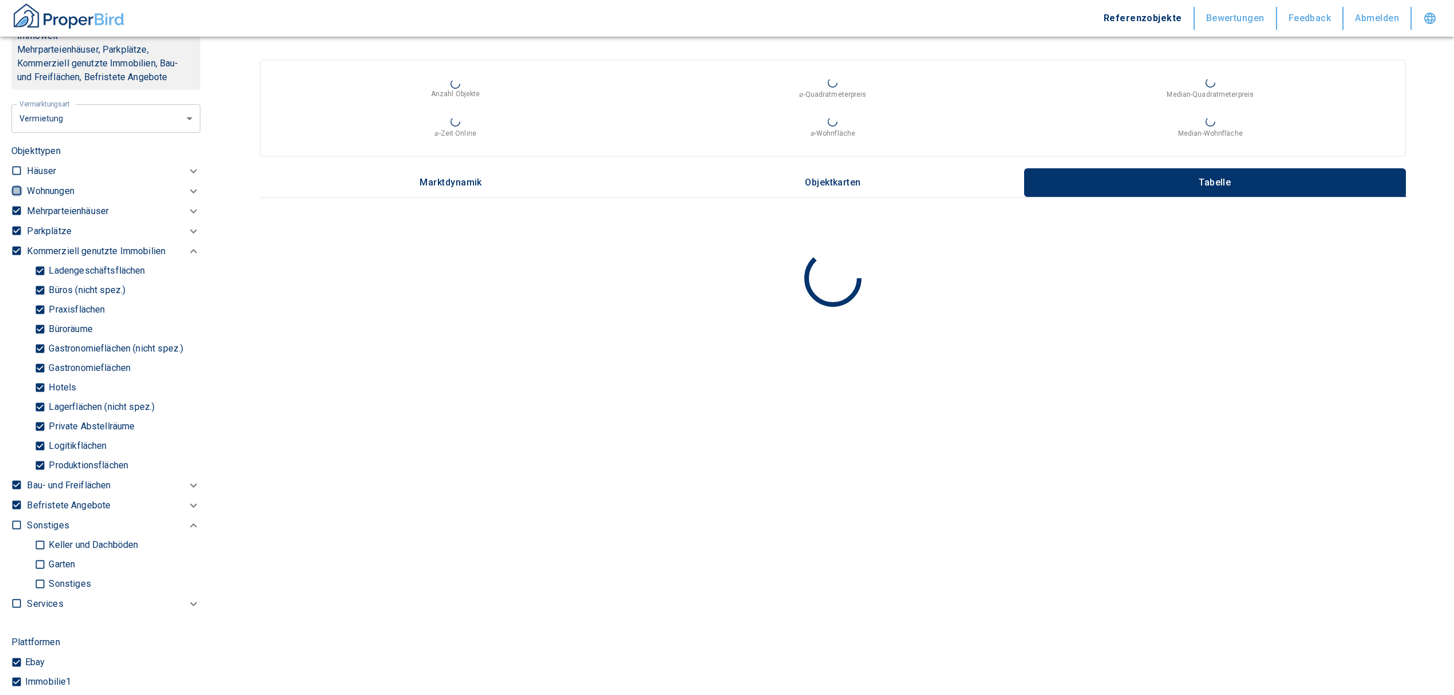
click at [17, 196] on input "checkbox" at bounding box center [16, 190] width 11 height 11
checkbox input "true"
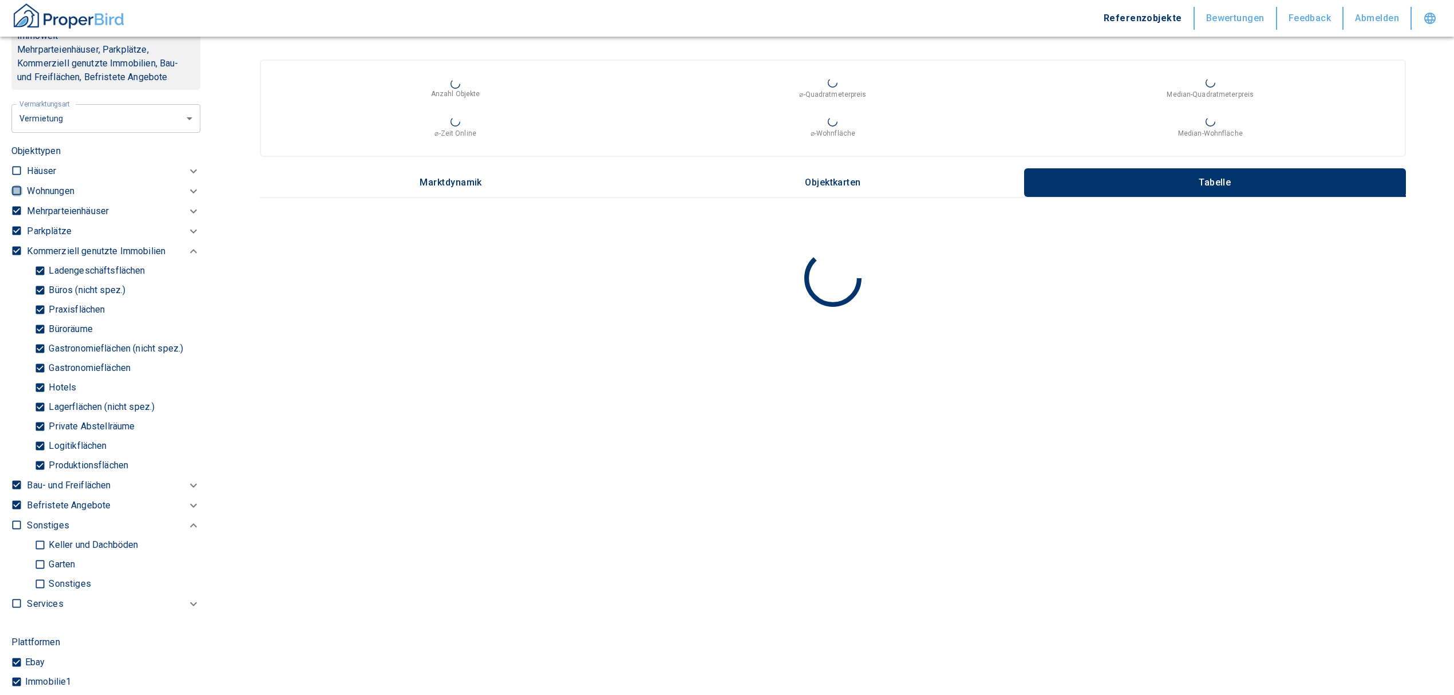
checkbox input "true"
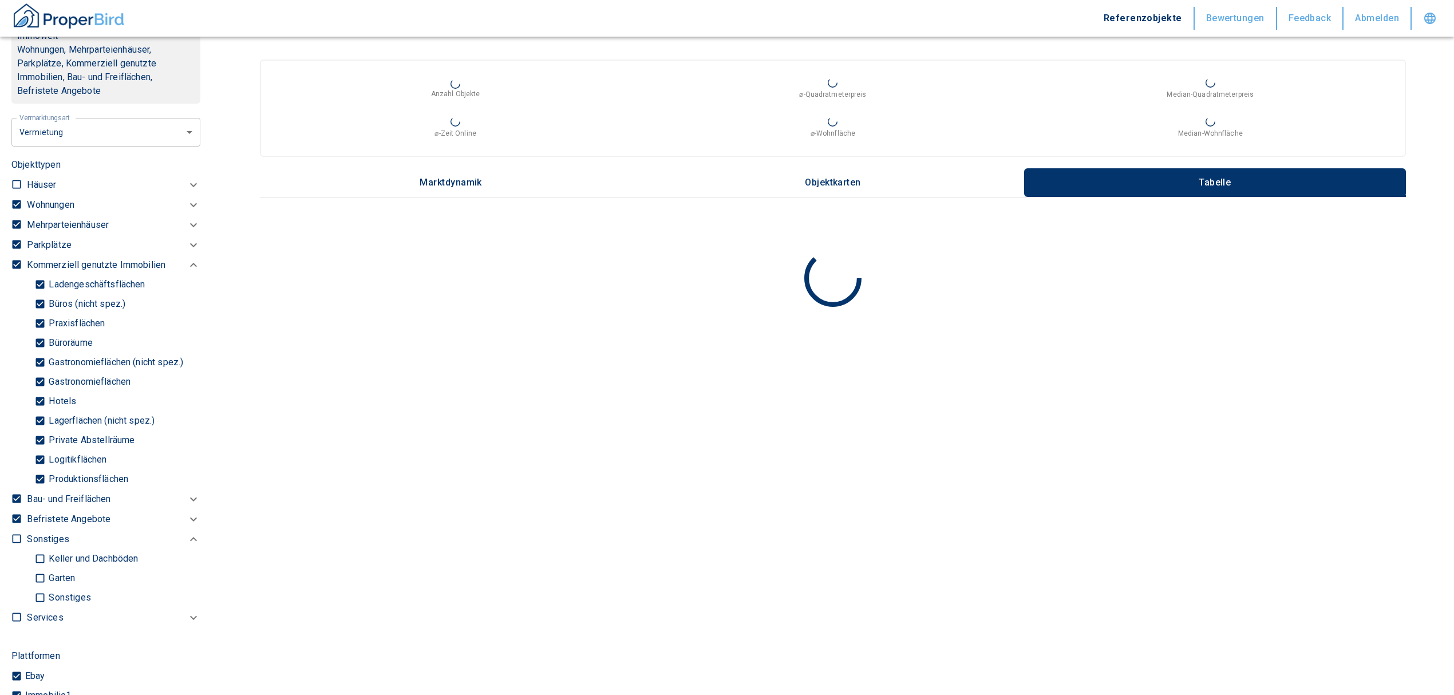
type input "2020"
click at [13, 504] on input "checkbox" at bounding box center [16, 498] width 11 height 11
checkbox input "false"
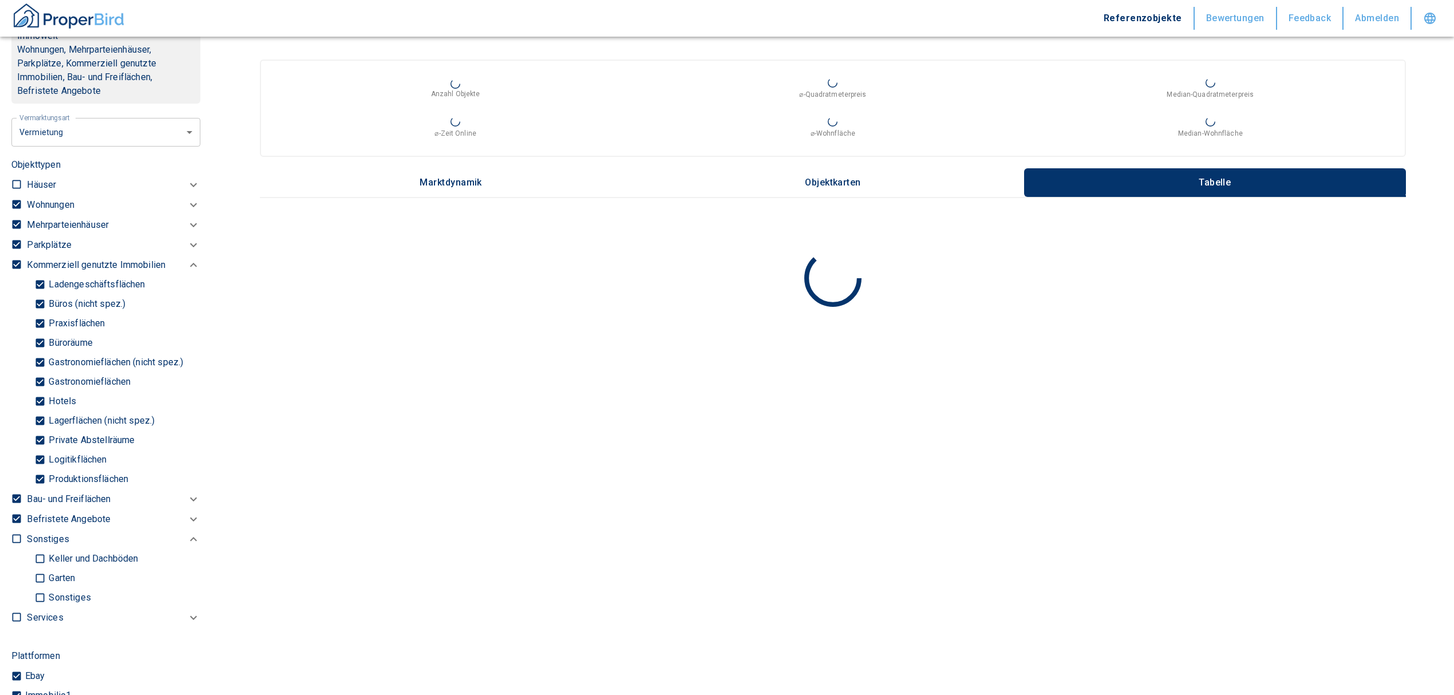
checkbox input "false"
type input "2020"
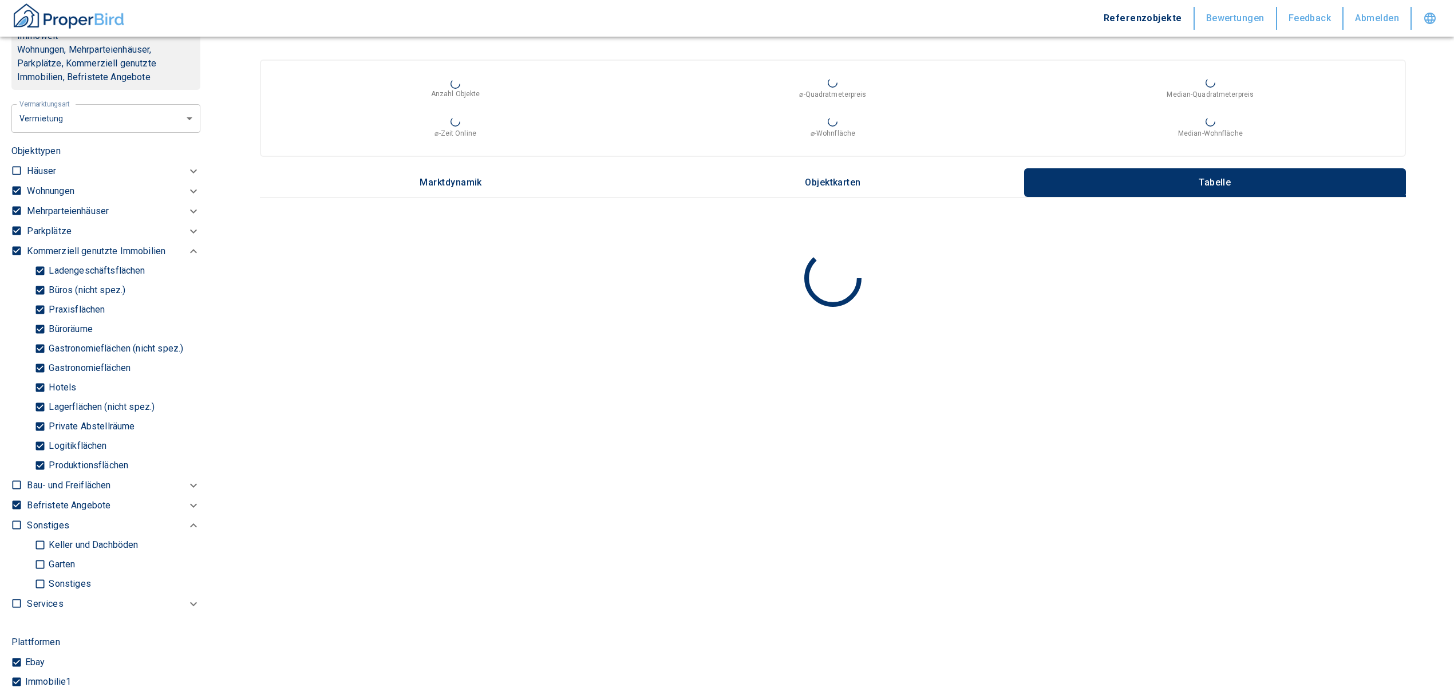
click at [19, 511] on input "checkbox" at bounding box center [16, 504] width 11 height 11
checkbox input "false"
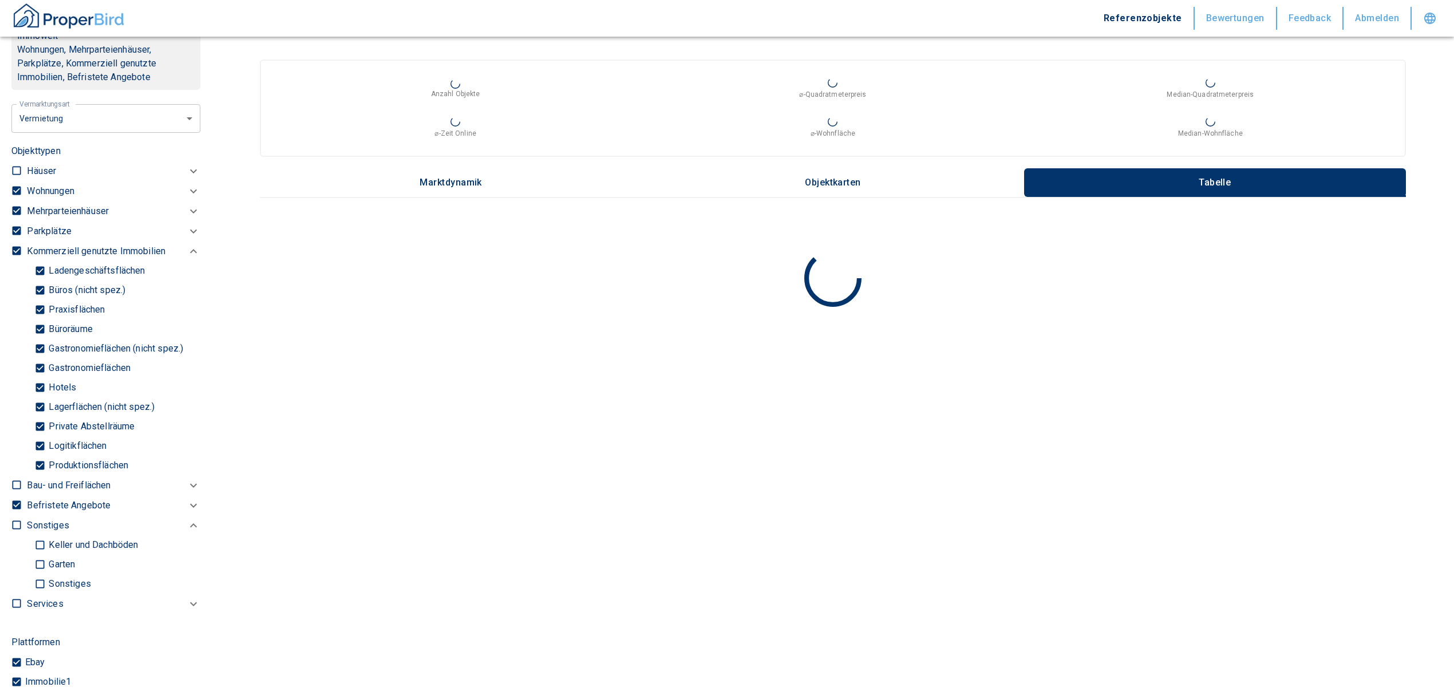
checkbox input "false"
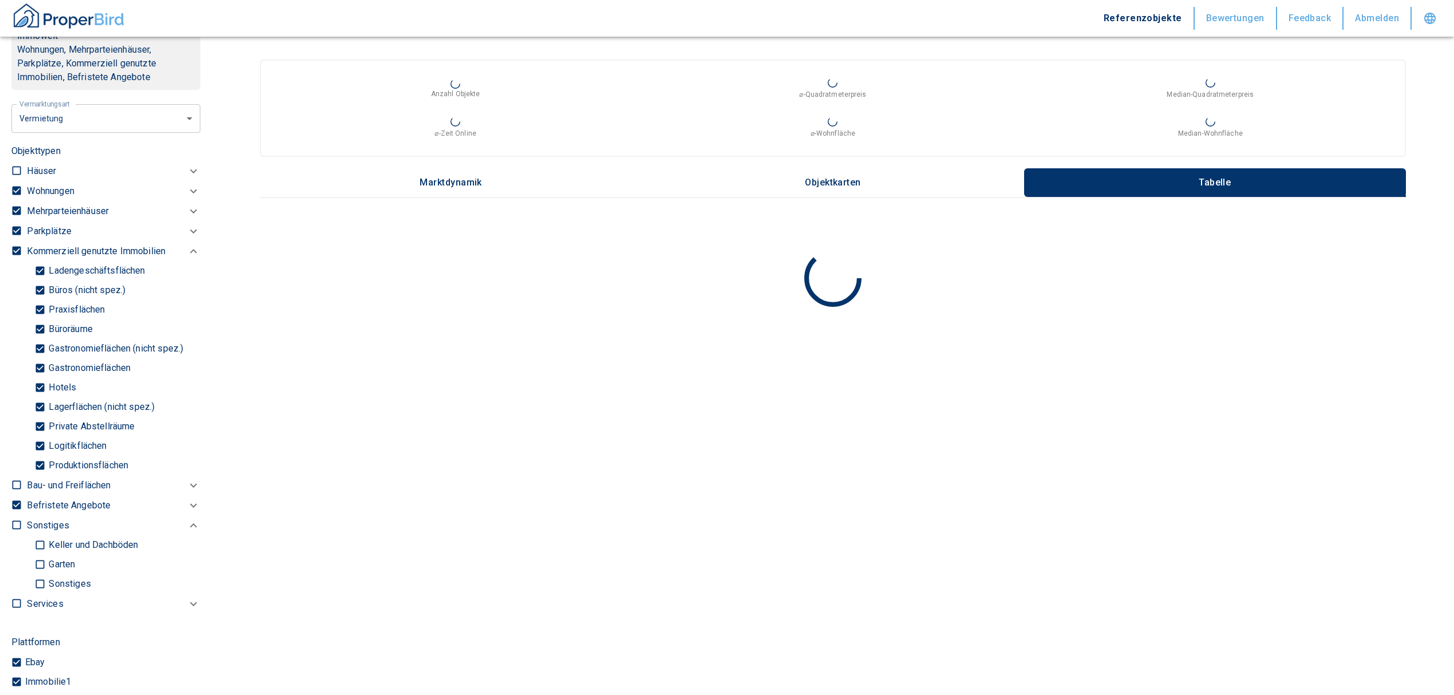
checkbox input "false"
type input "2020"
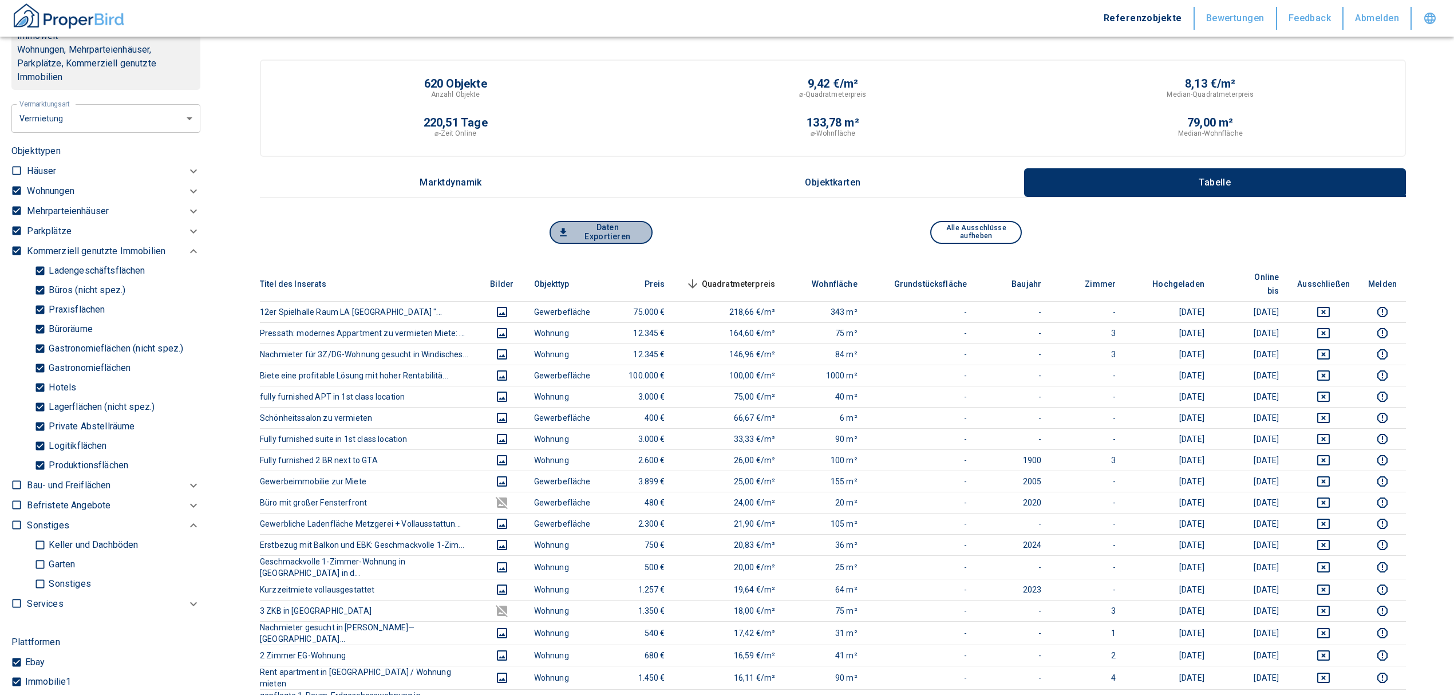
click at [605, 223] on button "Daten Exportieren" at bounding box center [601, 232] width 103 height 23
